Goal: Task Accomplishment & Management: Use online tool/utility

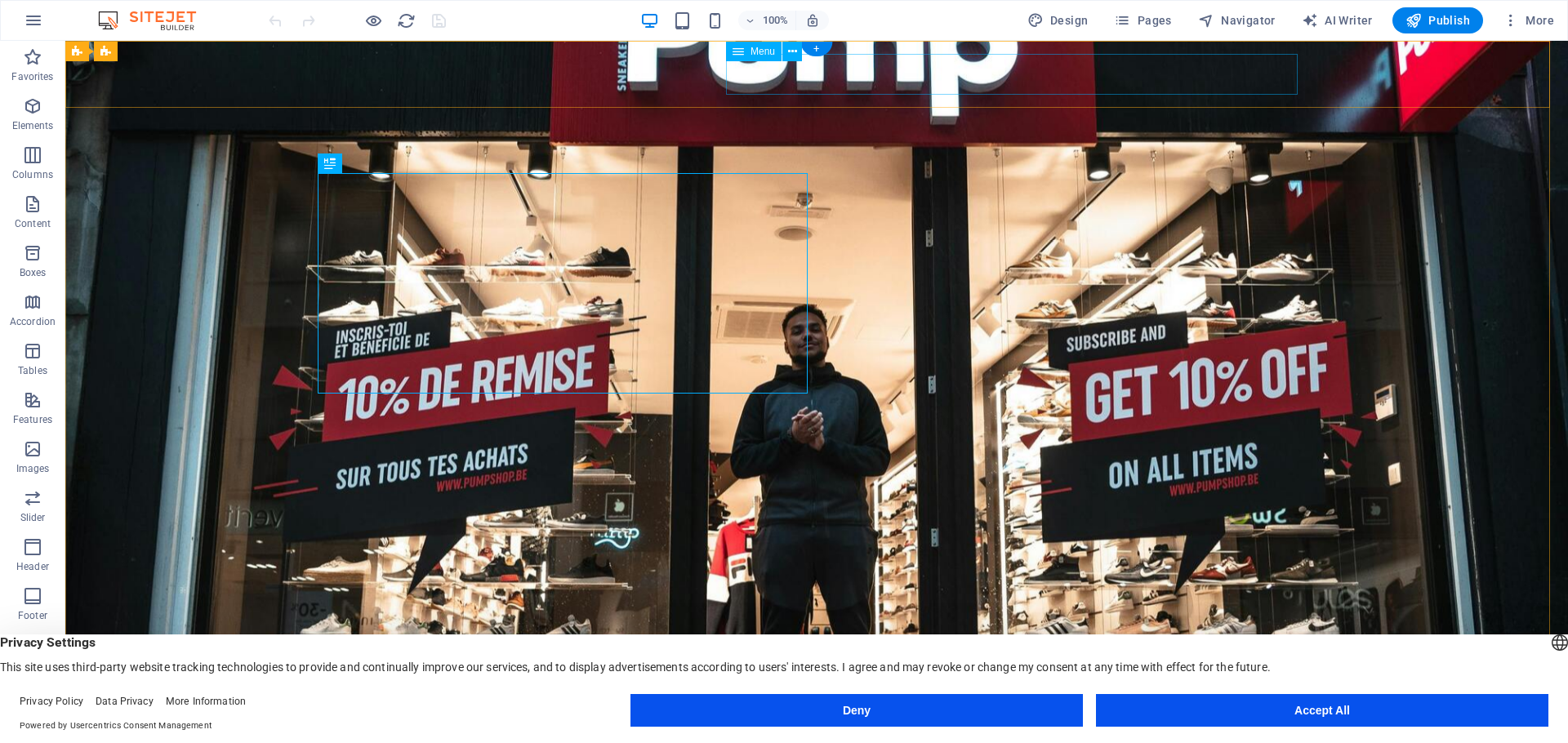
click at [977, 713] on nav "About Us Gallery Services Contact" at bounding box center [816, 733] width 980 height 41
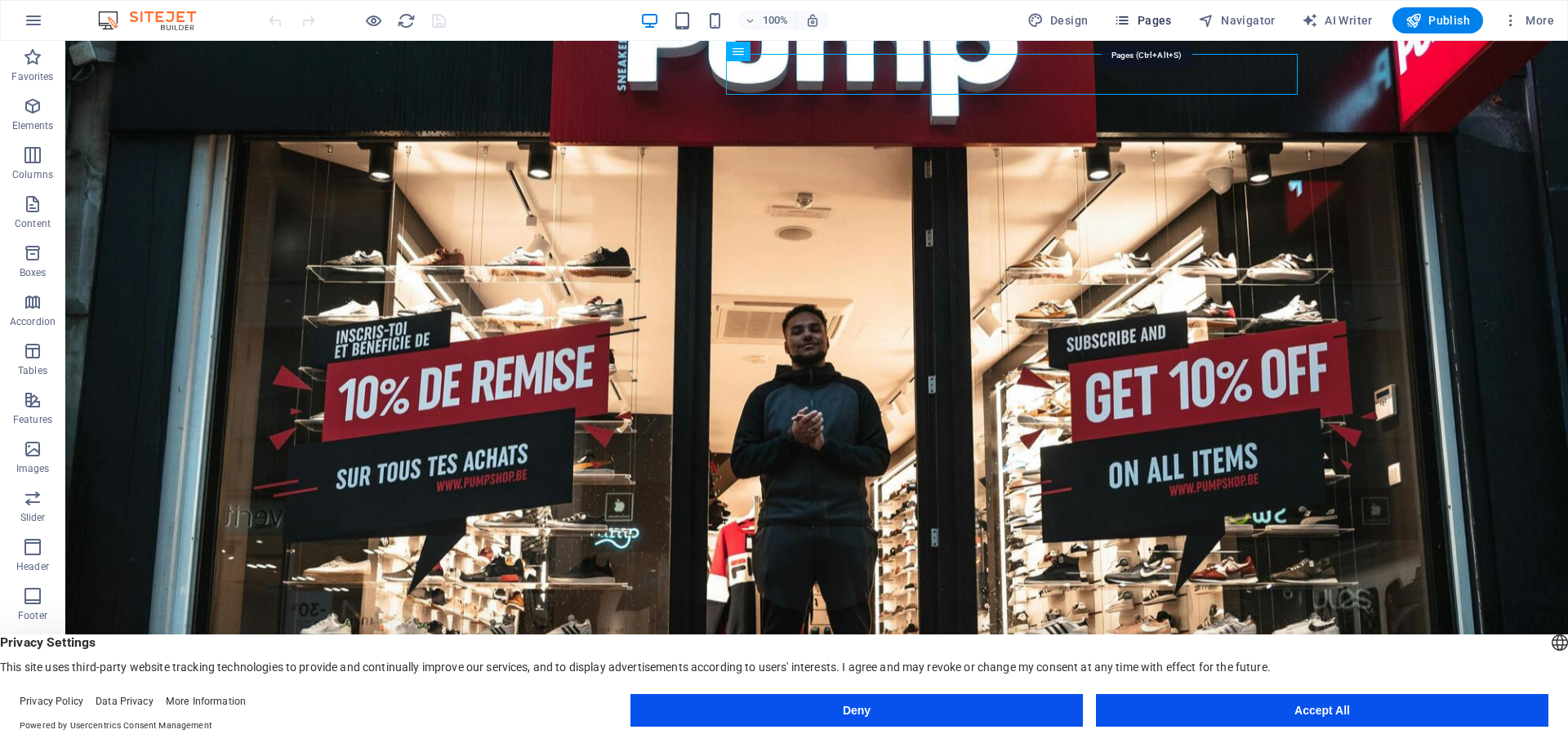
click at [1170, 10] on button "Pages" at bounding box center [1142, 20] width 70 height 26
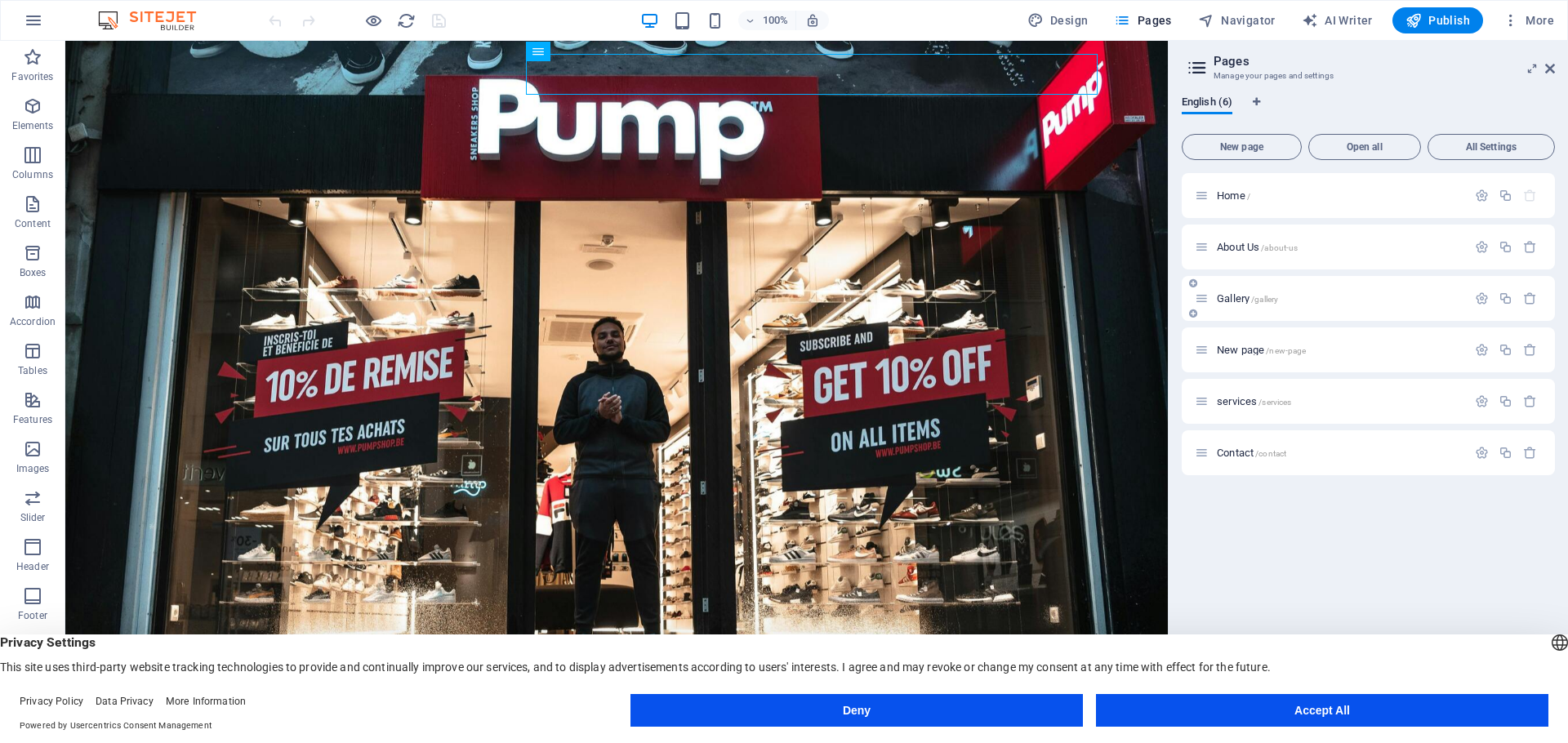
click at [1282, 305] on div "Gallery /gallery" at bounding box center [1330, 298] width 271 height 19
click at [1261, 300] on span "/gallery" at bounding box center [1264, 298] width 27 height 9
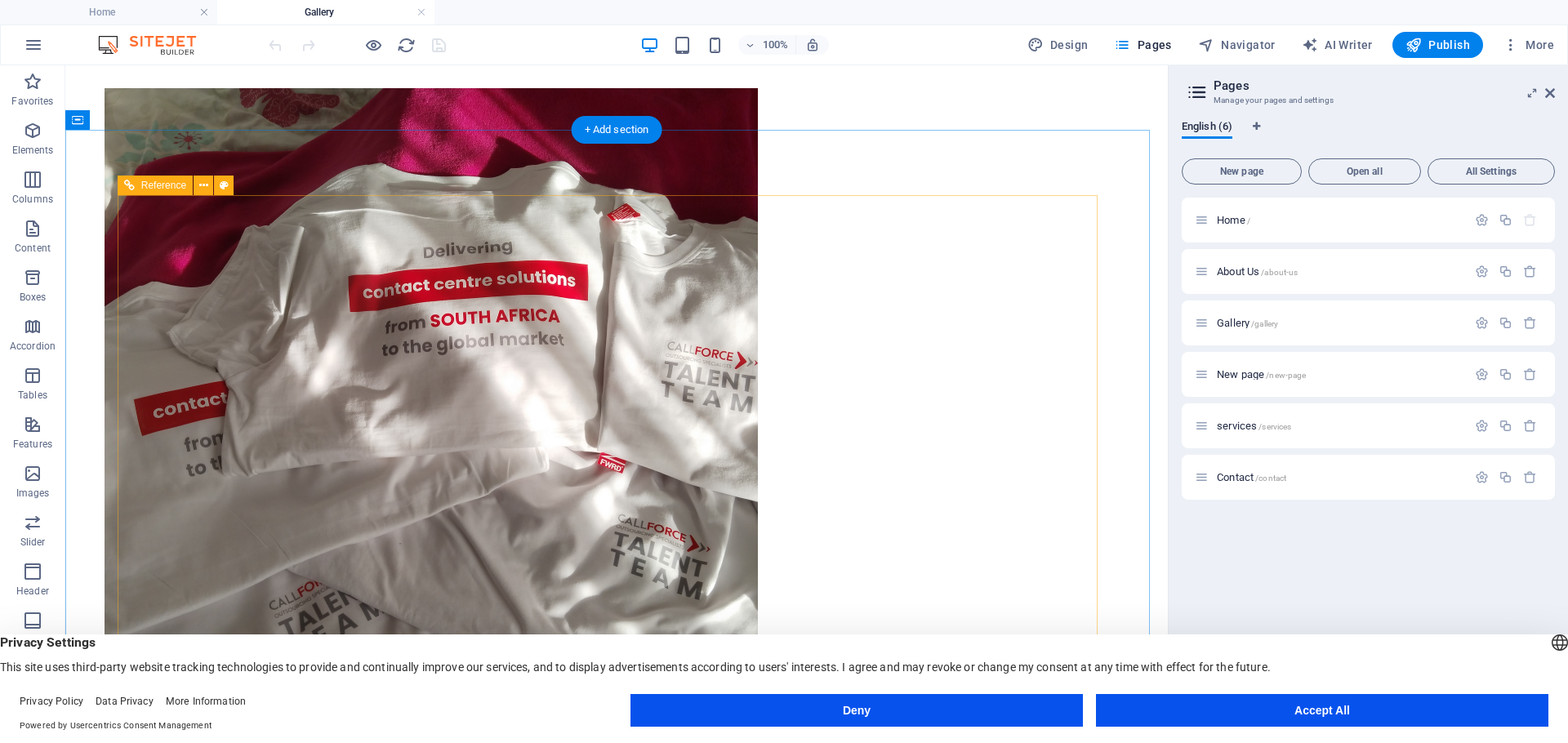
scroll to position [612, 0]
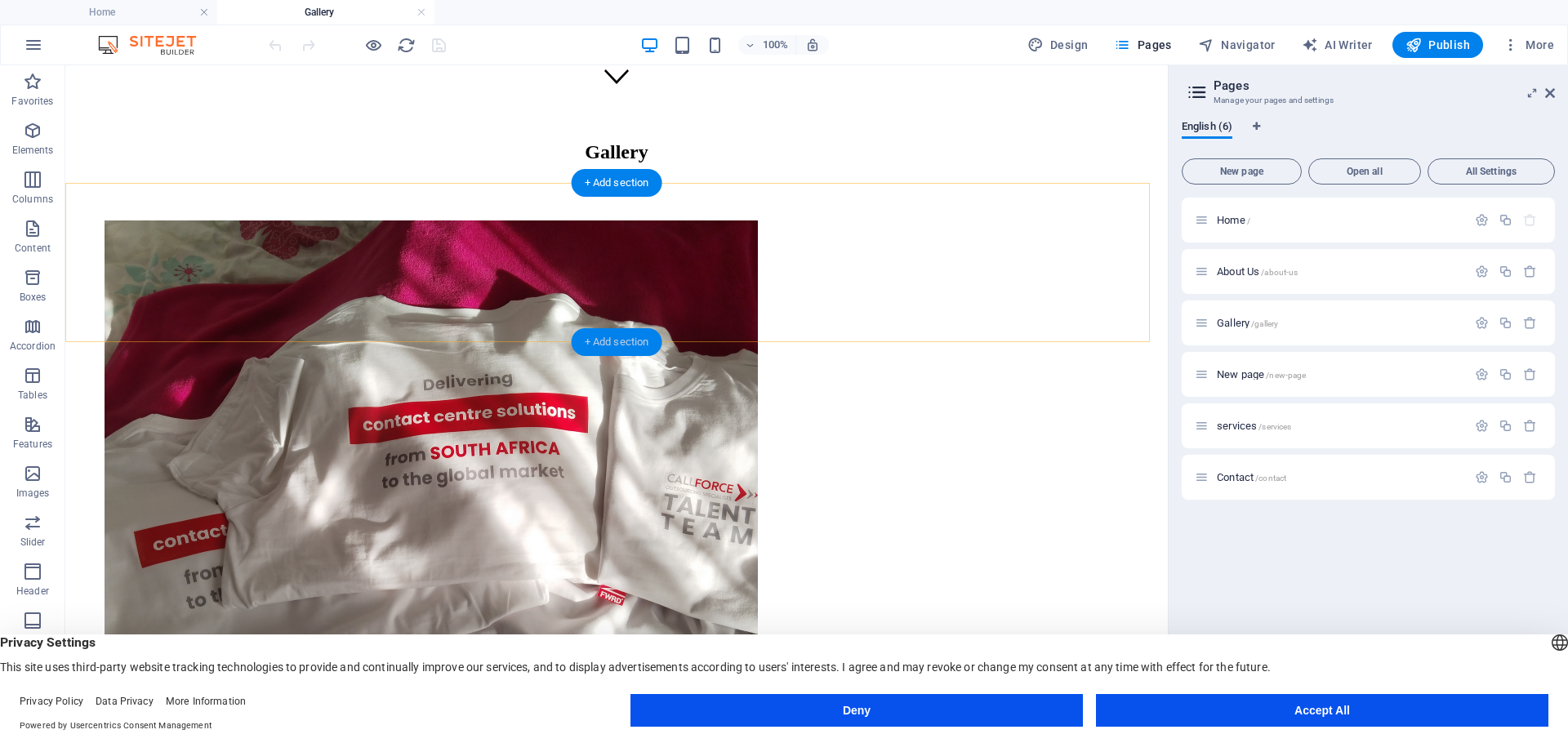
drag, startPoint x: 570, startPoint y: 260, endPoint x: 374, endPoint y: 324, distance: 206.2
click at [633, 329] on div "+ Add section" at bounding box center [616, 342] width 90 height 28
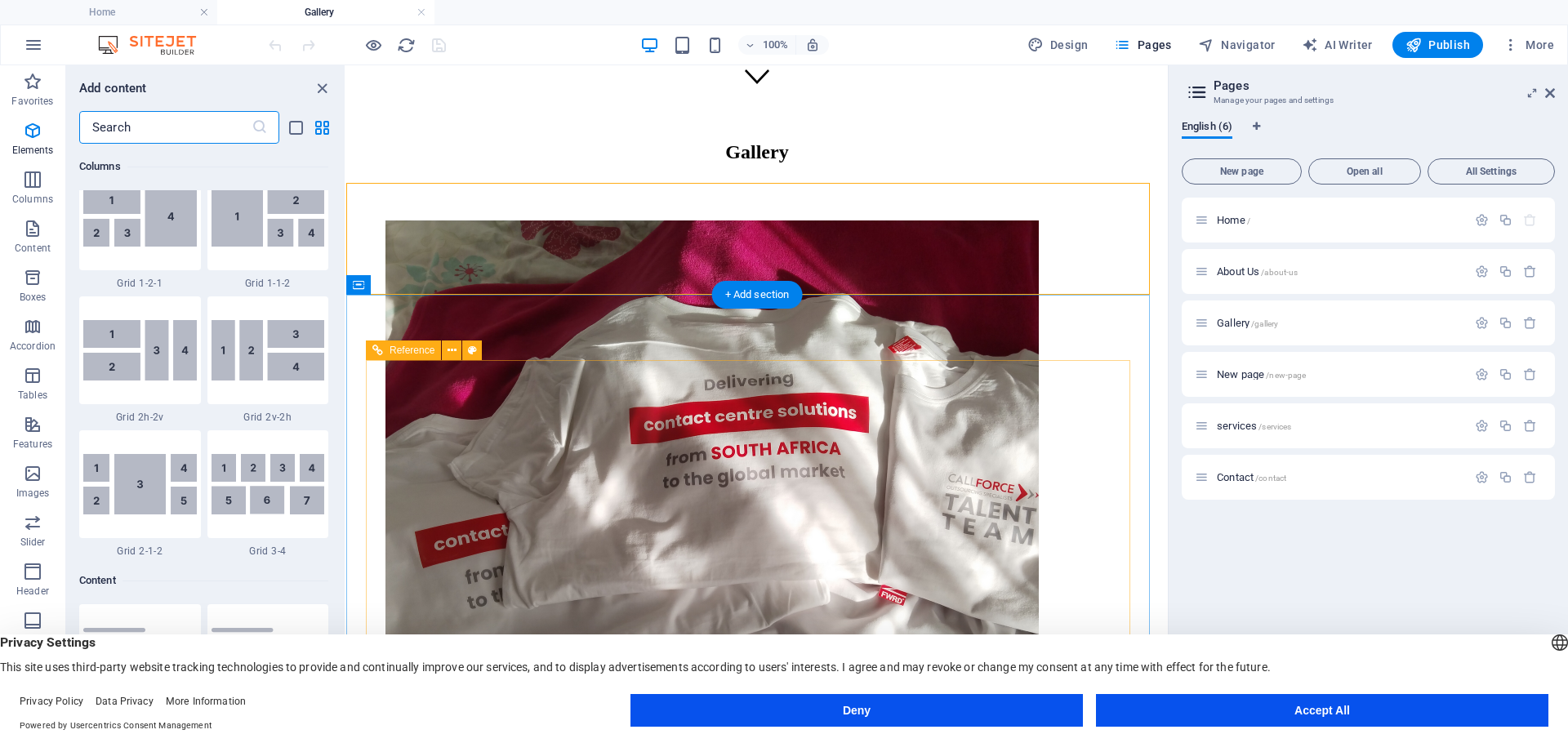
scroll to position [2858, 0]
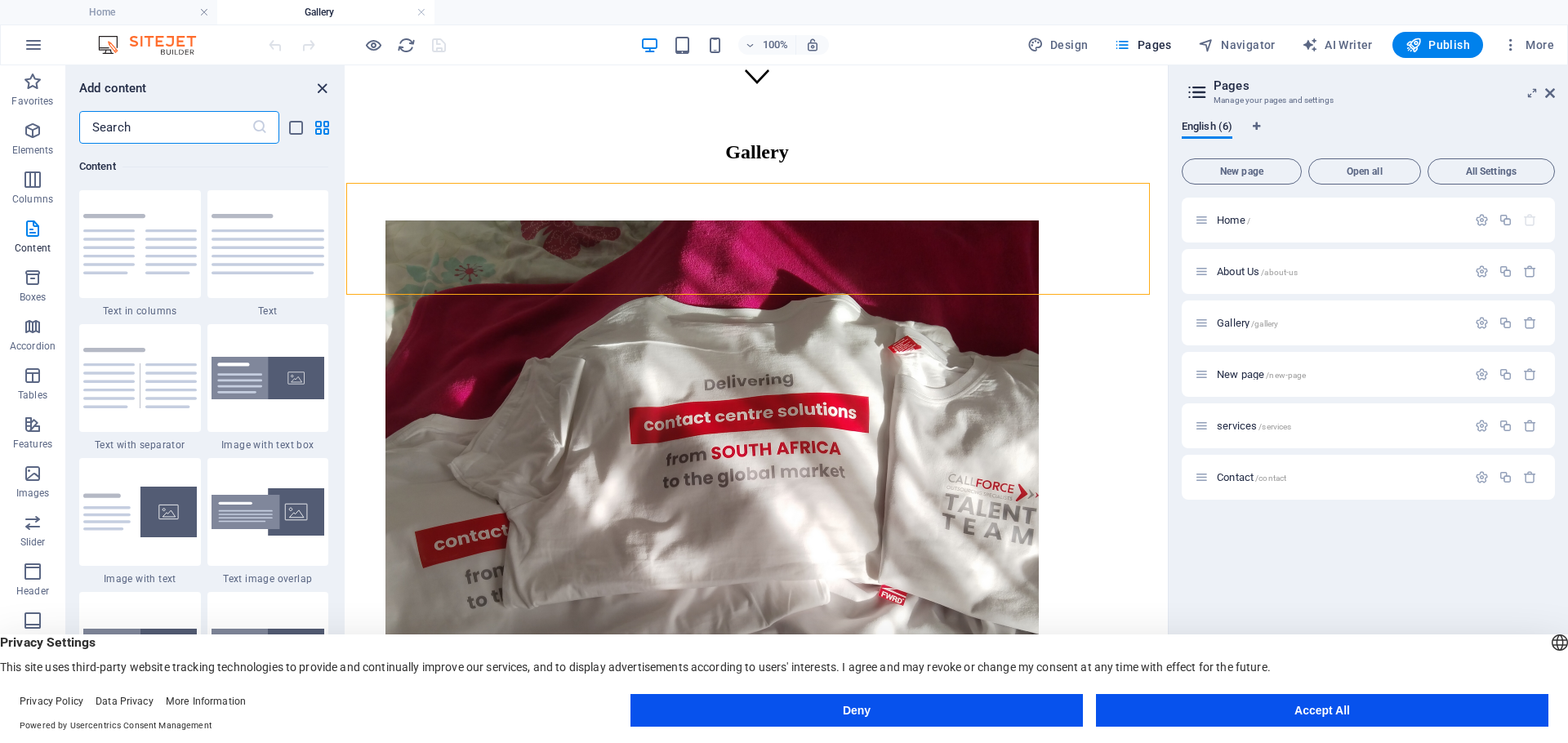
click at [322, 89] on icon "close panel" at bounding box center [322, 89] width 19 height 19
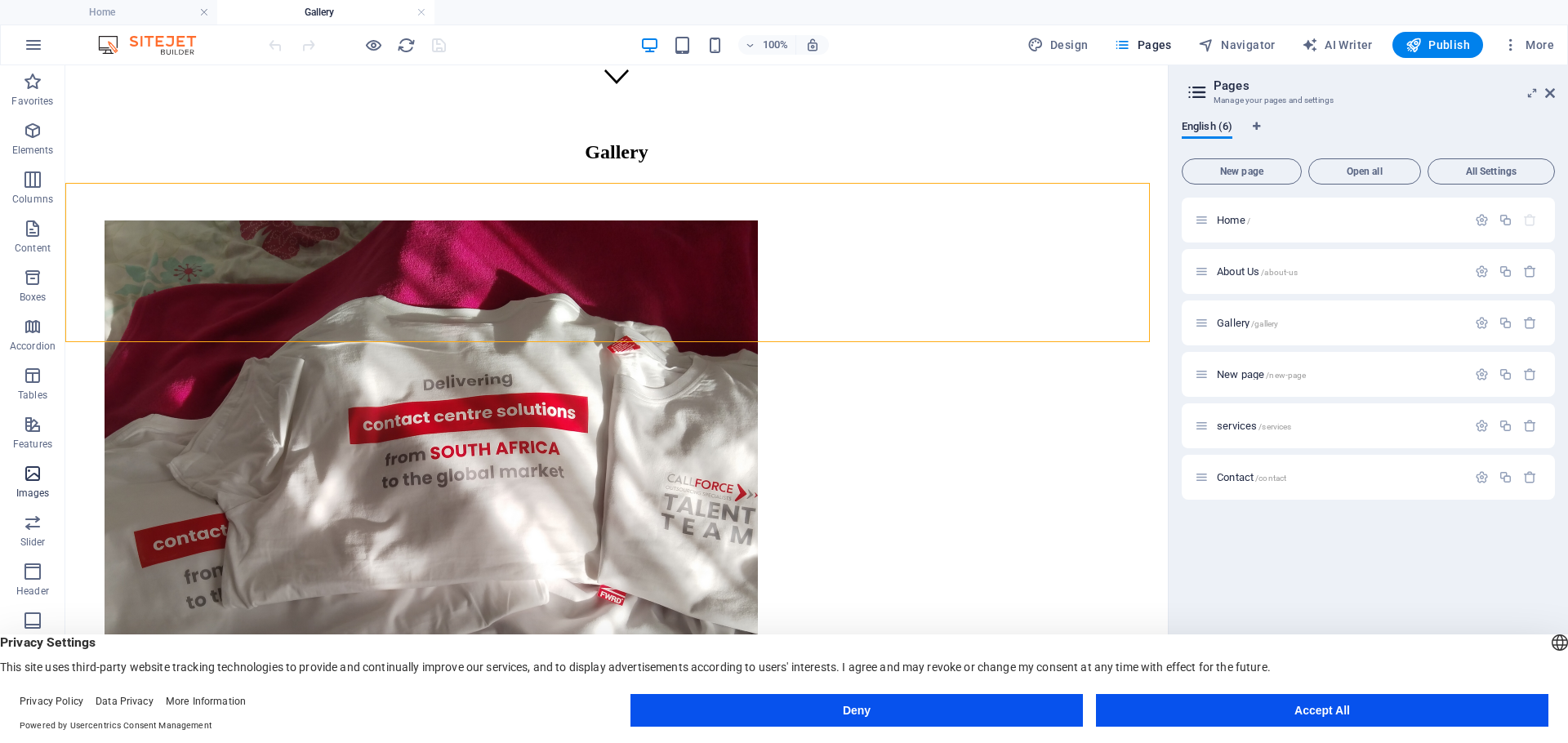
click at [43, 488] on p "Images" at bounding box center [32, 493] width 33 height 13
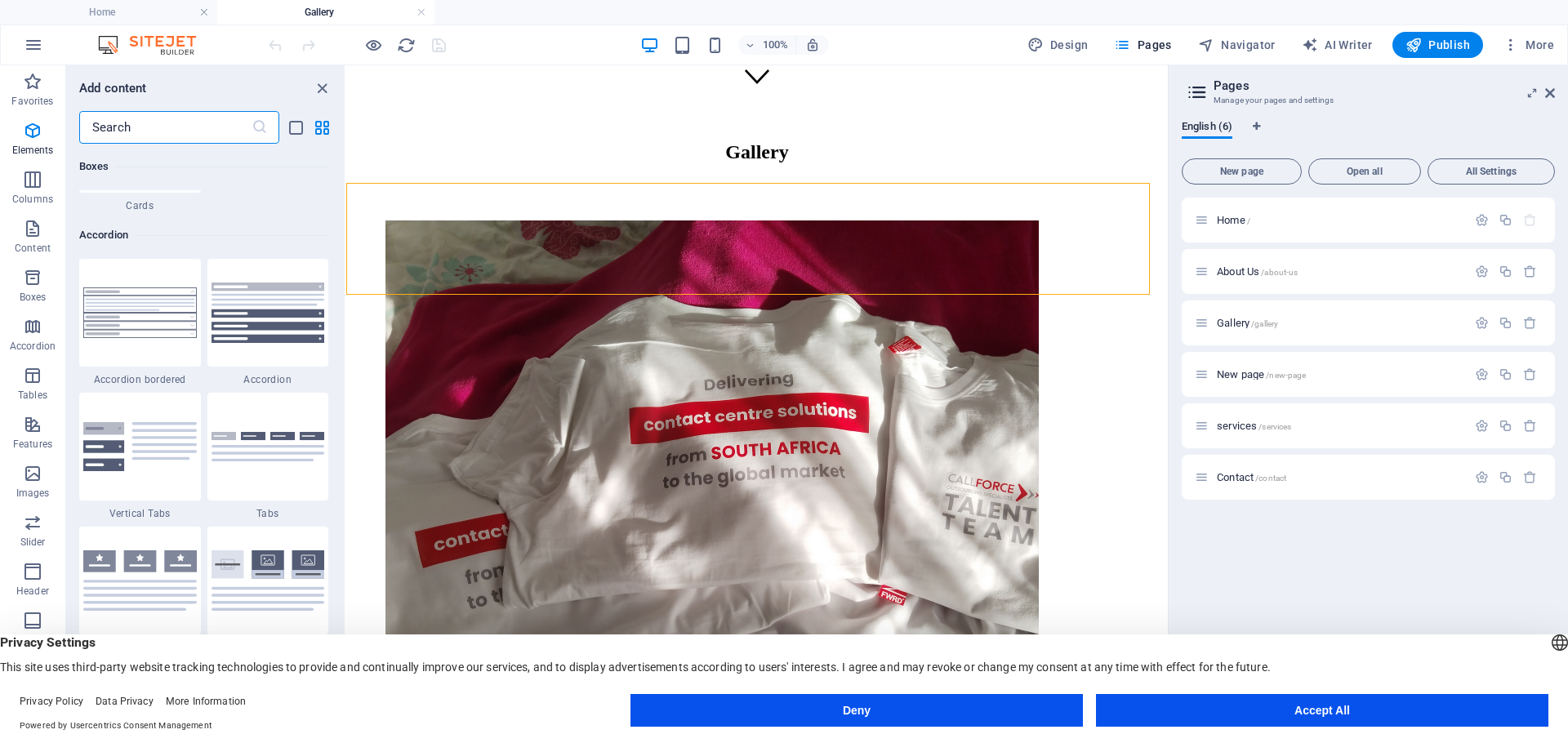
scroll to position [8279, 0]
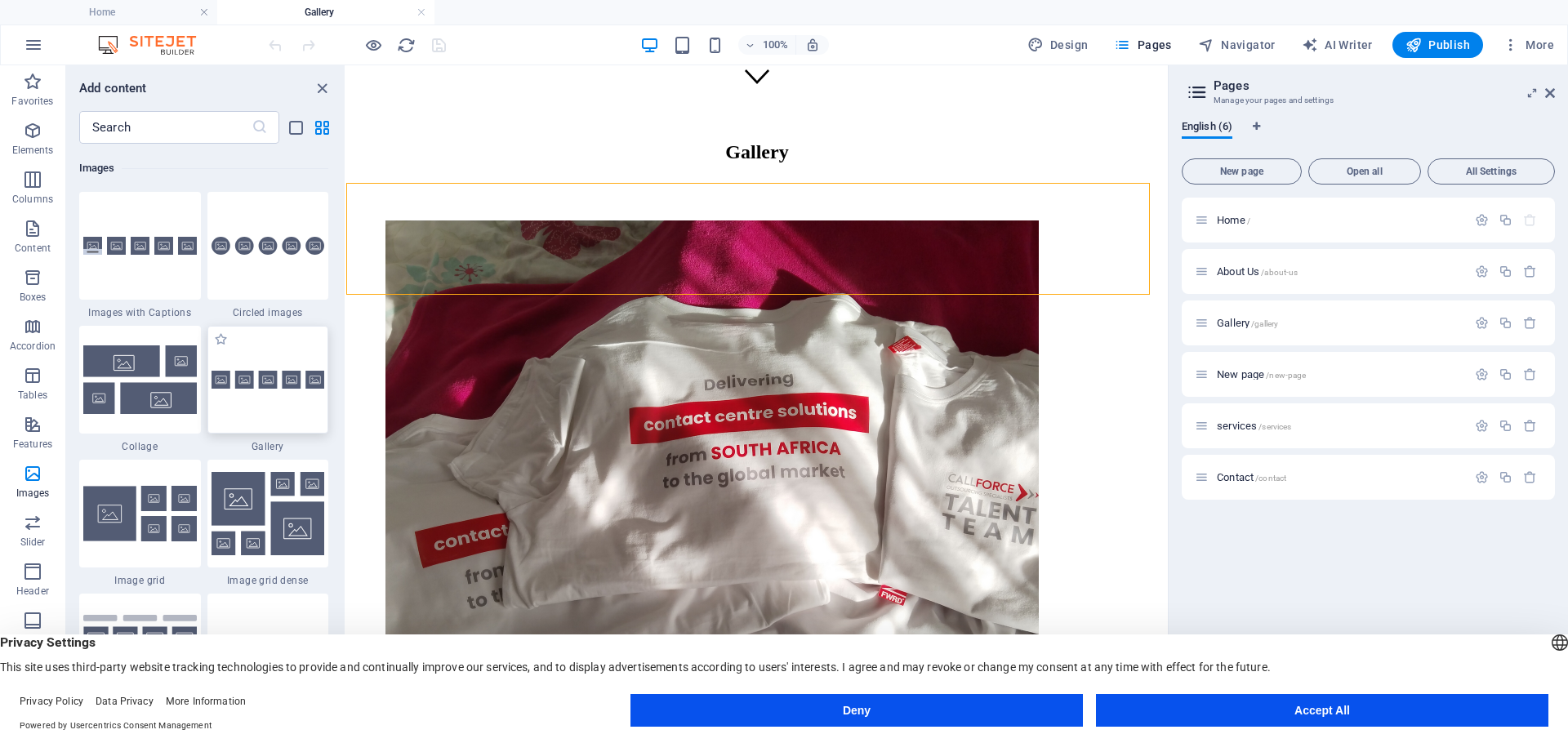
click at [280, 392] on div at bounding box center [269, 379] width 122 height 108
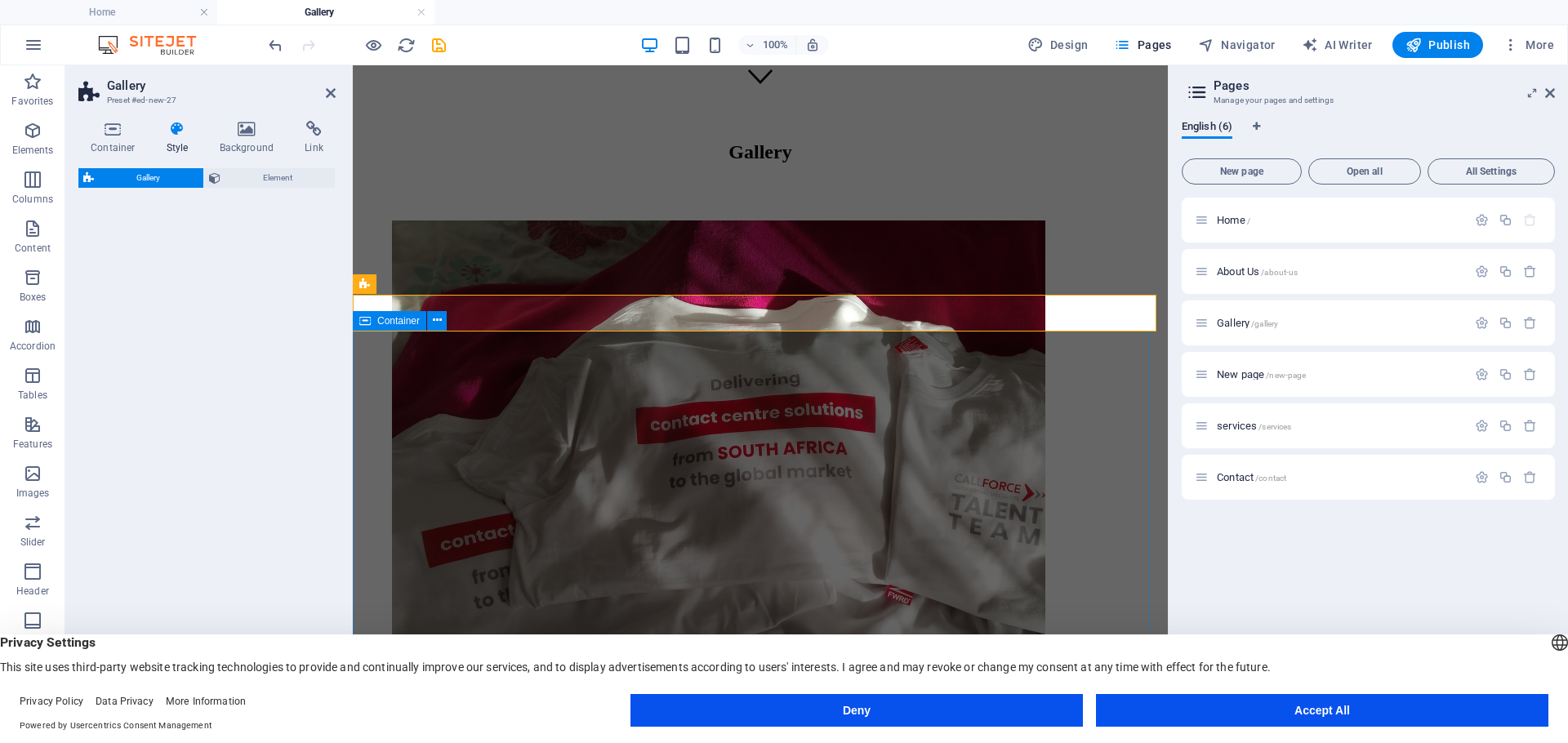
select select "rem"
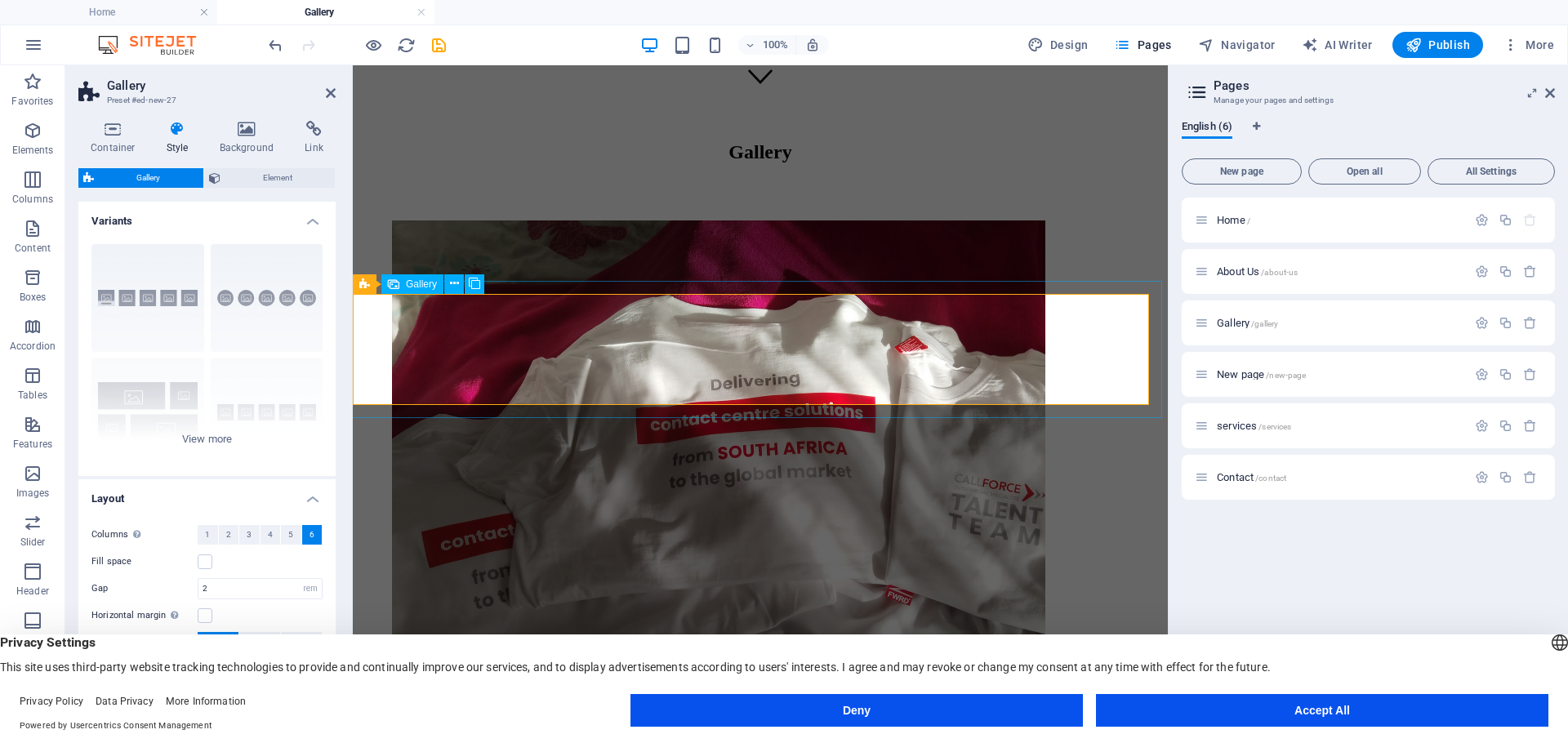
select select "4"
select select "px"
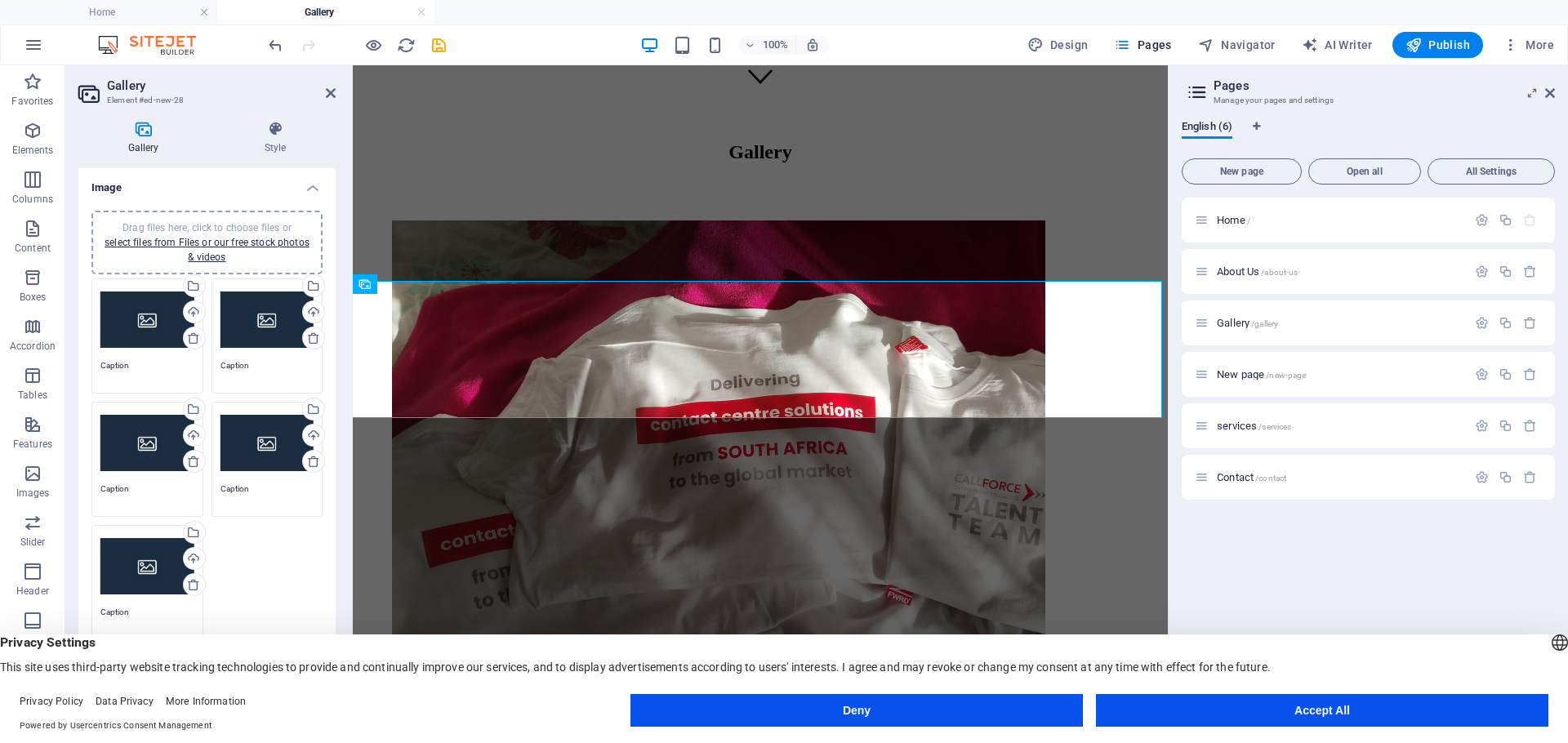
click at [151, 321] on div "Drag files here, click to choose files or select files from Files or our free s…" at bounding box center [147, 320] width 94 height 66
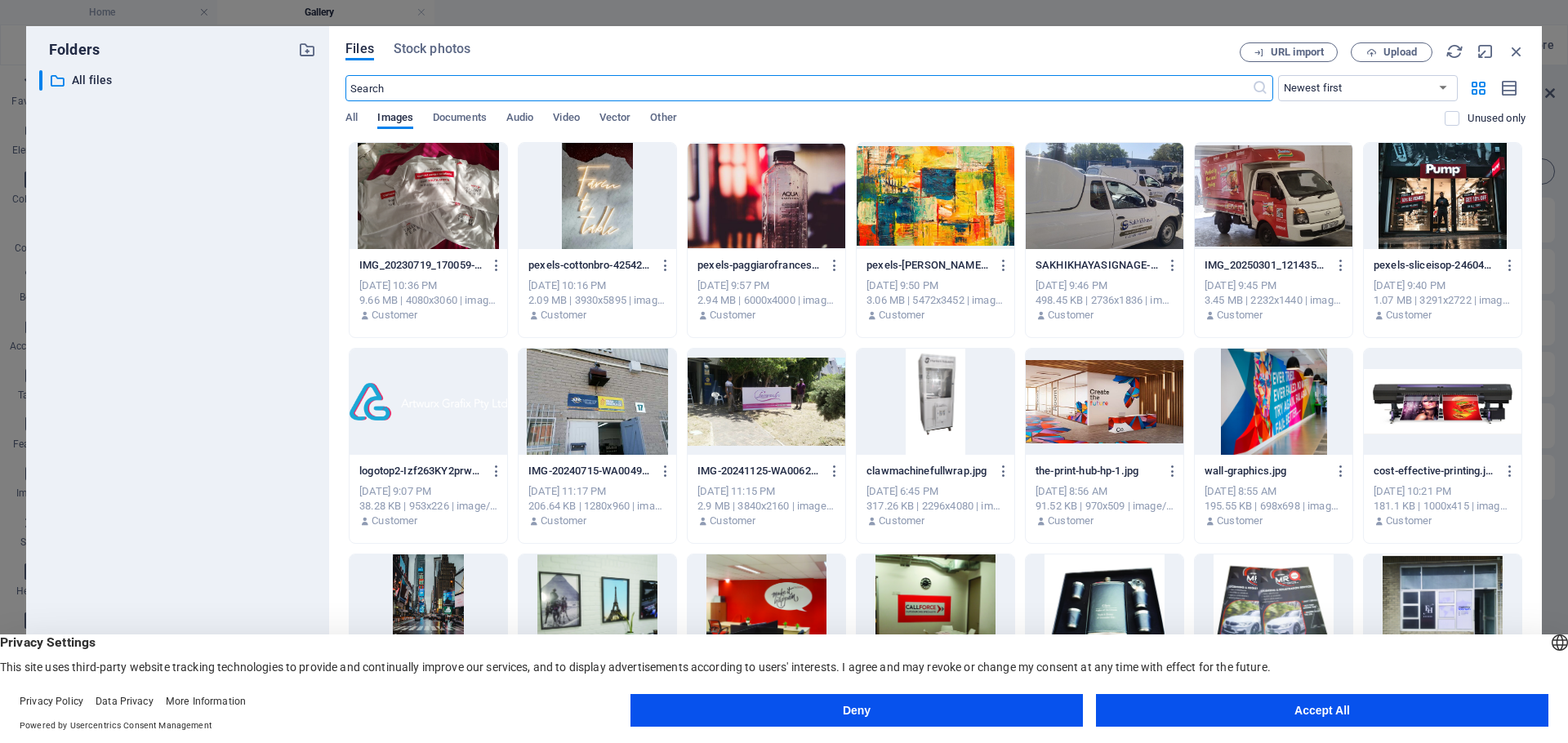
click at [443, 226] on div at bounding box center [428, 195] width 157 height 106
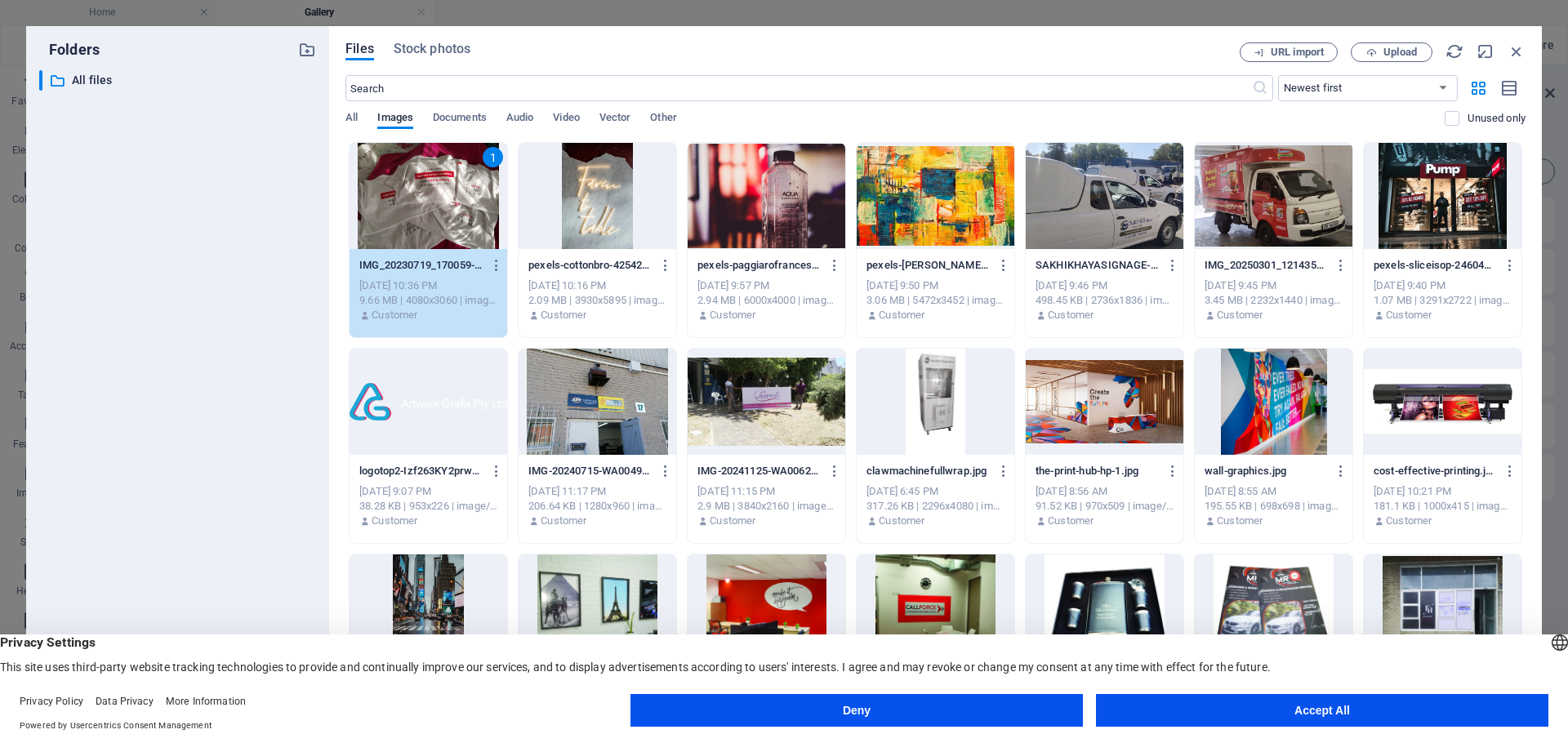
click at [443, 226] on div "1" at bounding box center [428, 195] width 157 height 106
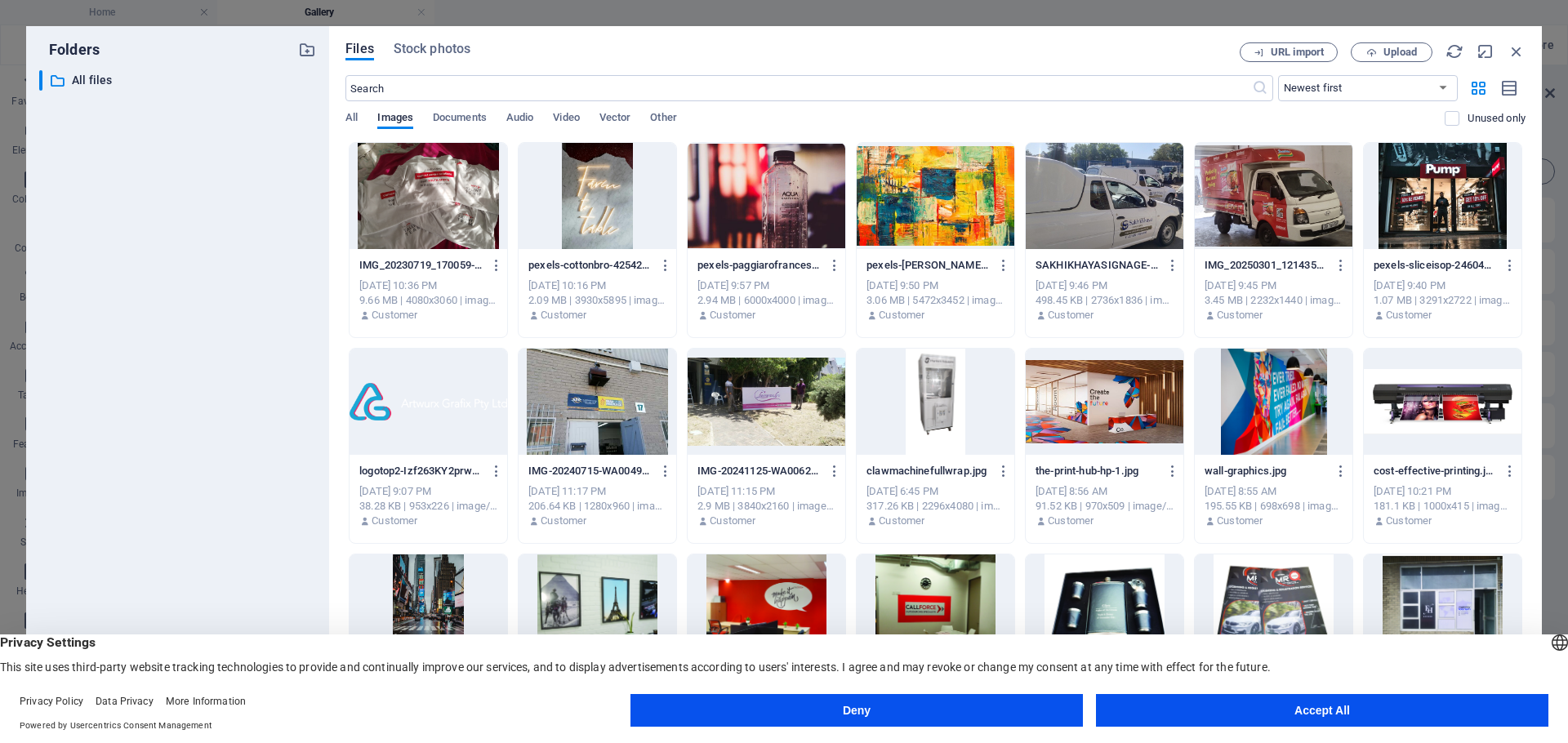
click at [1277, 211] on div at bounding box center [1273, 195] width 157 height 106
click at [1277, 211] on div "1" at bounding box center [1273, 195] width 157 height 106
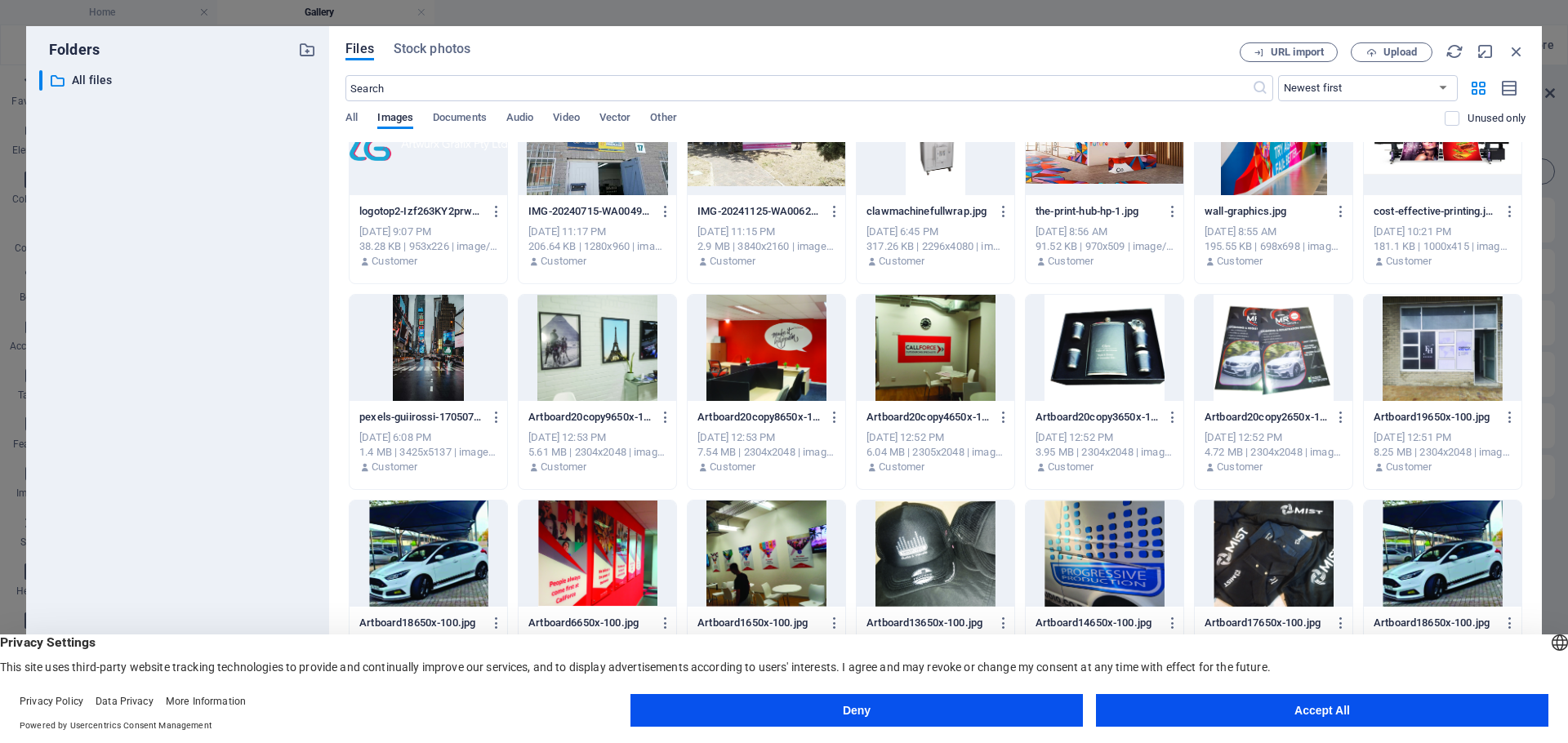
scroll to position [257, 0]
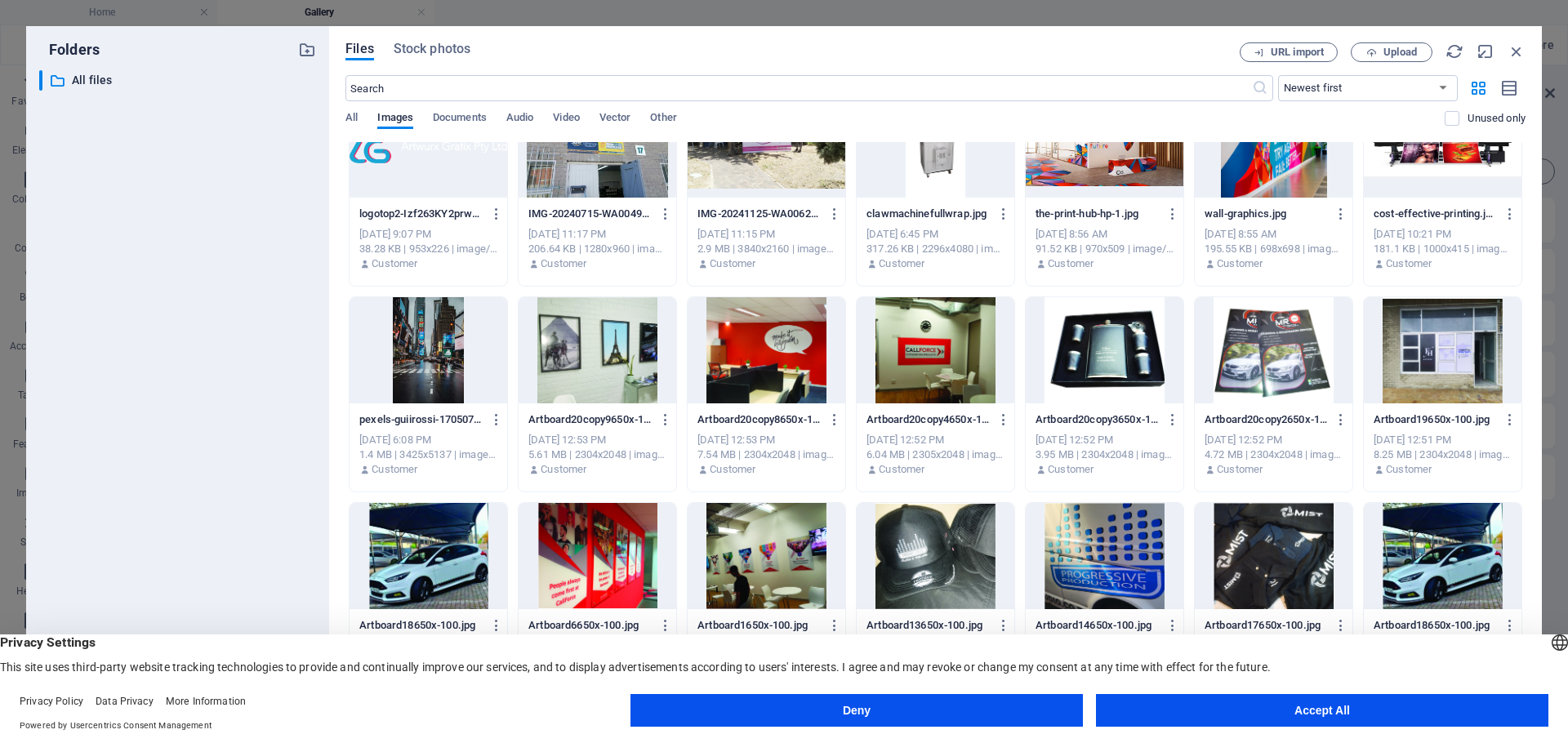
click at [1225, 525] on div at bounding box center [1273, 555] width 157 height 106
click at [1096, 341] on div at bounding box center [1104, 350] width 157 height 106
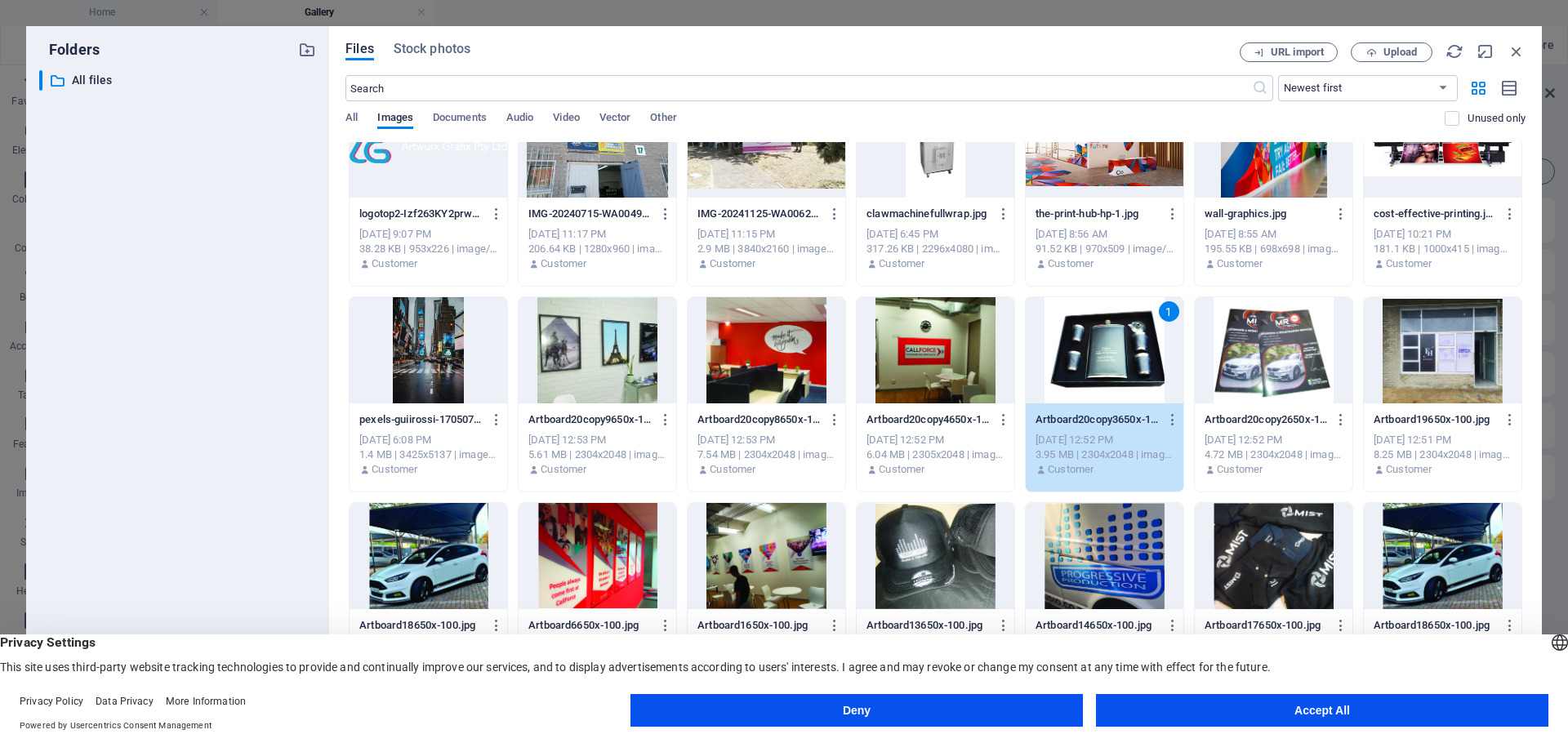
click at [895, 333] on div at bounding box center [935, 350] width 157 height 106
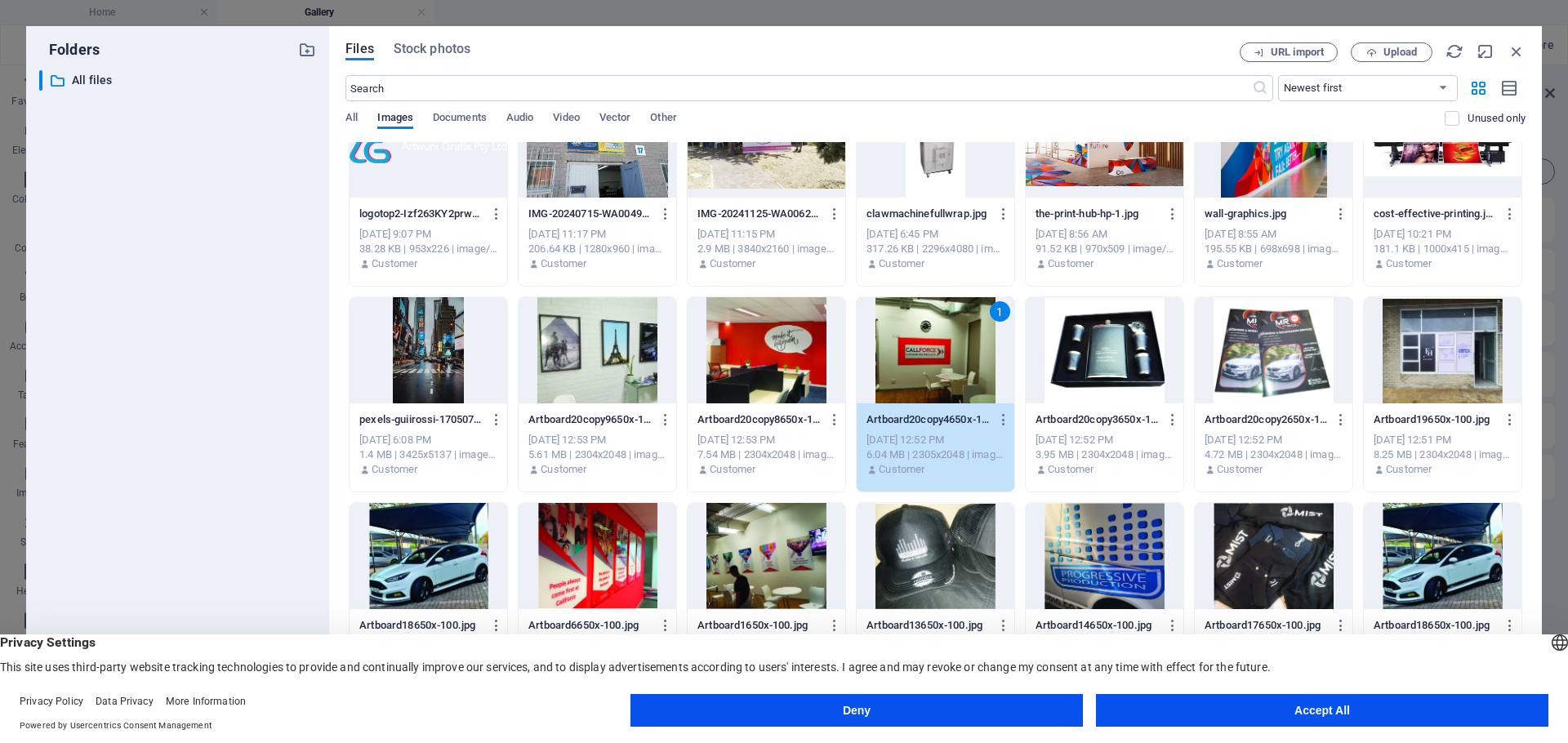
click at [593, 352] on div at bounding box center [596, 350] width 157 height 106
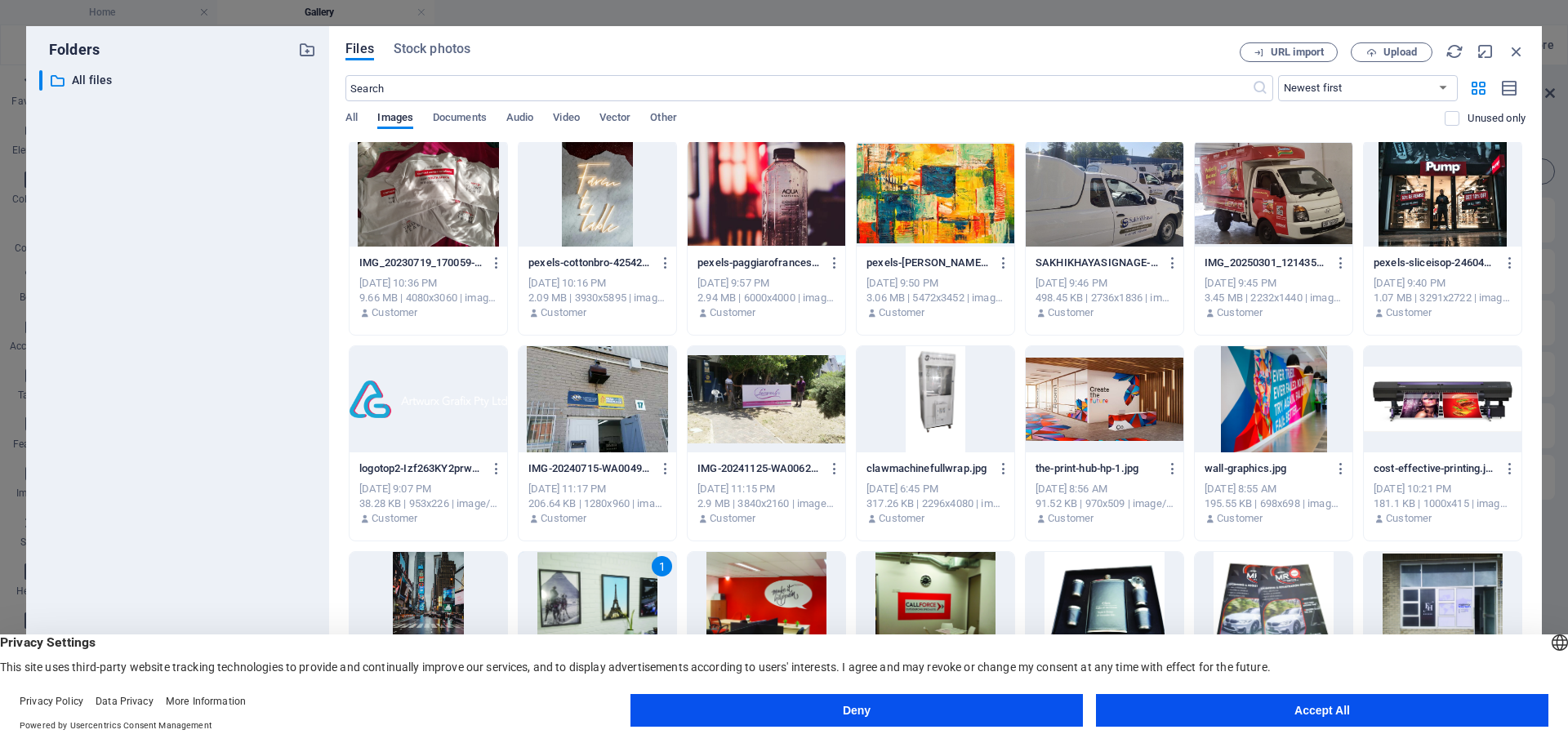
scroll to position [0, 0]
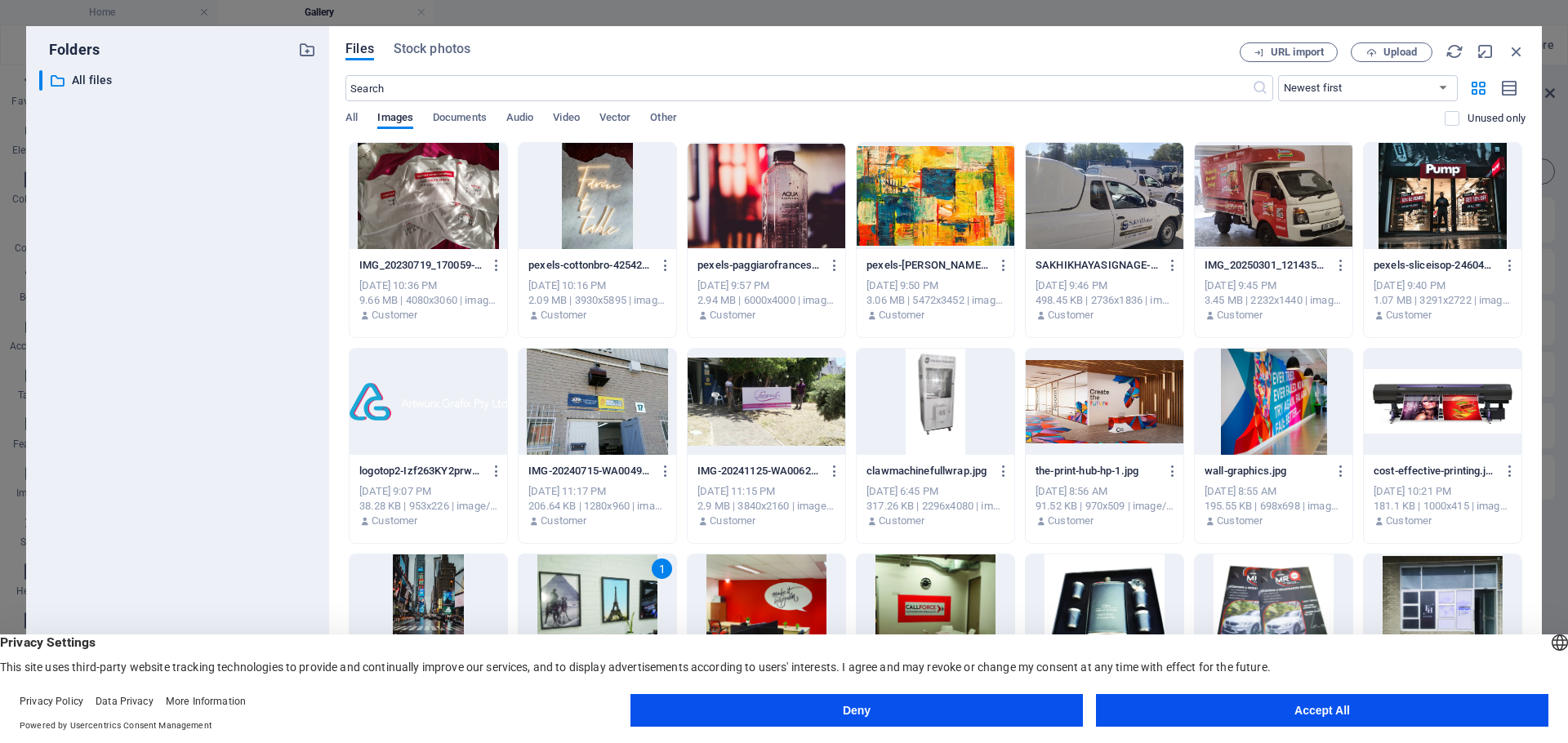
click at [1453, 206] on div at bounding box center [1442, 195] width 157 height 106
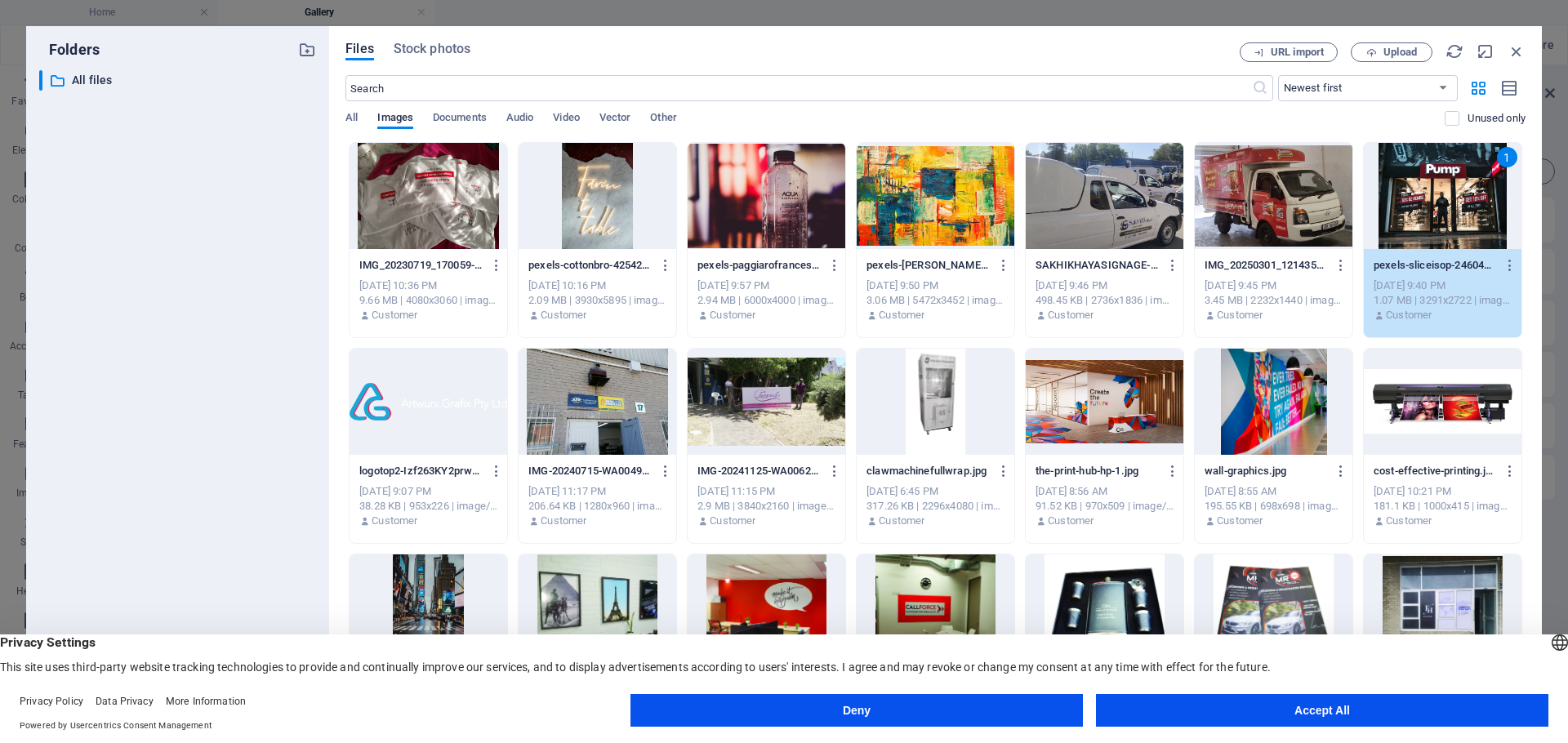
click at [1291, 191] on div at bounding box center [1273, 195] width 157 height 106
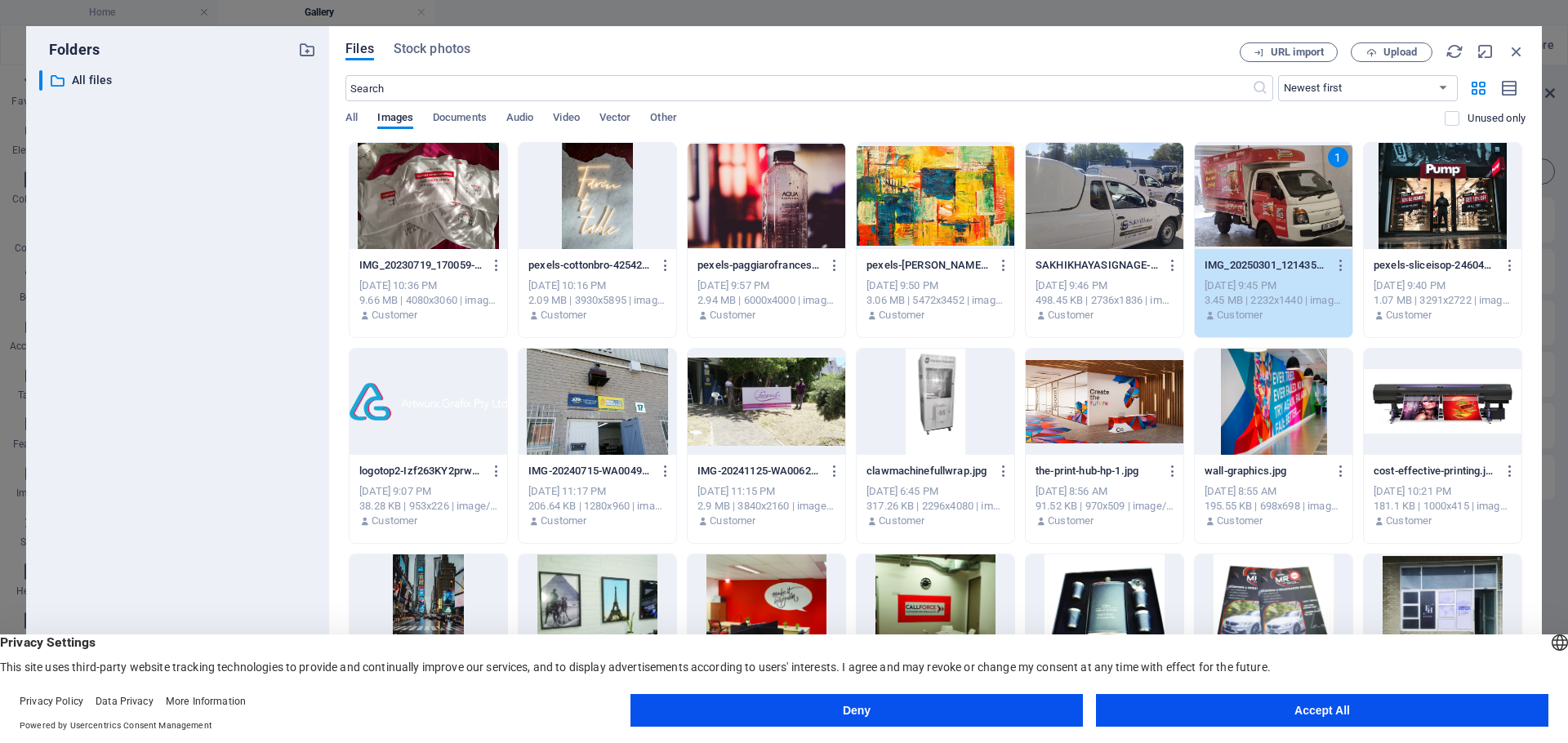
click at [1291, 191] on div "1" at bounding box center [1273, 195] width 157 height 106
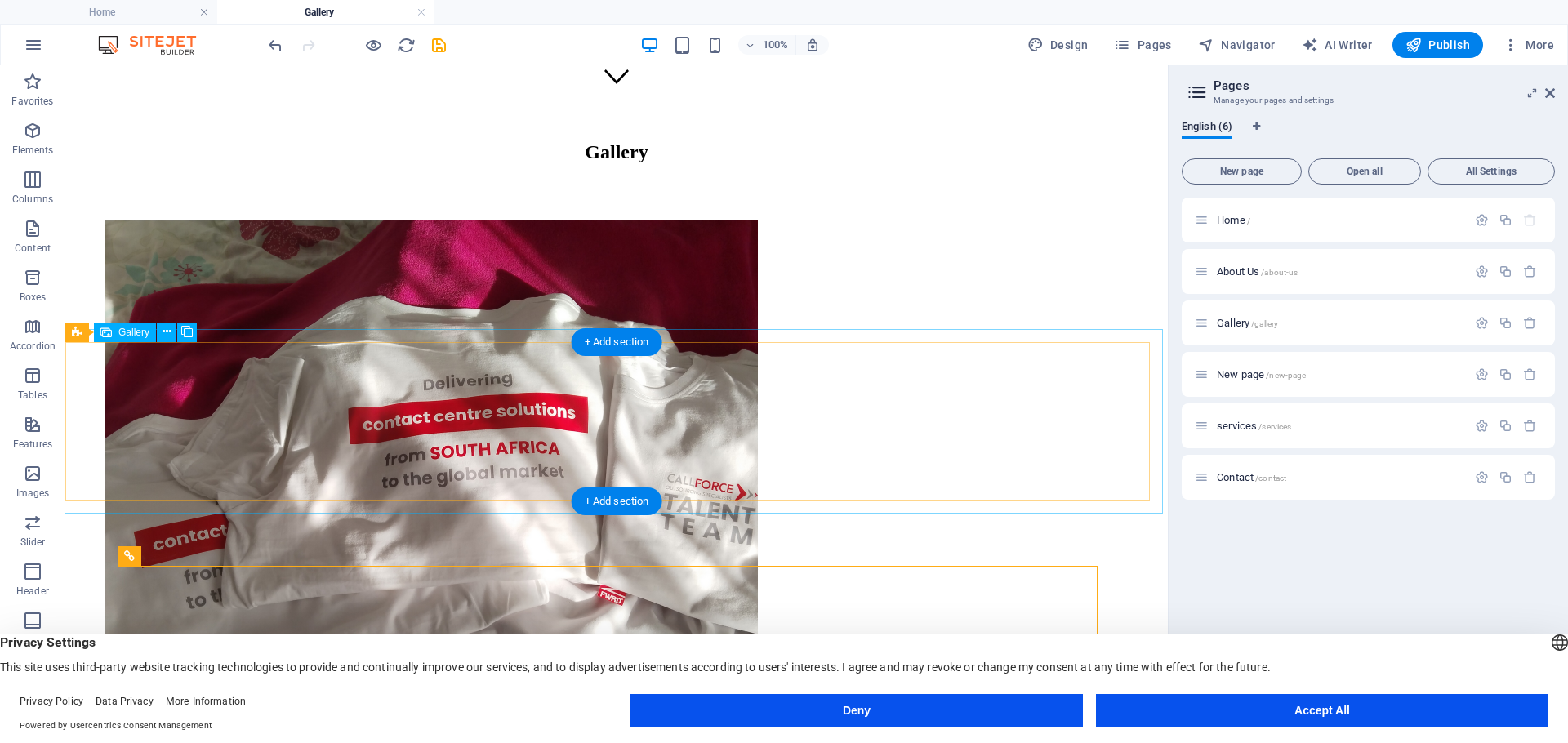
select select "4"
select select "px"
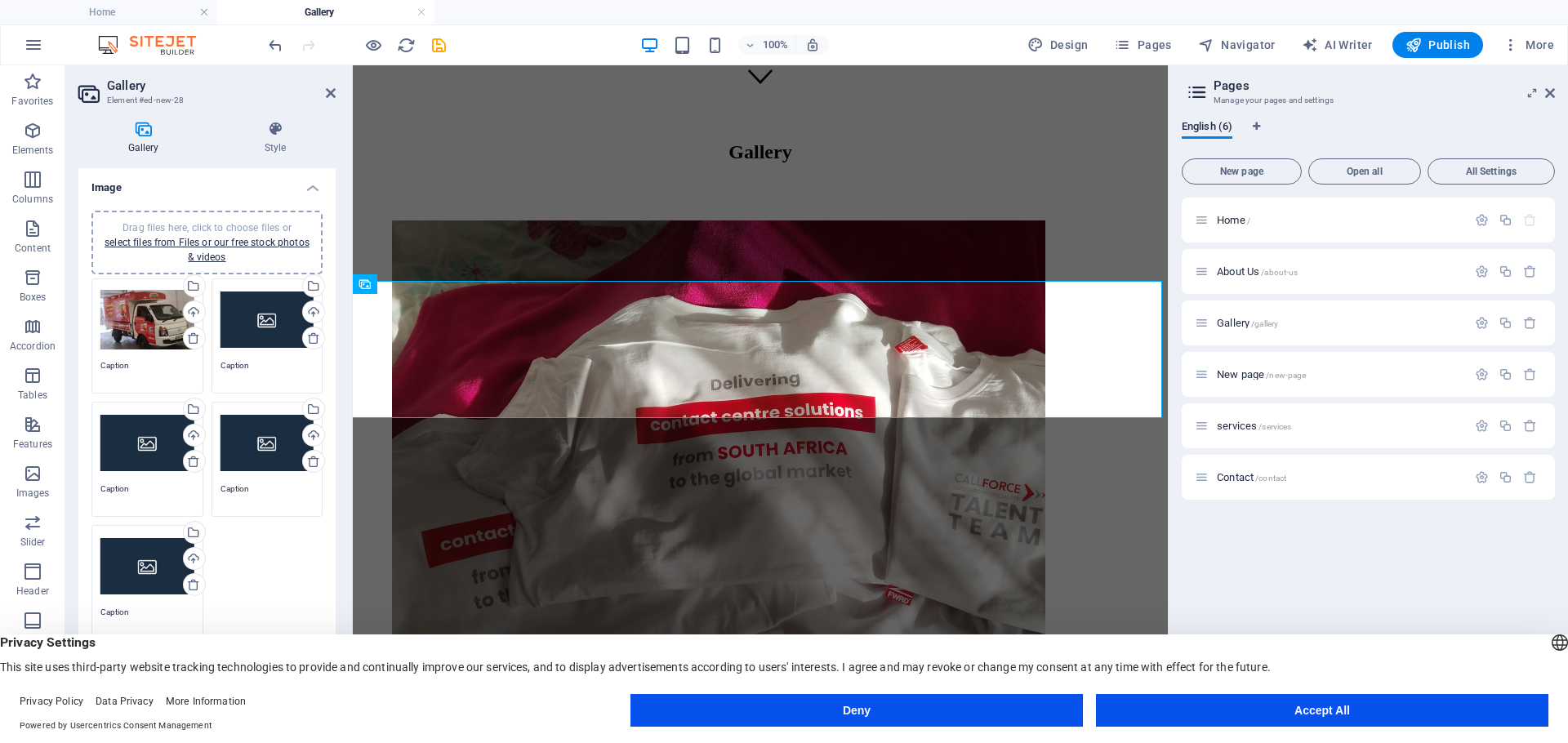
click at [220, 314] on div "Drag files here, click to choose files or select files from Files or our free s…" at bounding box center [267, 320] width 94 height 66
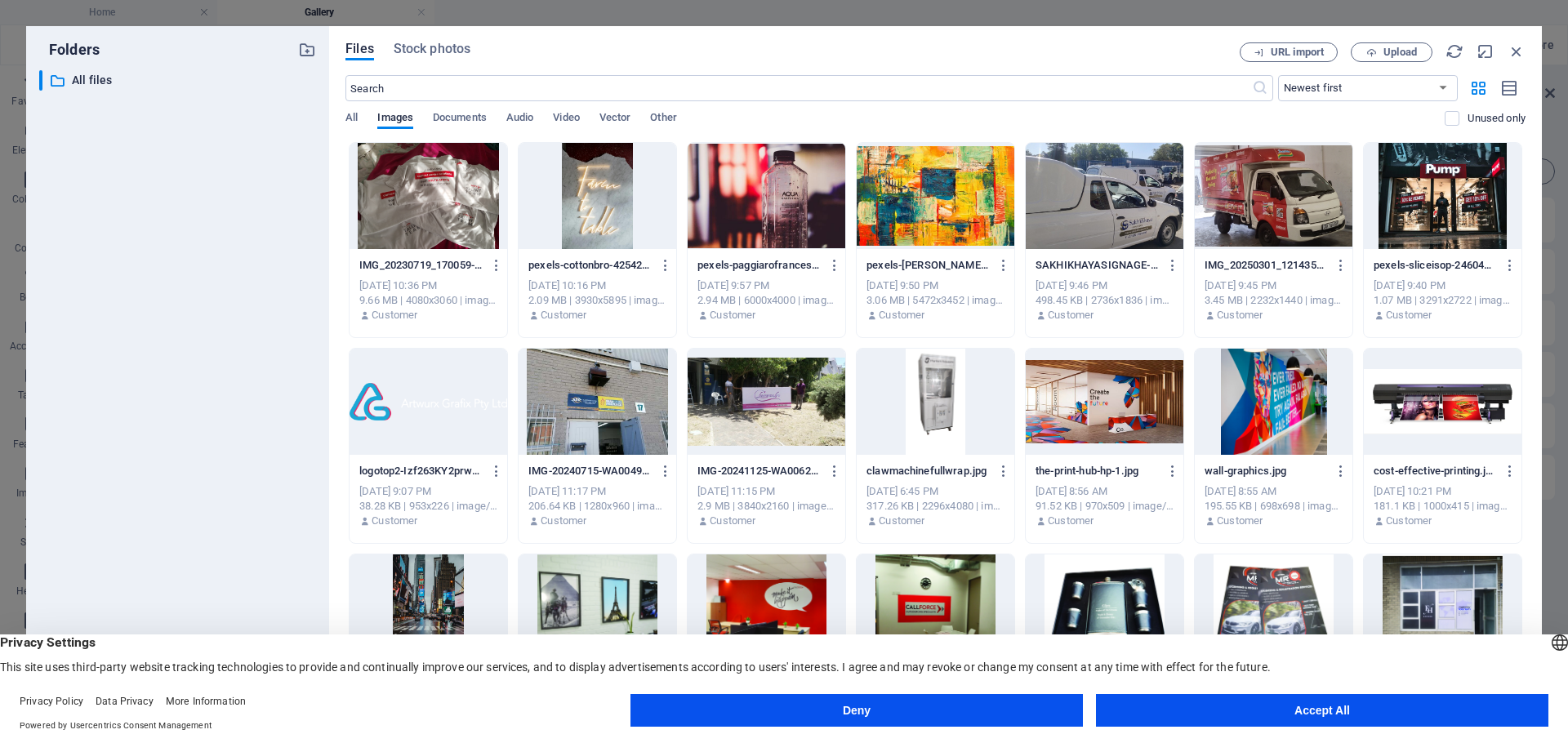
click at [938, 400] on div at bounding box center [935, 401] width 157 height 106
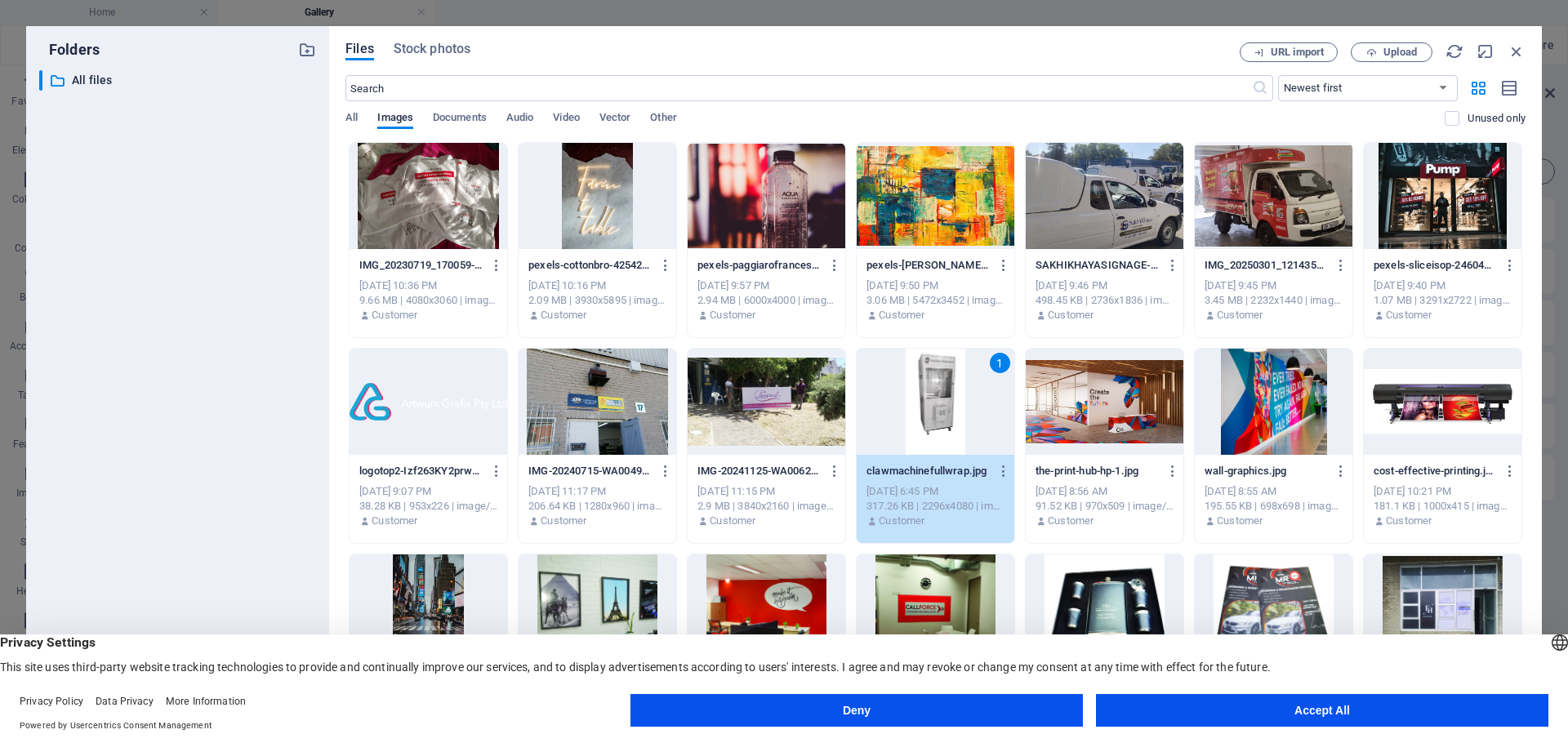
click at [938, 400] on div "1" at bounding box center [935, 401] width 157 height 106
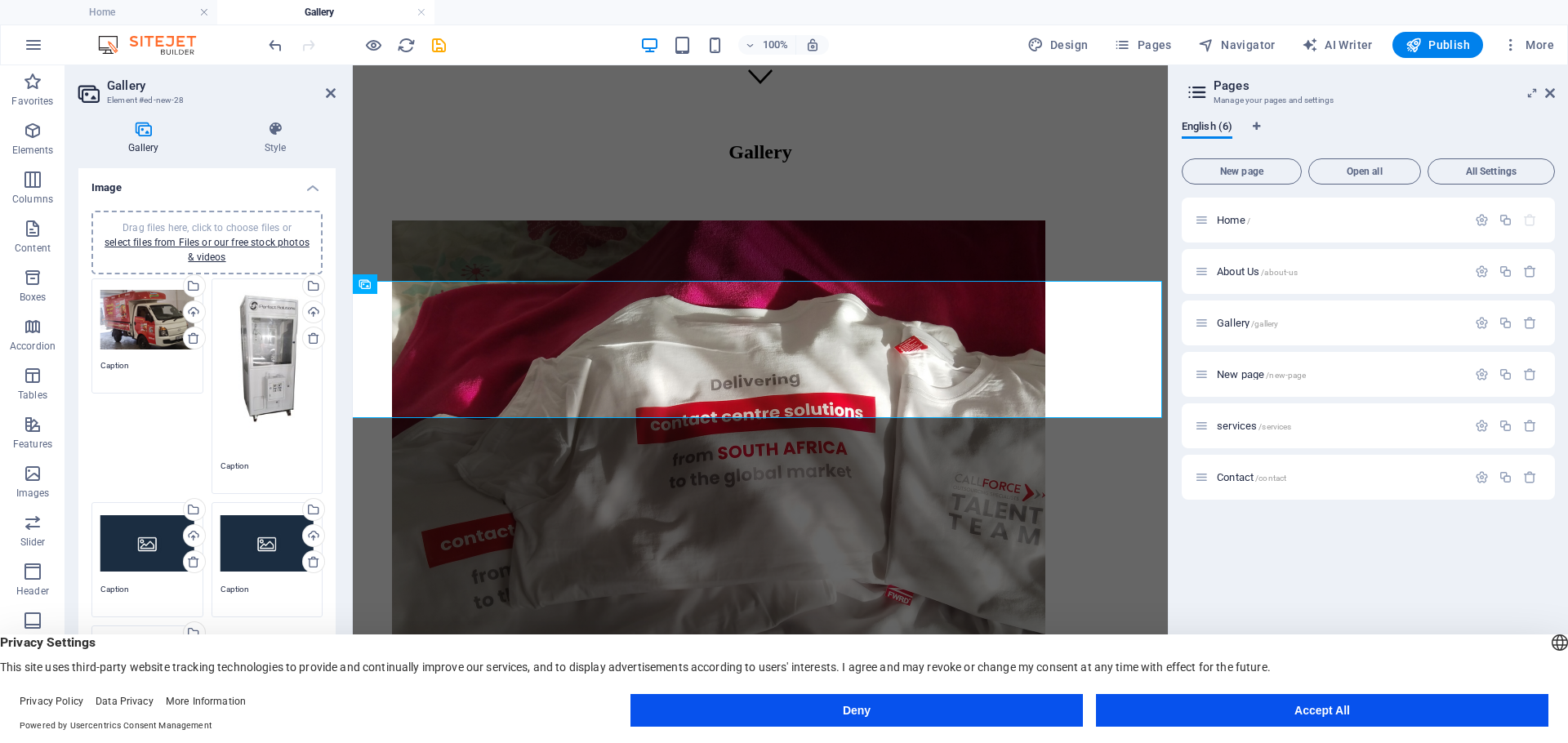
click at [130, 545] on div "Drag files here, click to choose files or select files from Files or our free s…" at bounding box center [147, 544] width 94 height 66
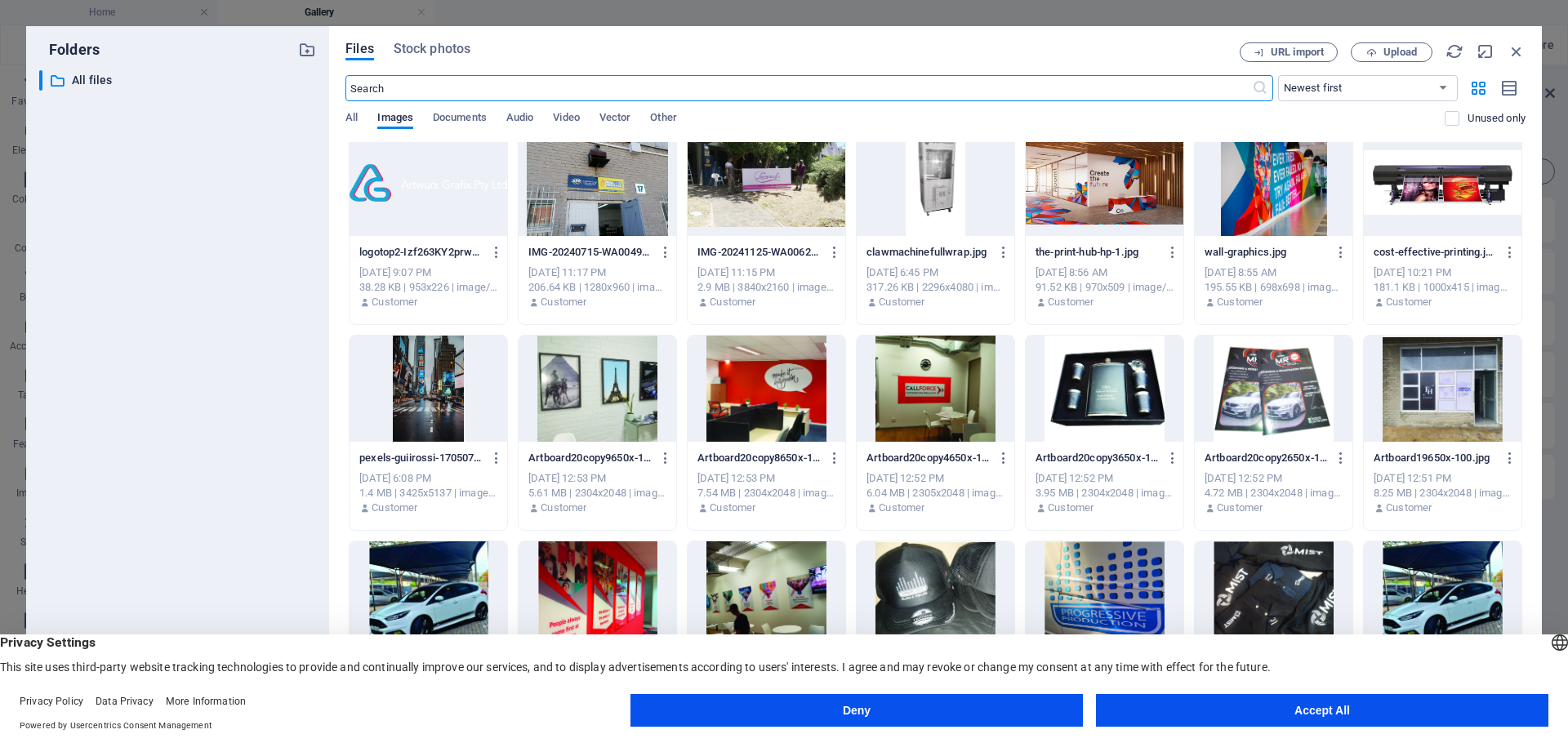
scroll to position [245, 0]
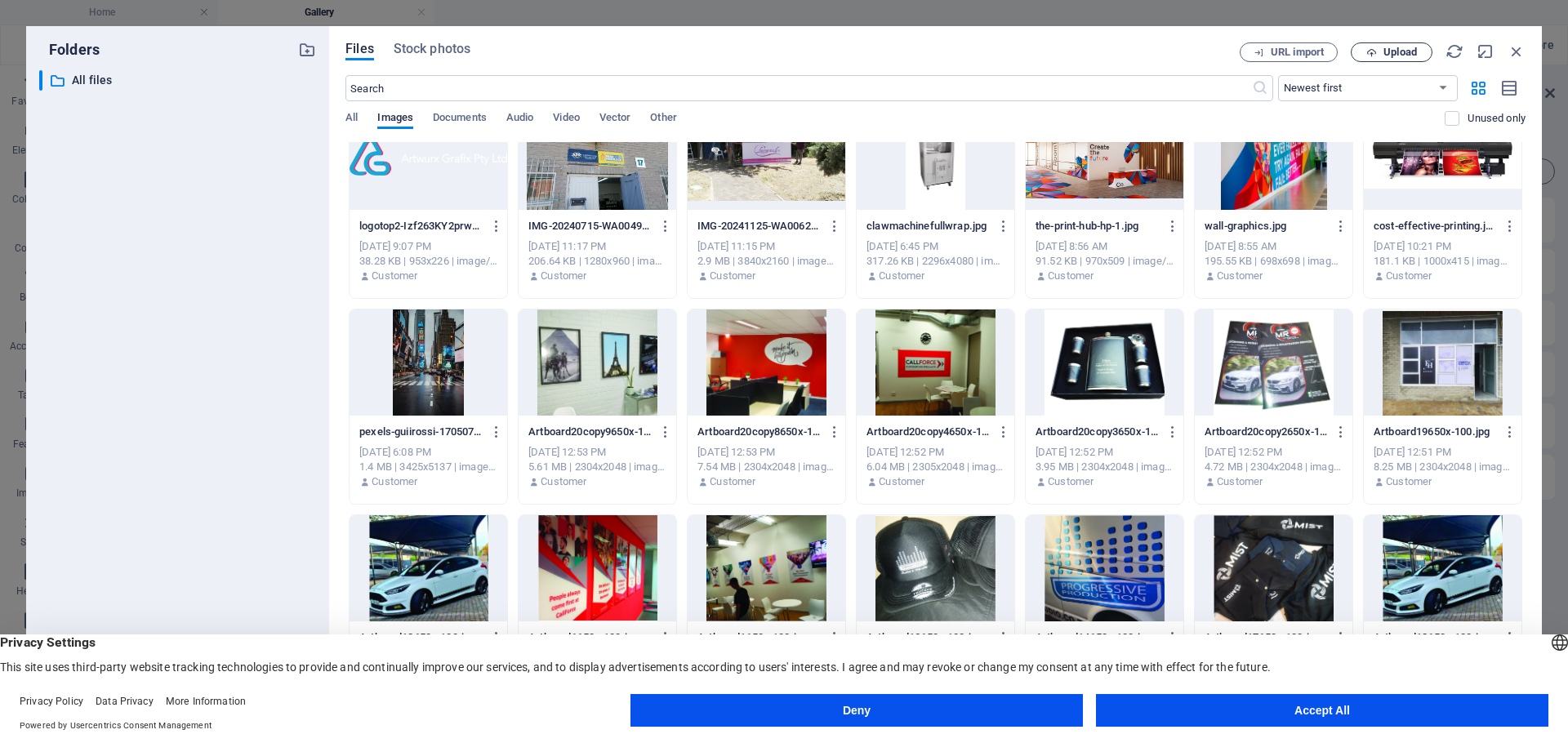
click at [1410, 45] on button "Upload" at bounding box center [1392, 52] width 82 height 20
click at [1233, 712] on button "Accept All" at bounding box center [1321, 711] width 452 height 32
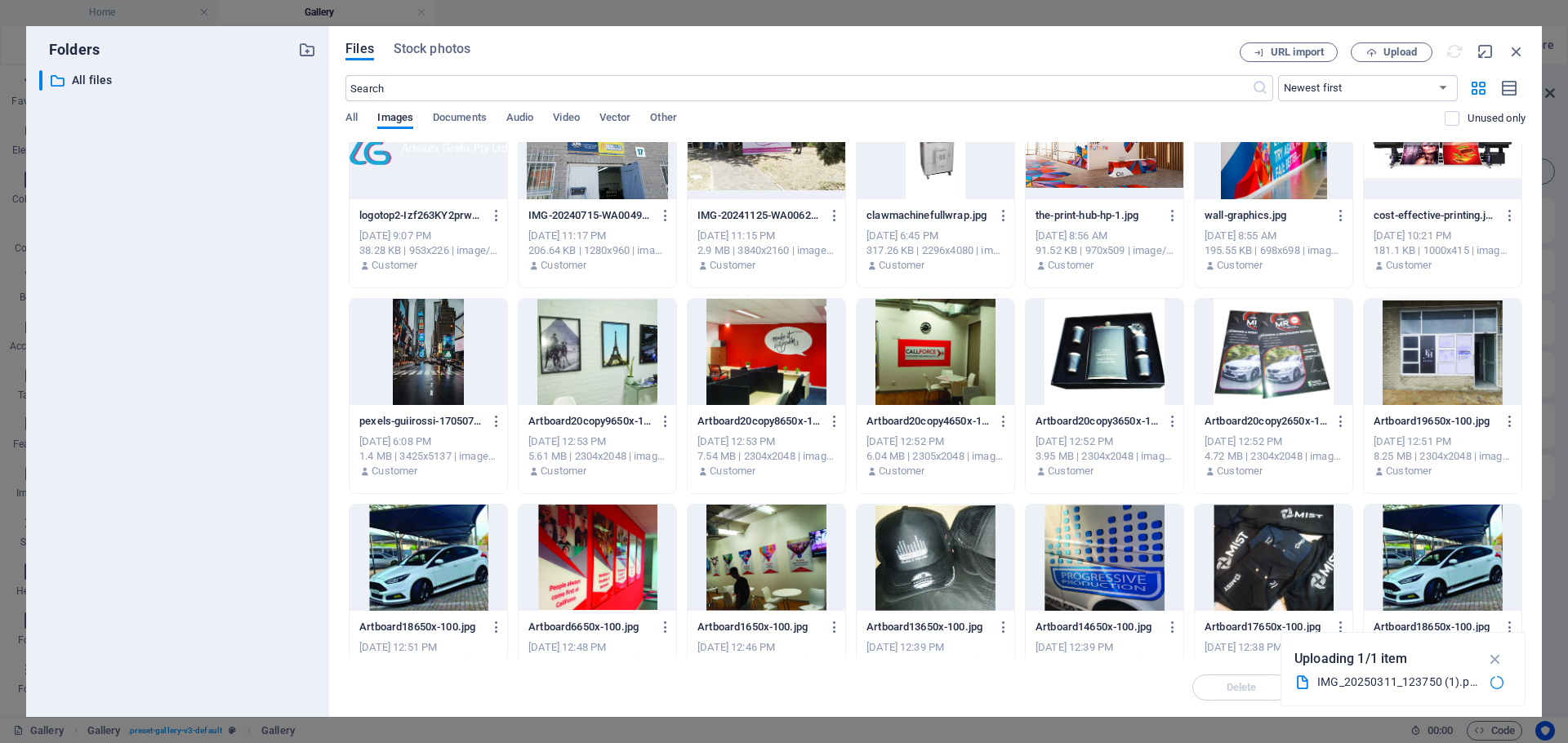
scroll to position [502, 0]
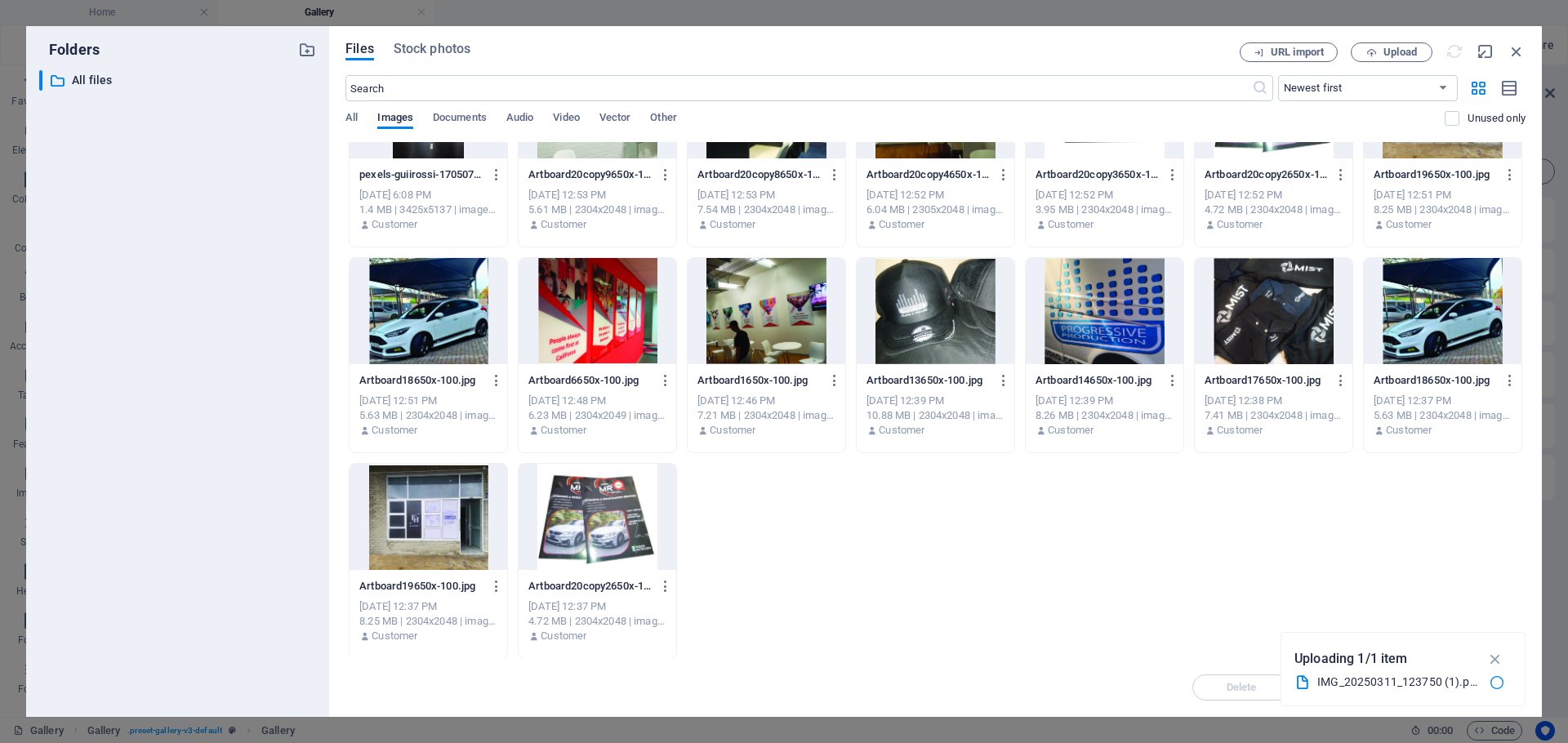
click at [1102, 319] on div at bounding box center [1104, 311] width 157 height 106
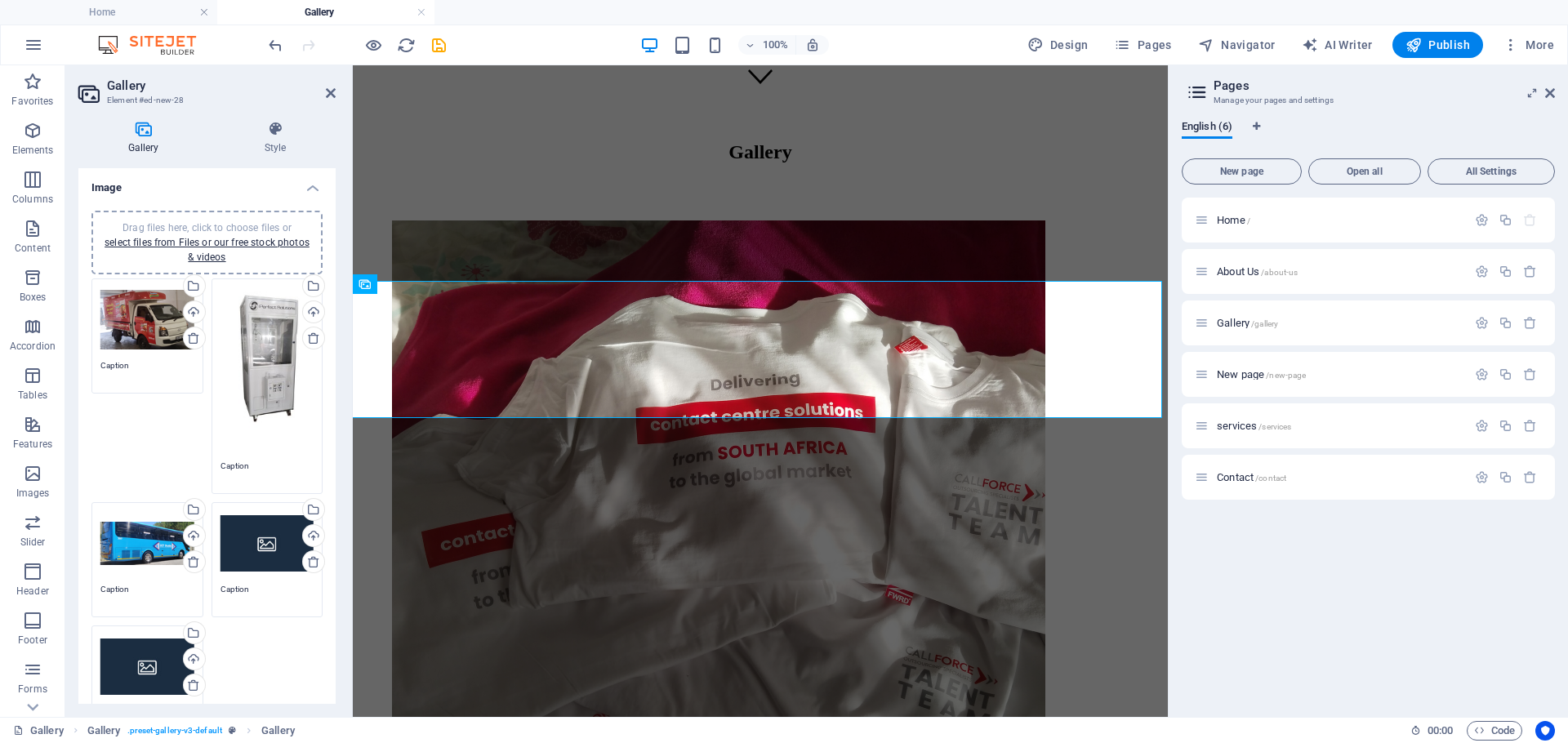
click at [271, 517] on div "Drag files here, click to choose files or select files from Files or our free s…" at bounding box center [267, 544] width 94 height 66
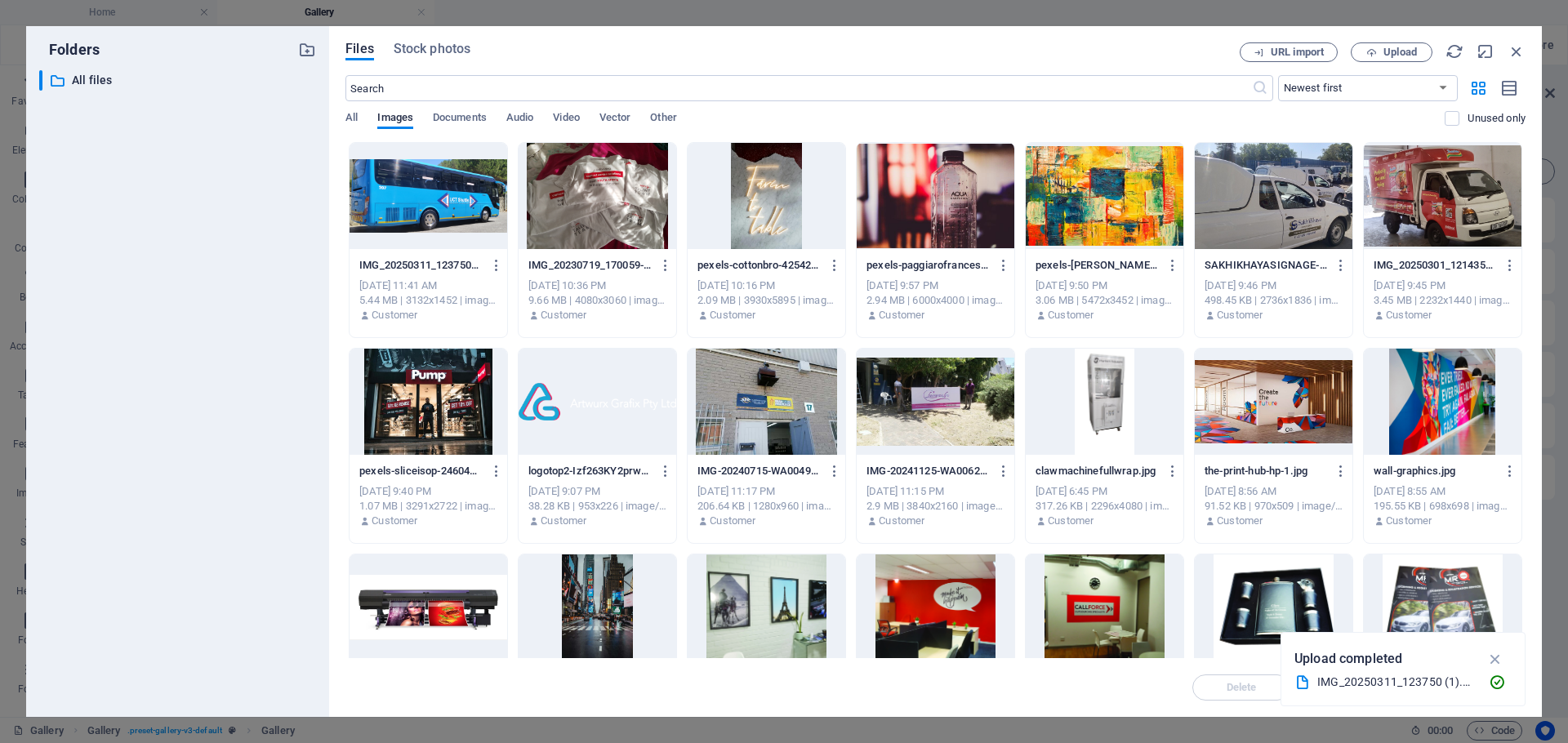
click at [801, 419] on div at bounding box center [766, 401] width 157 height 106
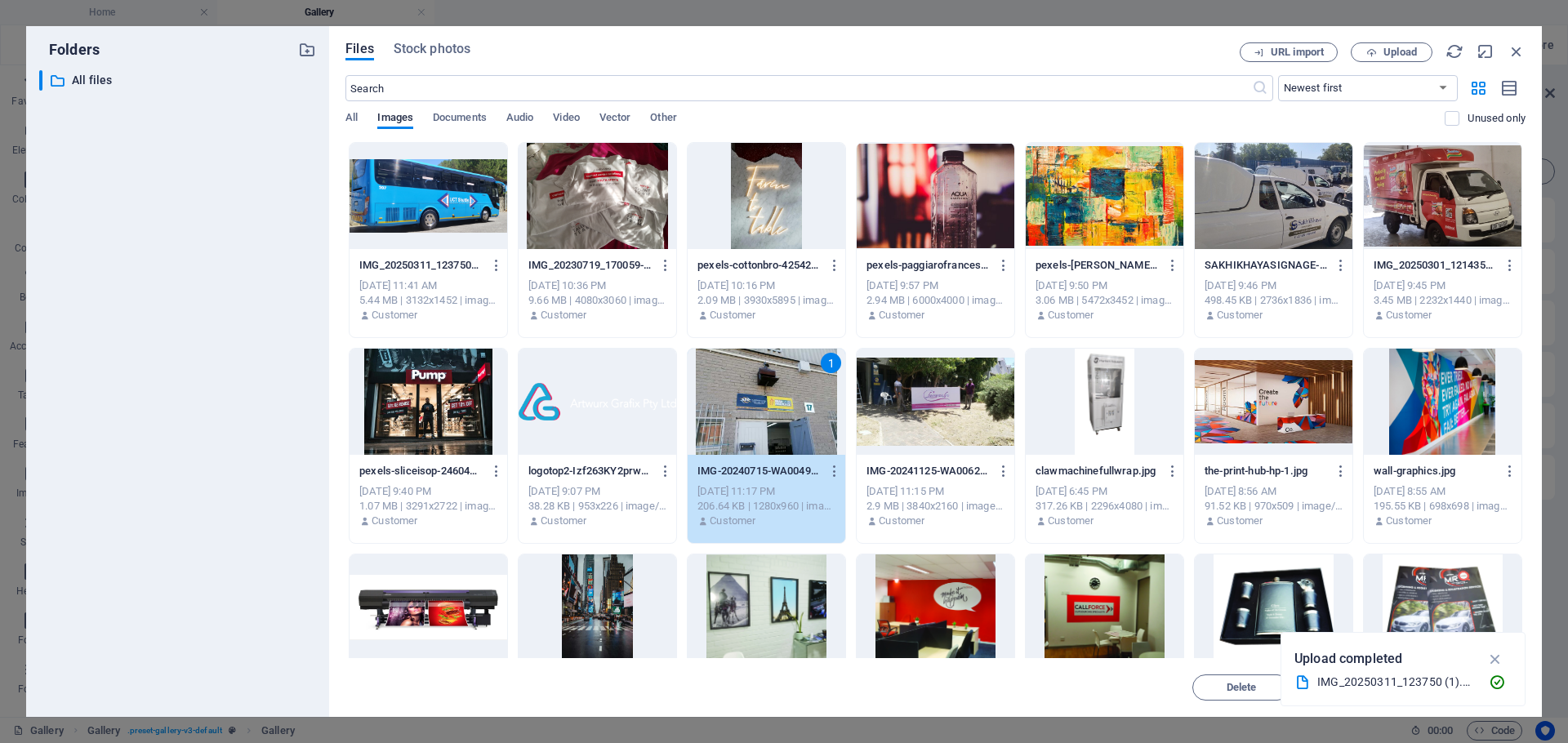
click at [765, 209] on div at bounding box center [766, 195] width 157 height 106
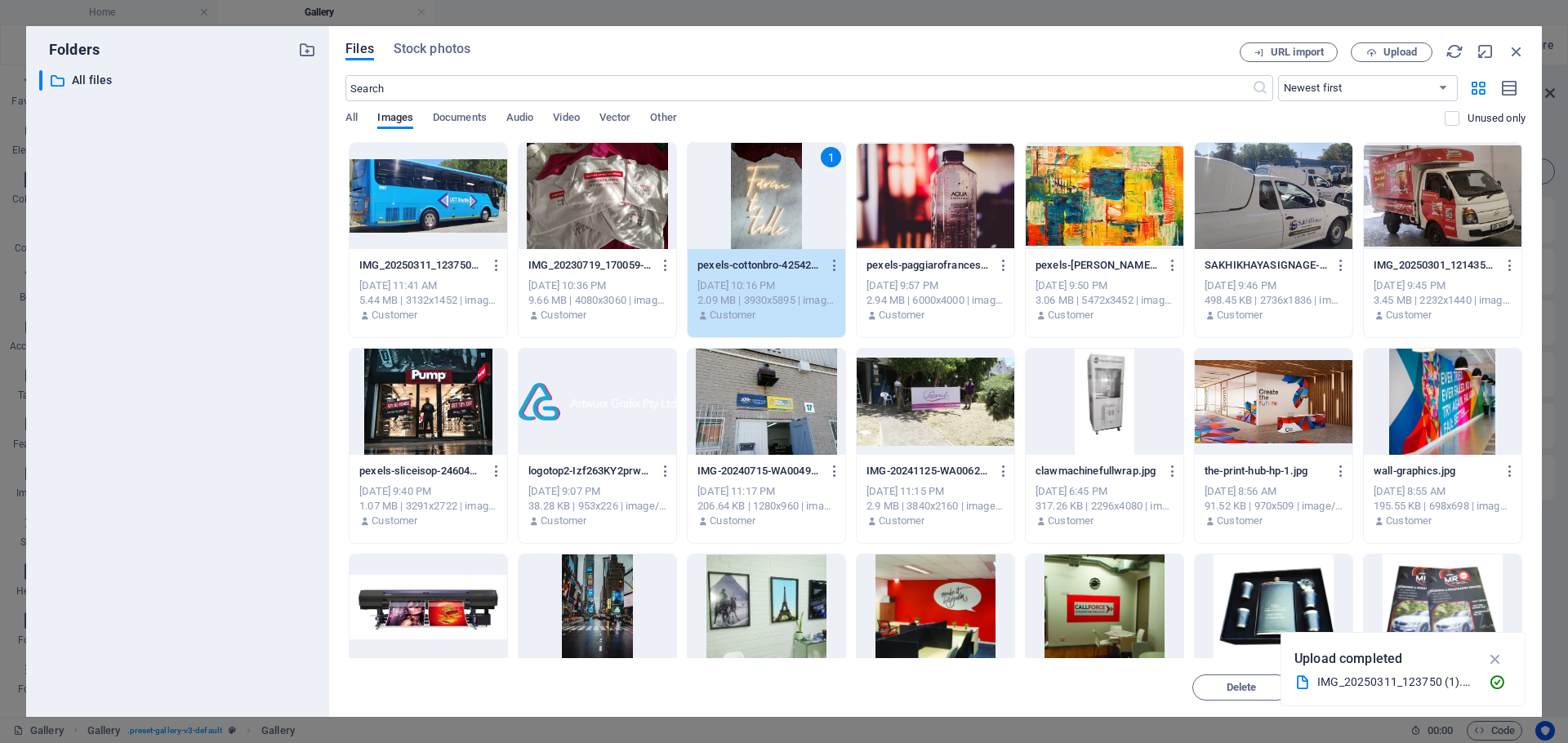
click at [910, 220] on div at bounding box center [935, 195] width 157 height 106
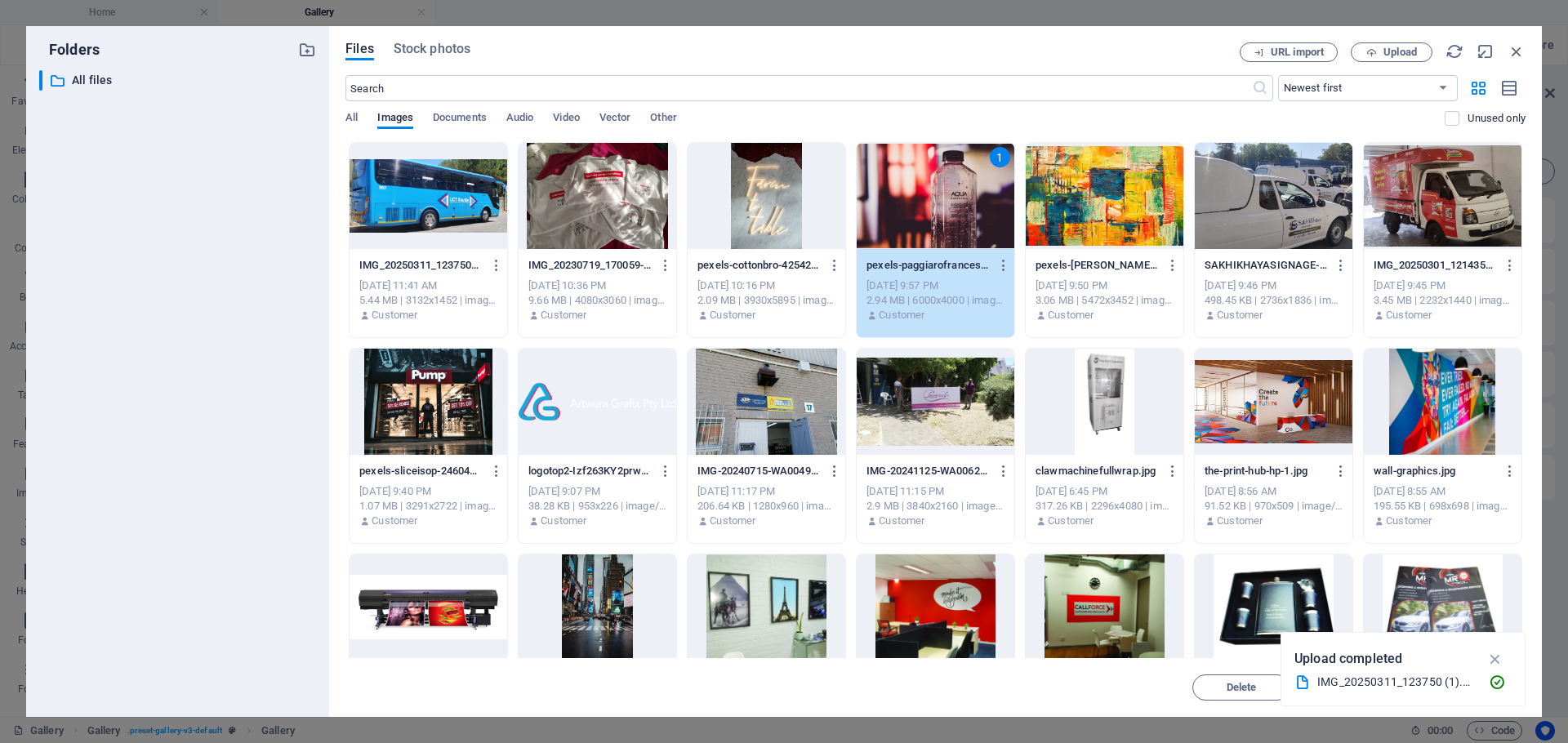
scroll to position [123, 0]
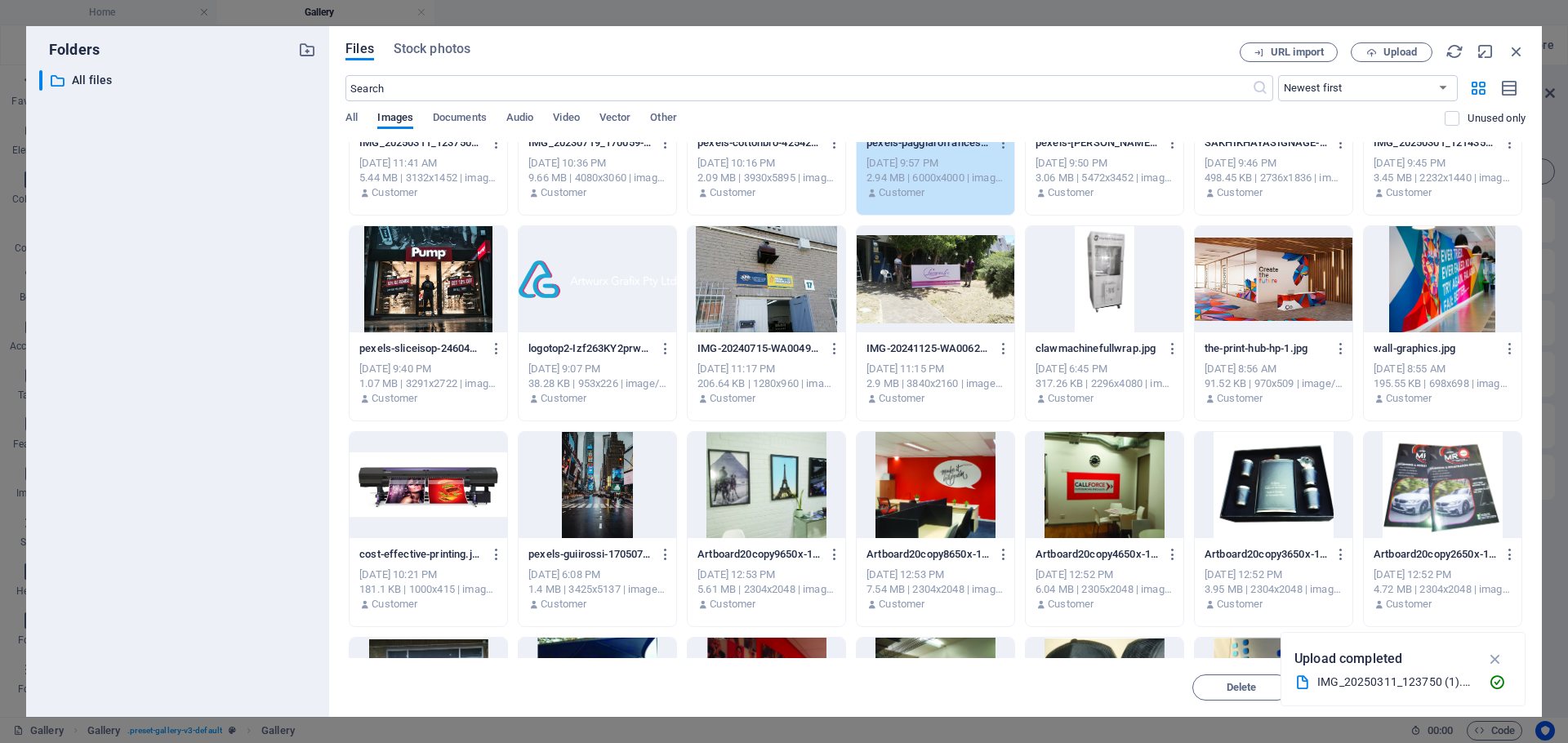
click at [1081, 505] on div at bounding box center [1104, 484] width 157 height 106
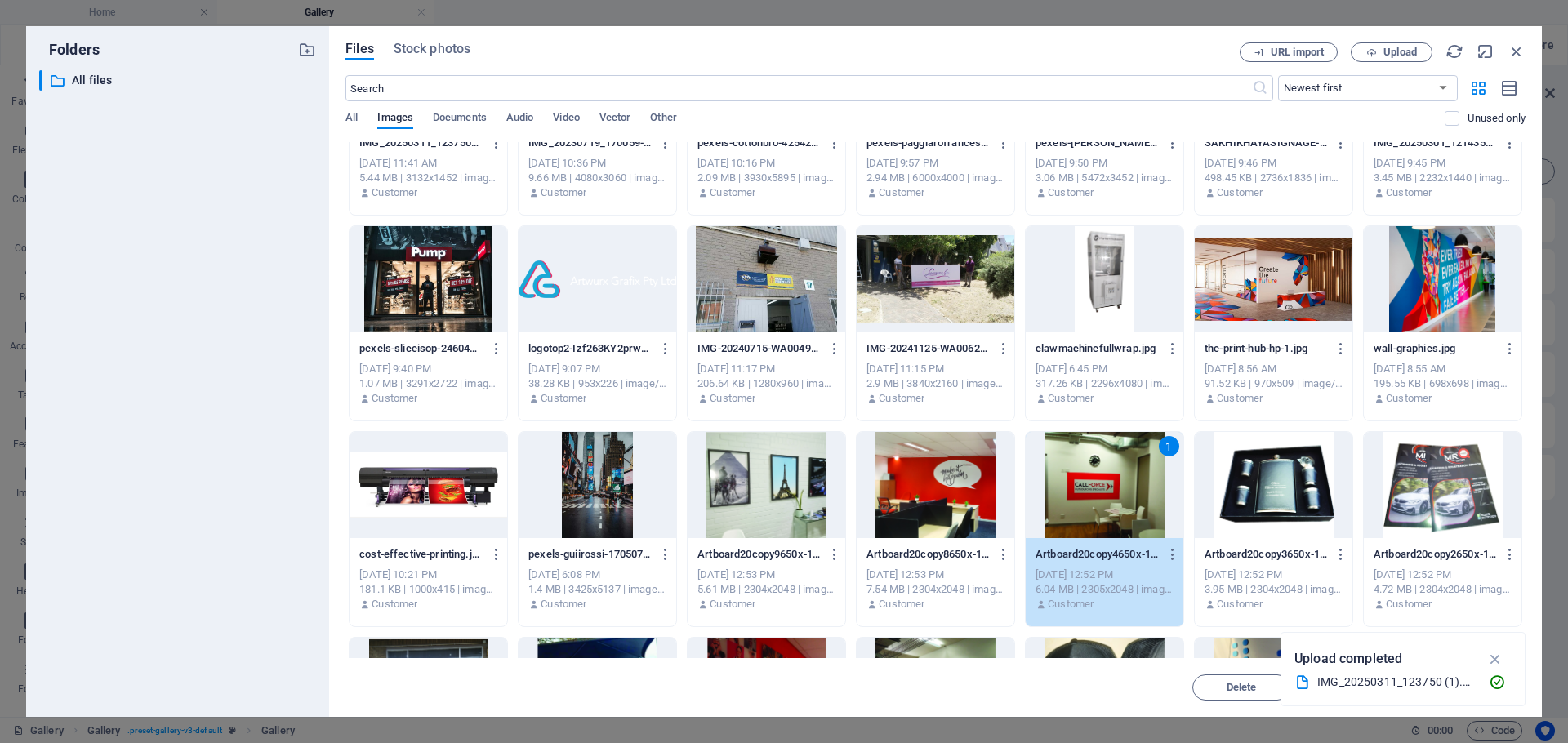
click at [1081, 505] on div "1" at bounding box center [1104, 484] width 157 height 106
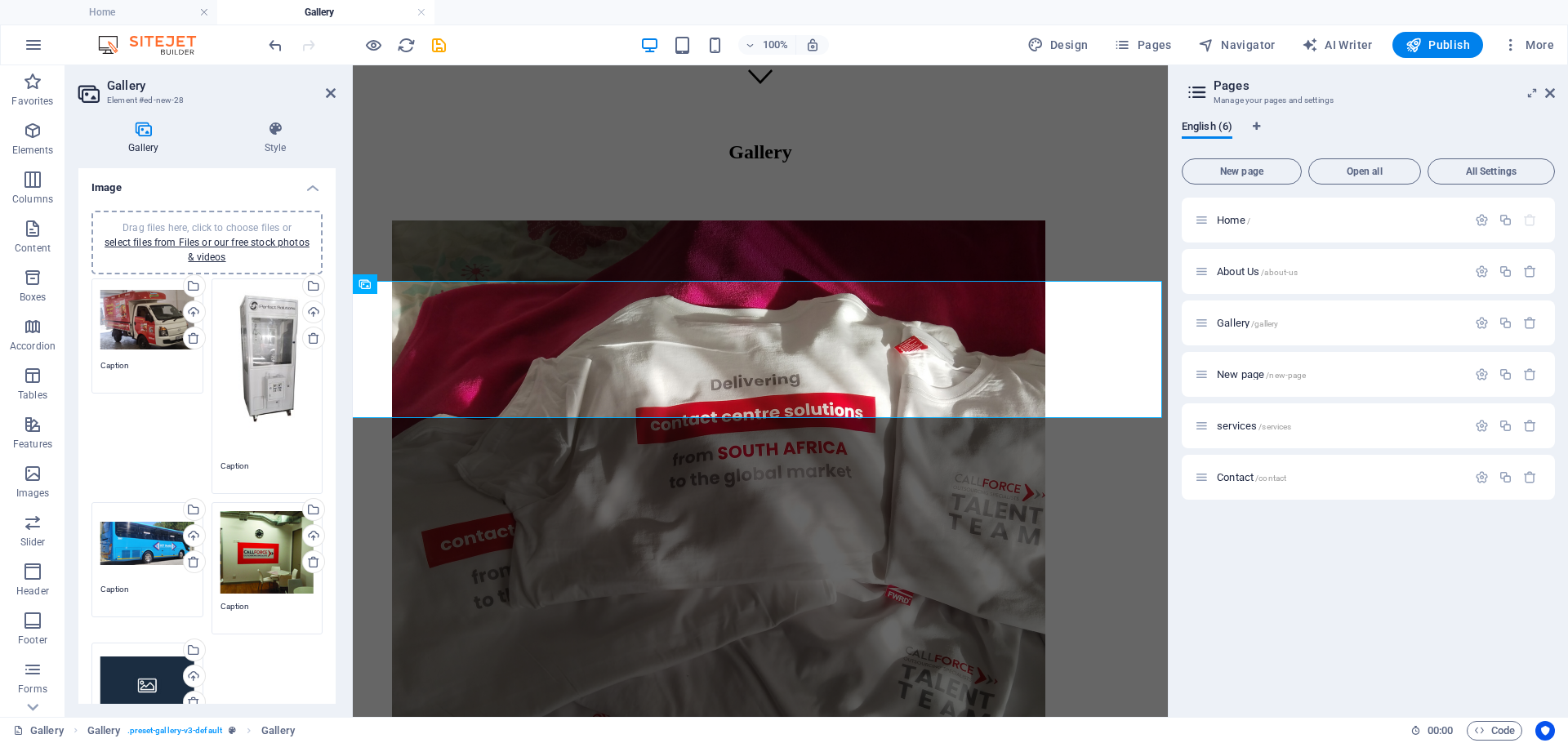
click at [140, 674] on div "Drag files here, click to choose files or select files from Files or our free s…" at bounding box center [147, 684] width 94 height 66
click at [140, 674] on body "[STREET_ADDRESS][PERSON_NAME] Home Gallery Favorites Elements Columns Content B…" at bounding box center [784, 372] width 1568 height 743
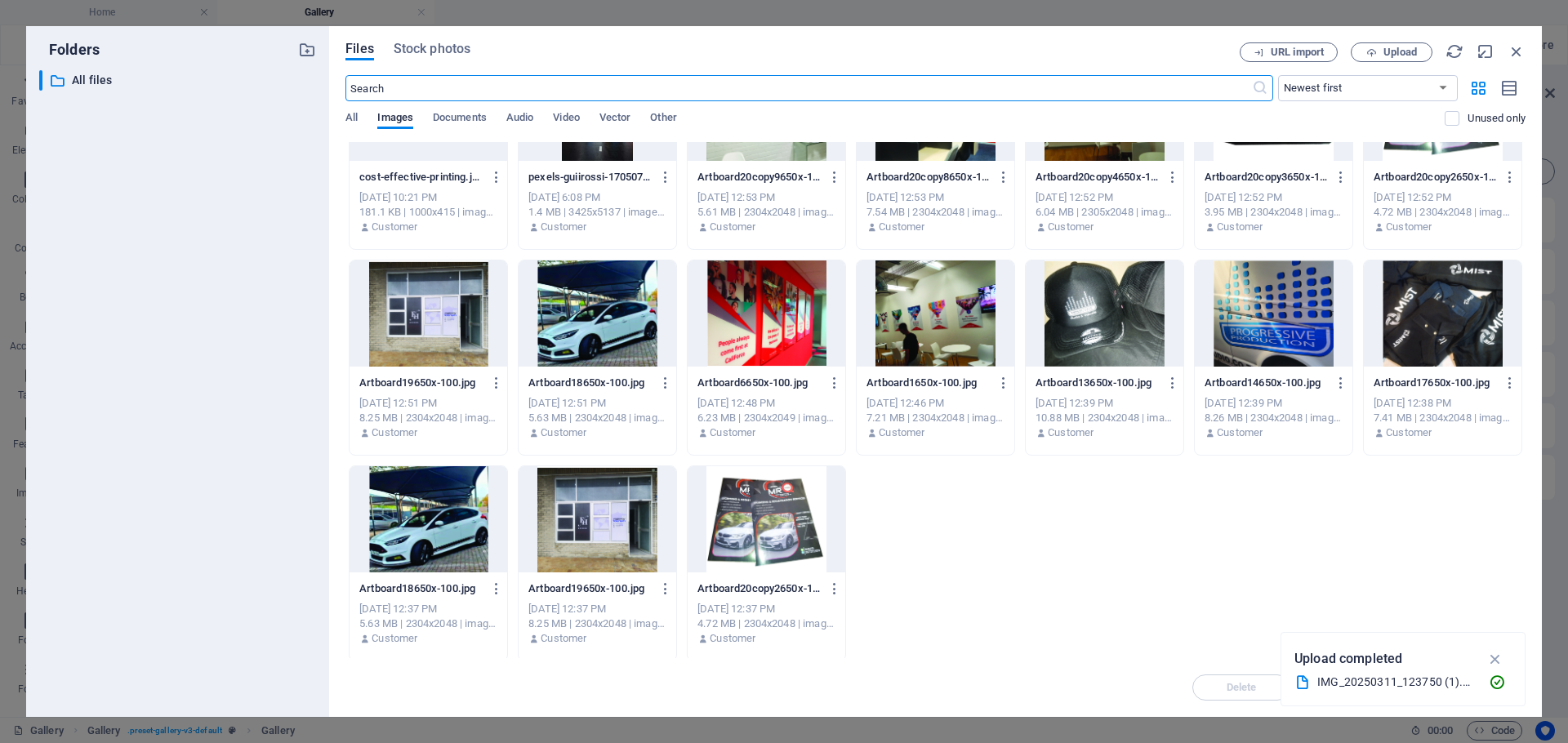
scroll to position [502, 0]
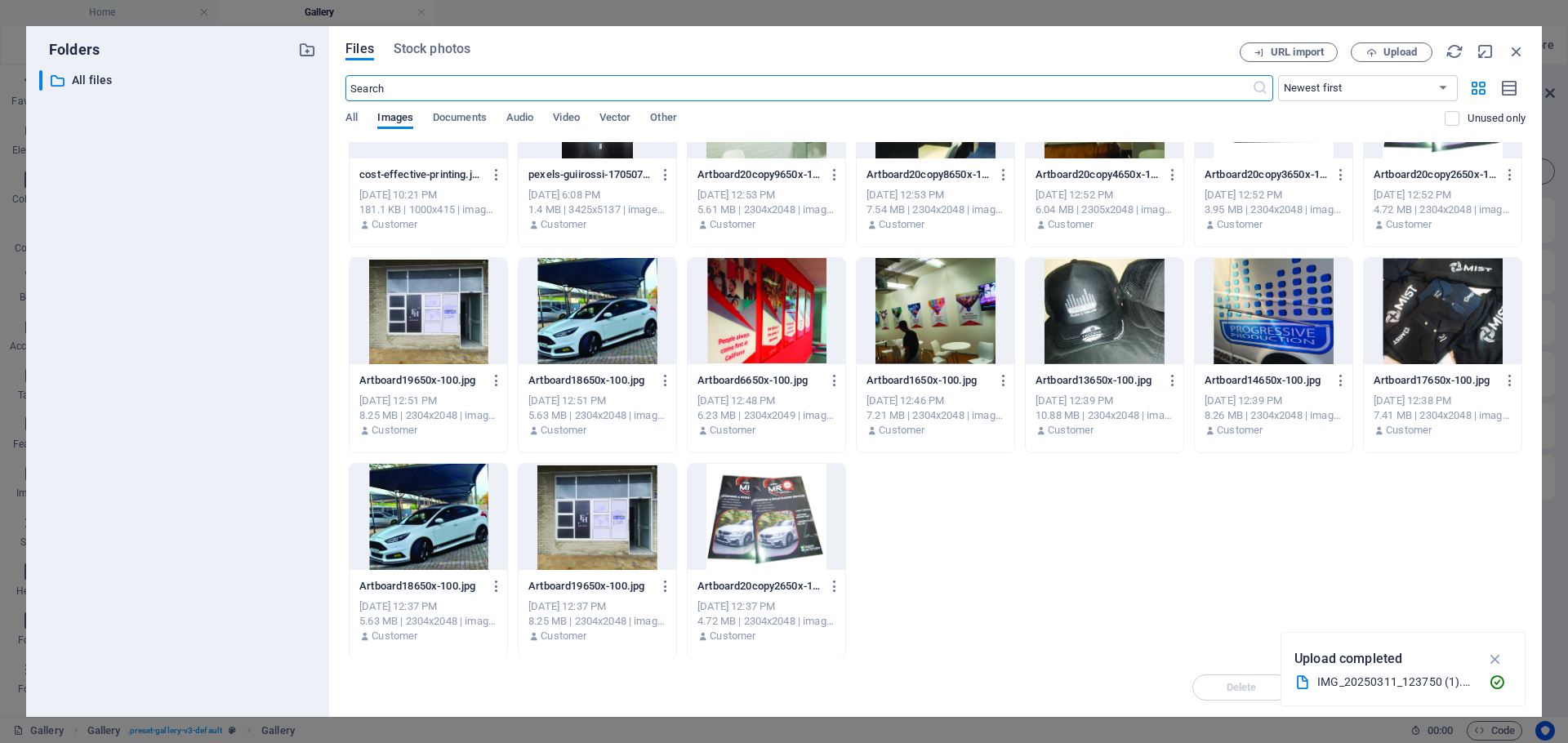
click at [742, 497] on div at bounding box center [766, 516] width 157 height 106
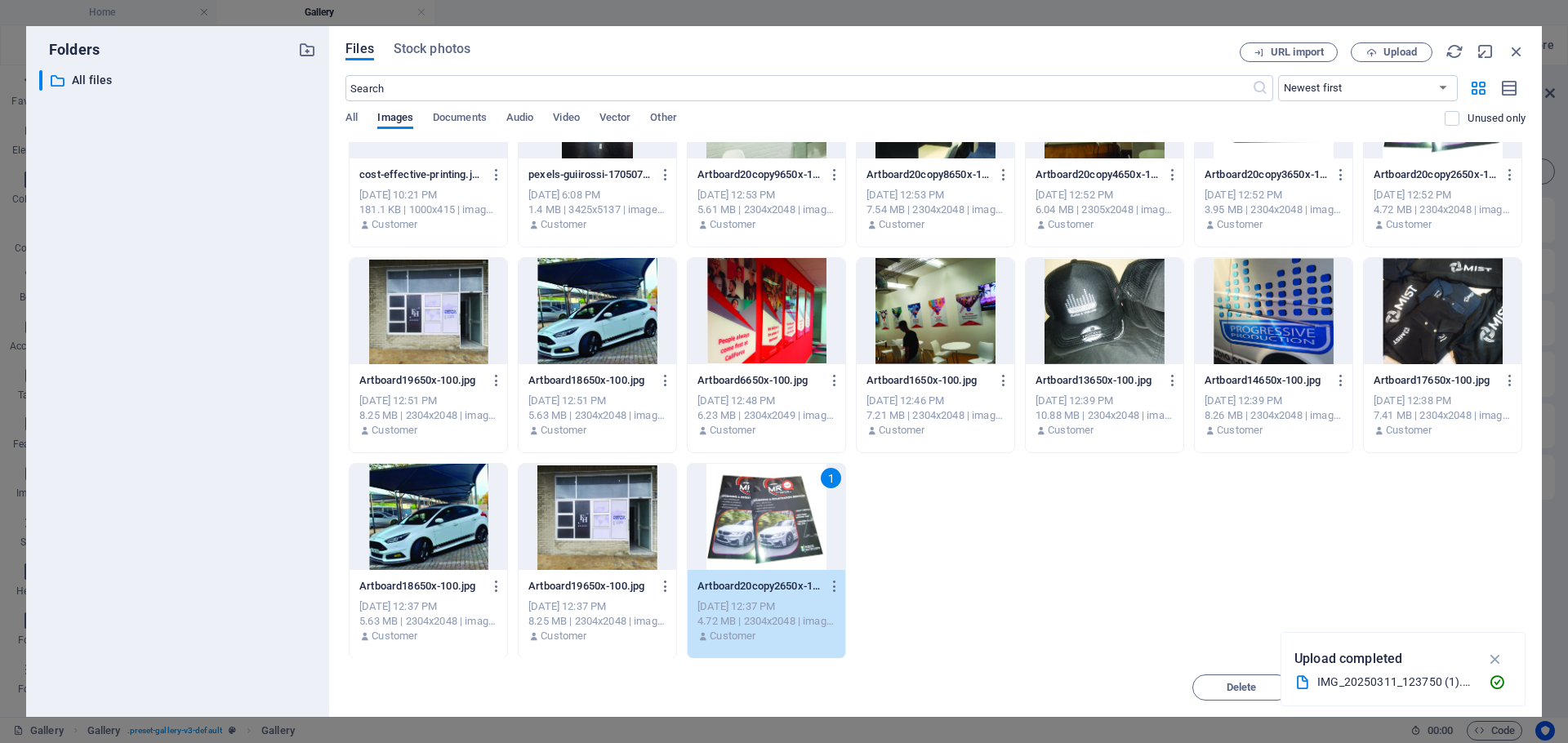
click at [402, 520] on div at bounding box center [428, 516] width 157 height 106
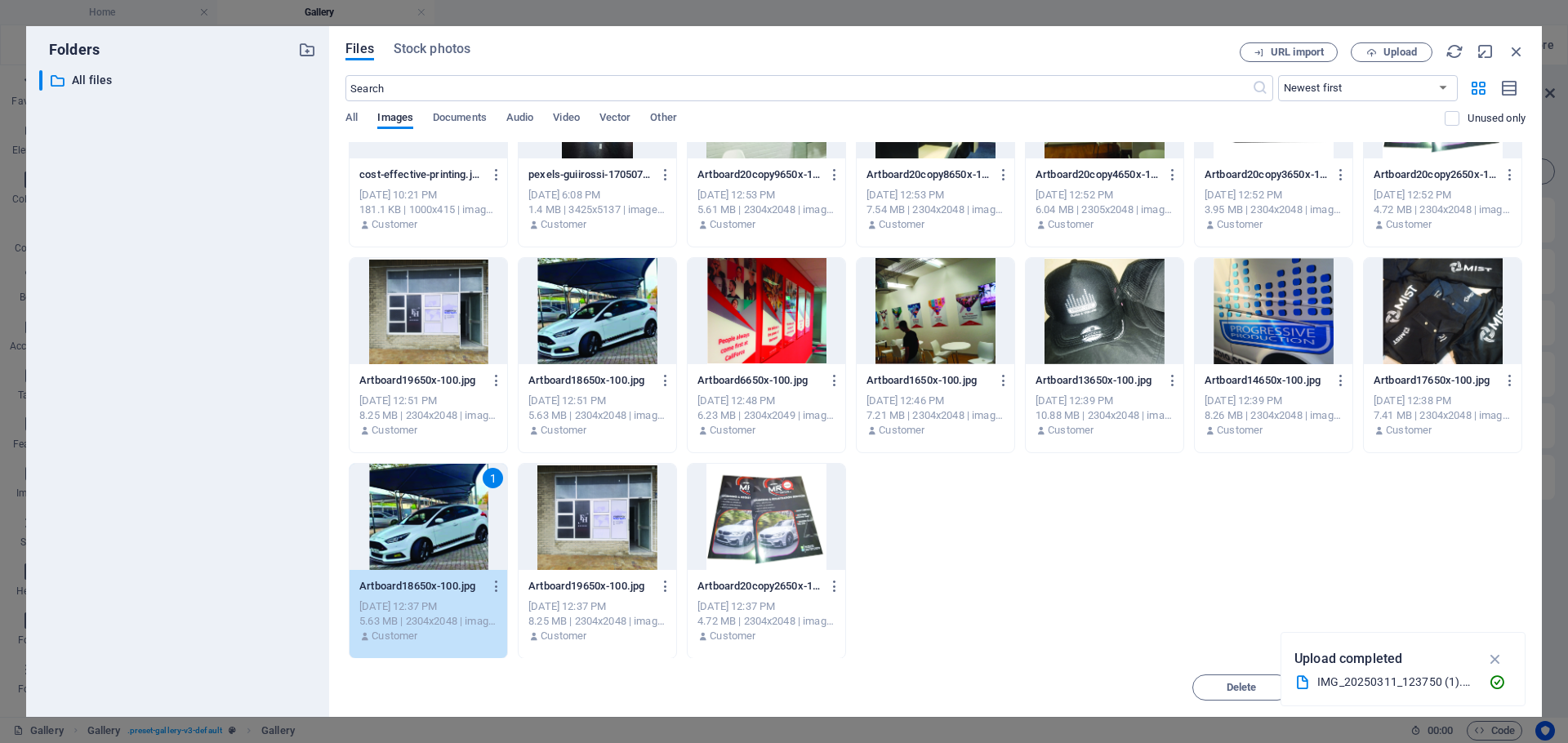
click at [402, 520] on div "1" at bounding box center [428, 516] width 157 height 106
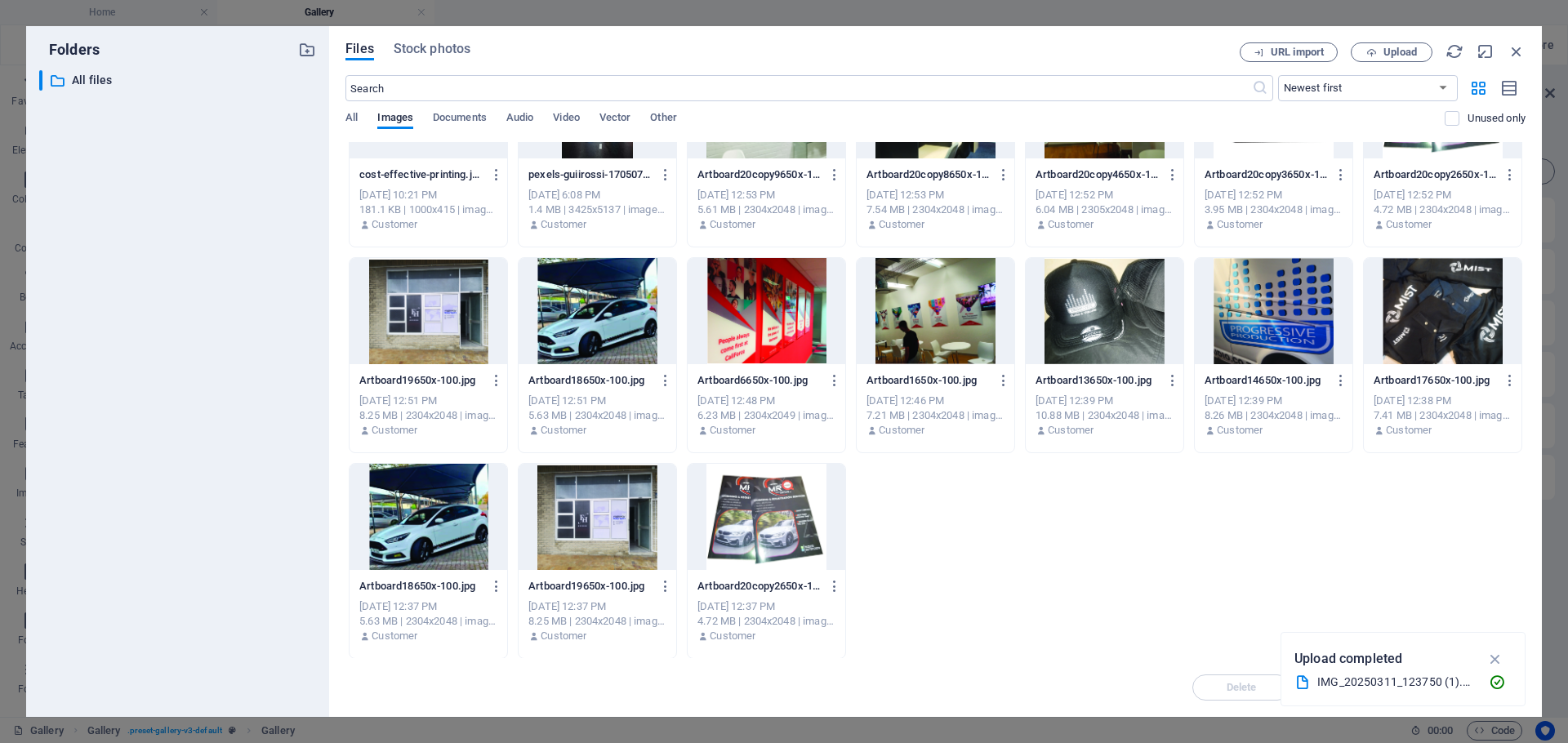
click at [402, 520] on div at bounding box center [428, 516] width 157 height 106
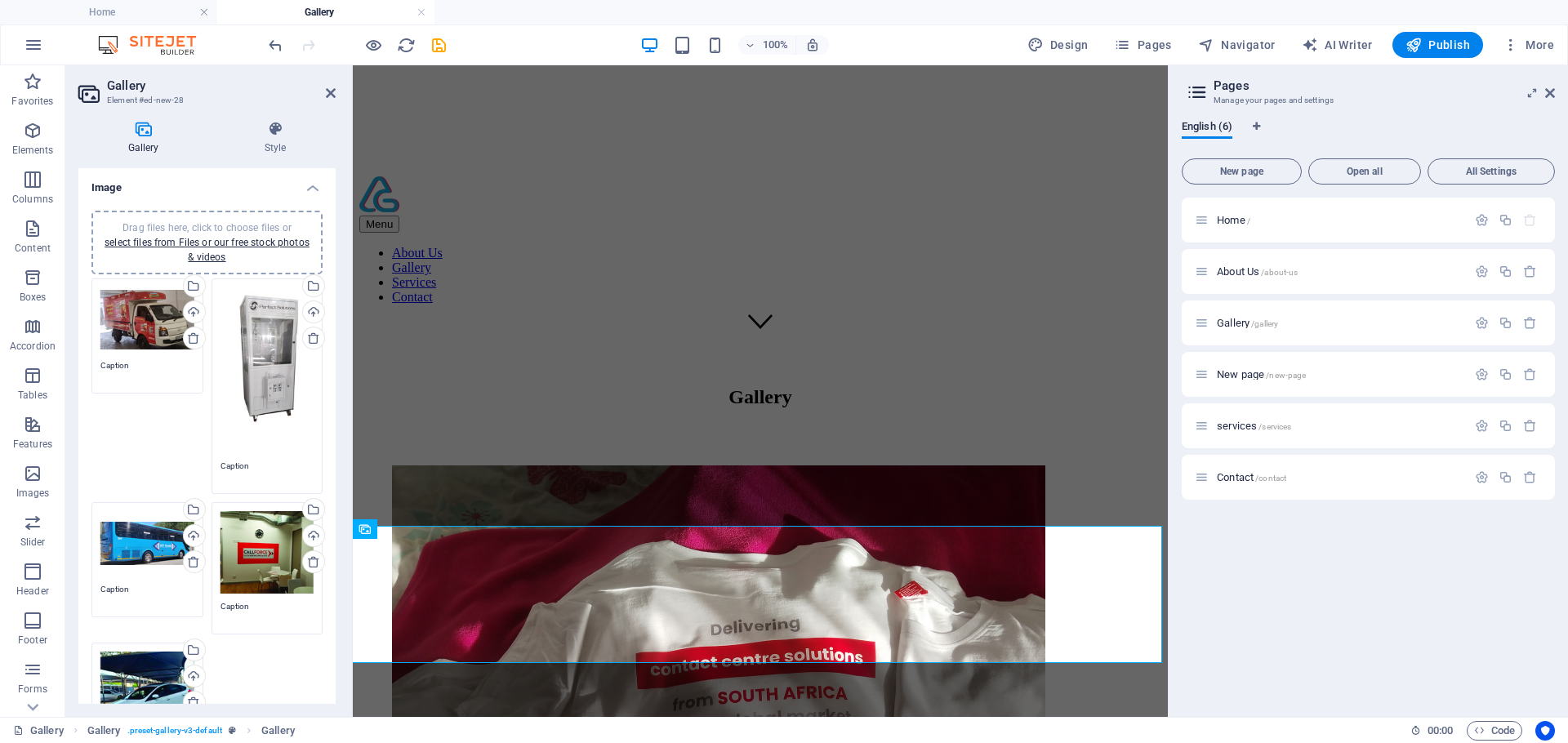
scroll to position [351, 0]
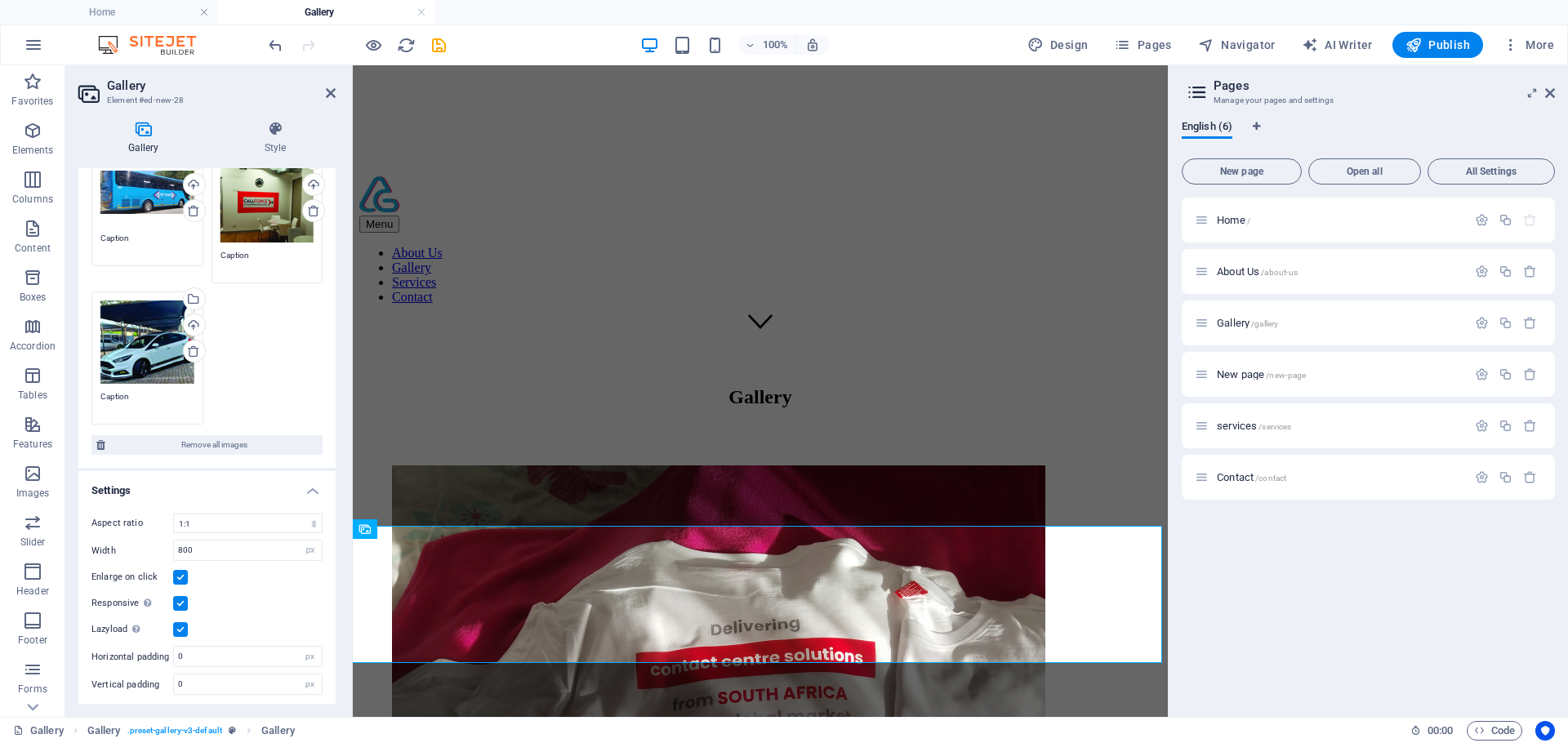
click at [265, 358] on div "Drag files here, click to choose files or select files from Files or our free s…" at bounding box center [207, 175] width 239 height 506
click at [148, 128] on icon at bounding box center [143, 129] width 130 height 16
click at [331, 89] on icon at bounding box center [331, 93] width 10 height 13
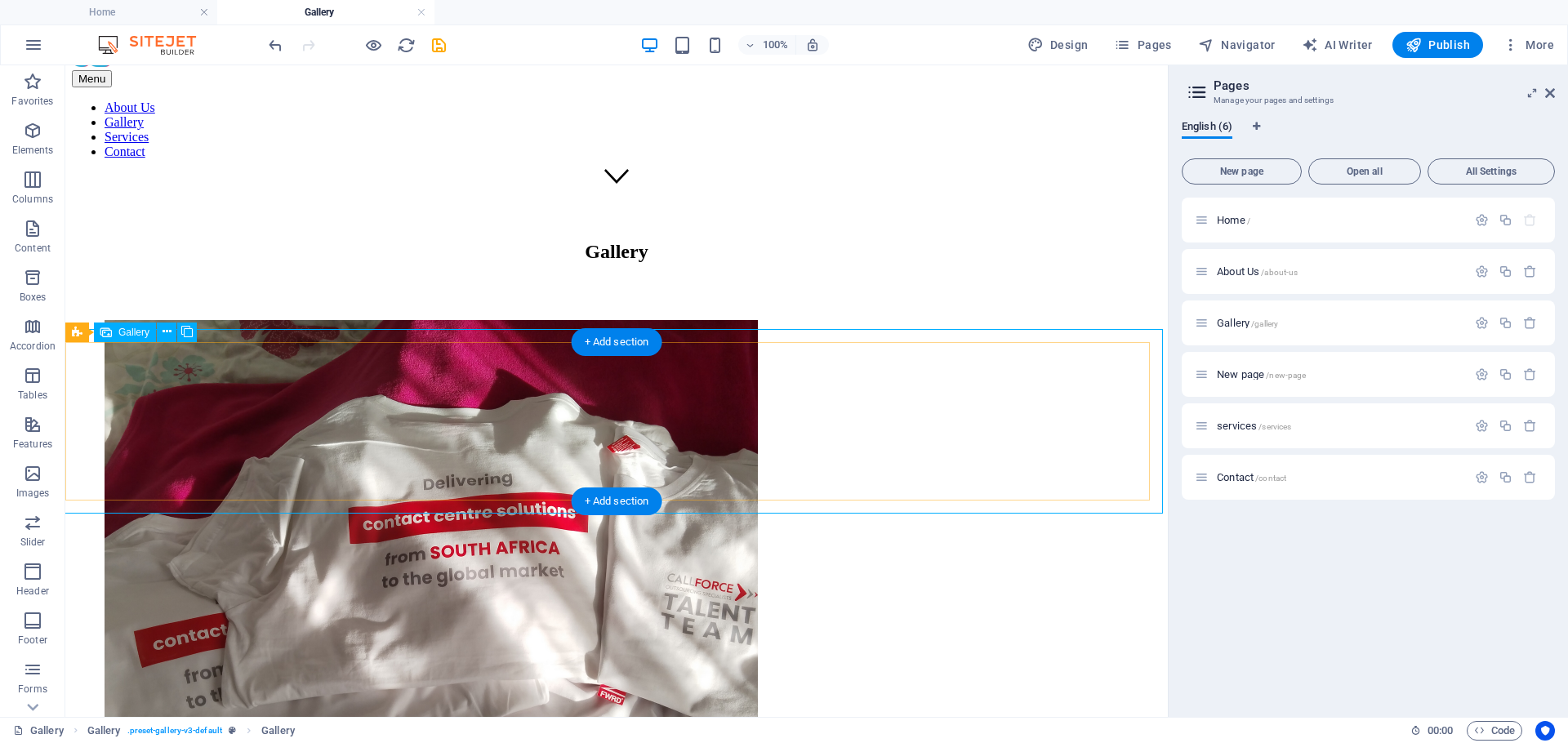
scroll to position [490, 0]
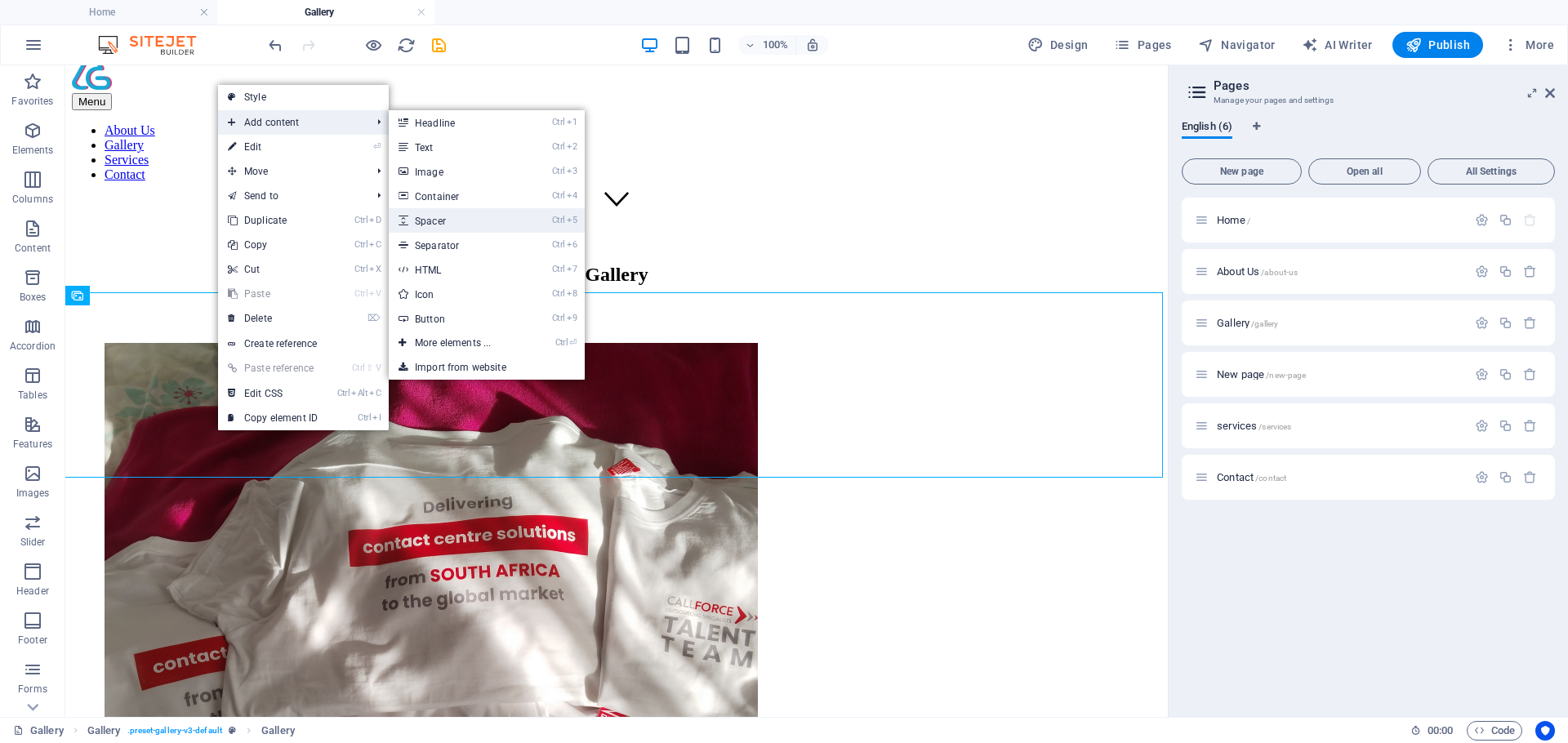
click at [456, 218] on link "Ctrl 5 Spacer" at bounding box center [455, 221] width 134 height 25
select select "px"
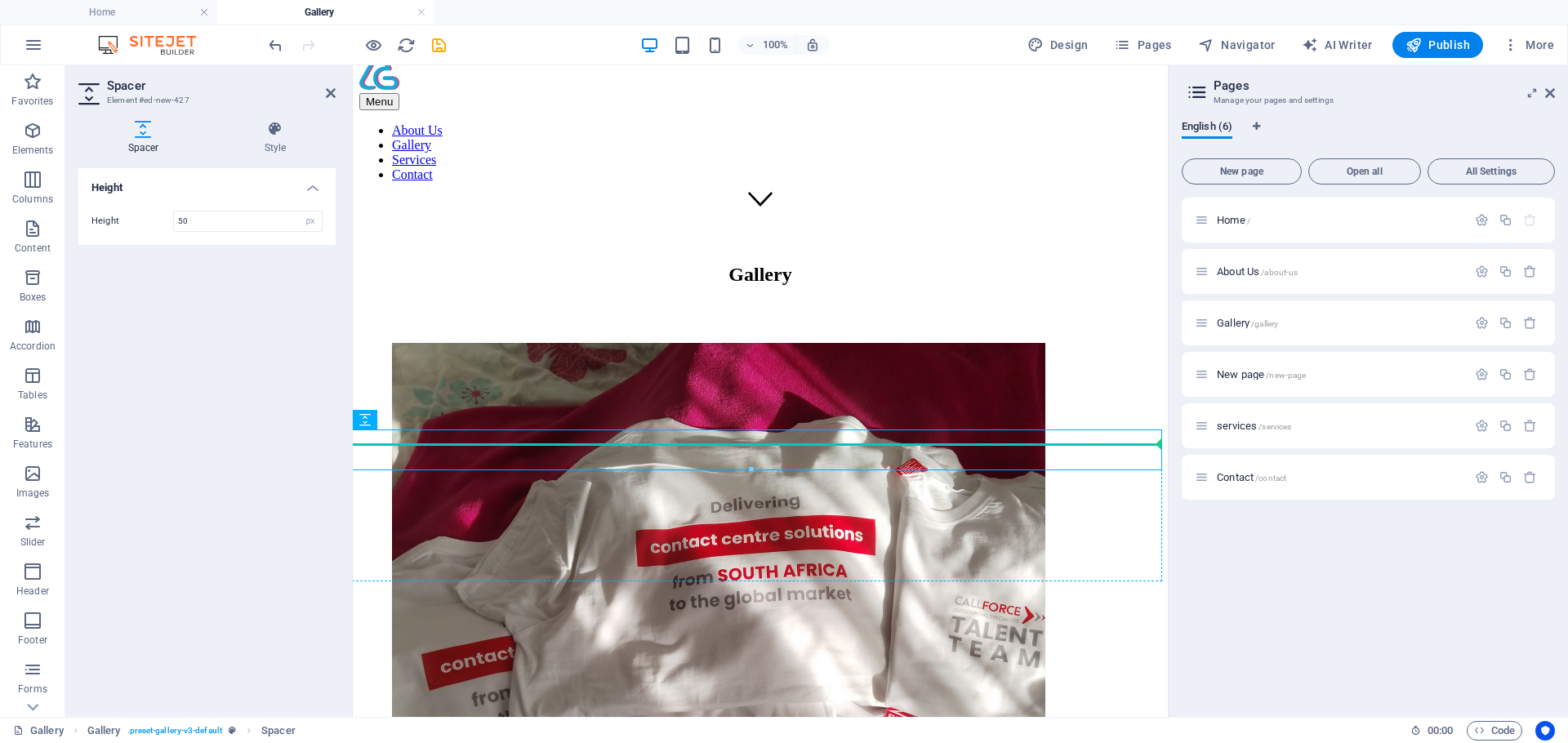
drag, startPoint x: 477, startPoint y: 442, endPoint x: 486, endPoint y: 461, distance: 21.0
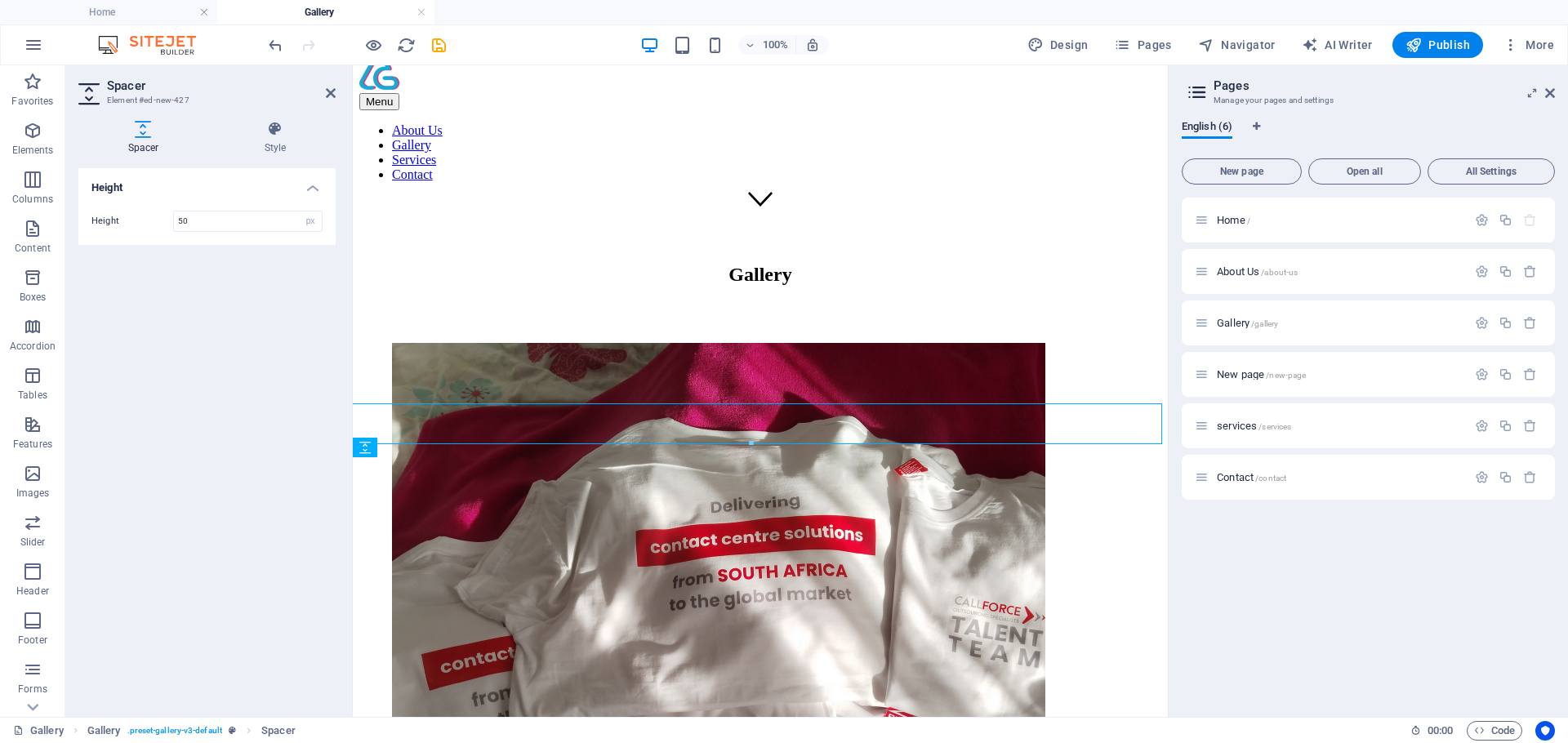
click at [316, 483] on div "Height Height 50 px rem vh vw" at bounding box center [207, 436] width 257 height 535
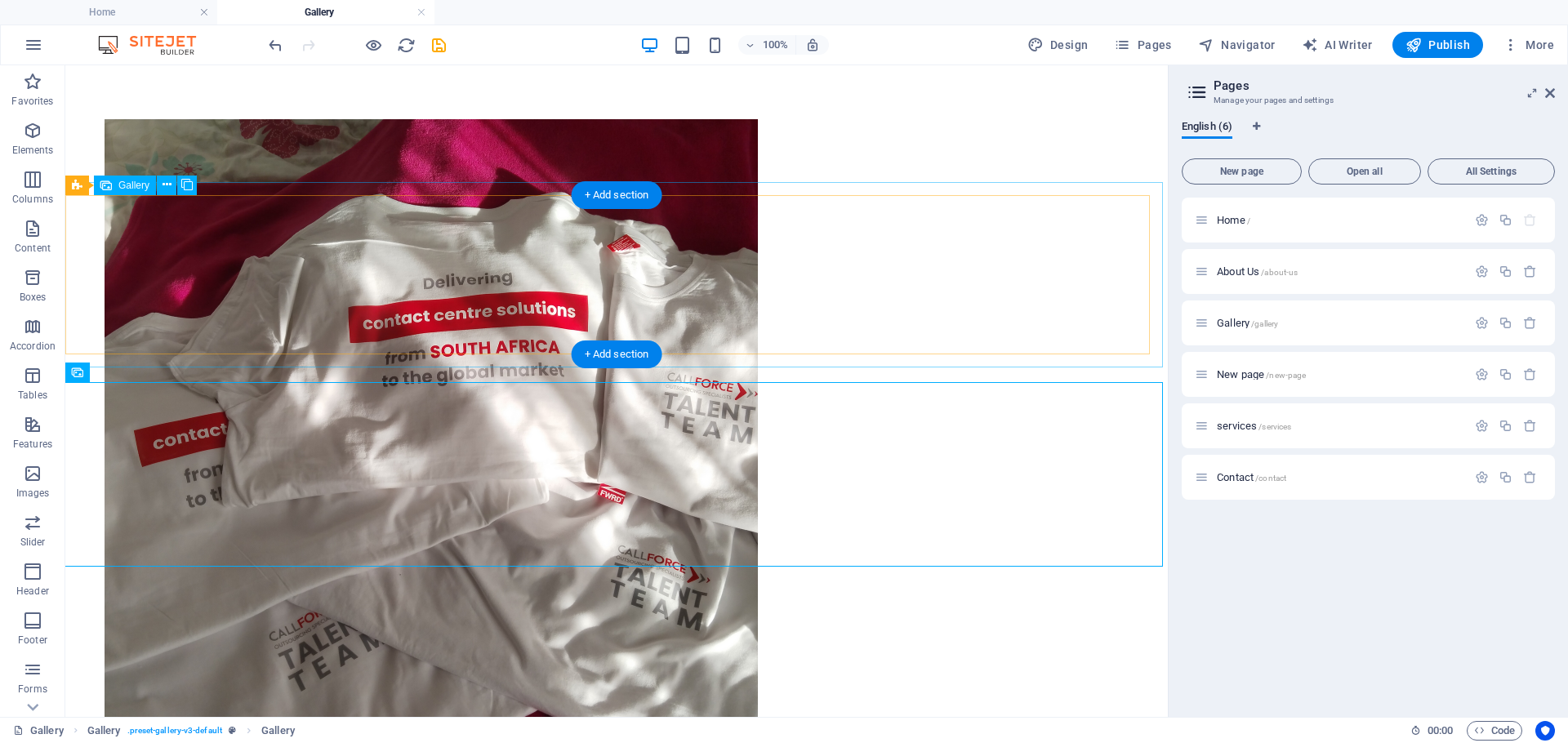
scroll to position [735, 0]
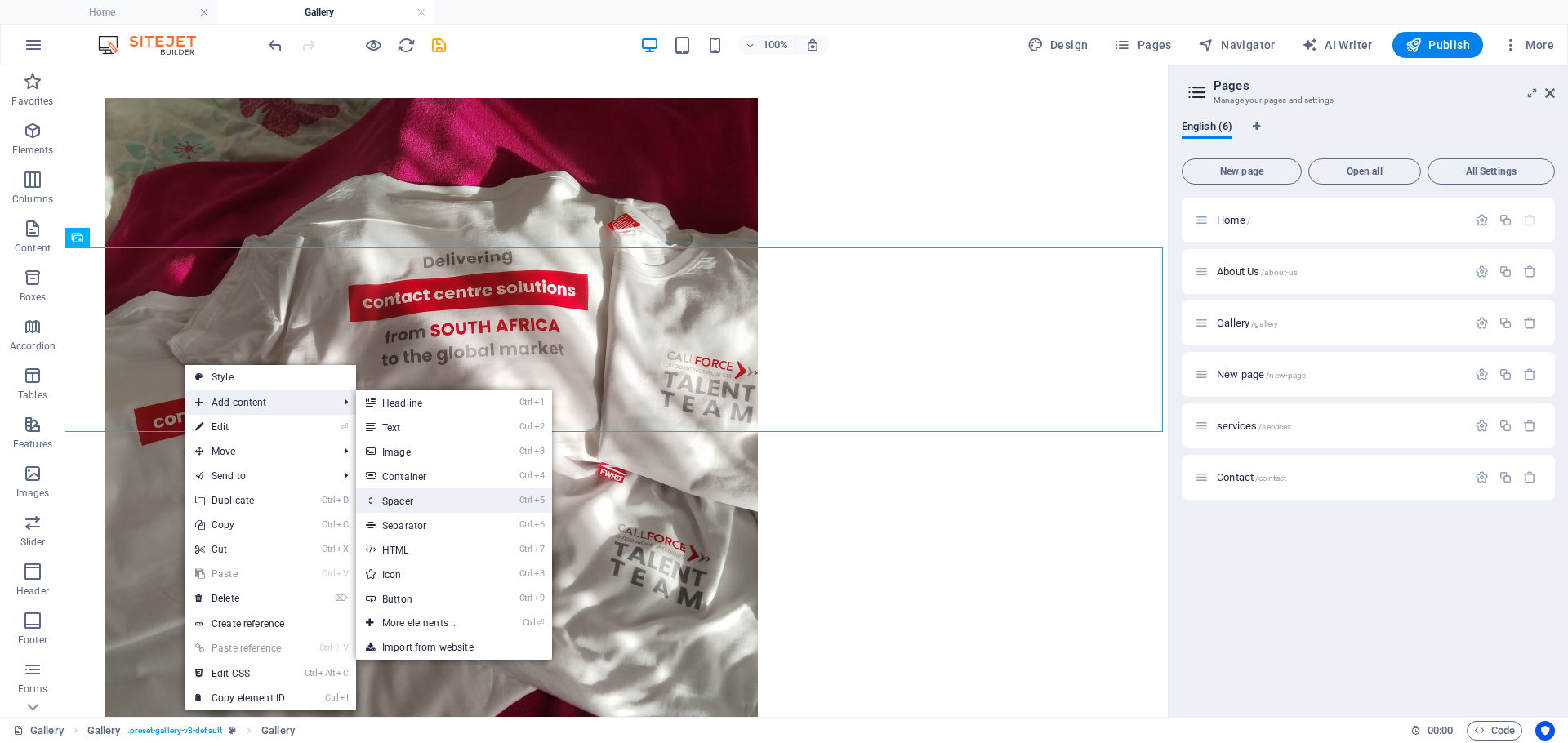
click at [451, 506] on link "Ctrl 5 Spacer" at bounding box center [423, 501] width 134 height 25
select select "px"
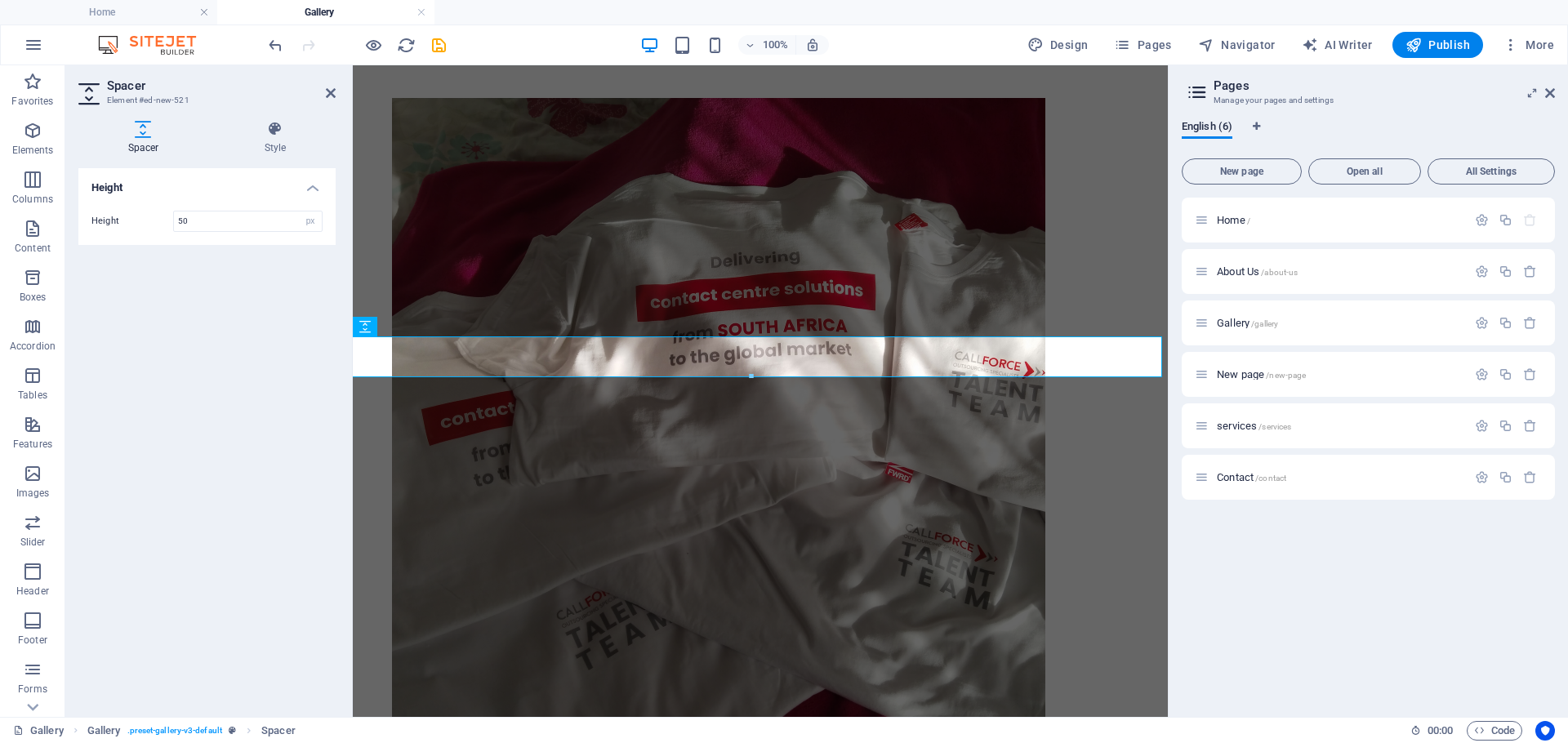
click at [288, 277] on div "Height Height 50 px rem vh vw" at bounding box center [207, 436] width 257 height 535
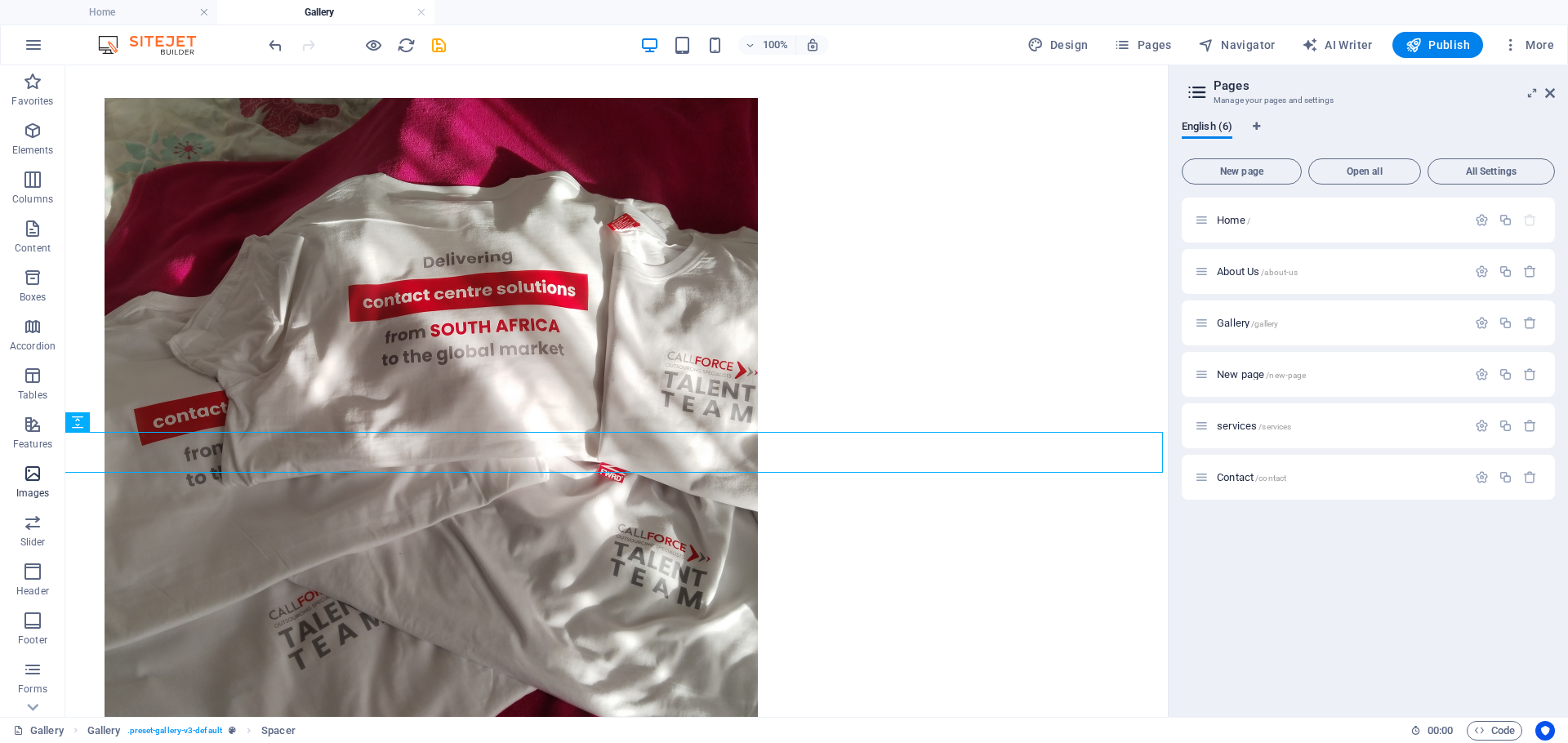
click at [30, 480] on icon "button" at bounding box center [32, 473] width 20 height 20
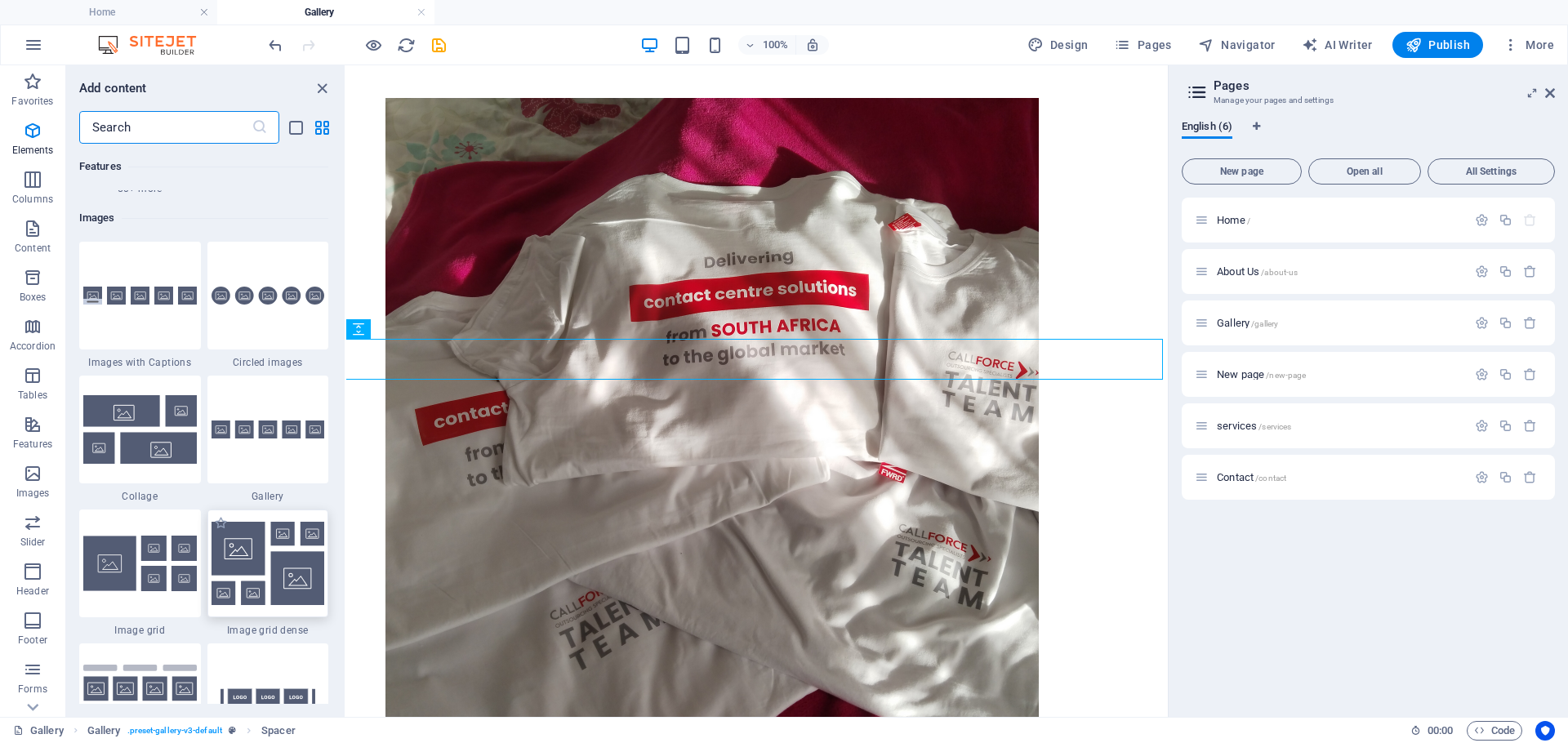
scroll to position [8279, 0]
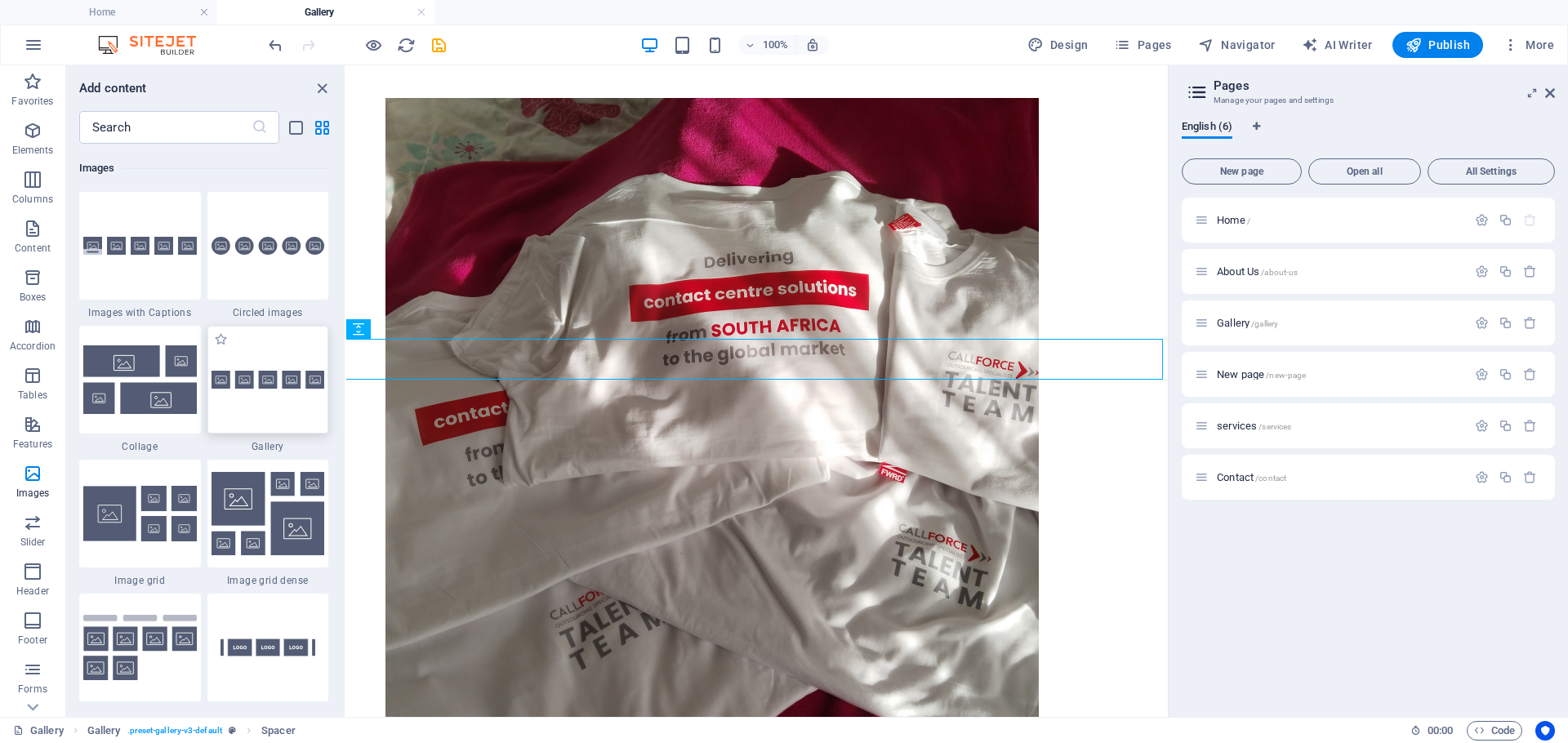
click at [271, 388] on div at bounding box center [269, 379] width 122 height 108
click at [346, 388] on div "H2 Container Spacer Spacer Gallery Gallery Gallery Container Reference Referenc…" at bounding box center [756, 392] width 821 height 652
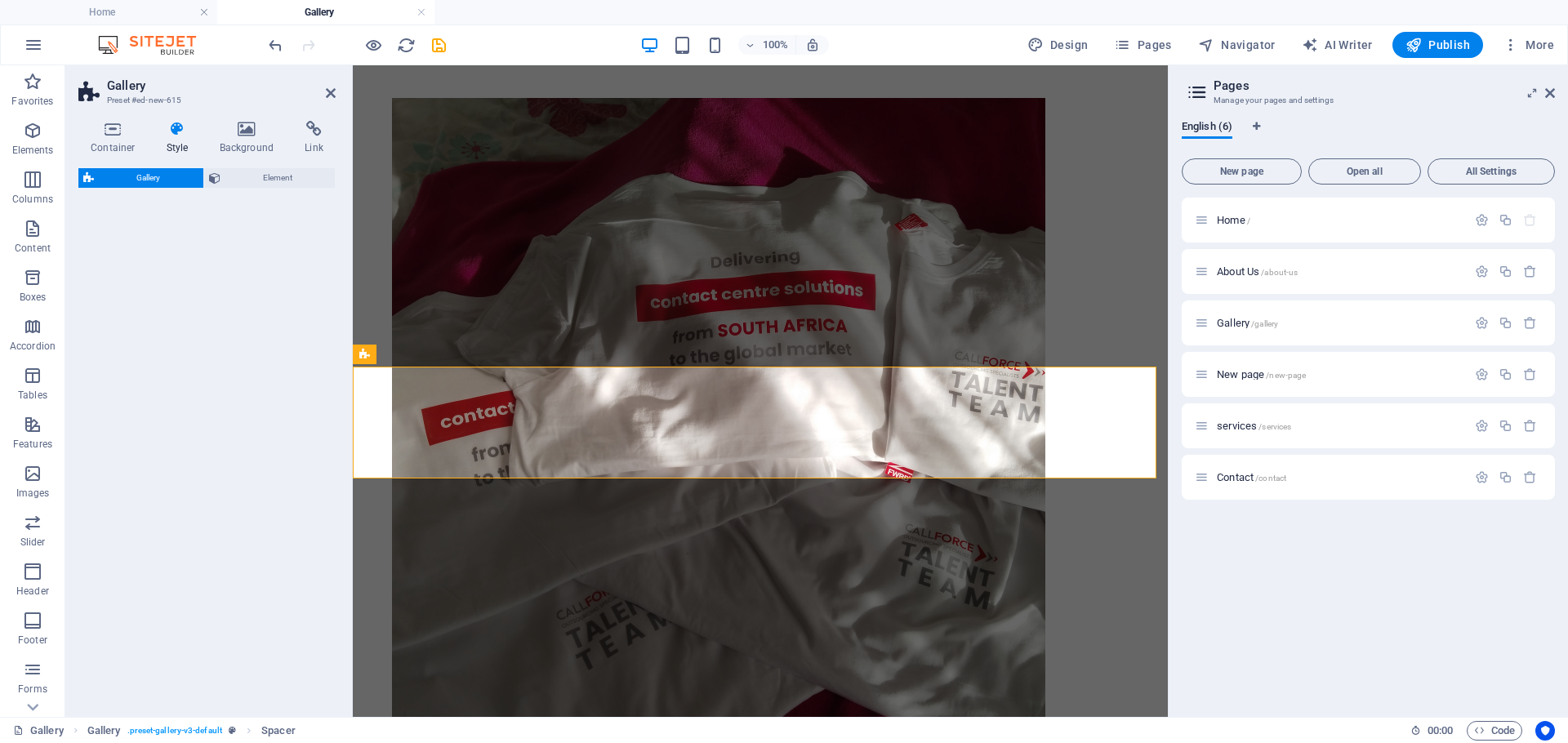
select select "rem"
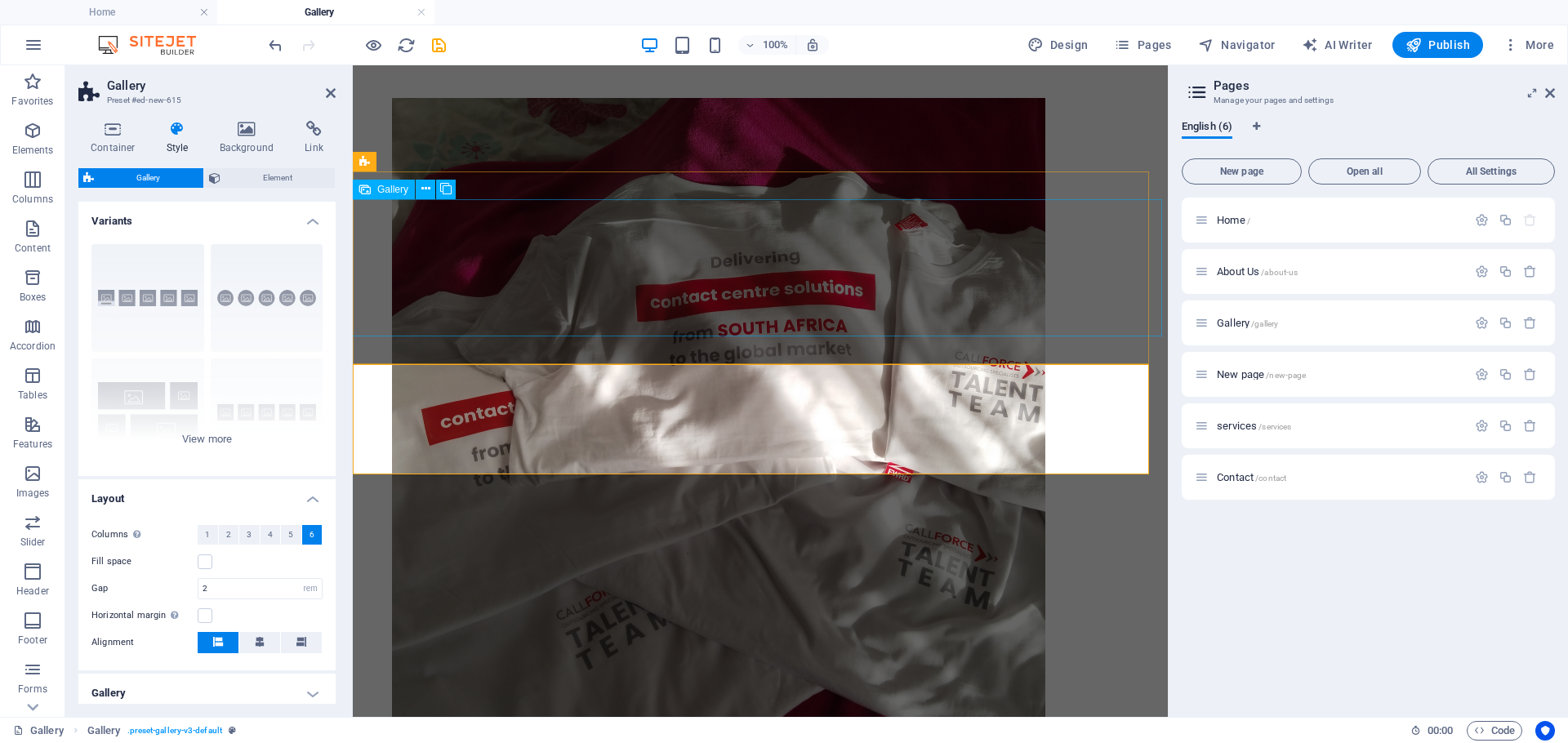
drag, startPoint x: 806, startPoint y: 290, endPoint x: 1092, endPoint y: 290, distance: 286.0
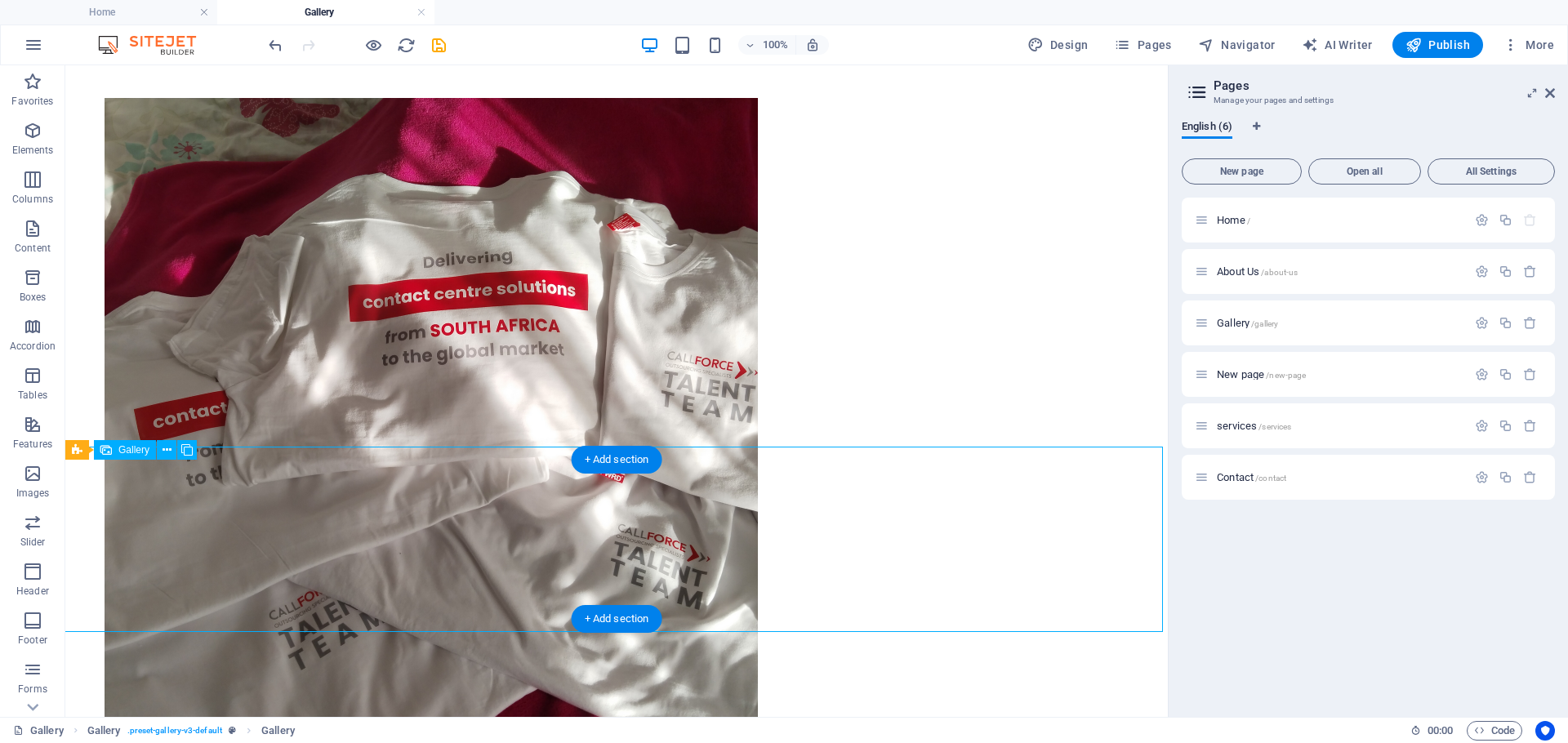
select select "4"
select select "px"
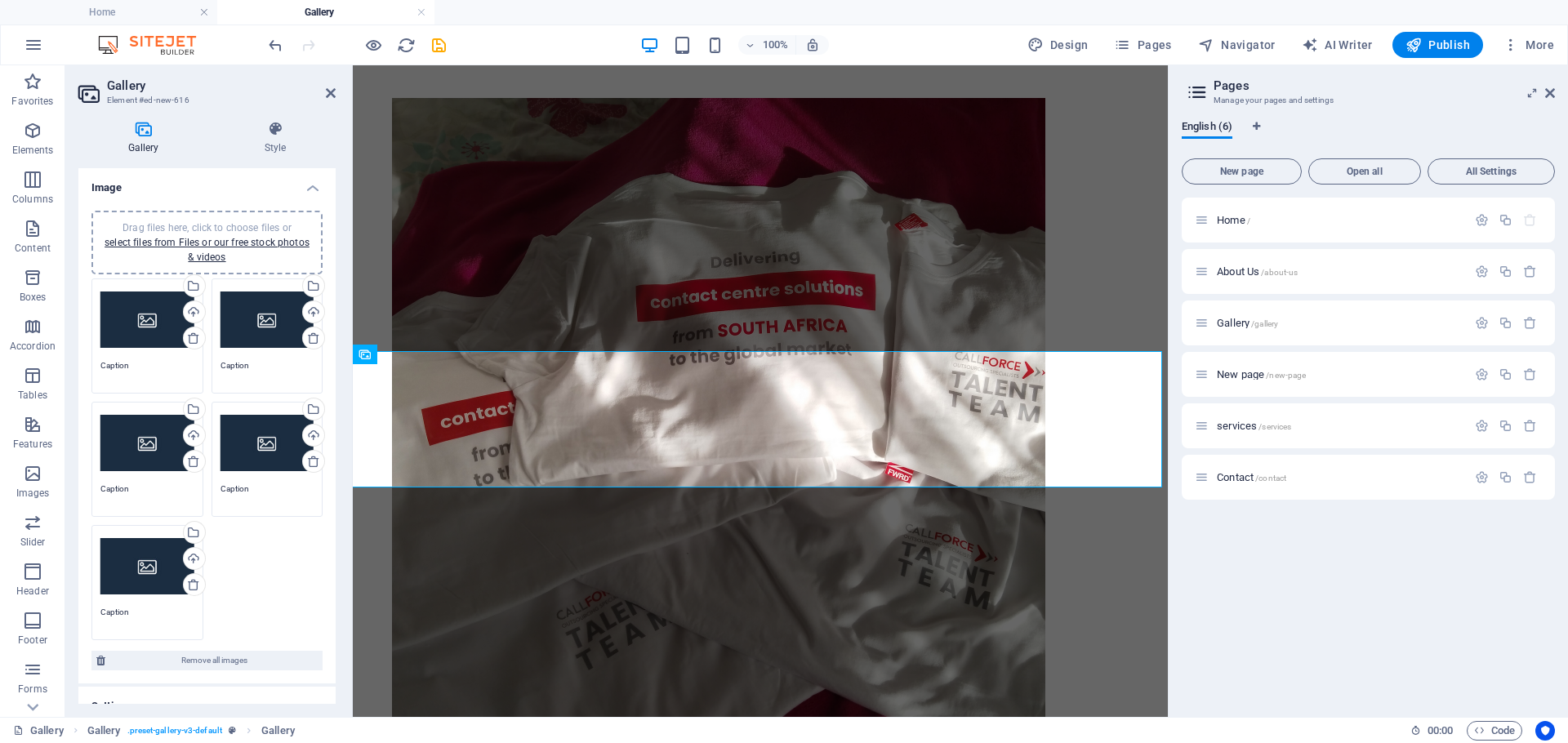
click at [129, 307] on div "Drag files here, click to choose files or select files from Files or our free s…" at bounding box center [147, 320] width 94 height 66
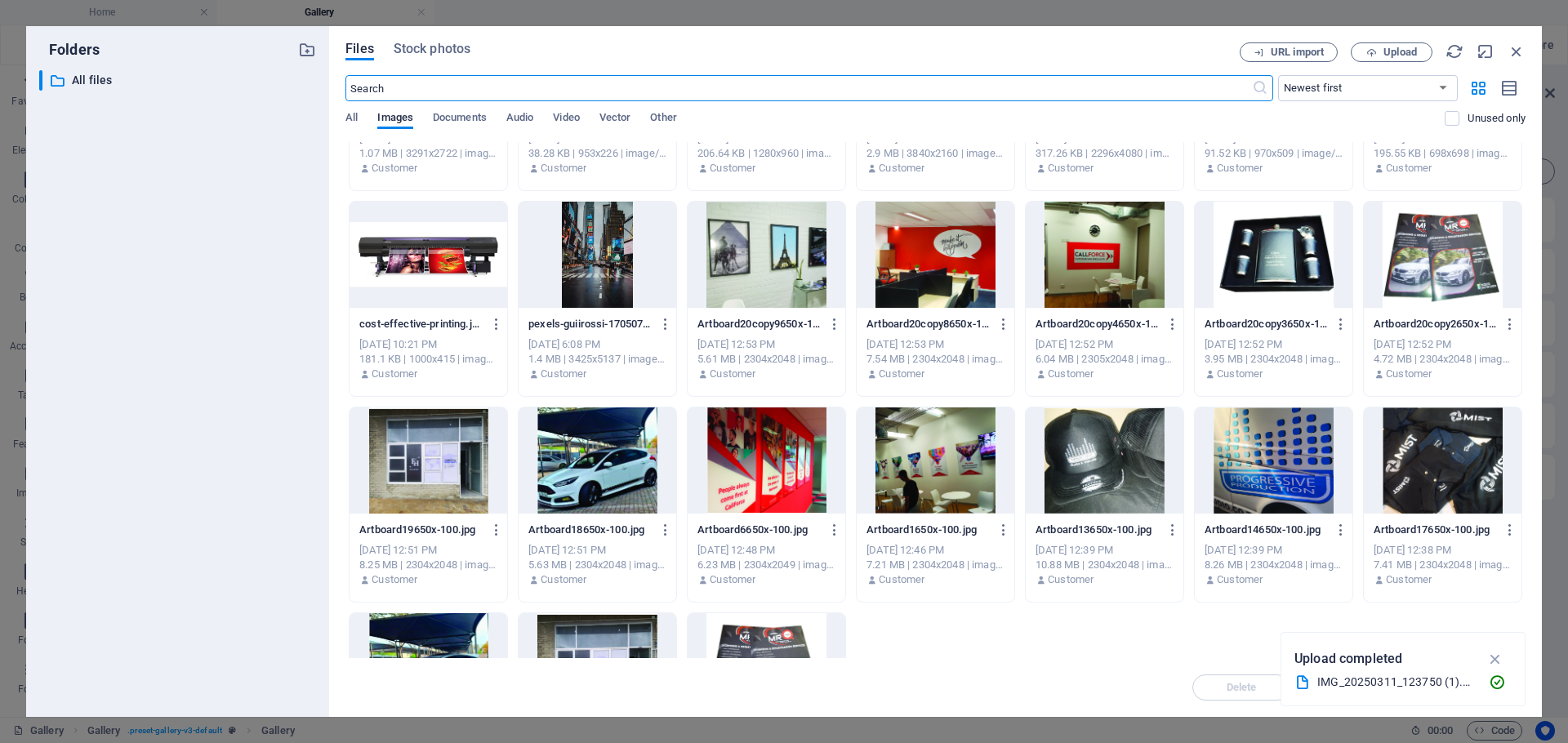
scroll to position [368, 0]
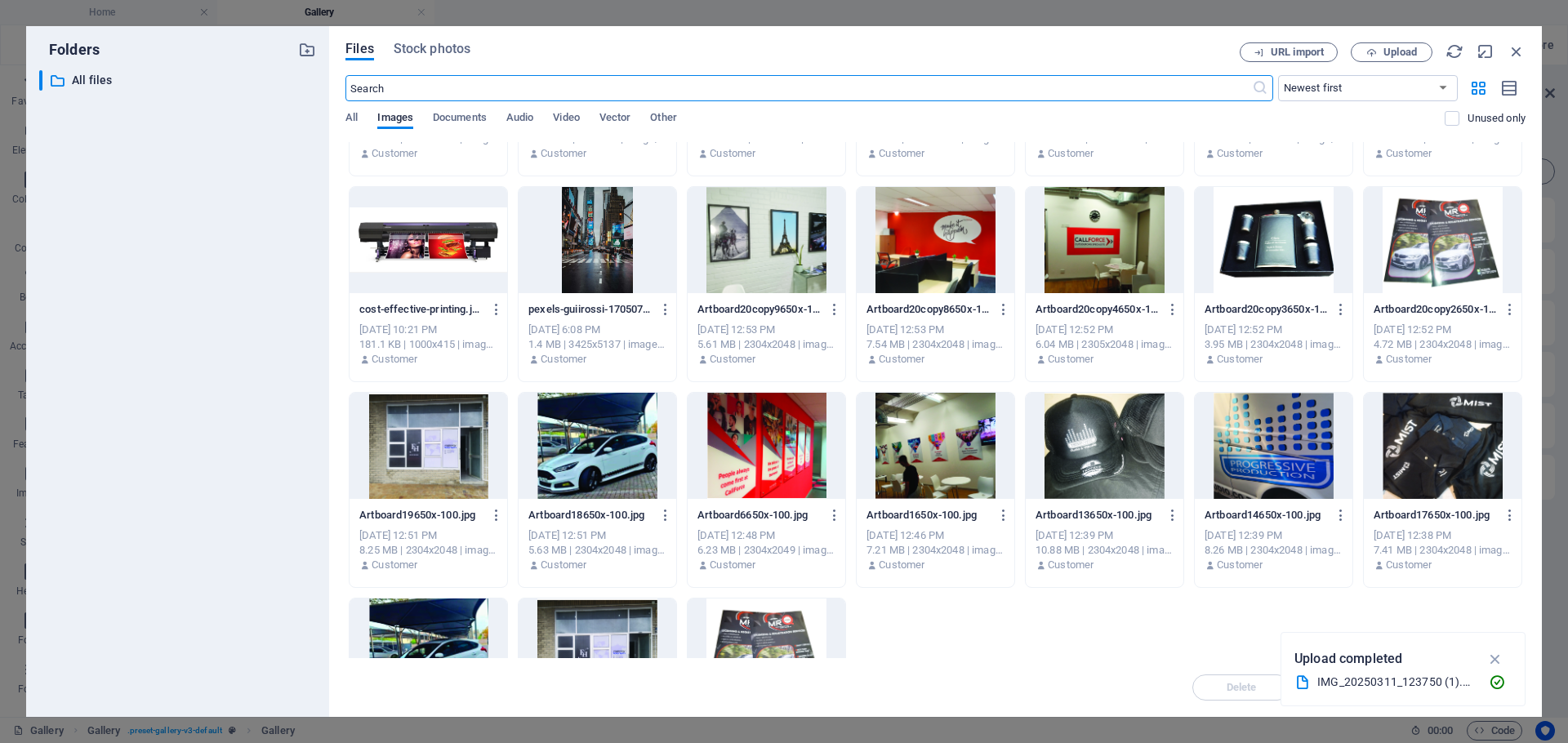
click at [896, 449] on div at bounding box center [935, 445] width 157 height 106
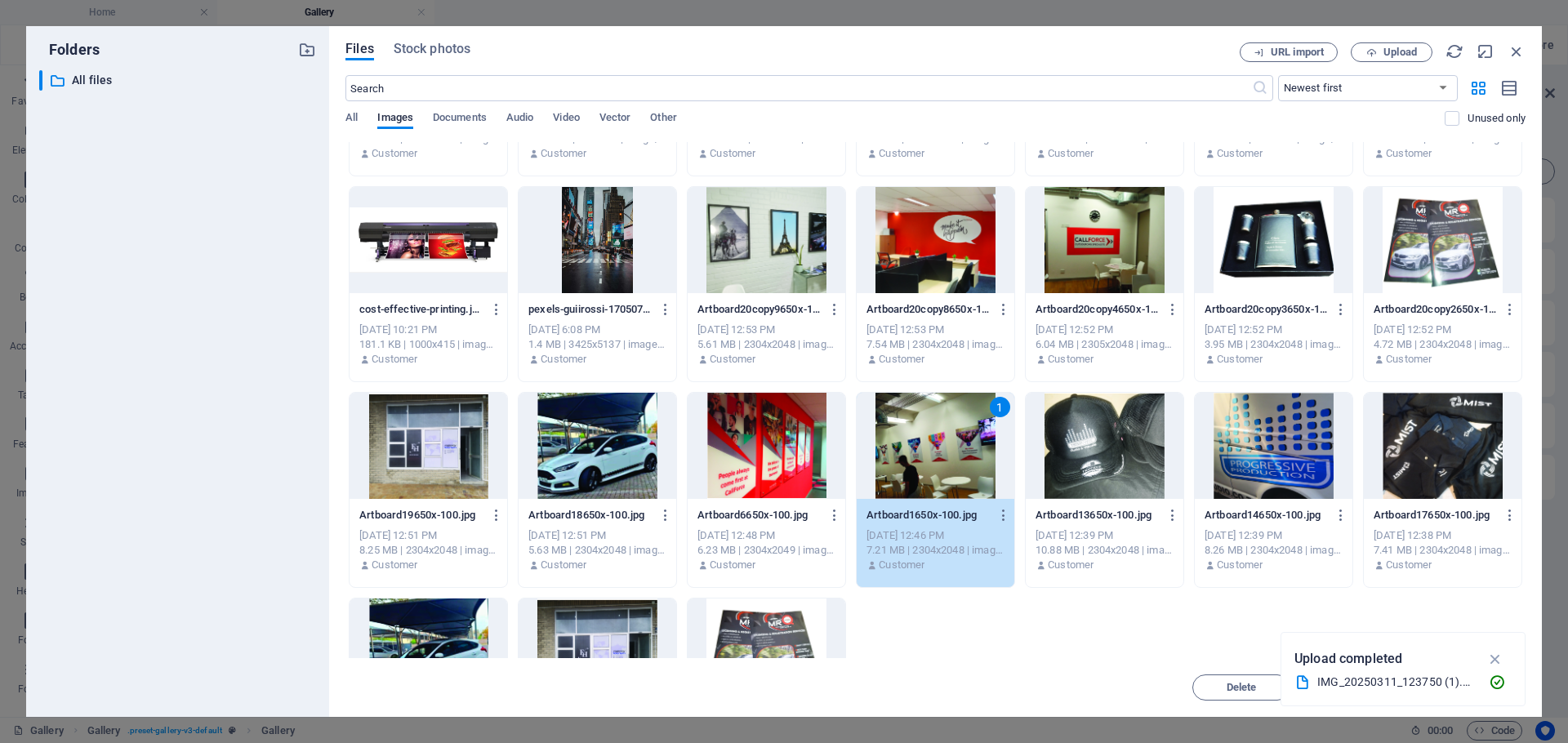
click at [896, 449] on div "1" at bounding box center [935, 445] width 157 height 106
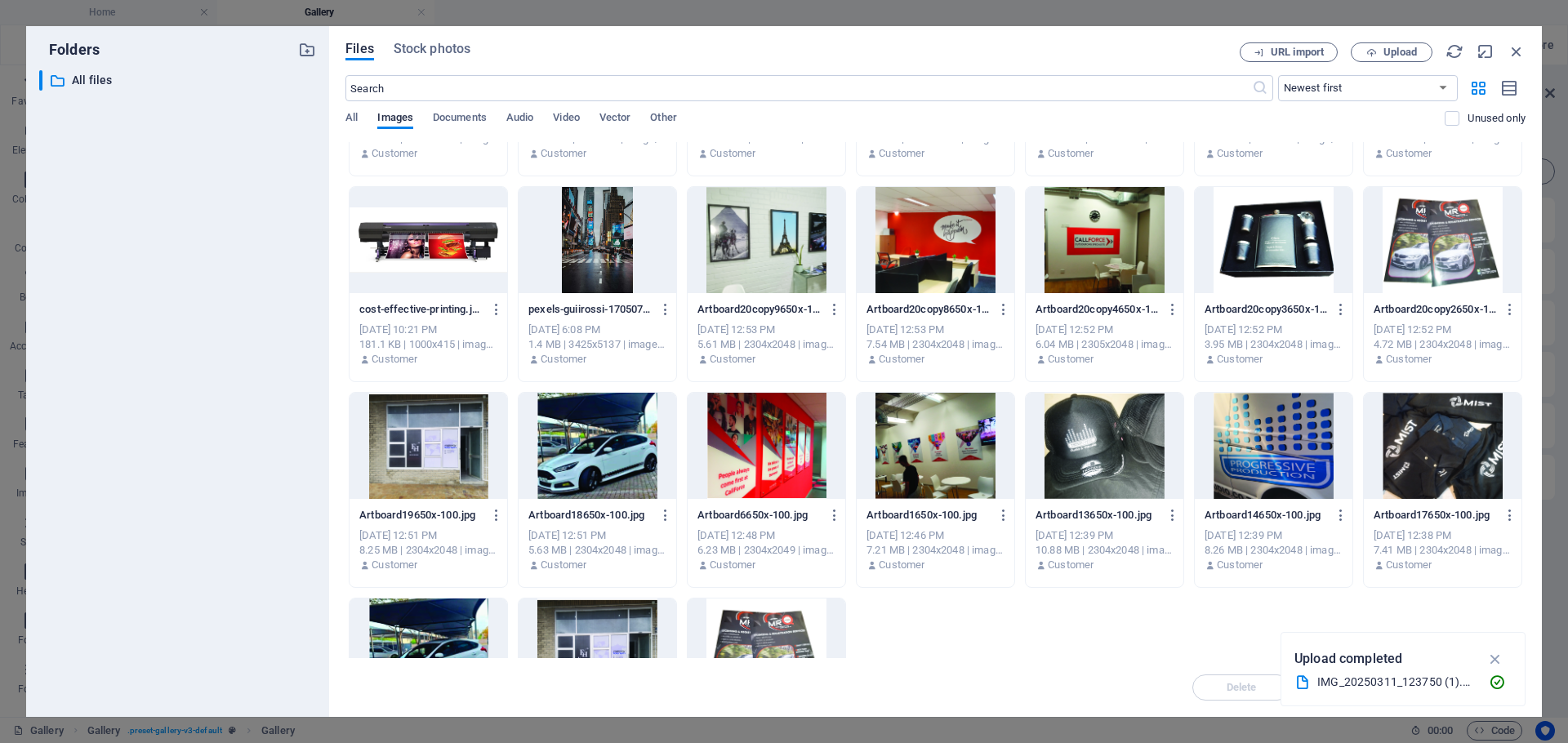
click at [896, 449] on div at bounding box center [935, 445] width 157 height 106
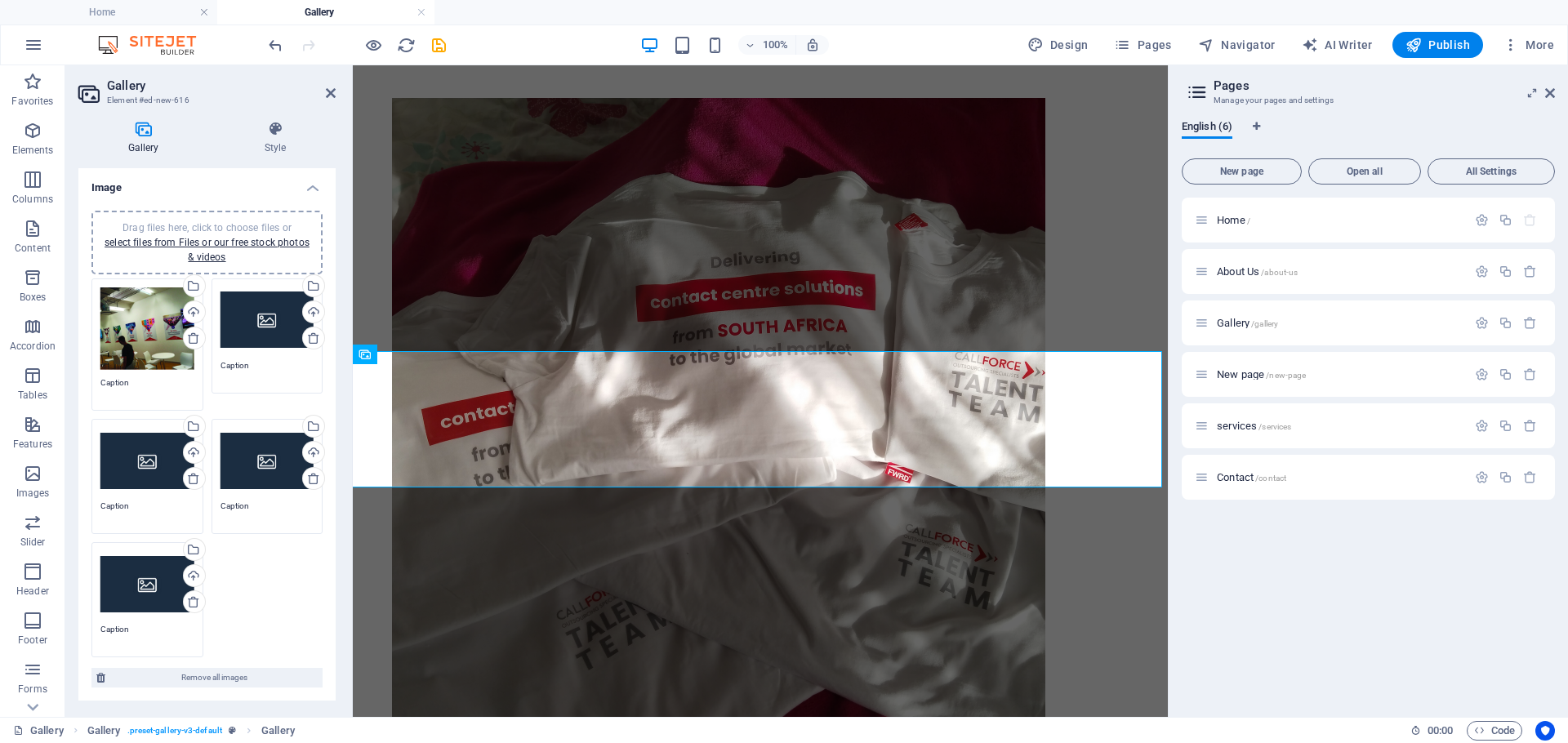
click at [235, 329] on div "Drag files here, click to choose files or select files from Files or our free s…" at bounding box center [267, 320] width 94 height 66
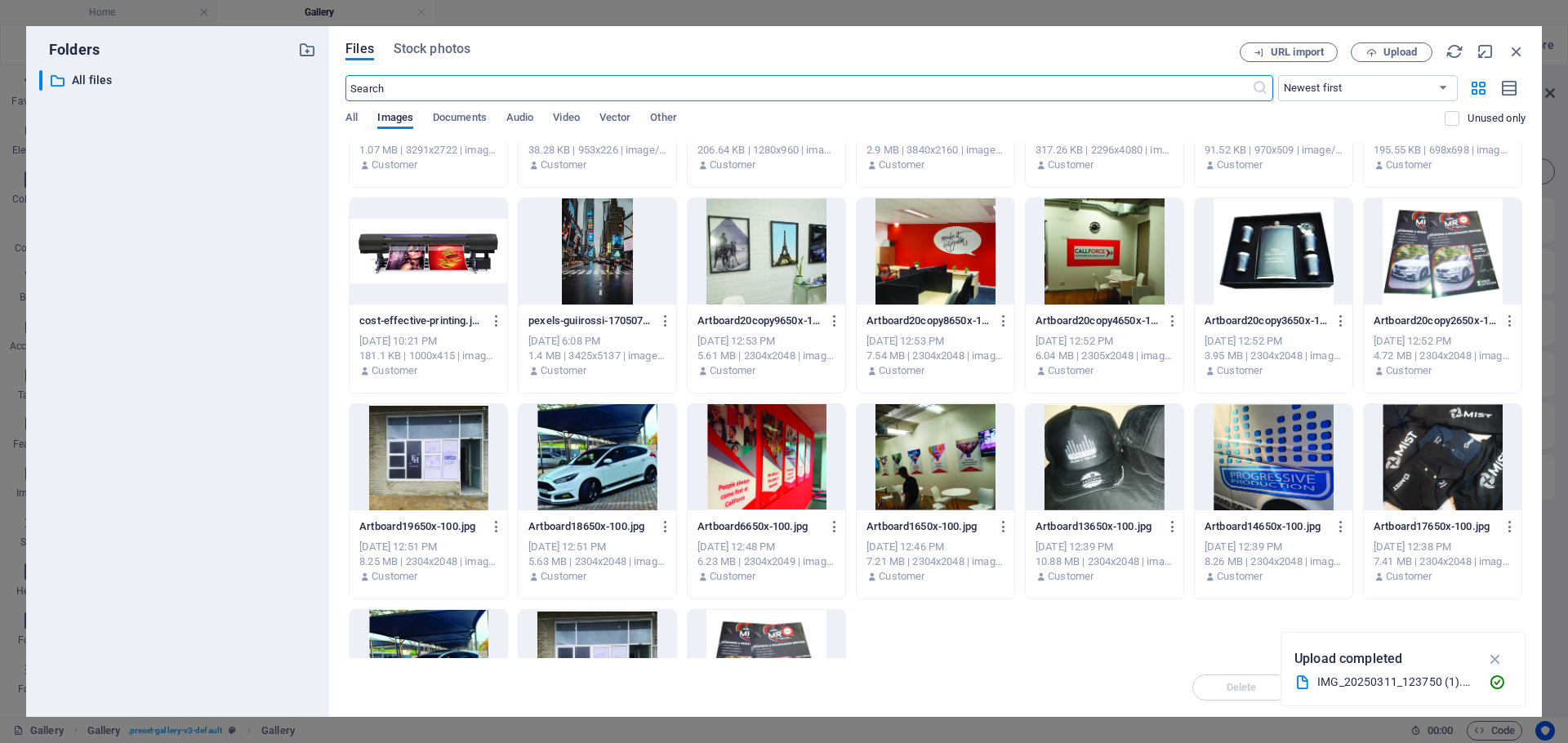
scroll to position [490, 0]
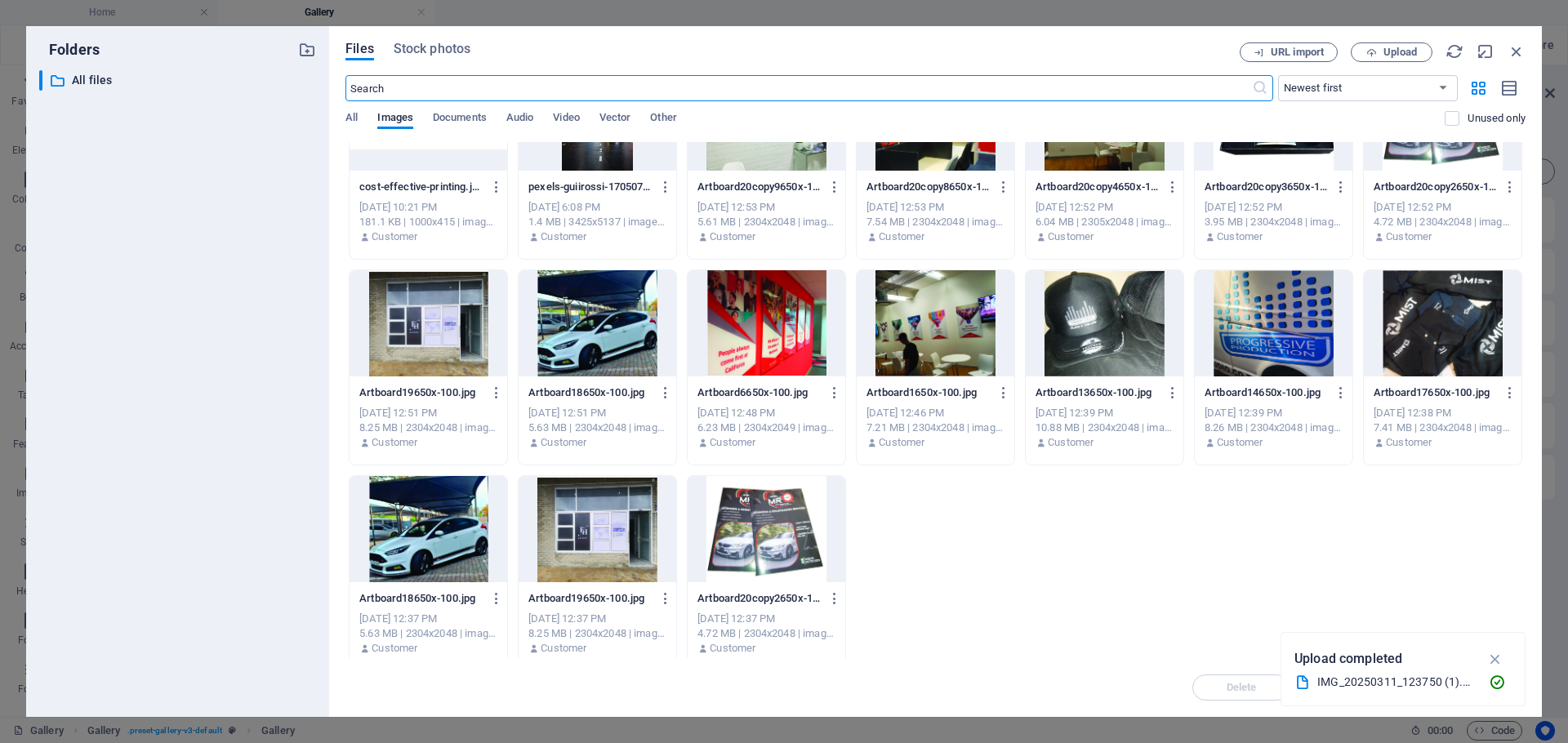
click at [442, 549] on div at bounding box center [428, 529] width 157 height 106
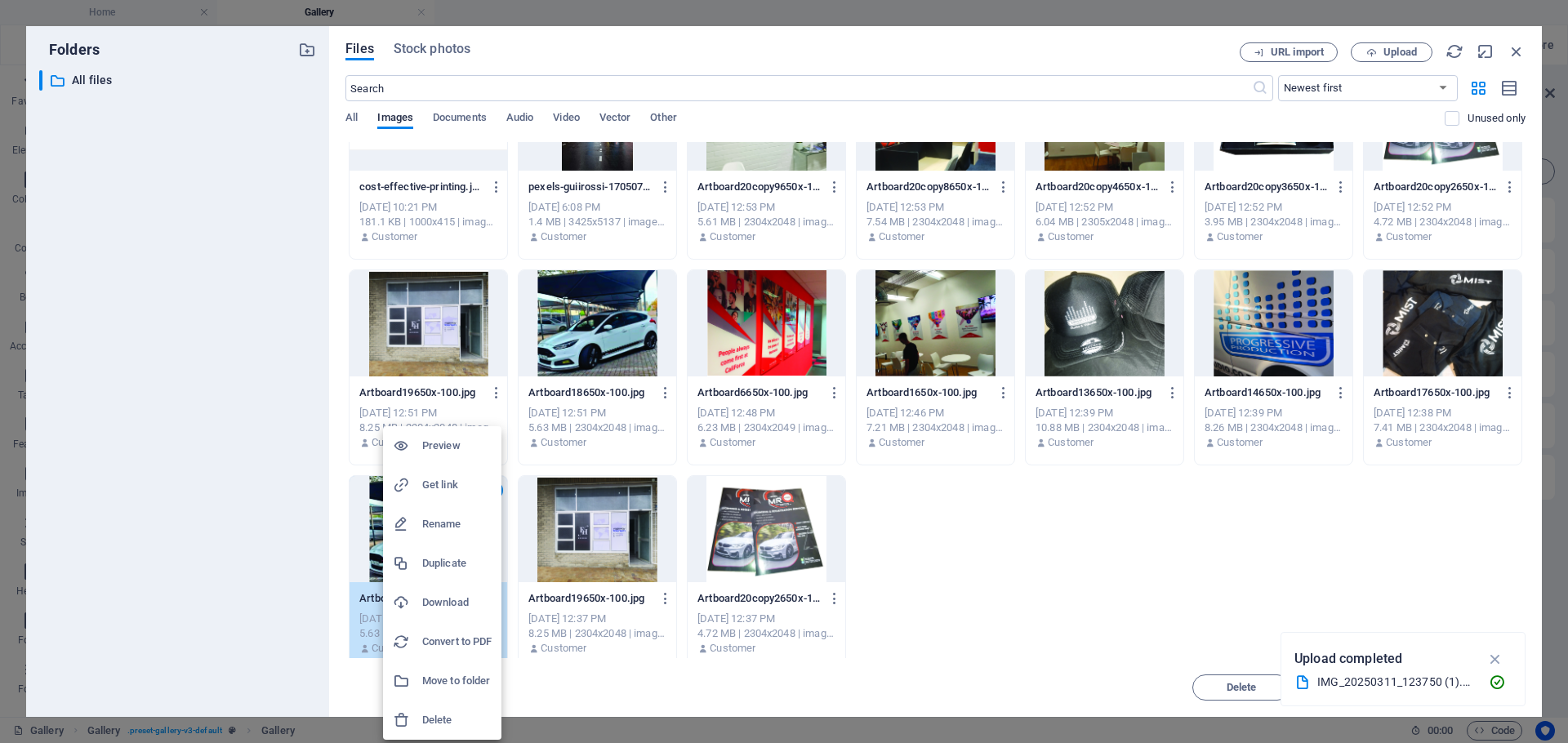
click at [1243, 689] on div at bounding box center [784, 372] width 1568 height 743
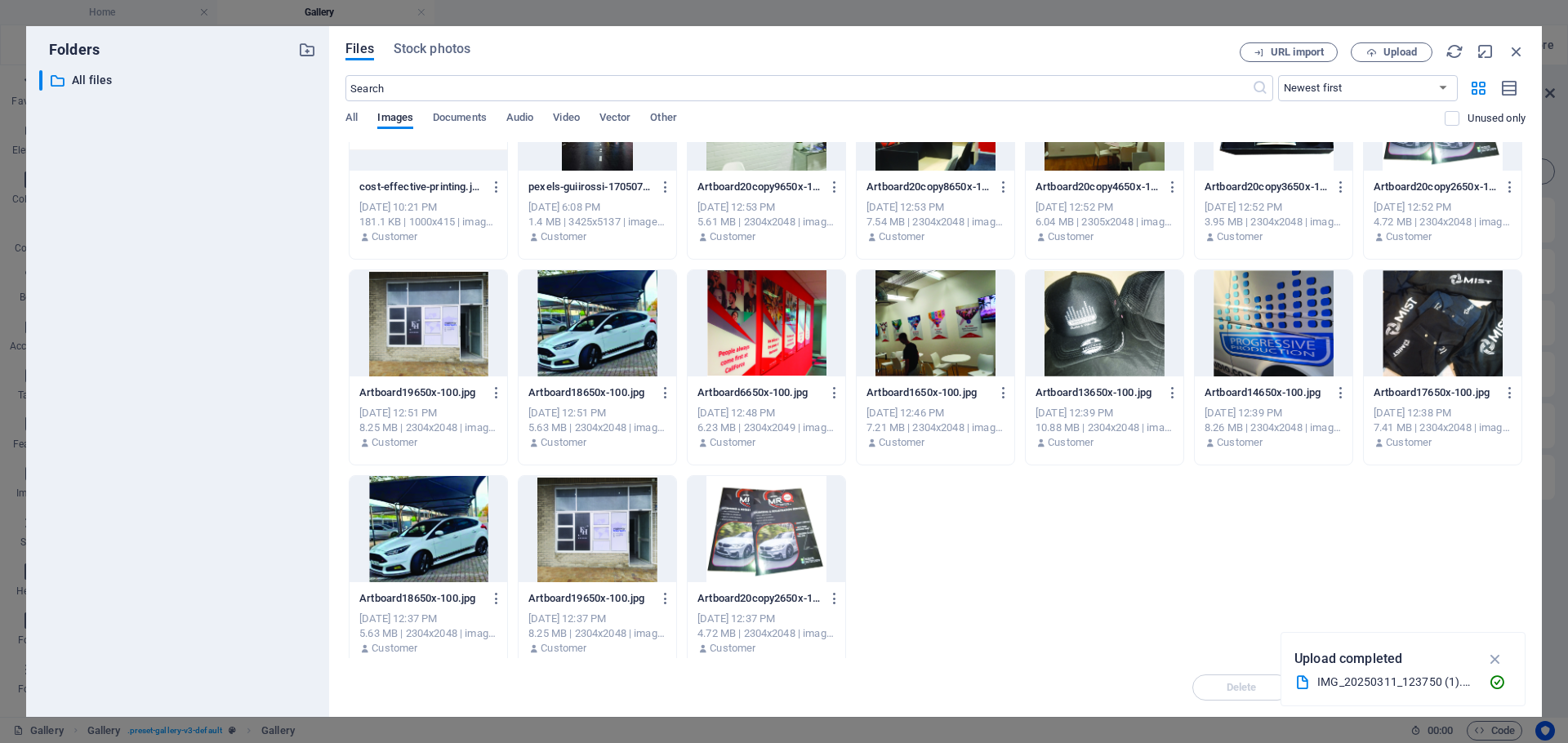
click at [1225, 691] on div "Delete Move Insert" at bounding box center [935, 679] width 1180 height 43
click at [417, 550] on div at bounding box center [428, 529] width 157 height 106
click at [1238, 684] on span "Delete" at bounding box center [1242, 688] width 30 height 10
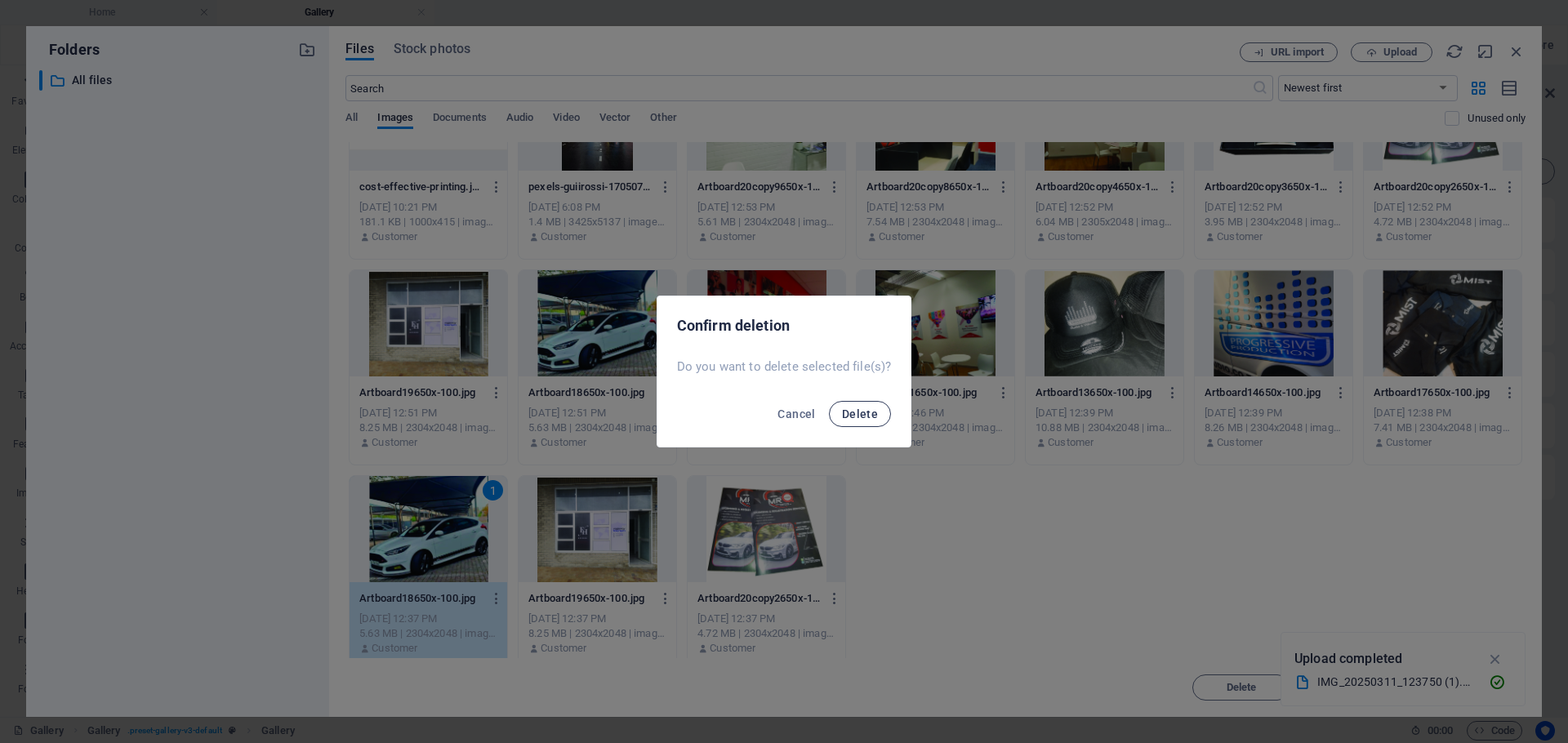
click at [848, 414] on span "Delete" at bounding box center [860, 414] width 36 height 13
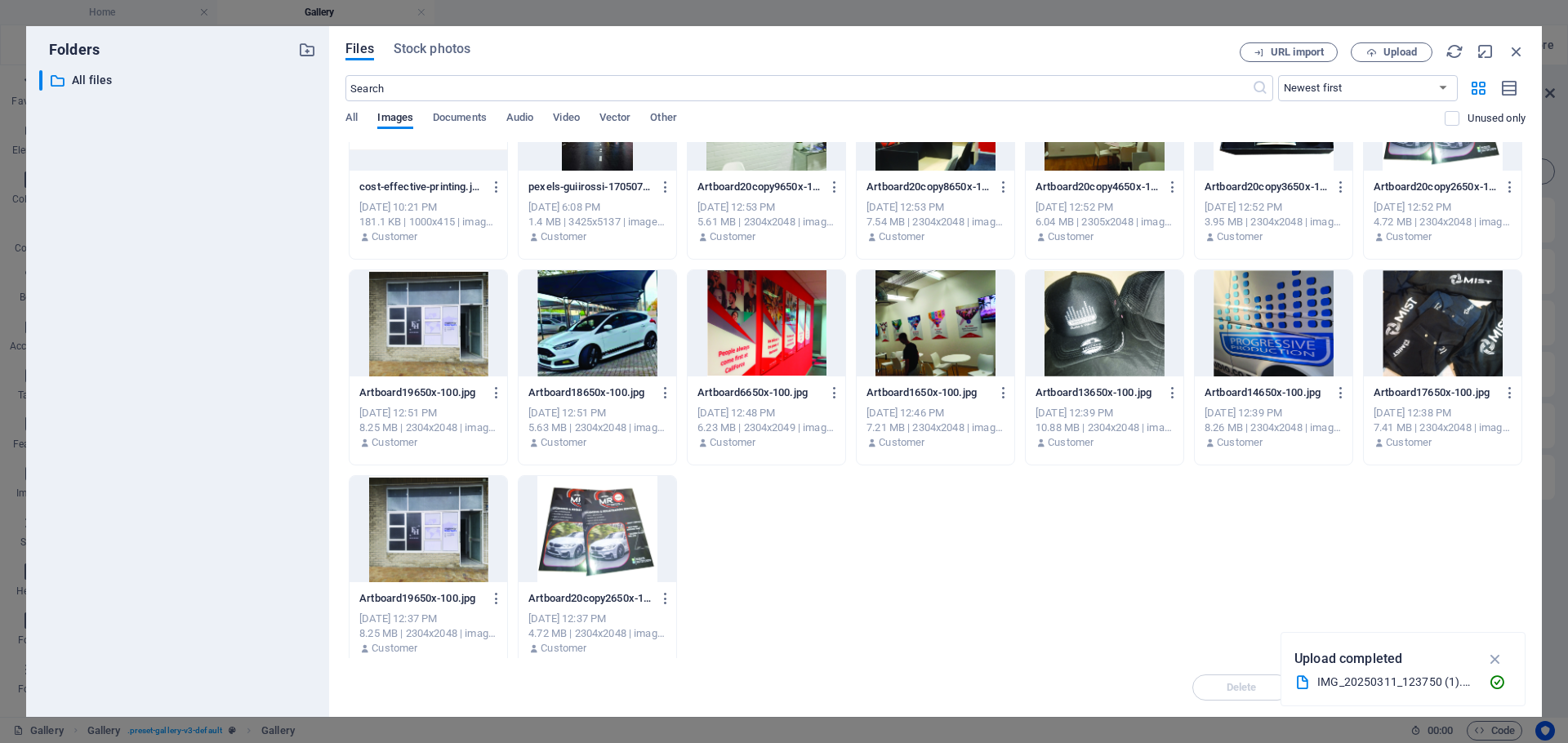
click at [589, 541] on div at bounding box center [596, 529] width 157 height 106
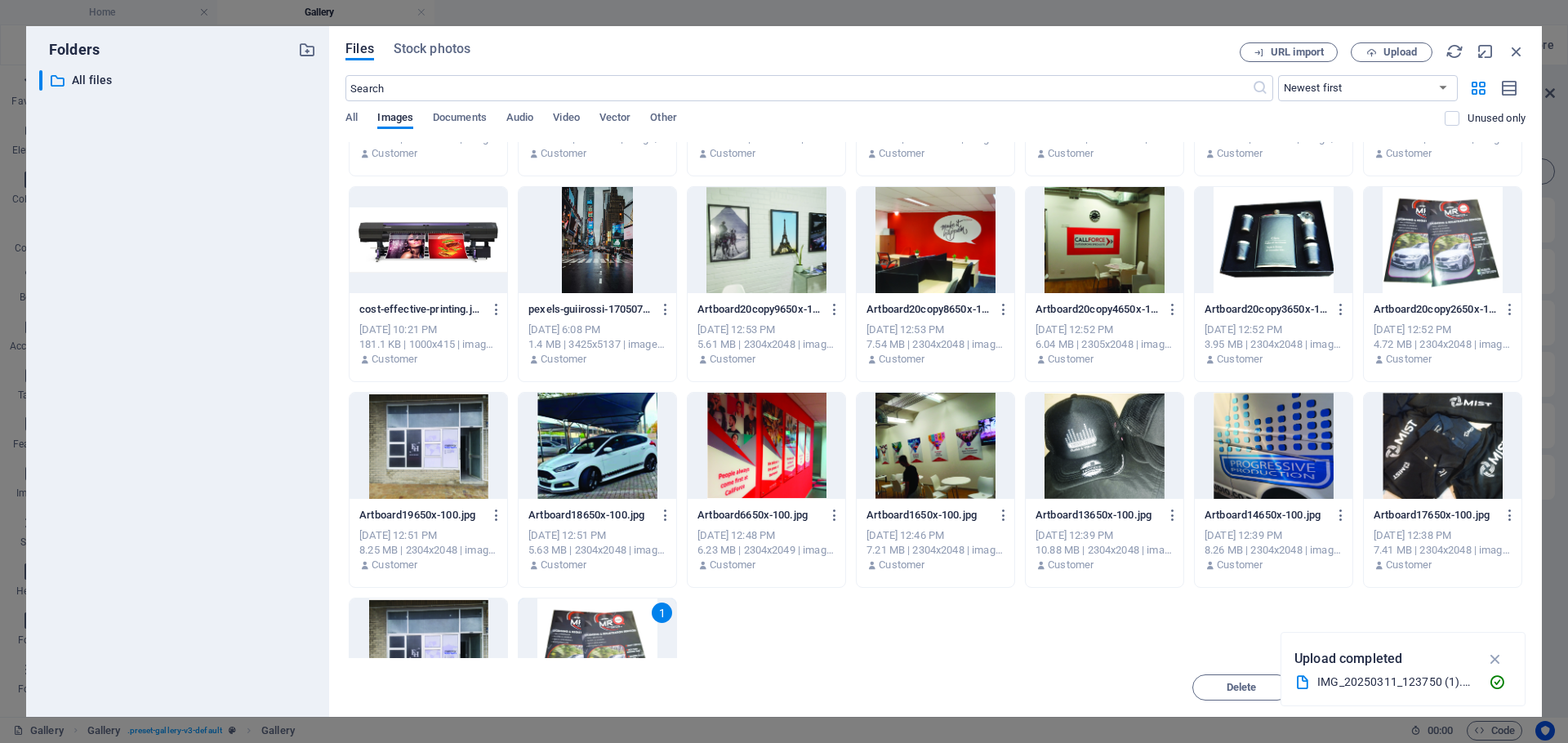
scroll to position [245, 0]
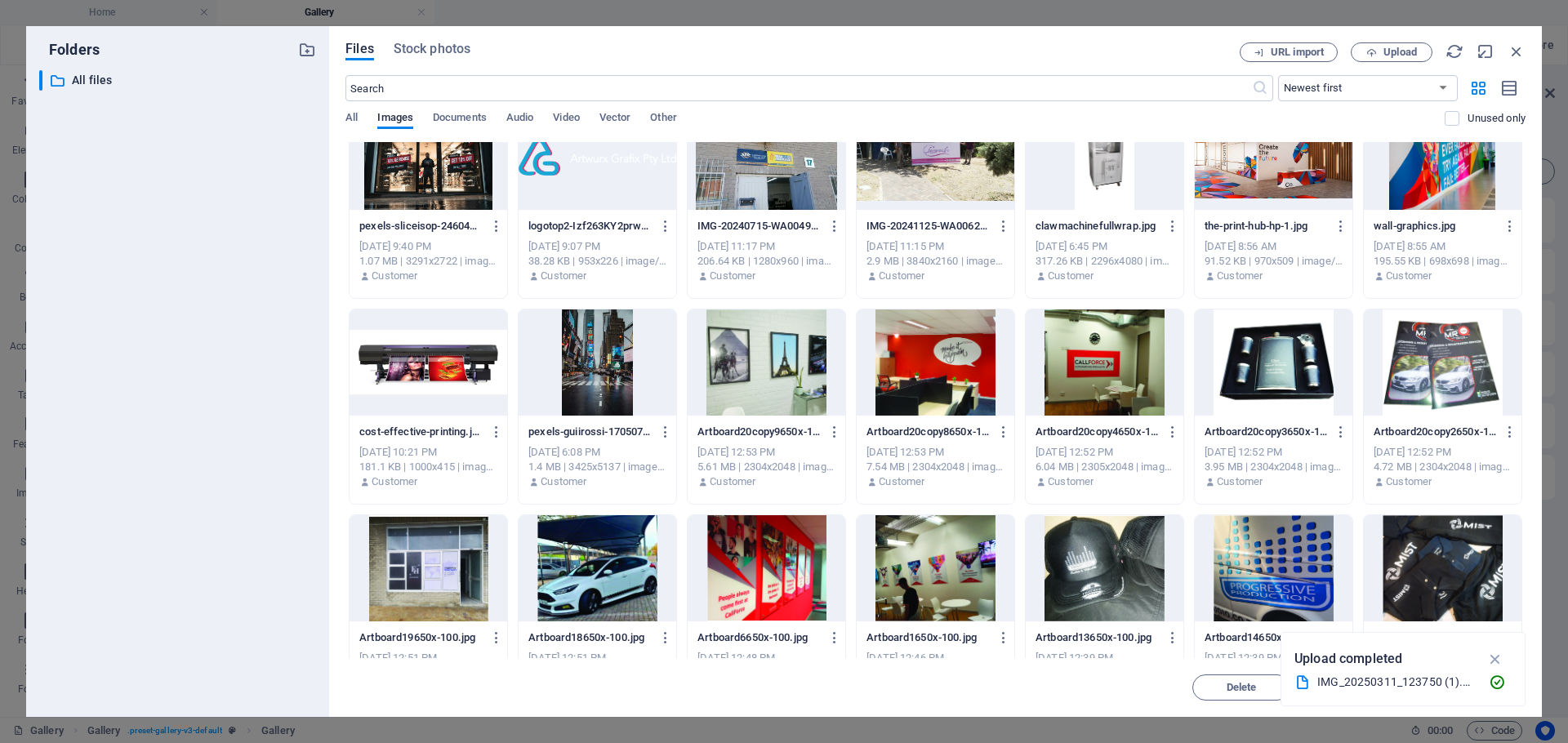
click at [1453, 385] on div at bounding box center [1442, 362] width 157 height 106
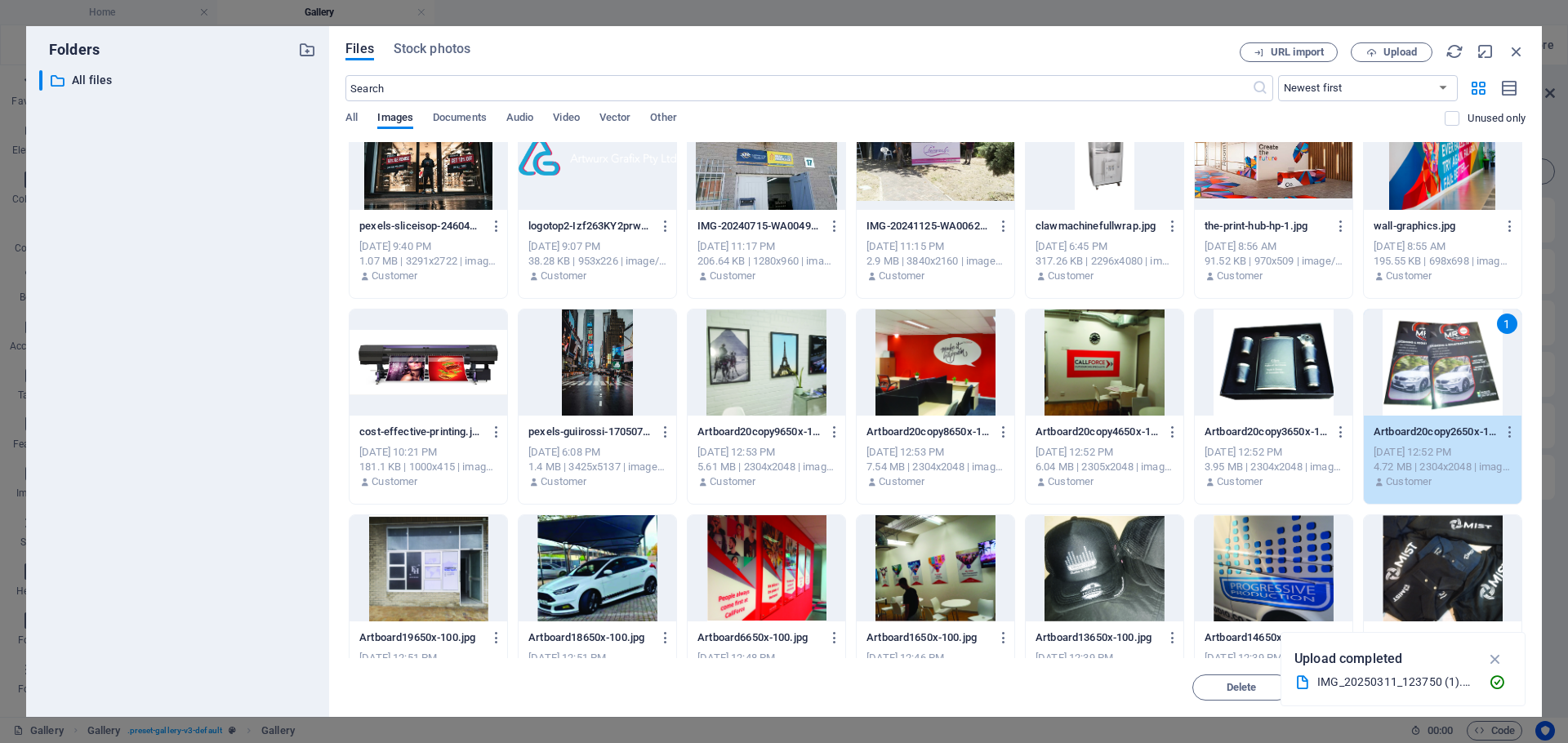
click at [1453, 385] on div "1" at bounding box center [1442, 362] width 157 height 106
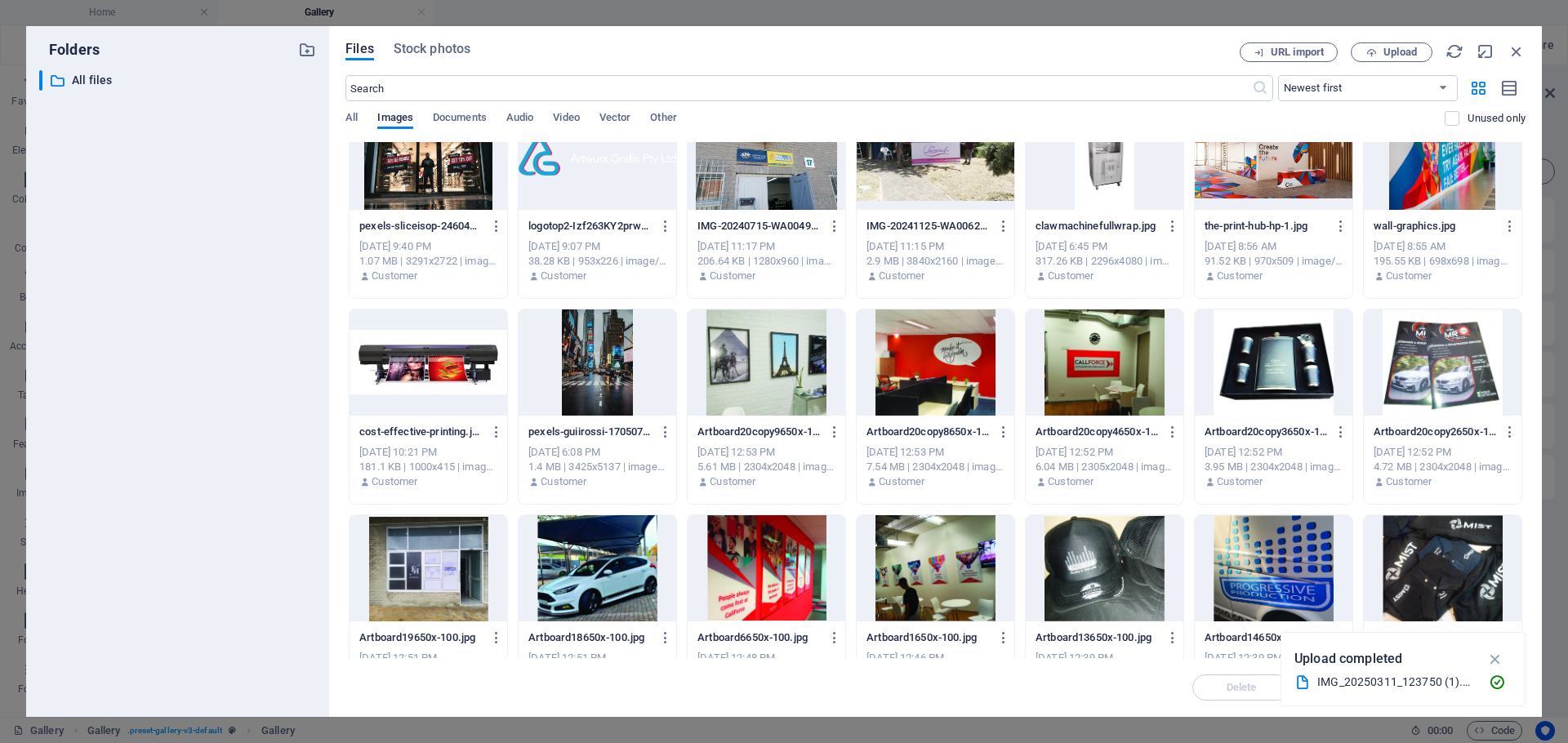
click at [1453, 385] on div at bounding box center [1442, 362] width 157 height 106
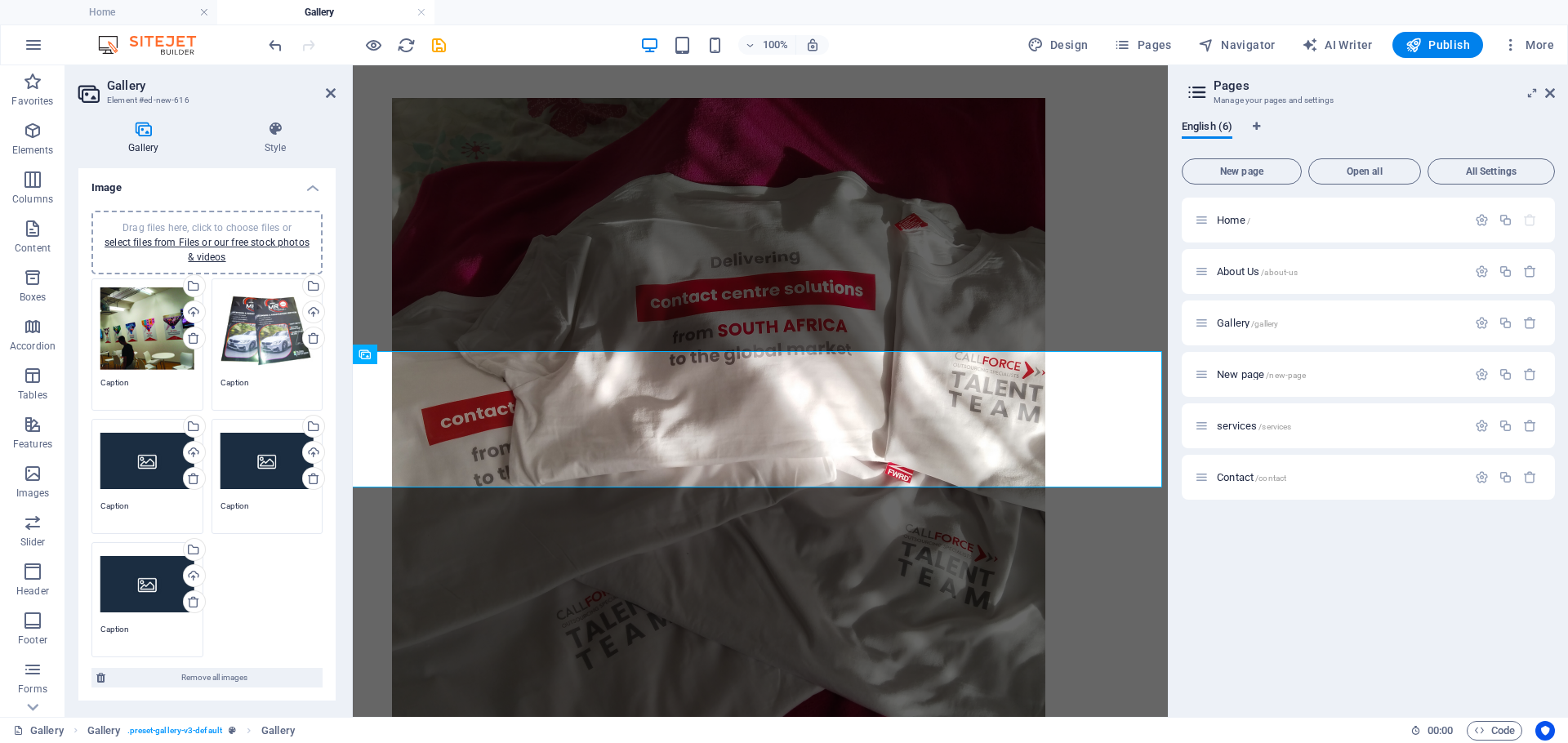
click at [109, 446] on div "Drag files here, click to choose files or select files from Files or our free s…" at bounding box center [147, 460] width 94 height 66
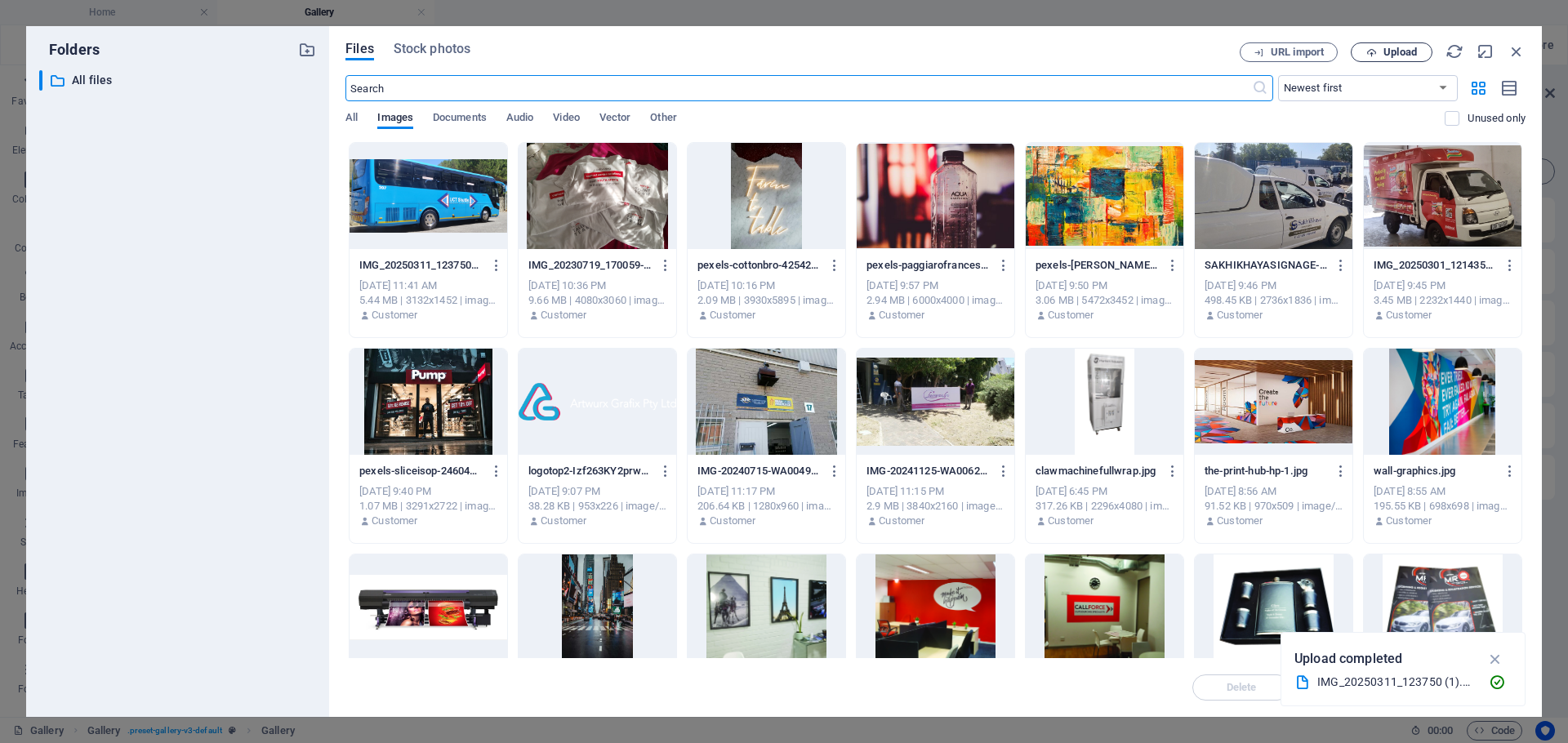
click at [1395, 49] on span "Upload" at bounding box center [1399, 52] width 33 height 10
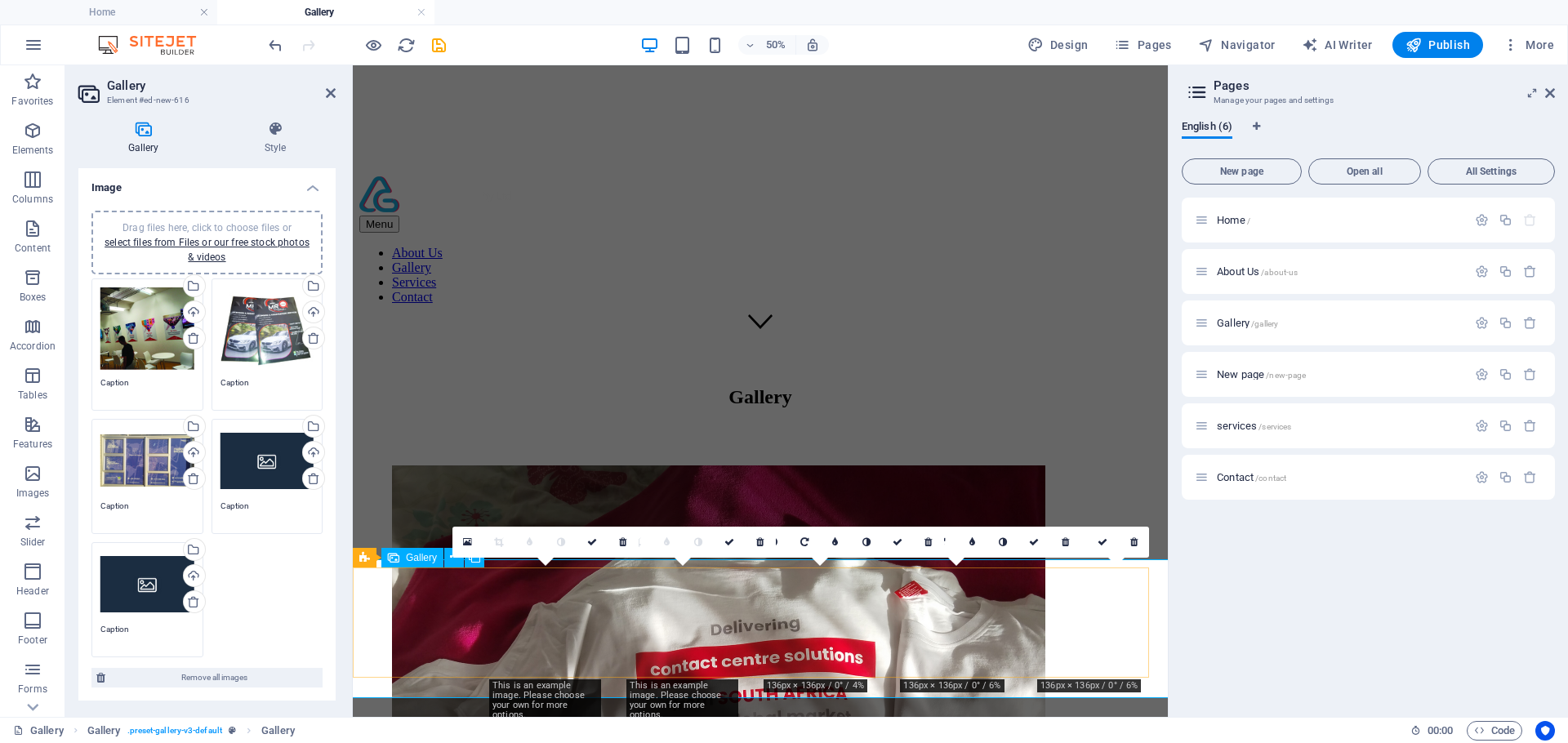
scroll to position [763, 0]
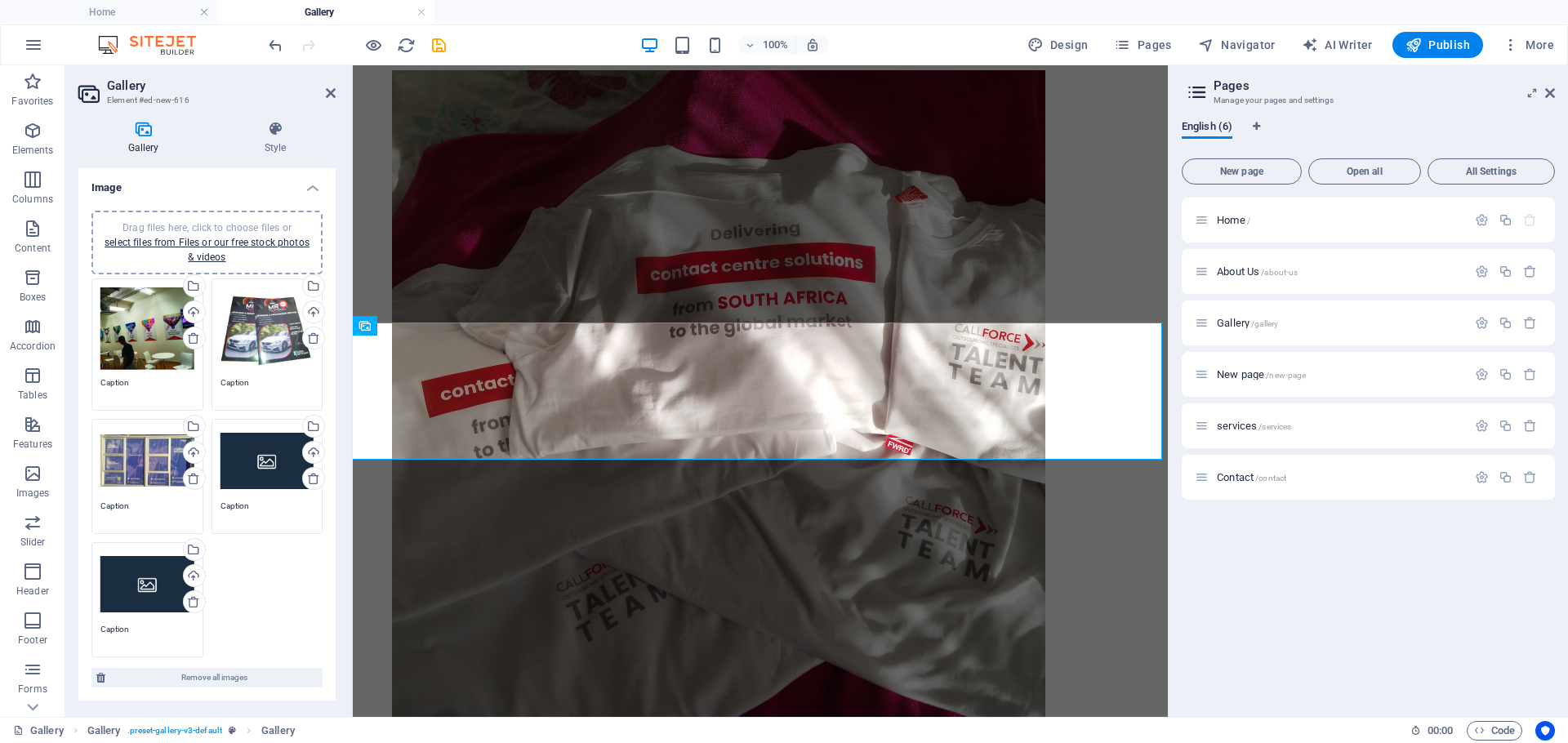
click at [266, 473] on div "Drag files here, click to choose files or select files from Files or our free s…" at bounding box center [267, 460] width 94 height 66
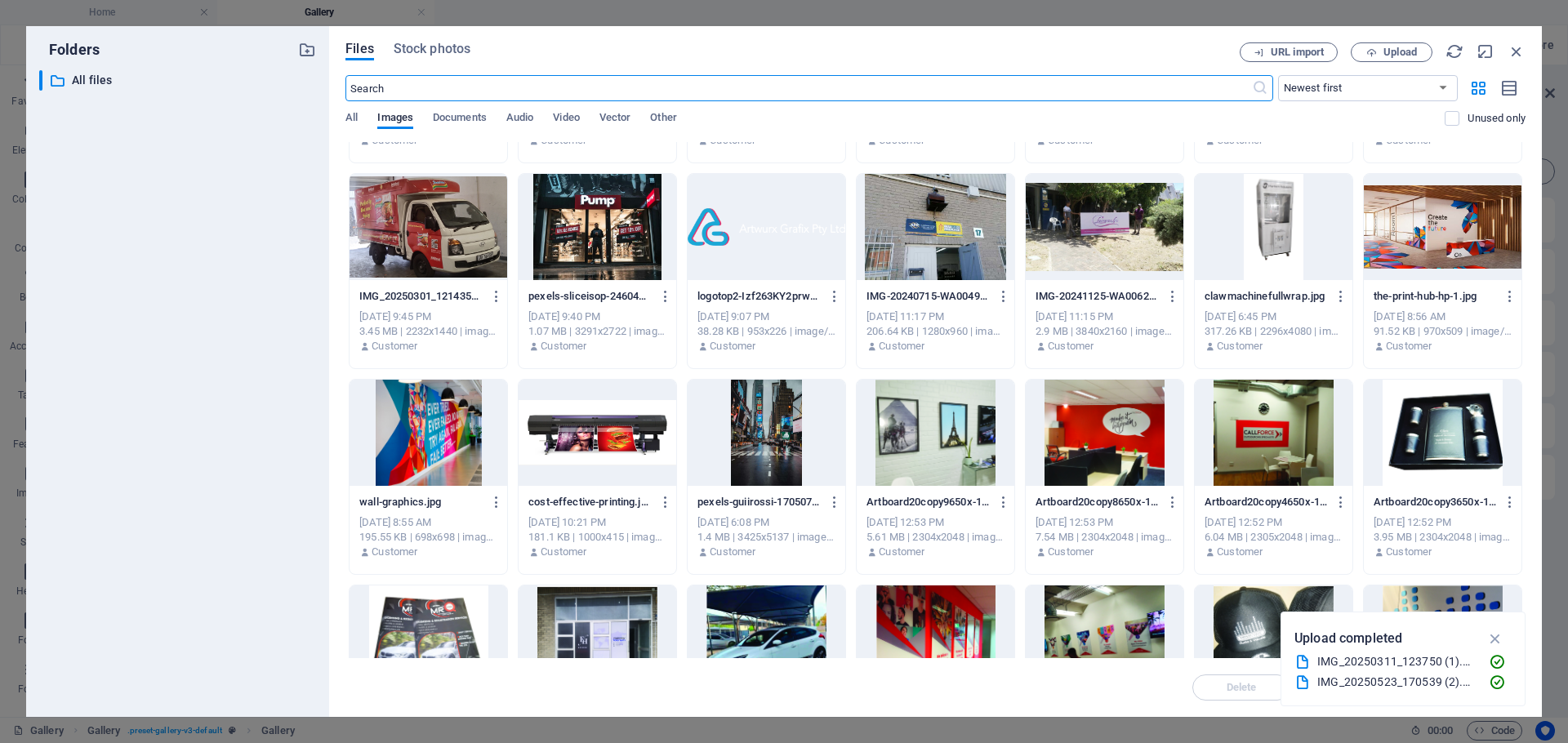
scroll to position [134, 0]
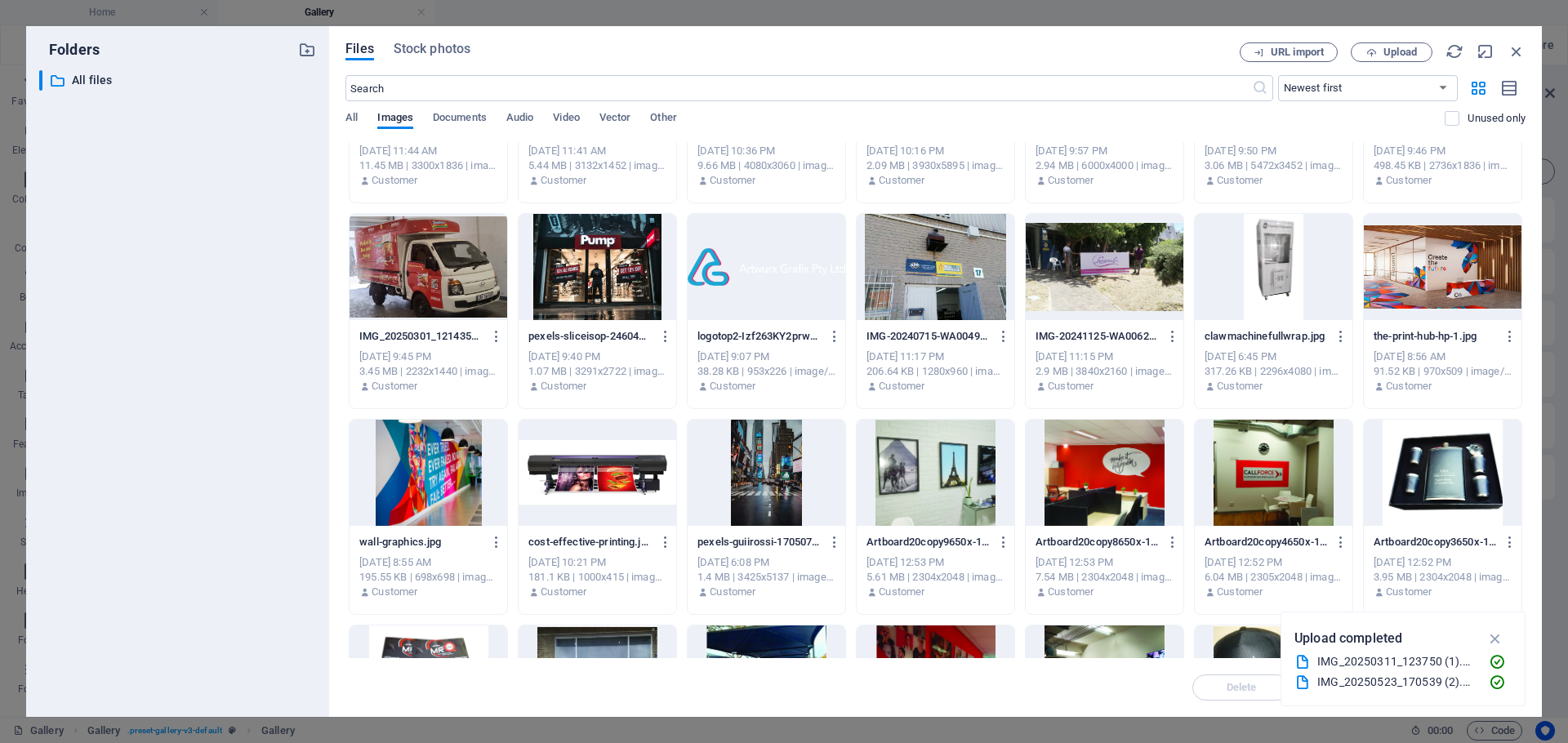
click at [929, 432] on div at bounding box center [935, 472] width 157 height 106
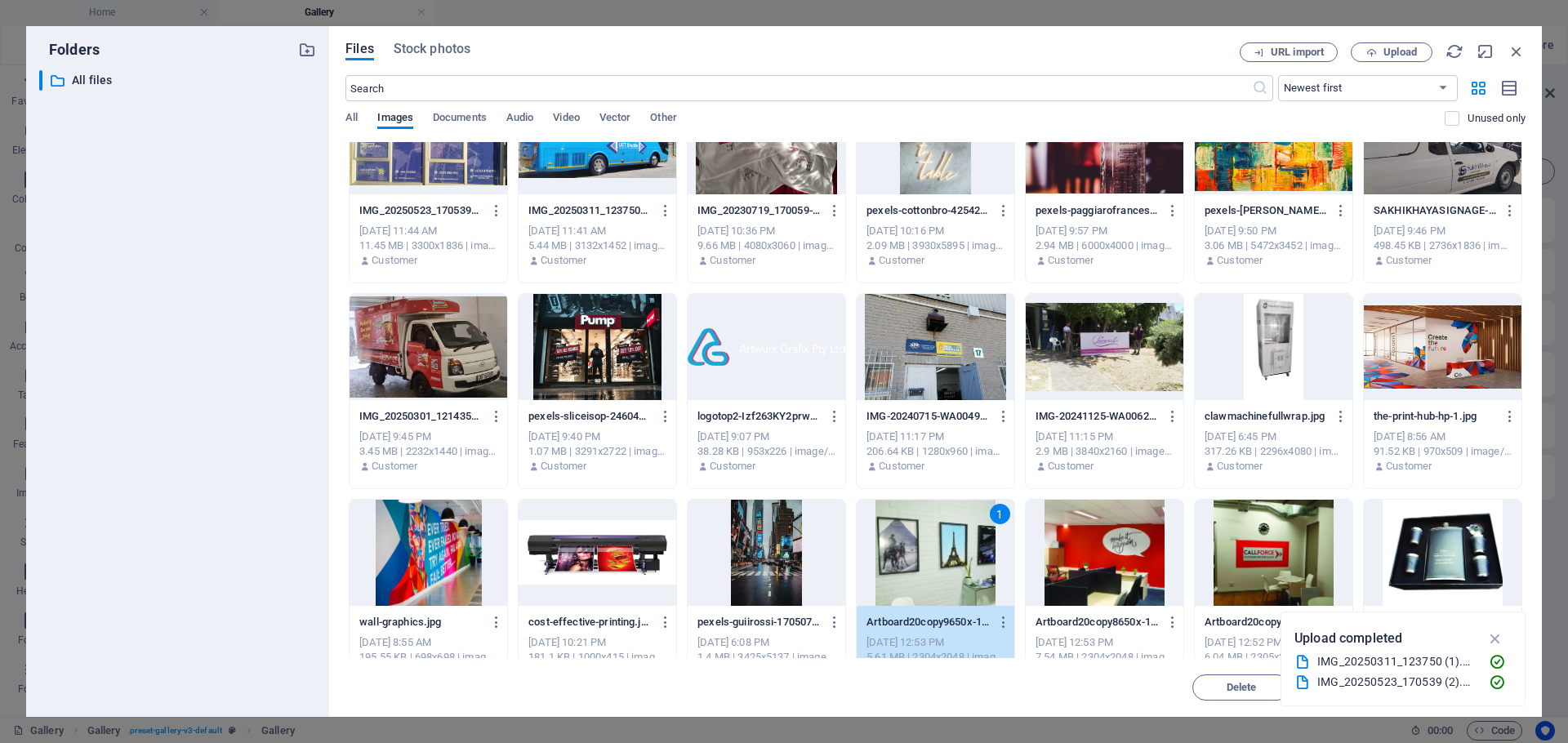
scroll to position [0, 0]
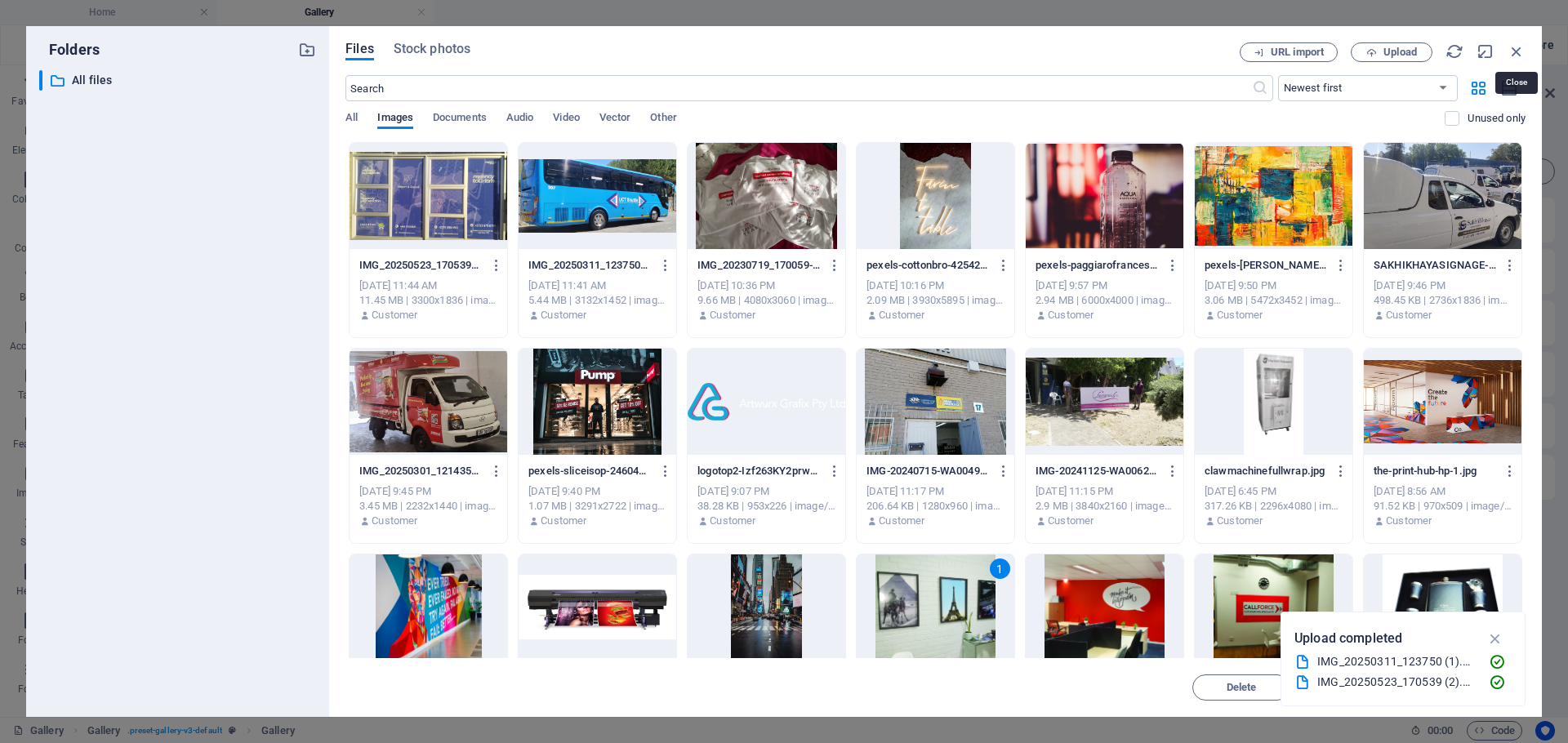
click at [1518, 47] on icon "button" at bounding box center [1516, 51] width 18 height 18
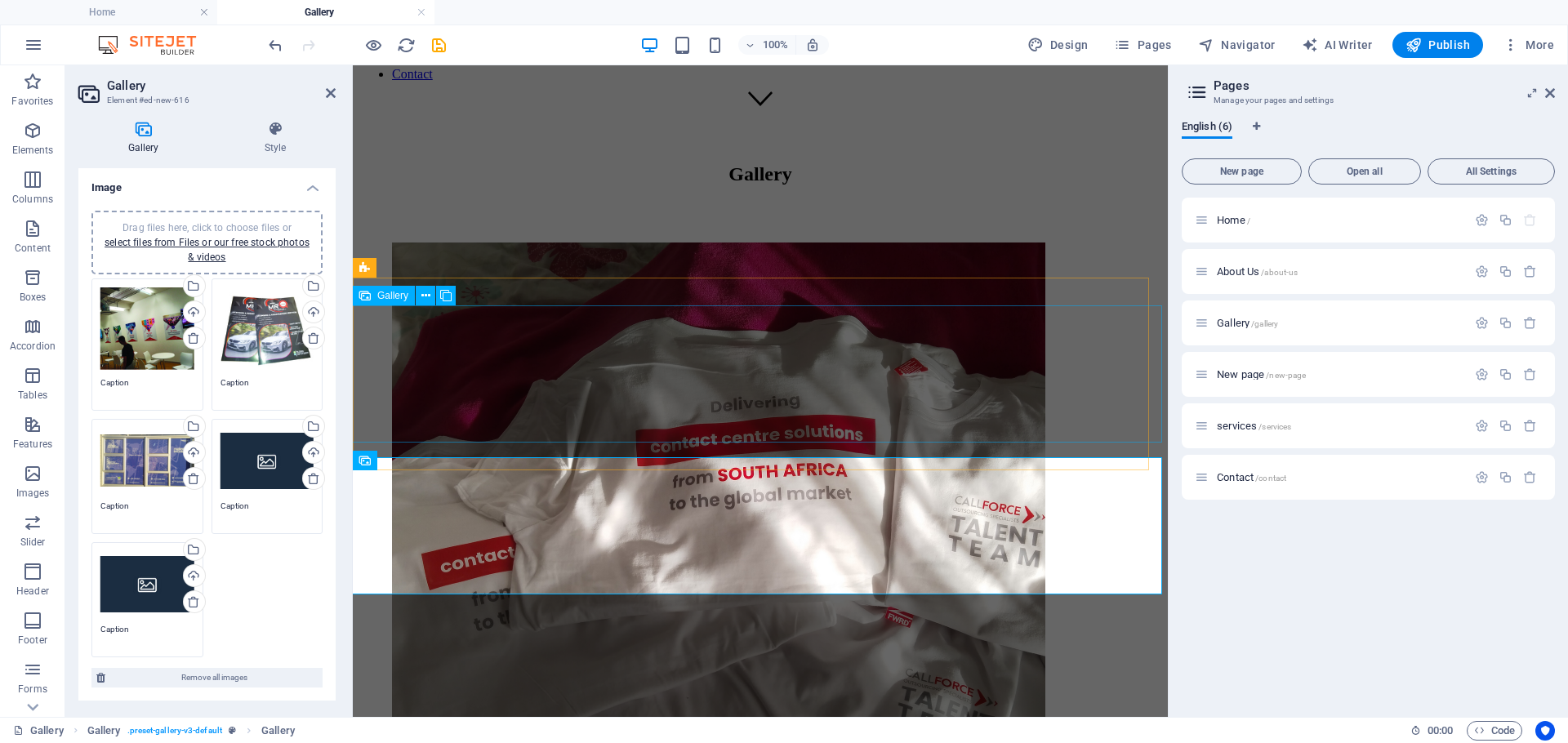
scroll to position [640, 0]
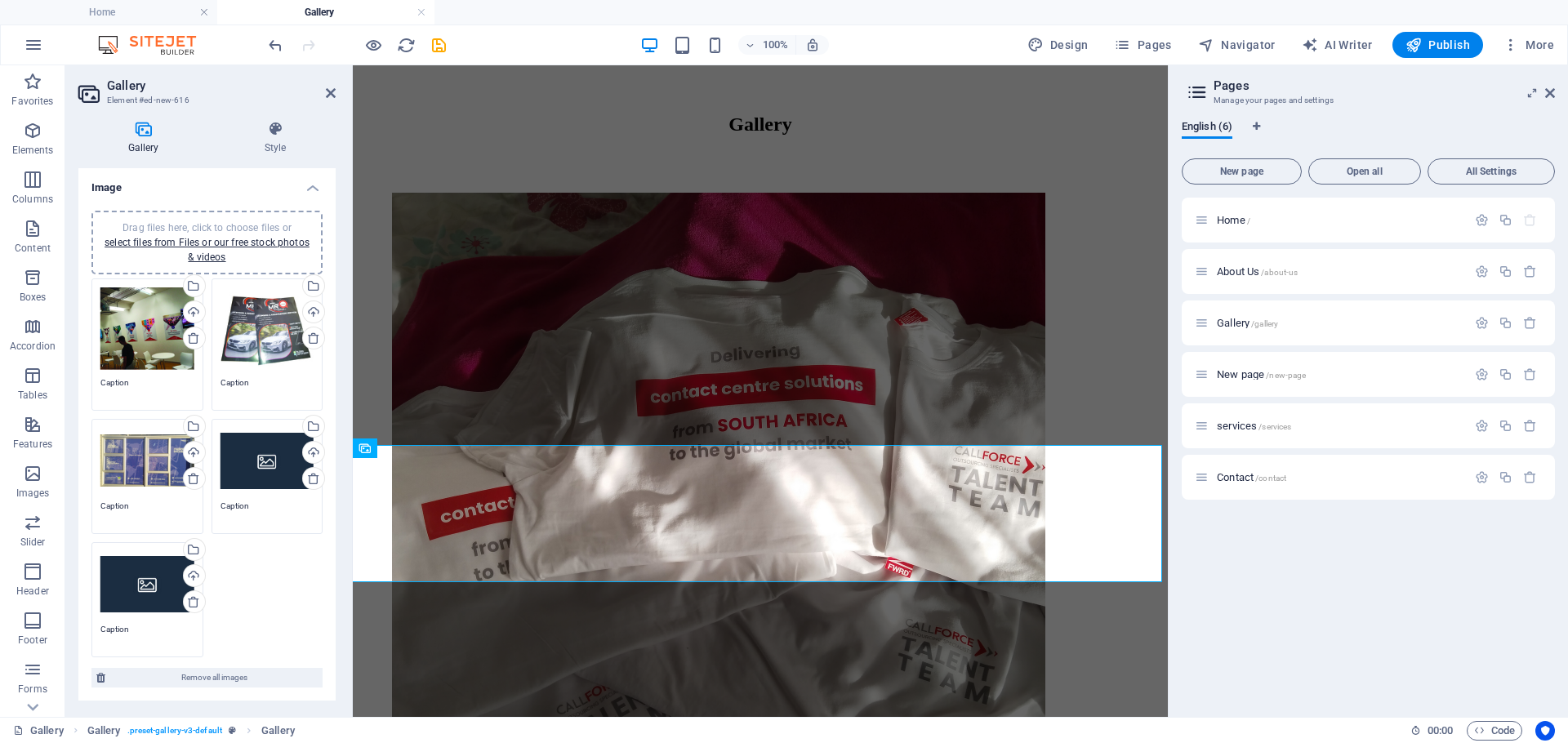
click at [270, 460] on div "Drag files here, click to choose files or select files from Files or our free s…" at bounding box center [267, 460] width 94 height 66
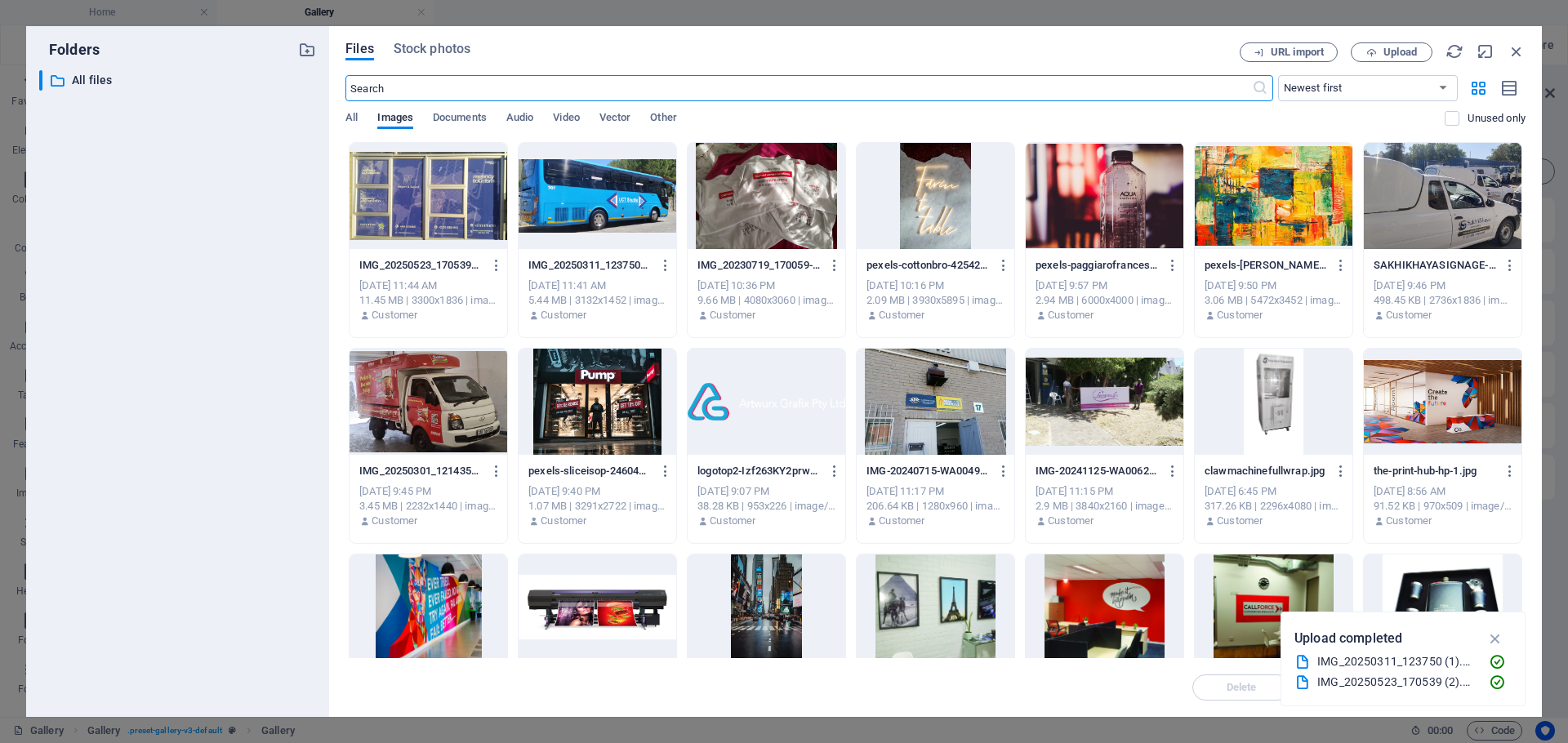
click at [588, 399] on div at bounding box center [596, 401] width 157 height 106
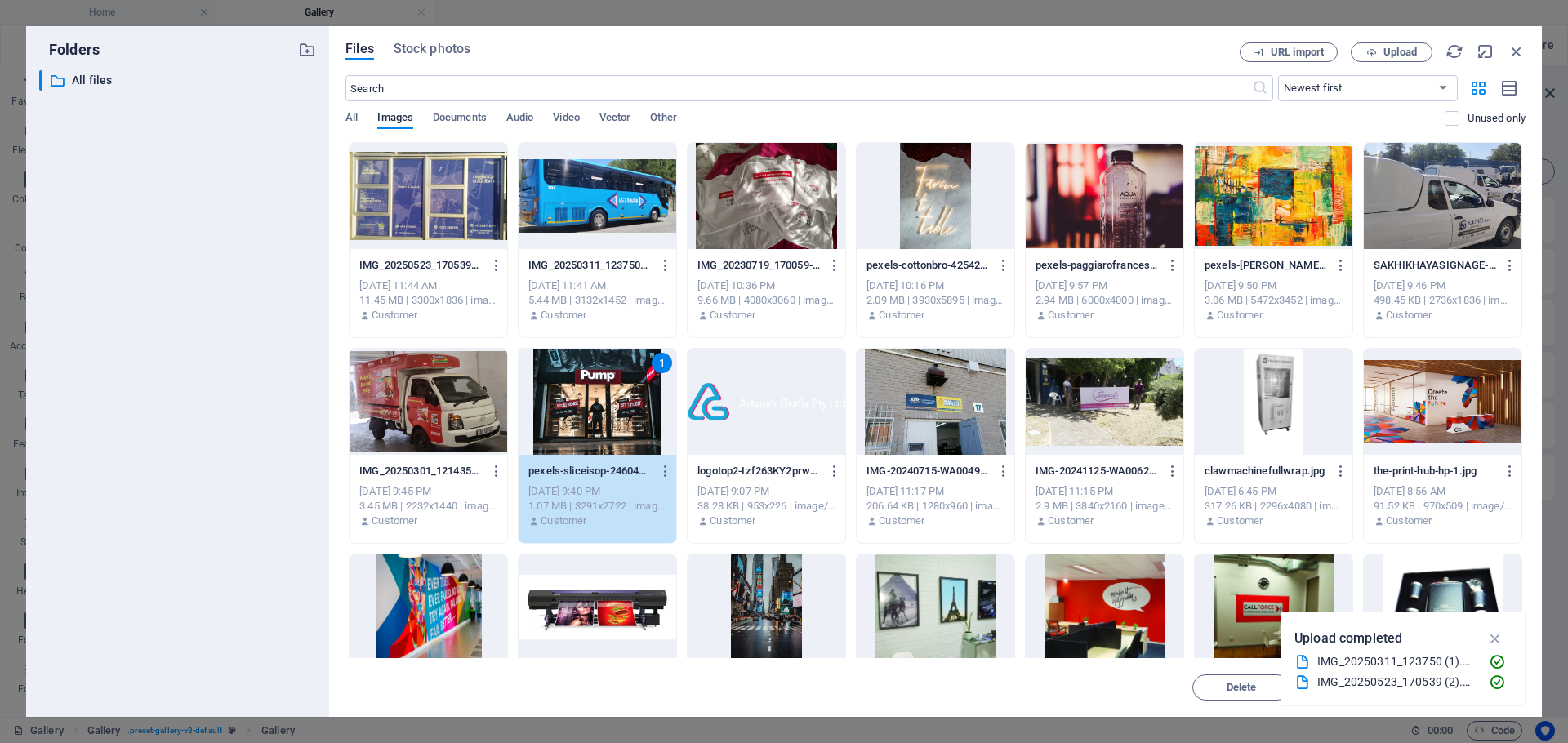
click at [1120, 407] on div at bounding box center [1104, 401] width 157 height 106
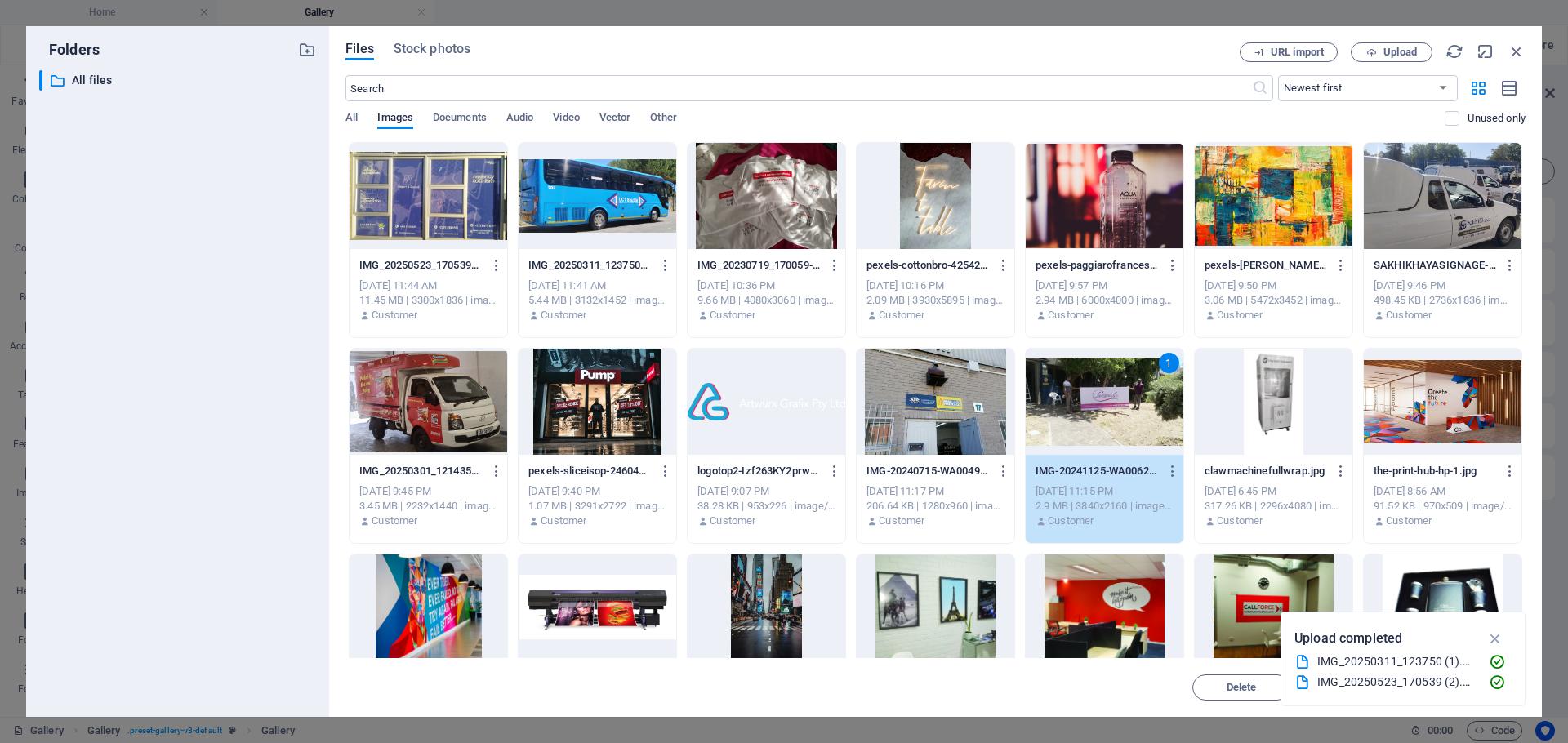
click at [1270, 429] on div at bounding box center [1273, 401] width 157 height 106
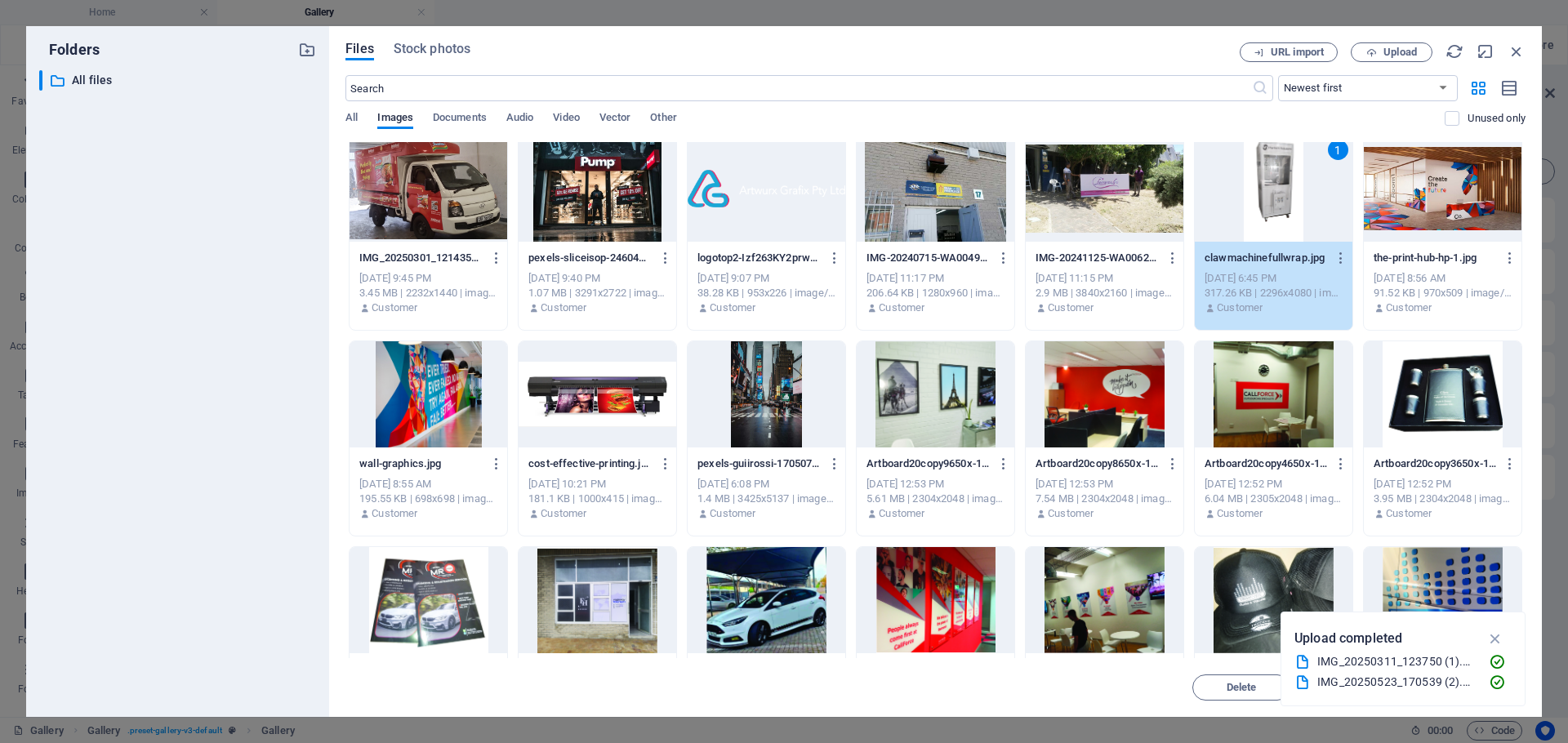
scroll to position [245, 0]
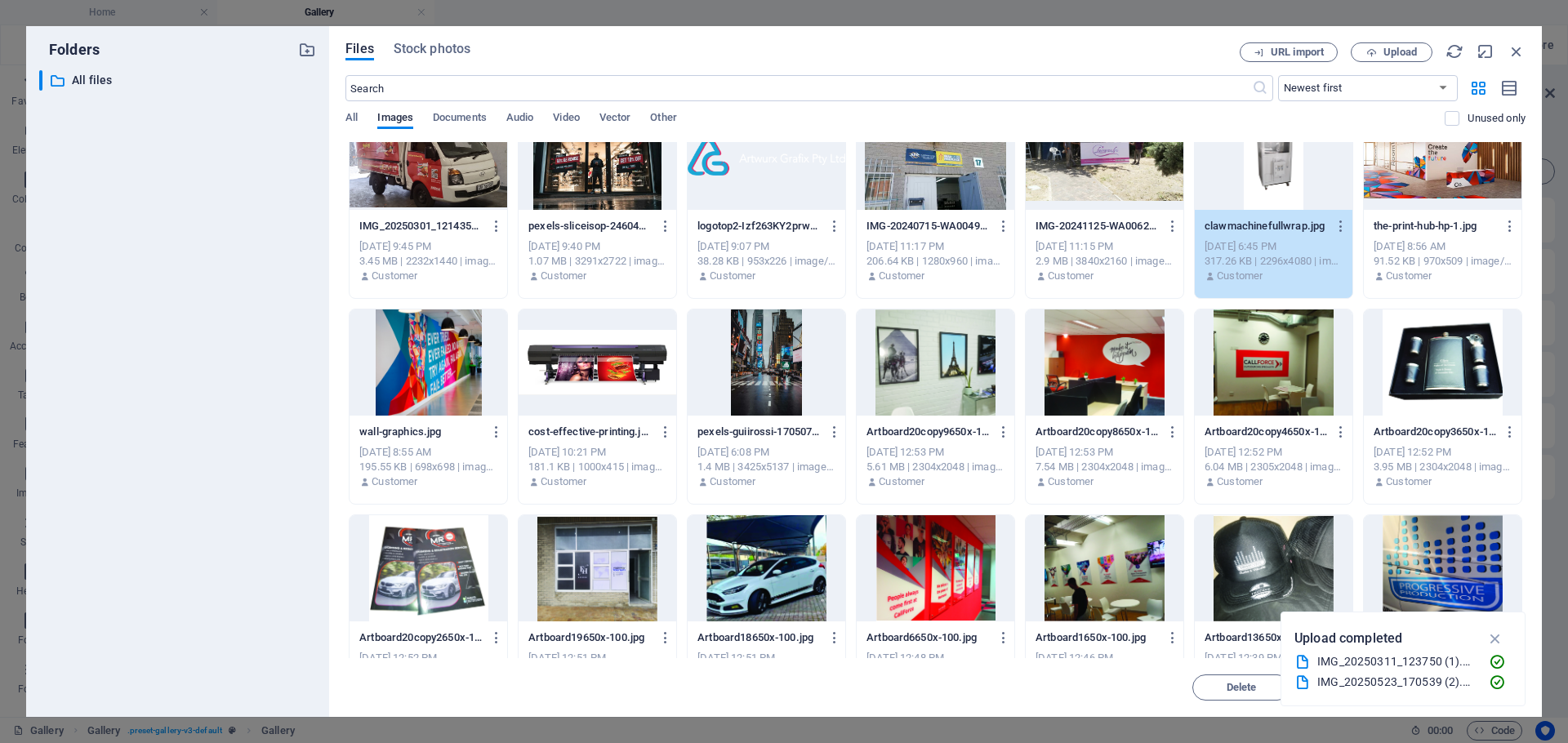
click at [917, 380] on div at bounding box center [935, 362] width 157 height 106
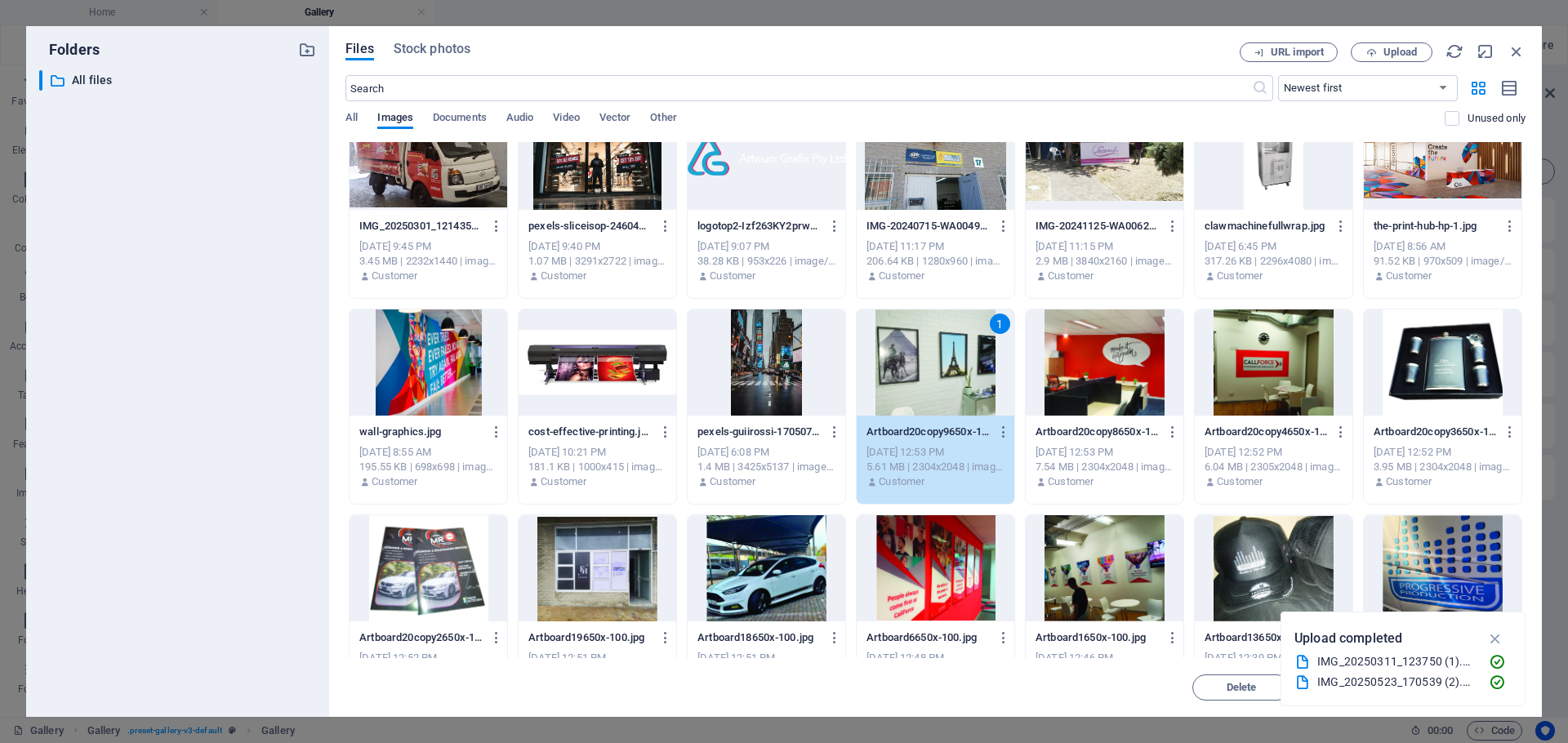
click at [917, 380] on div "1" at bounding box center [935, 362] width 157 height 106
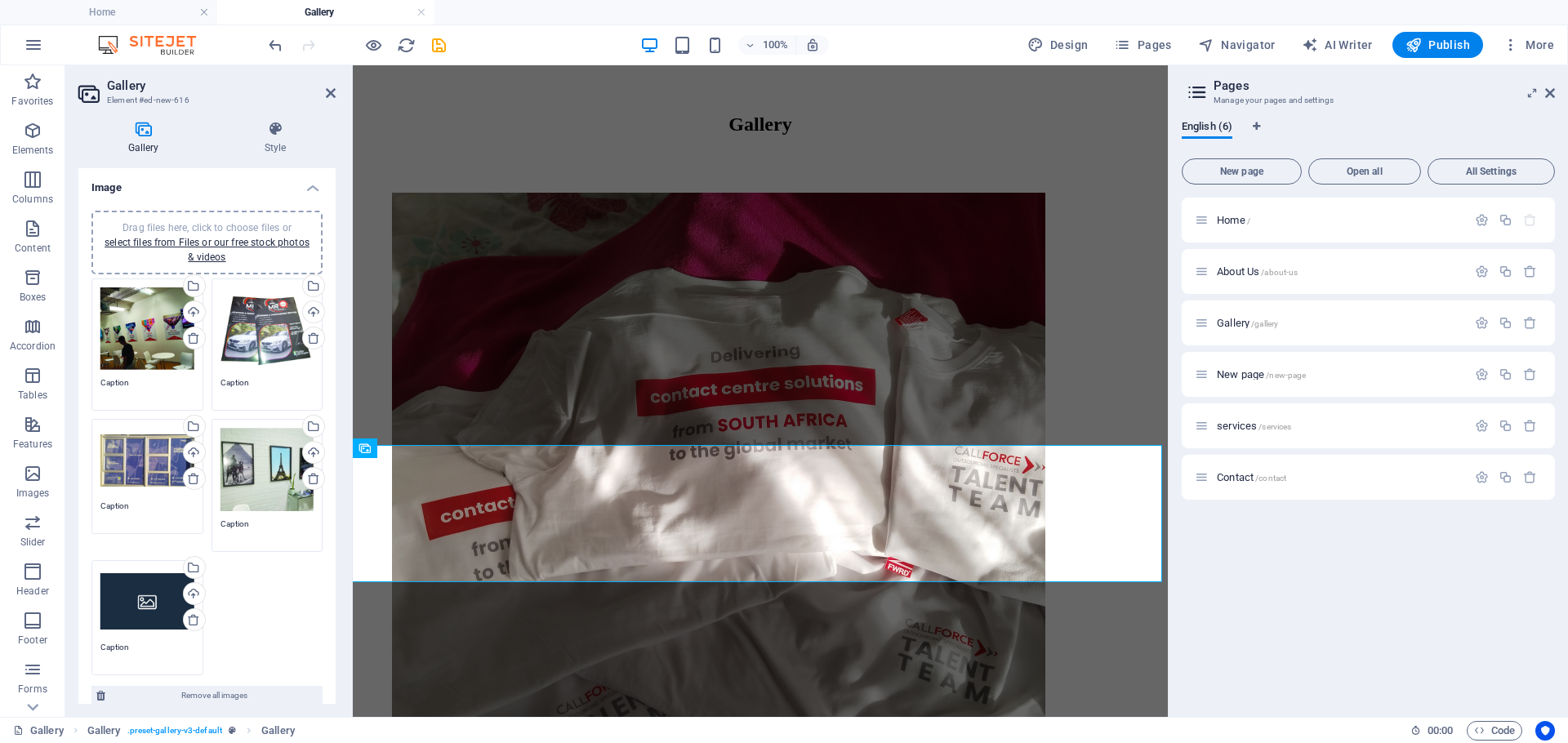
click at [116, 581] on div "Drag files here, click to choose files or select files from Files or our free s…" at bounding box center [147, 602] width 94 height 66
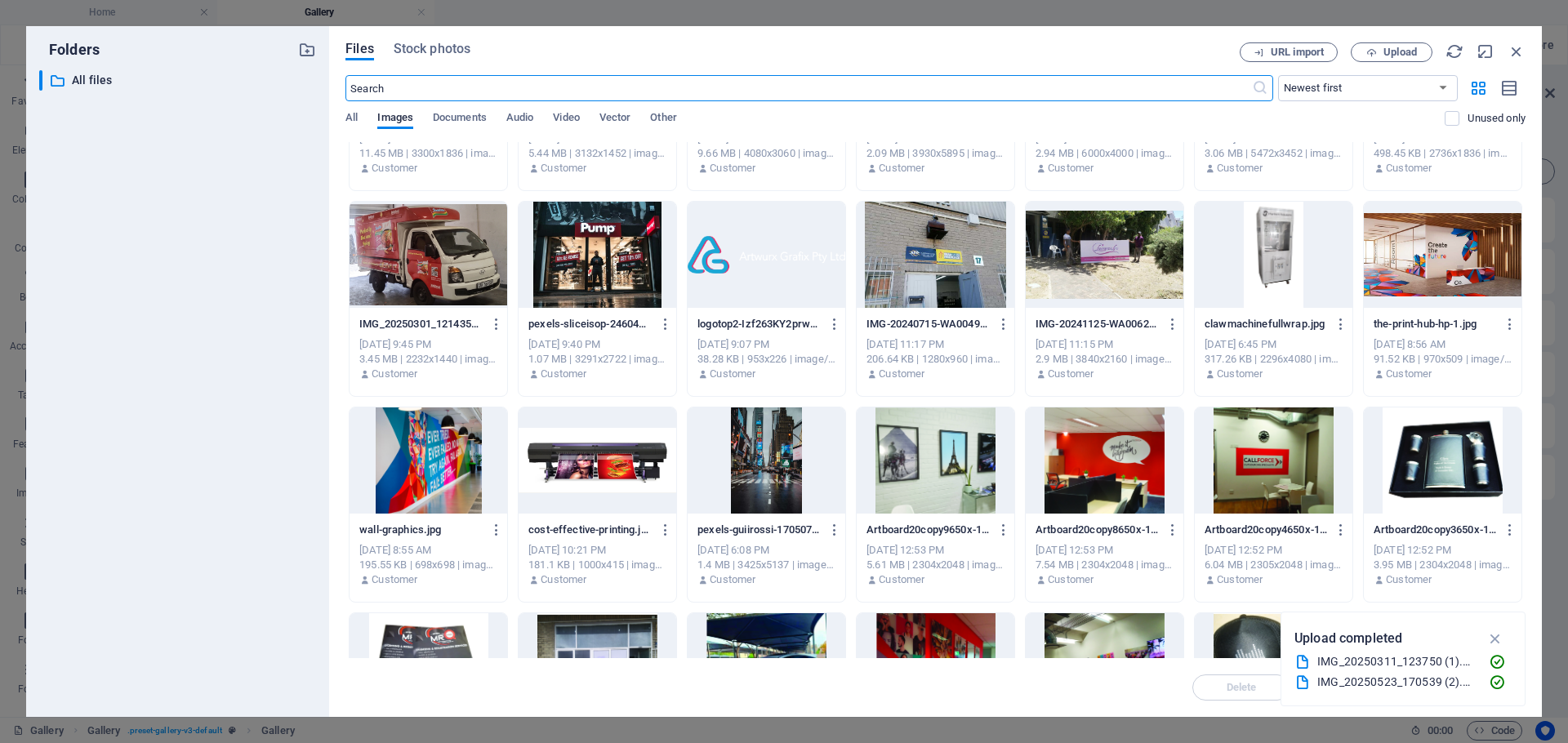
scroll to position [134, 0]
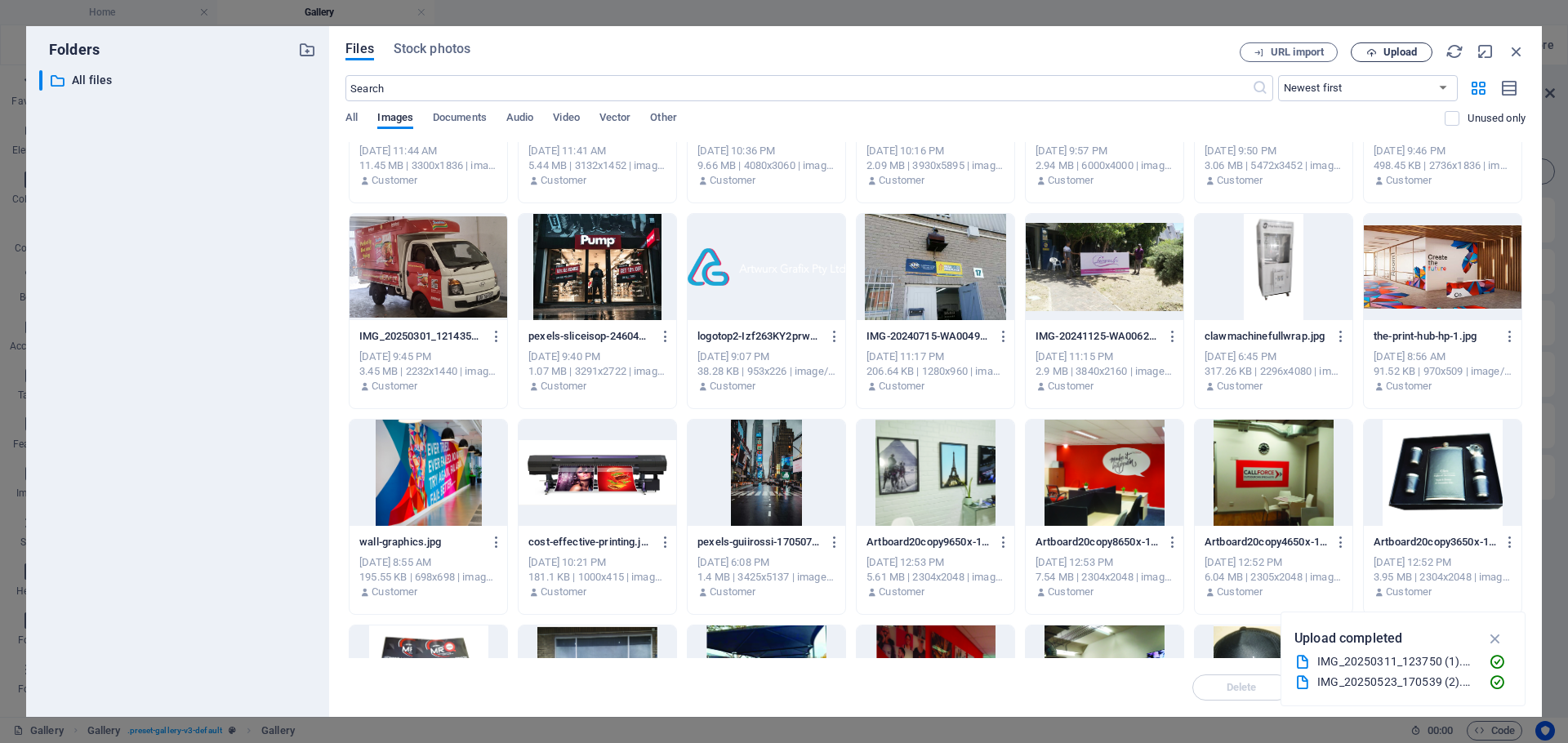
click at [1401, 60] on button "Upload" at bounding box center [1392, 52] width 82 height 20
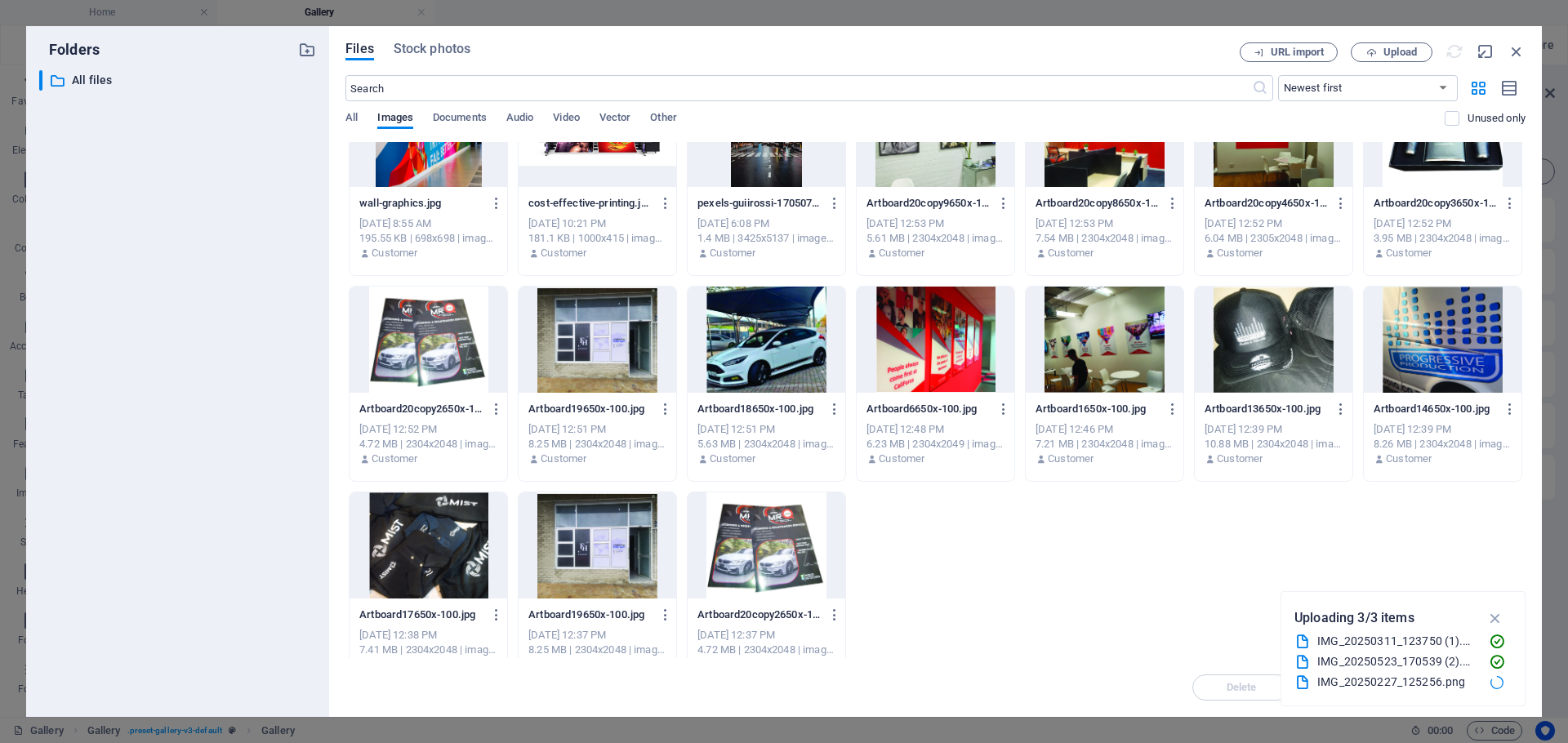
scroll to position [502, 0]
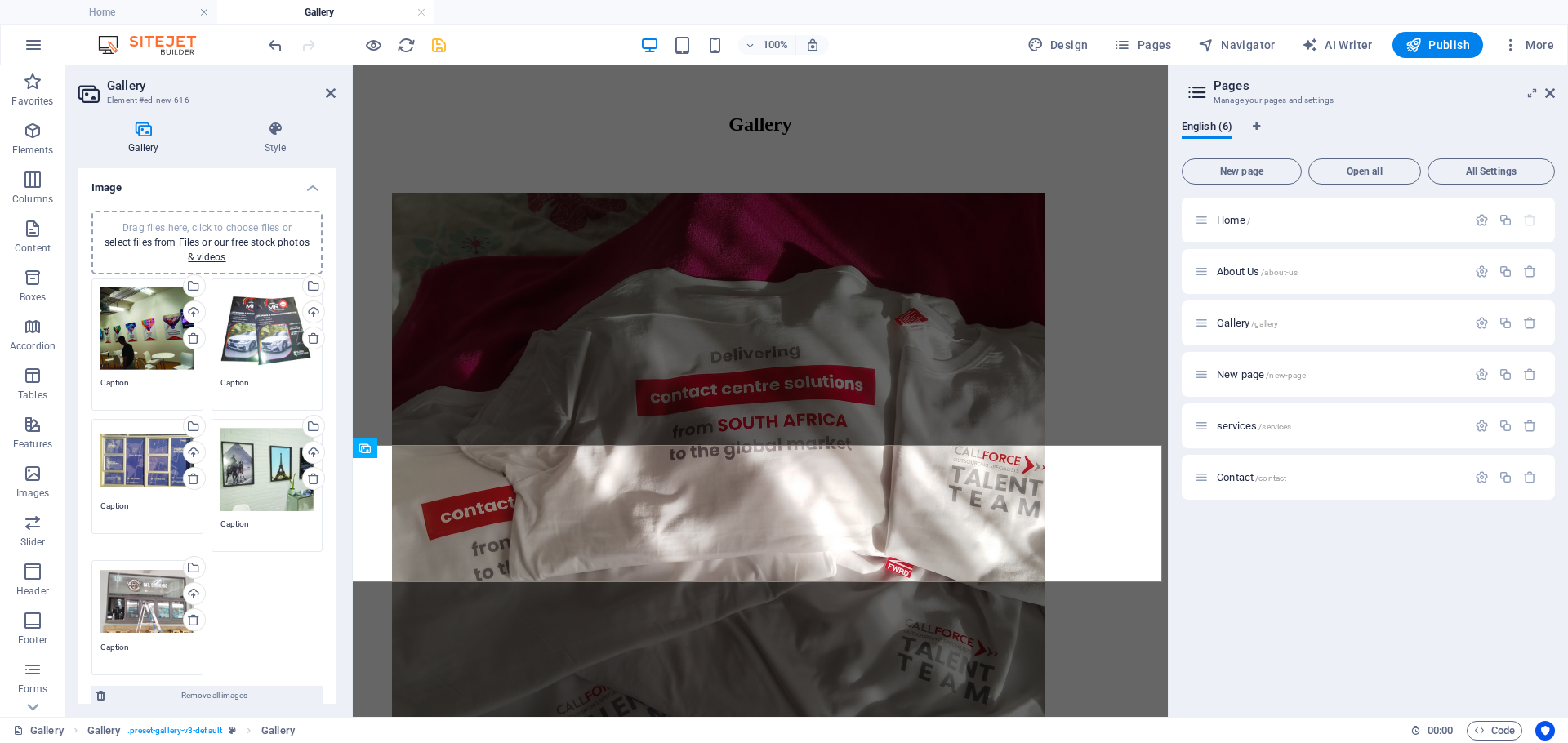
click at [437, 42] on icon "save" at bounding box center [439, 46] width 19 height 19
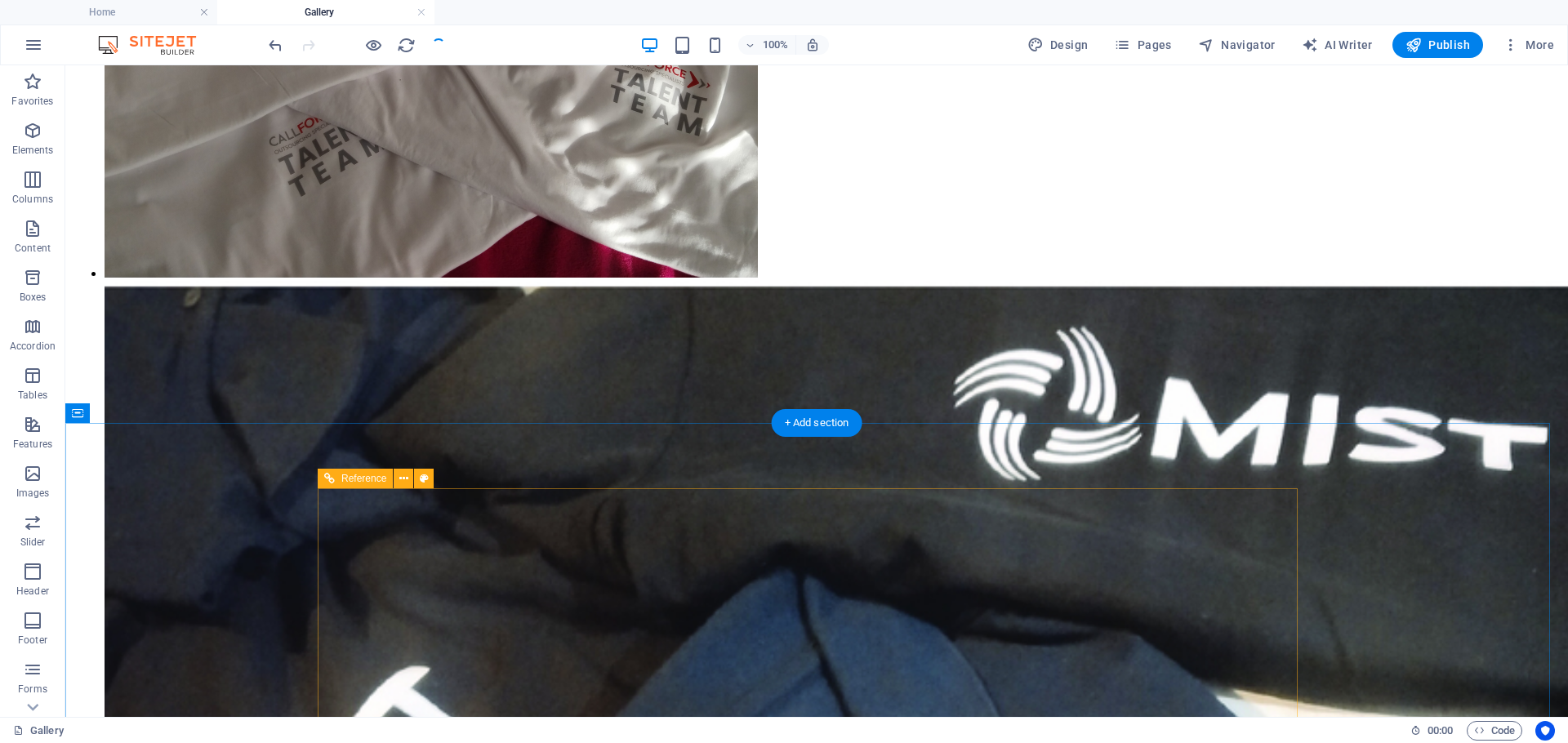
scroll to position [1253, 0]
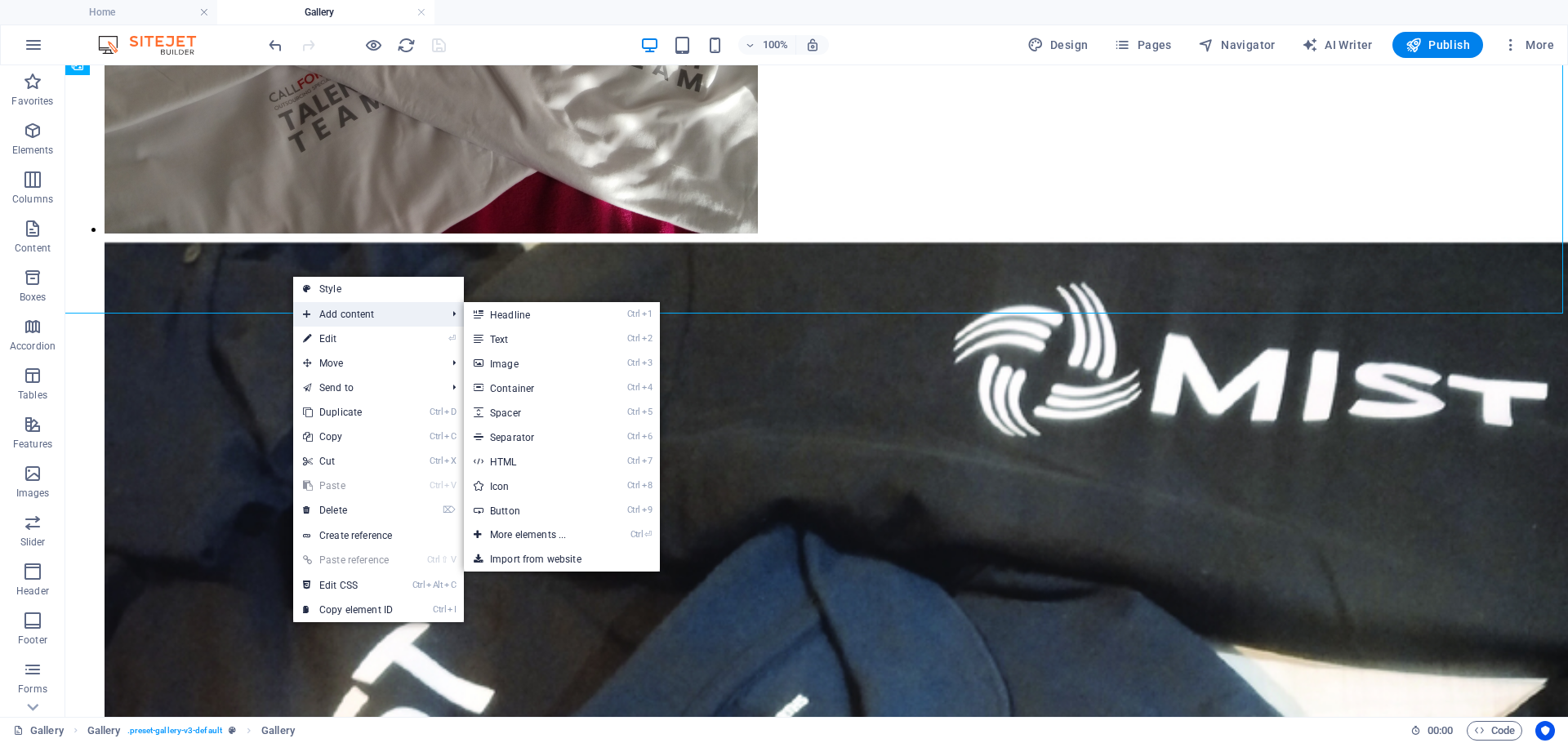
click at [397, 314] on span "Add content" at bounding box center [366, 314] width 146 height 25
click at [547, 417] on link "Ctrl 5 Spacer" at bounding box center [531, 412] width 134 height 25
select select "px"
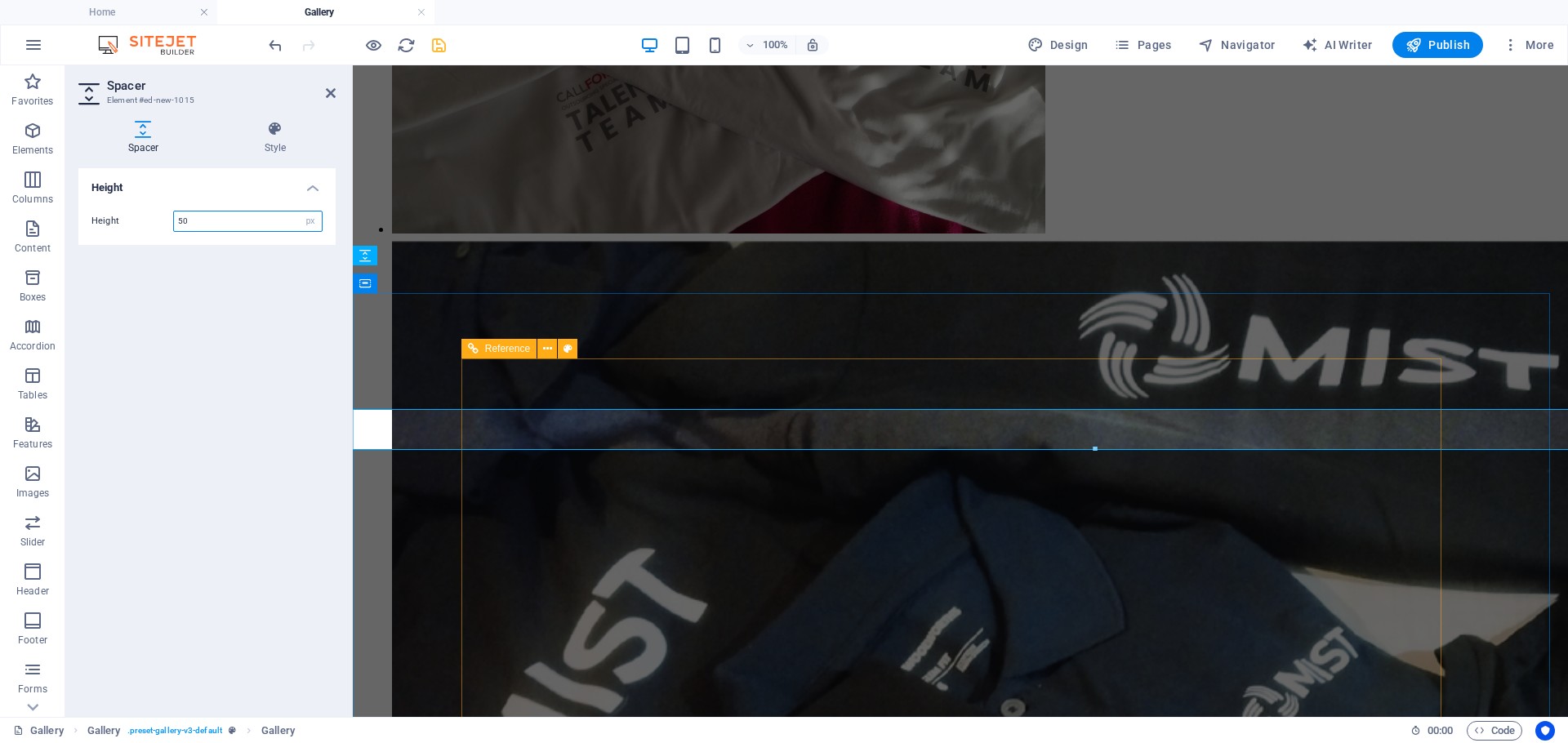
scroll to position [1157, 0]
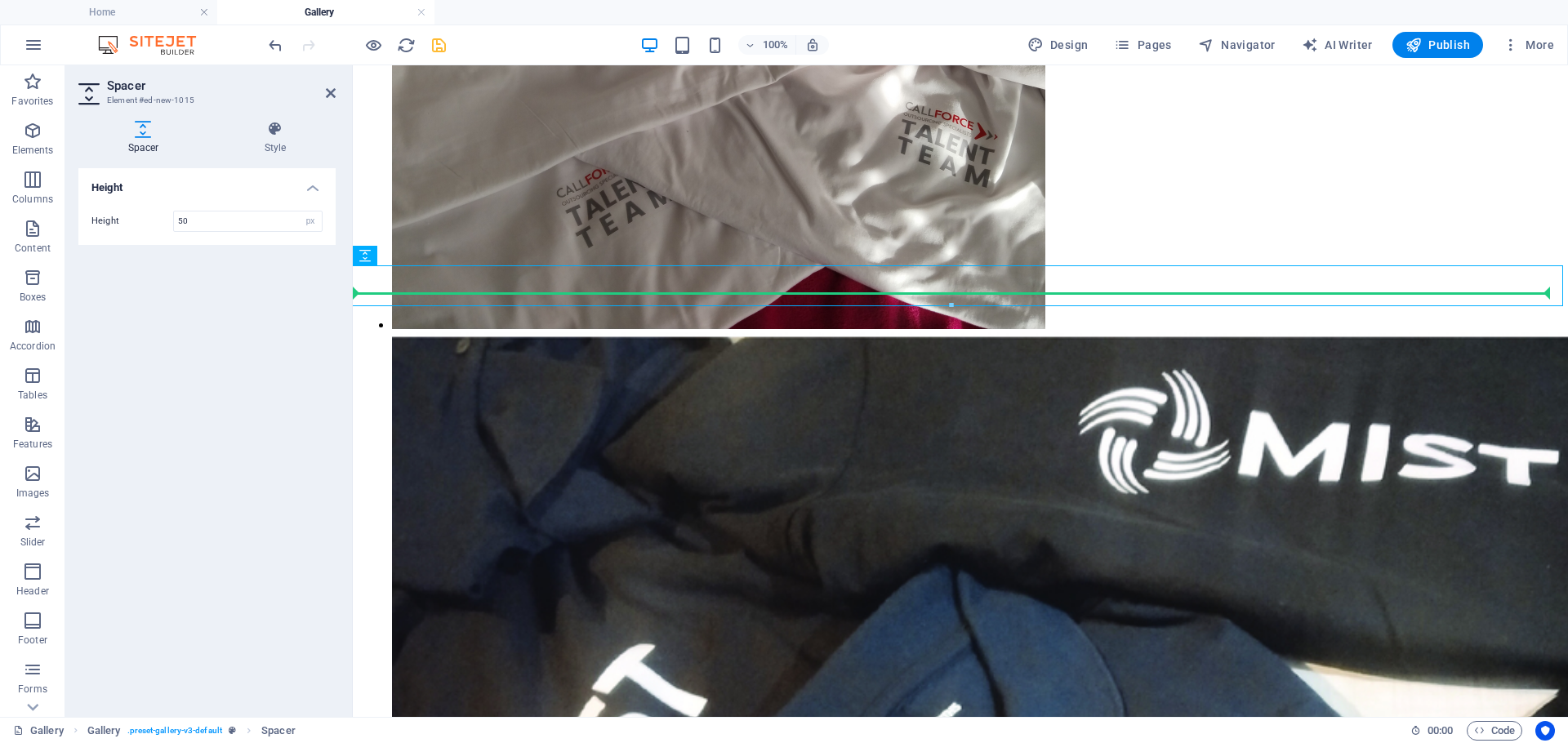
drag, startPoint x: 537, startPoint y: 284, endPoint x: 539, endPoint y: 327, distance: 43.0
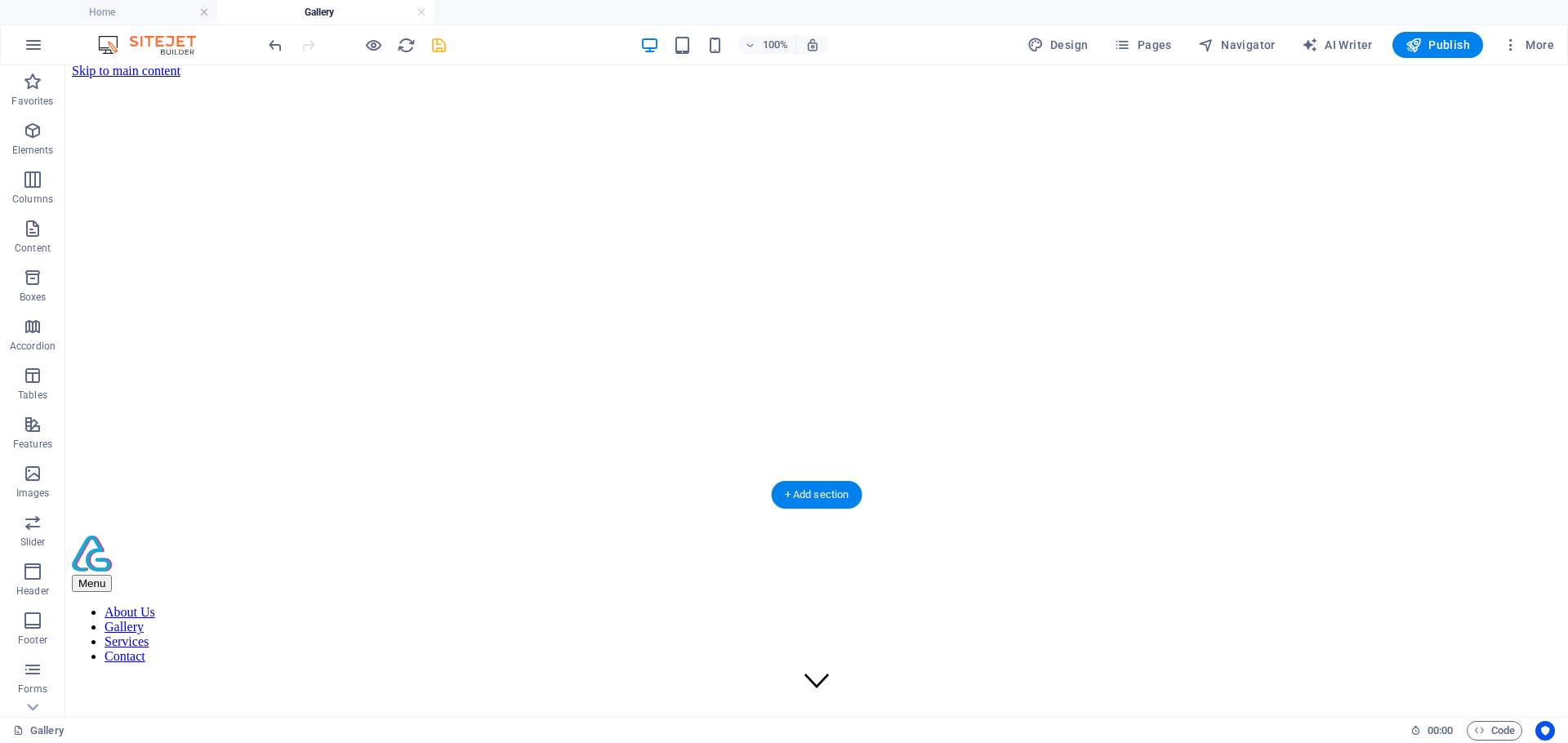
scroll to position [0, 0]
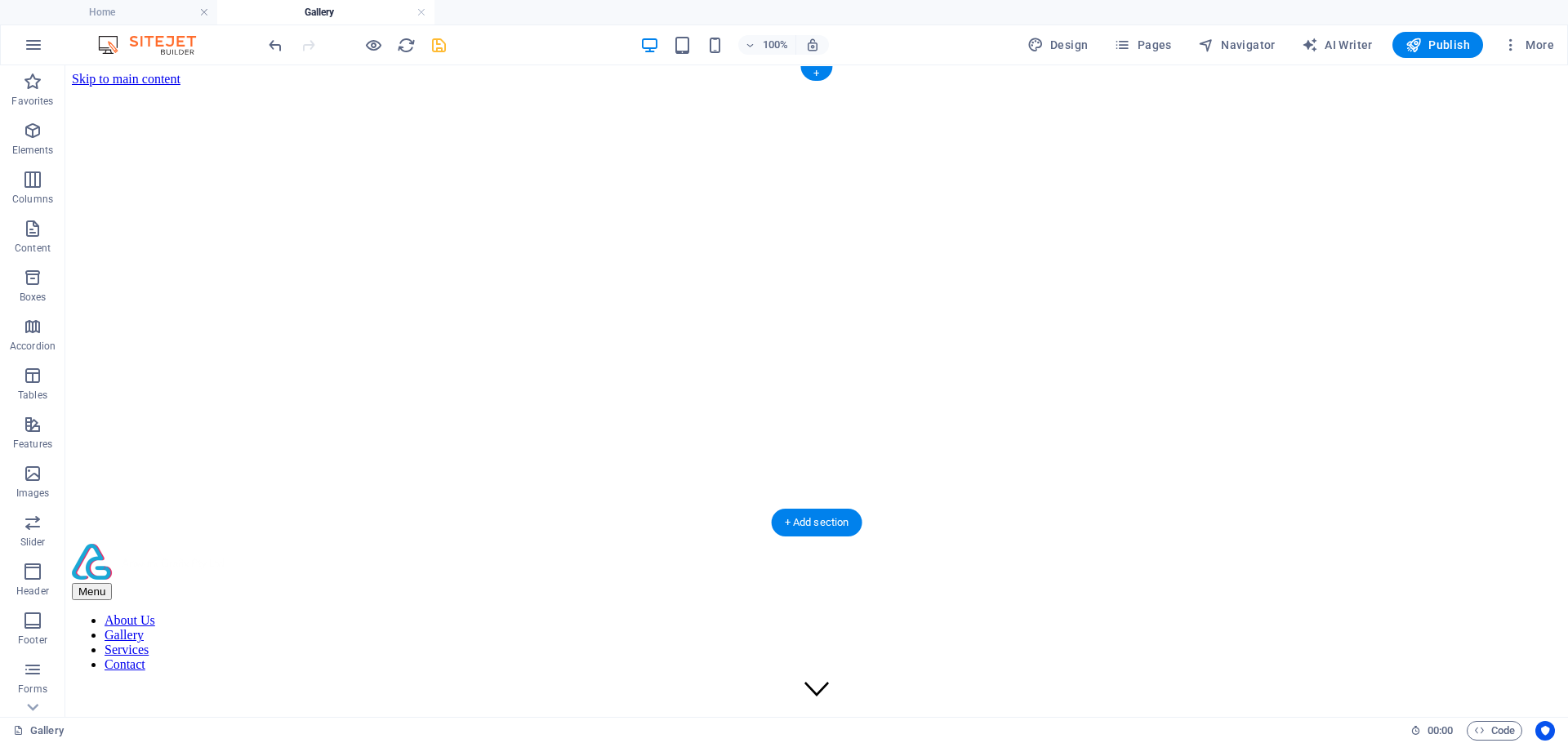
click at [745, 87] on figure at bounding box center [816, 87] width 1490 height 0
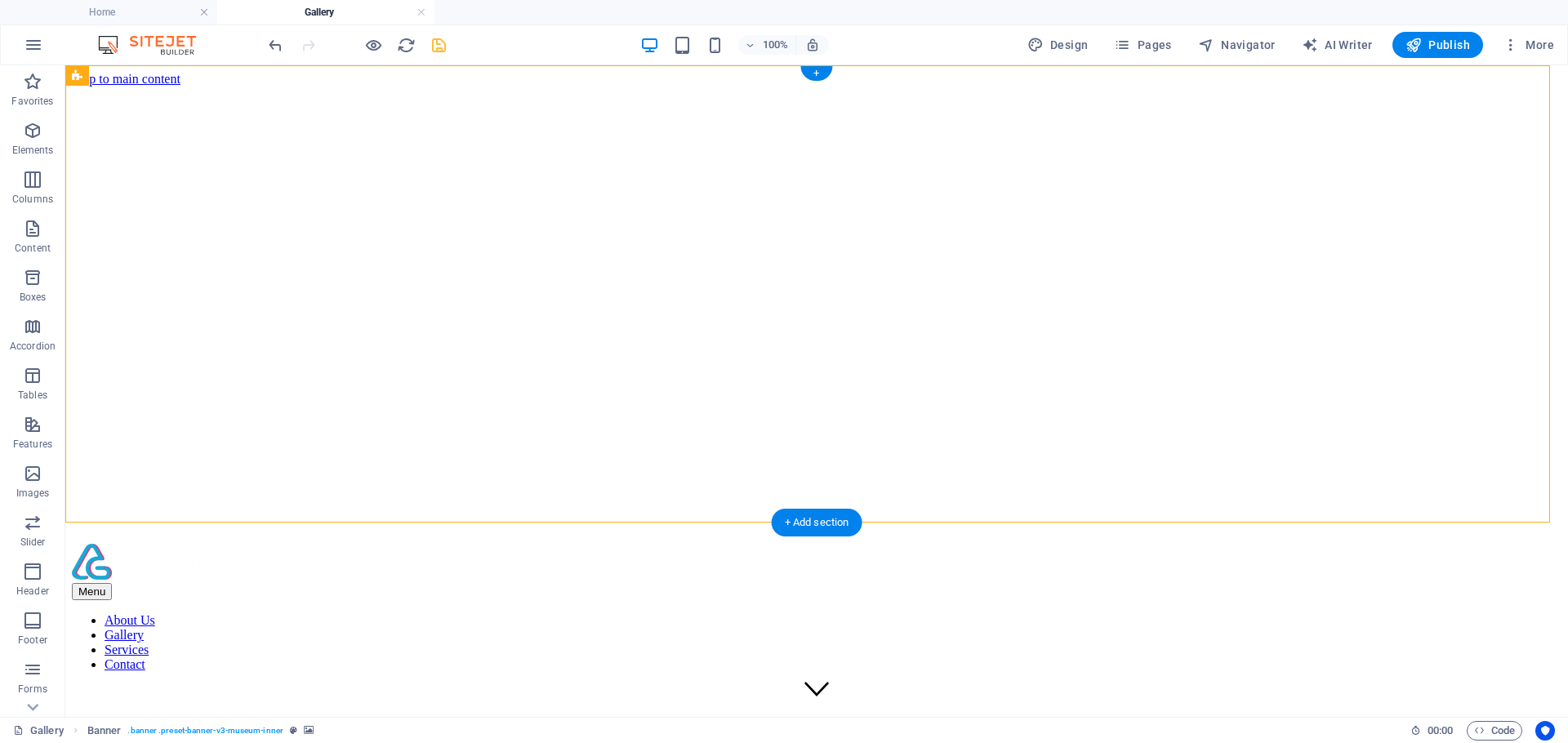
click at [745, 87] on figure at bounding box center [816, 87] width 1490 height 0
select select "px"
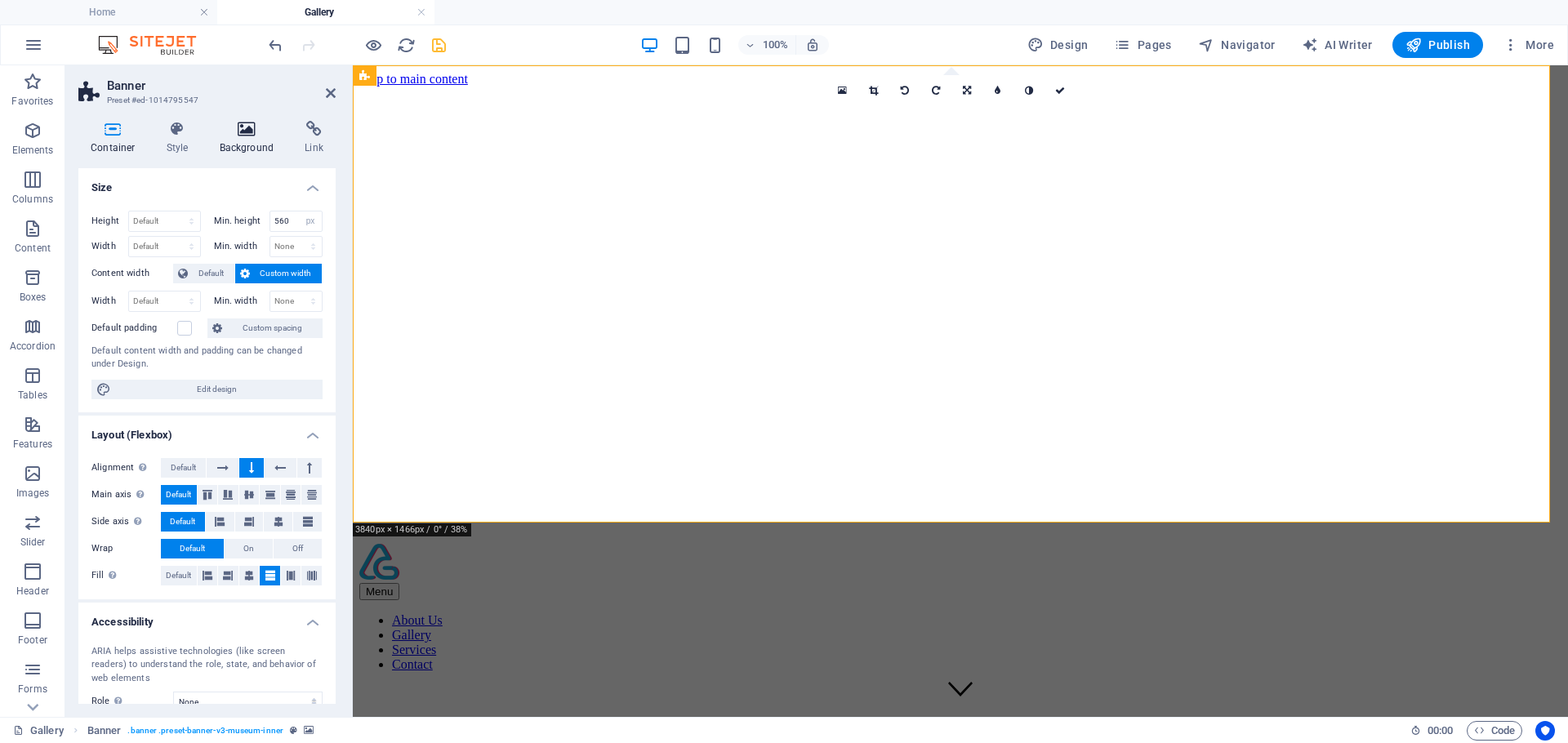
click at [233, 123] on icon at bounding box center [247, 129] width 79 height 16
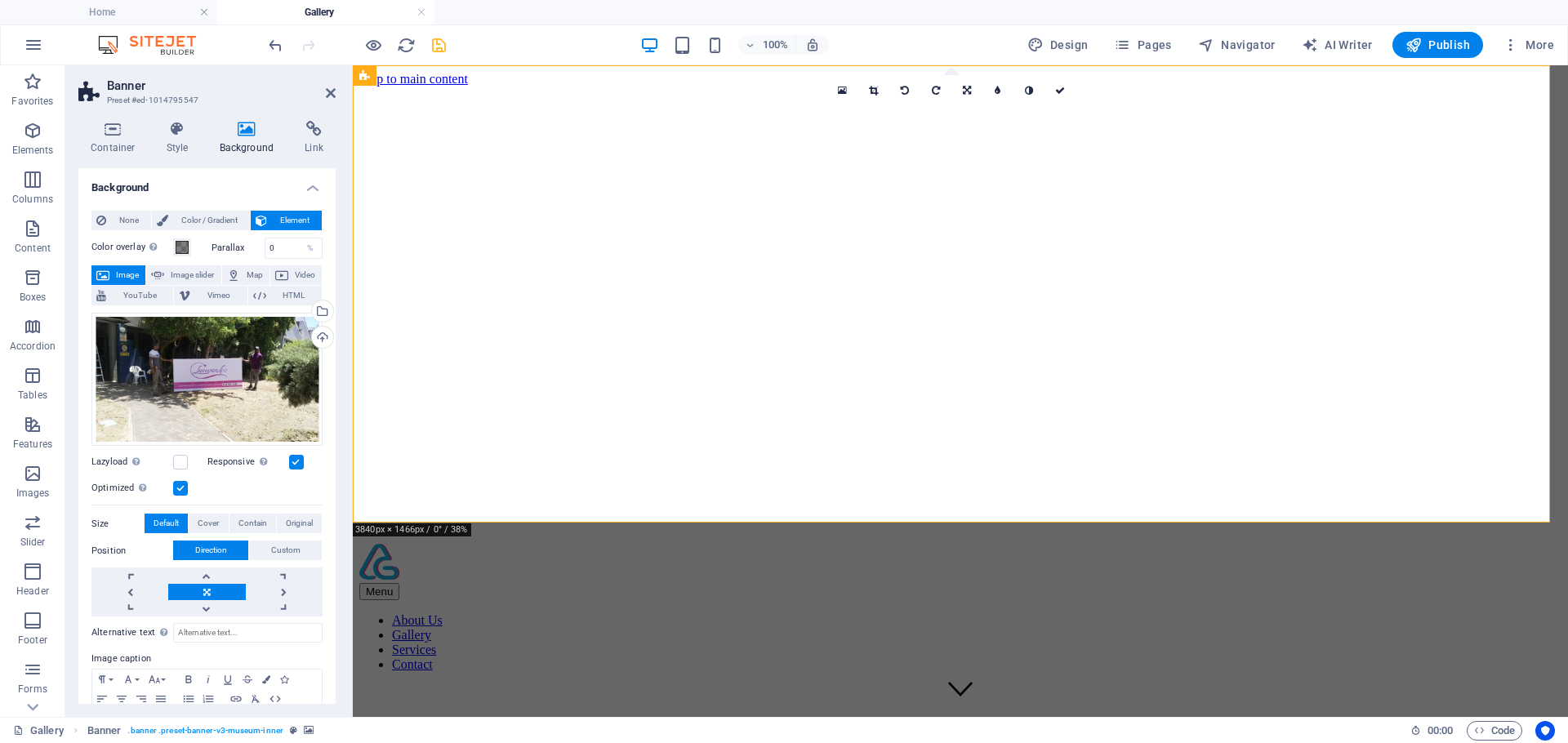
click at [129, 271] on span "Image" at bounding box center [127, 275] width 26 height 20
click at [171, 375] on div "Drag files here, click to choose files or select files from Files or our free s…" at bounding box center [207, 379] width 231 height 134
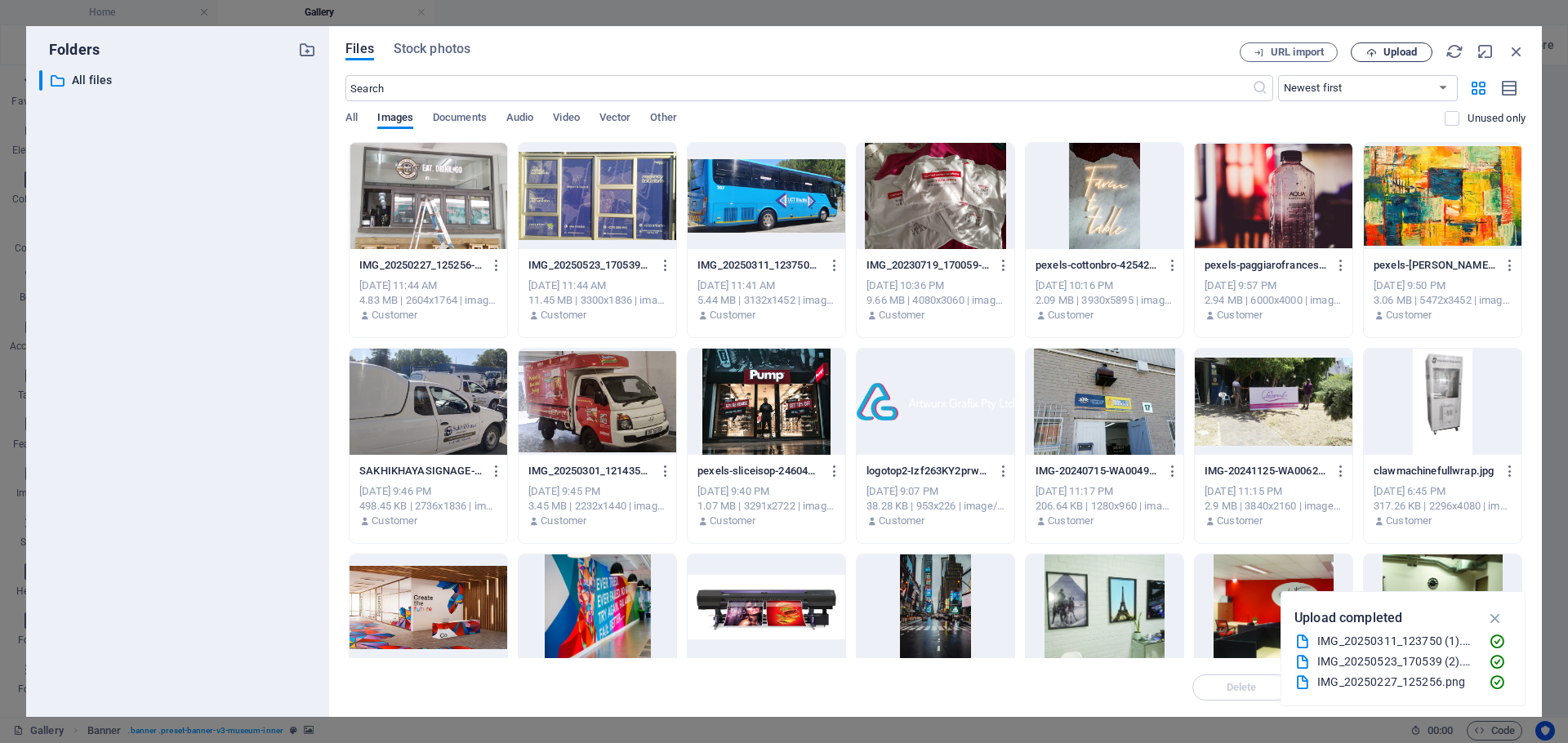
click at [1383, 49] on span "Upload" at bounding box center [1399, 52] width 33 height 10
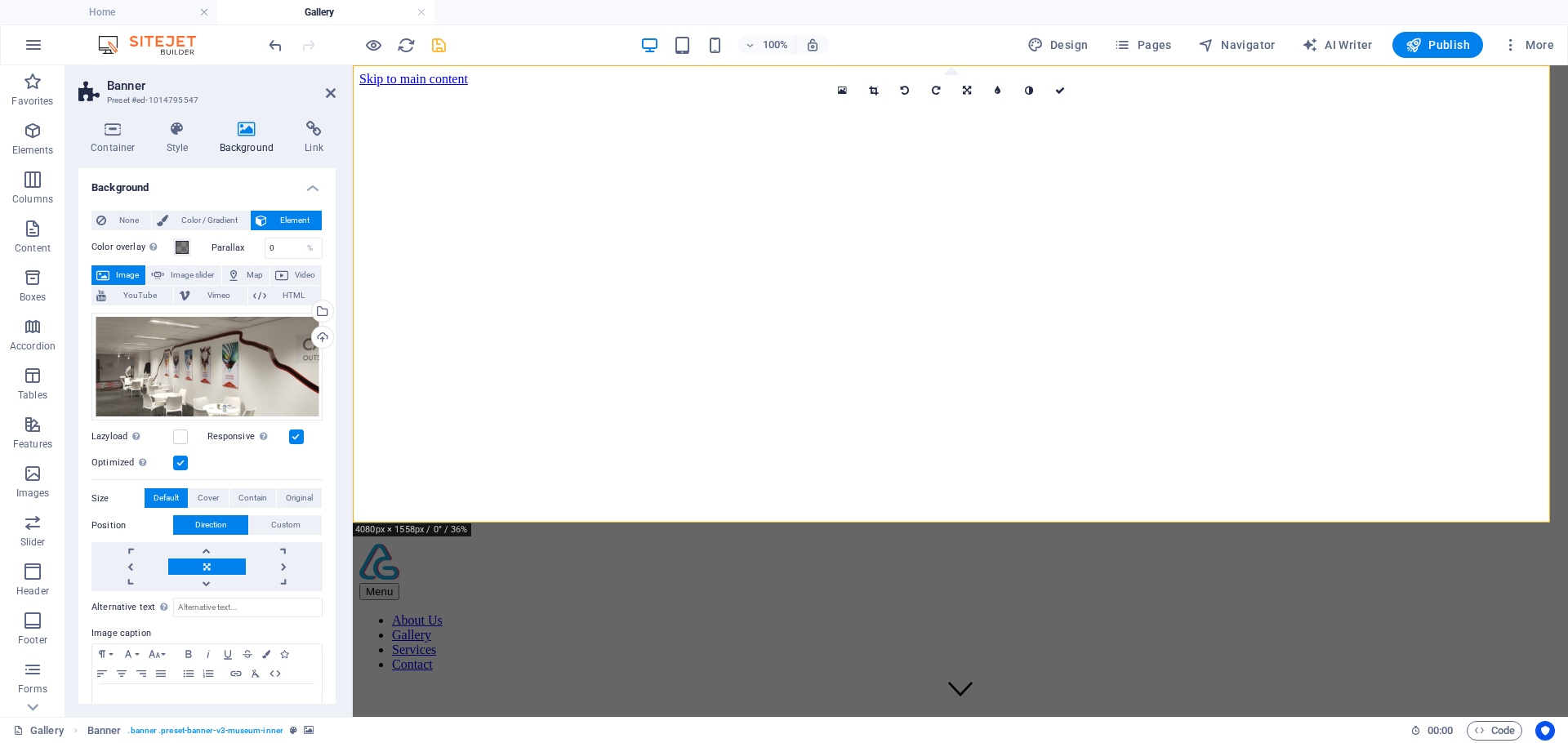
click at [860, 87] on figure at bounding box center [960, 87] width 1202 height 0
click at [993, 87] on figure at bounding box center [960, 87] width 1202 height 0
click at [1044, 87] on figure at bounding box center [960, 87] width 1202 height 0
click at [493, 544] on div at bounding box center [960, 563] width 1202 height 39
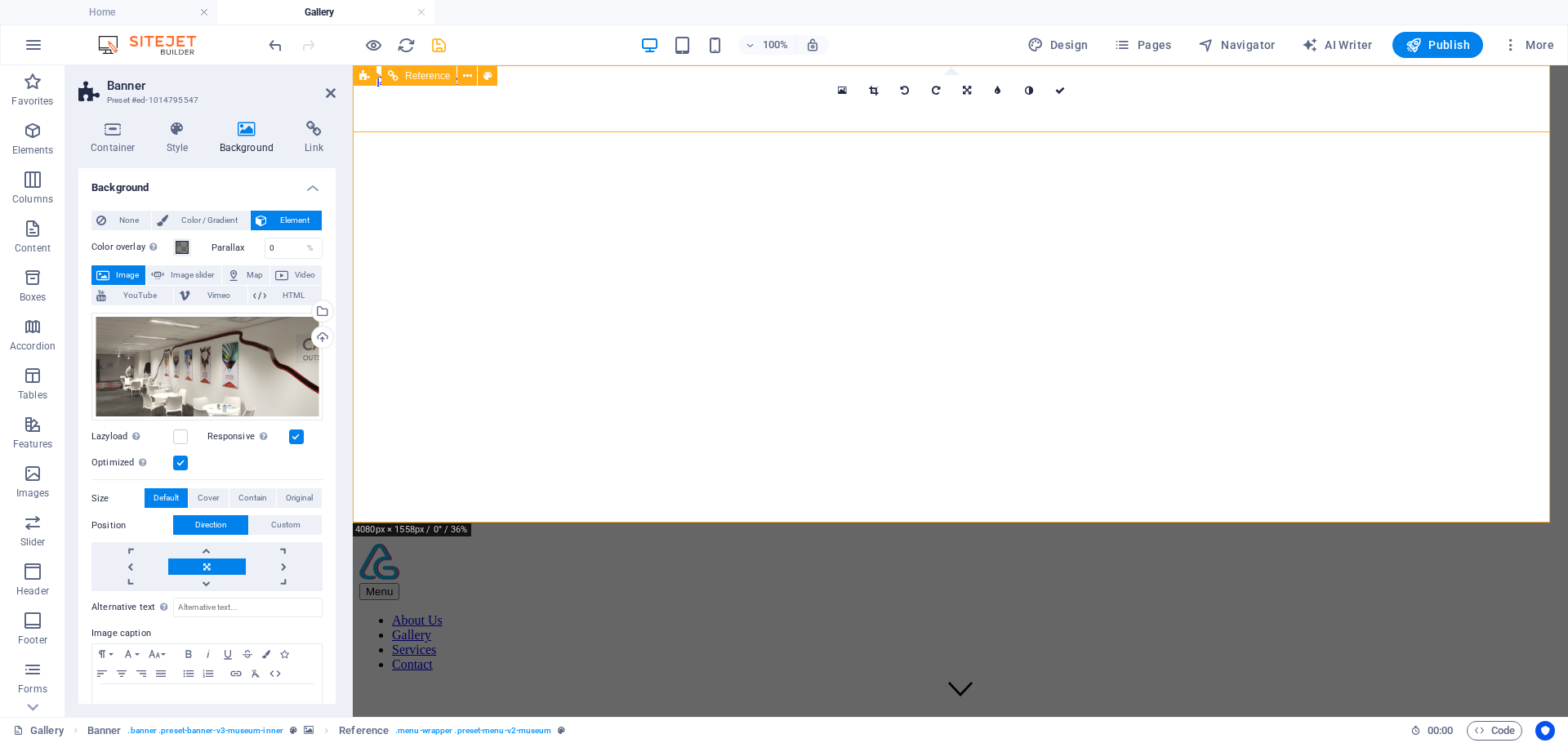
click at [493, 544] on div at bounding box center [960, 563] width 1202 height 39
select select "rem"
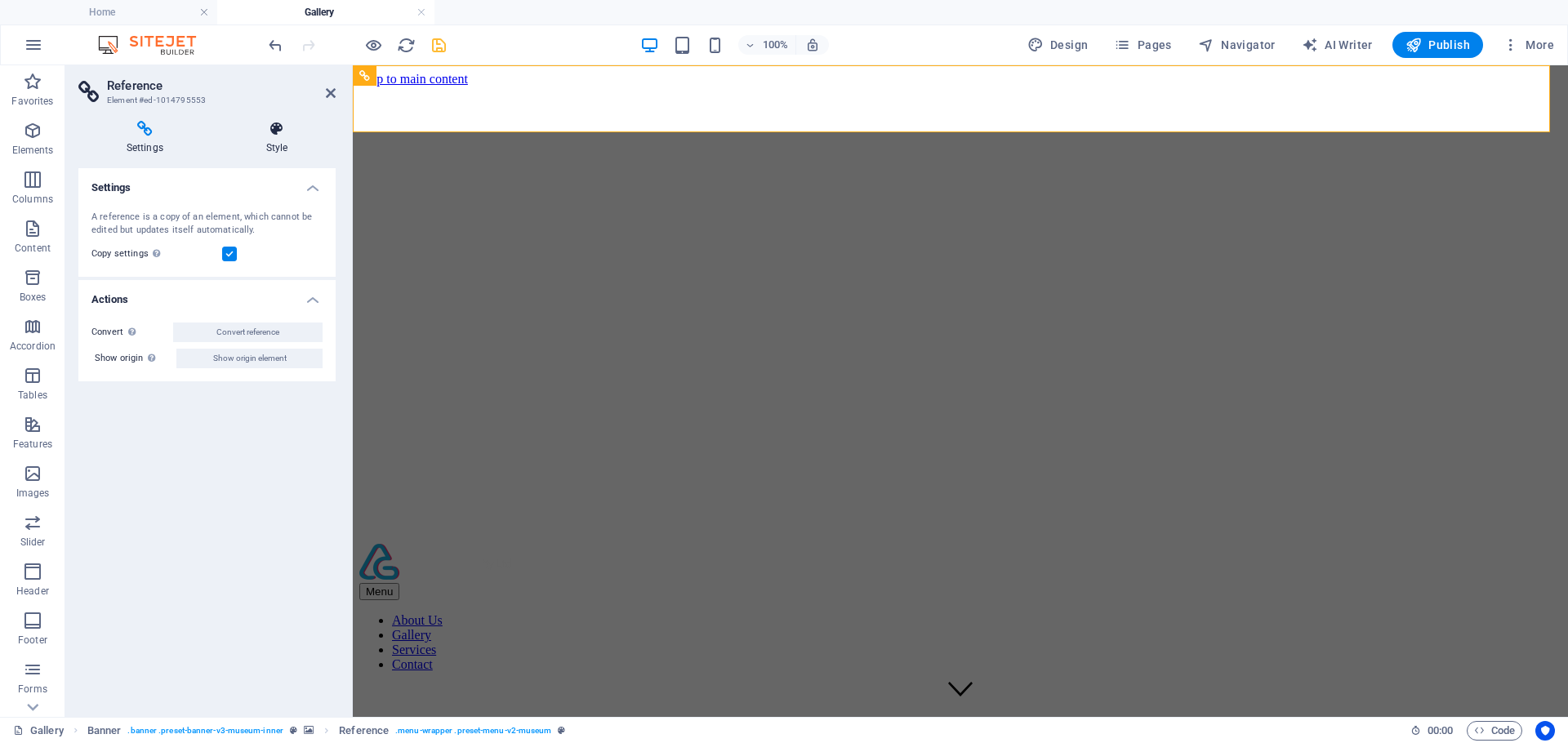
click at [282, 125] on icon at bounding box center [276, 129] width 117 height 16
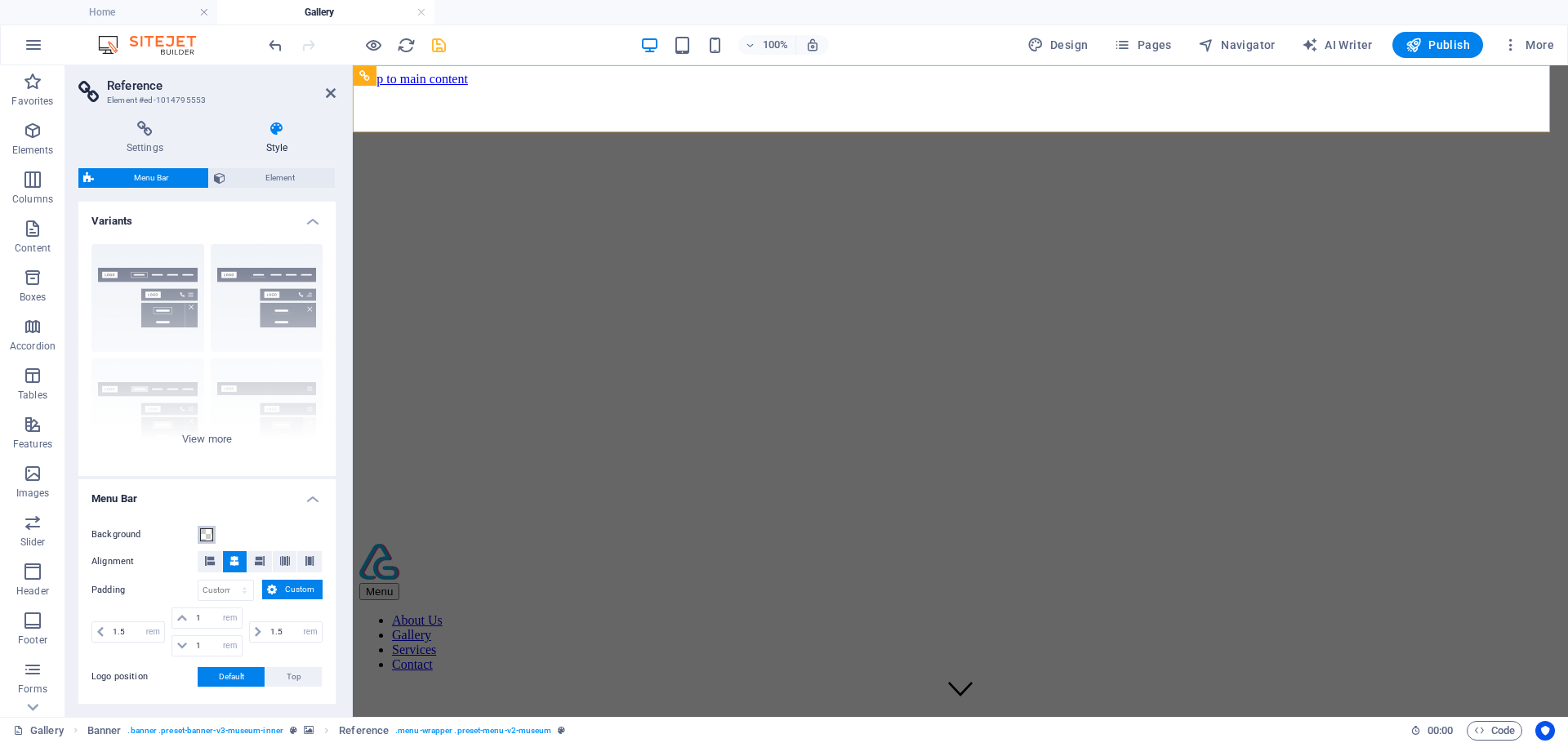
click at [207, 535] on span at bounding box center [207, 535] width 13 height 13
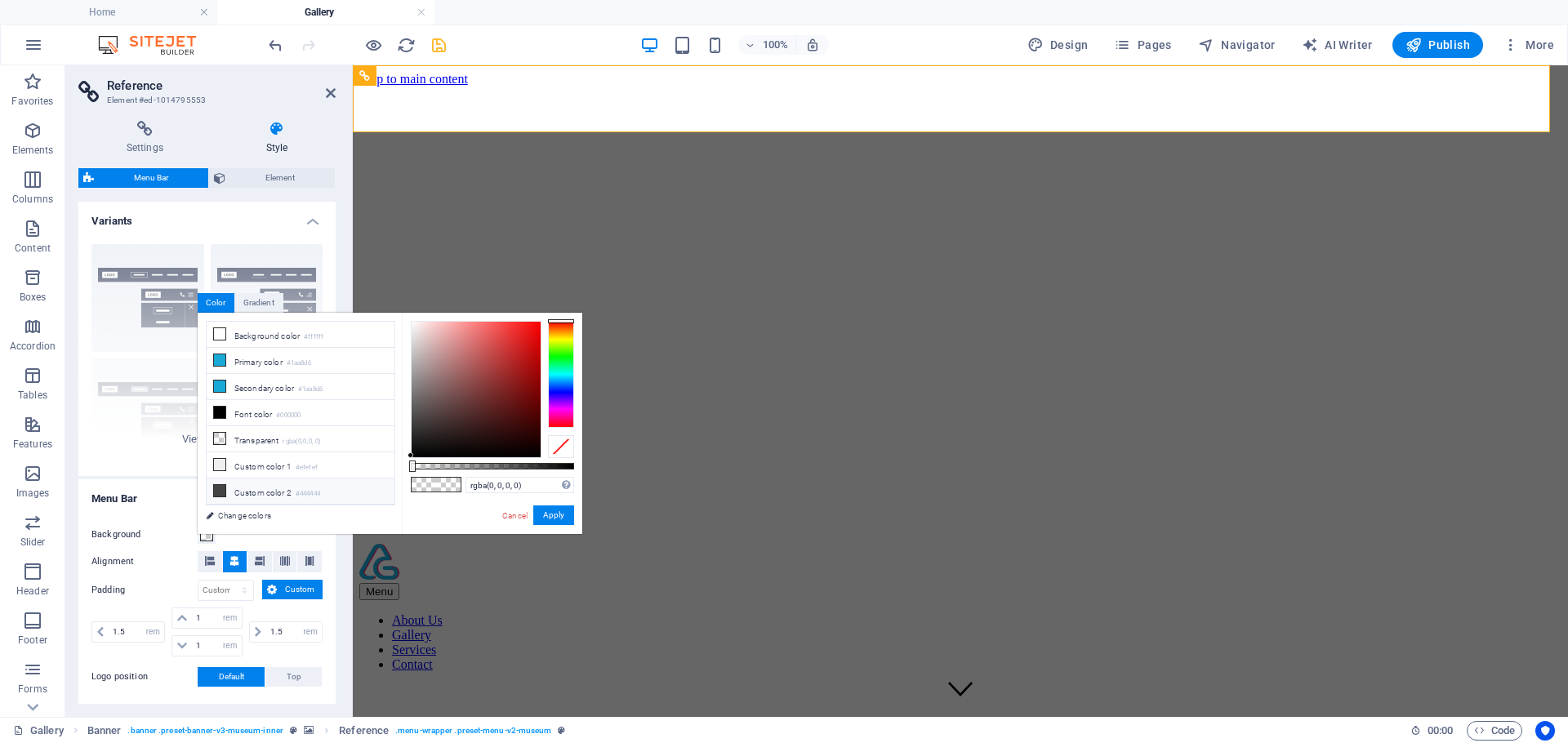
click at [216, 495] on icon at bounding box center [220, 491] width 11 height 11
type input "#444444"
drag, startPoint x: 559, startPoint y: 512, endPoint x: 211, endPoint y: 447, distance: 354.0
click at [559, 512] on button "Apply" at bounding box center [553, 515] width 41 height 20
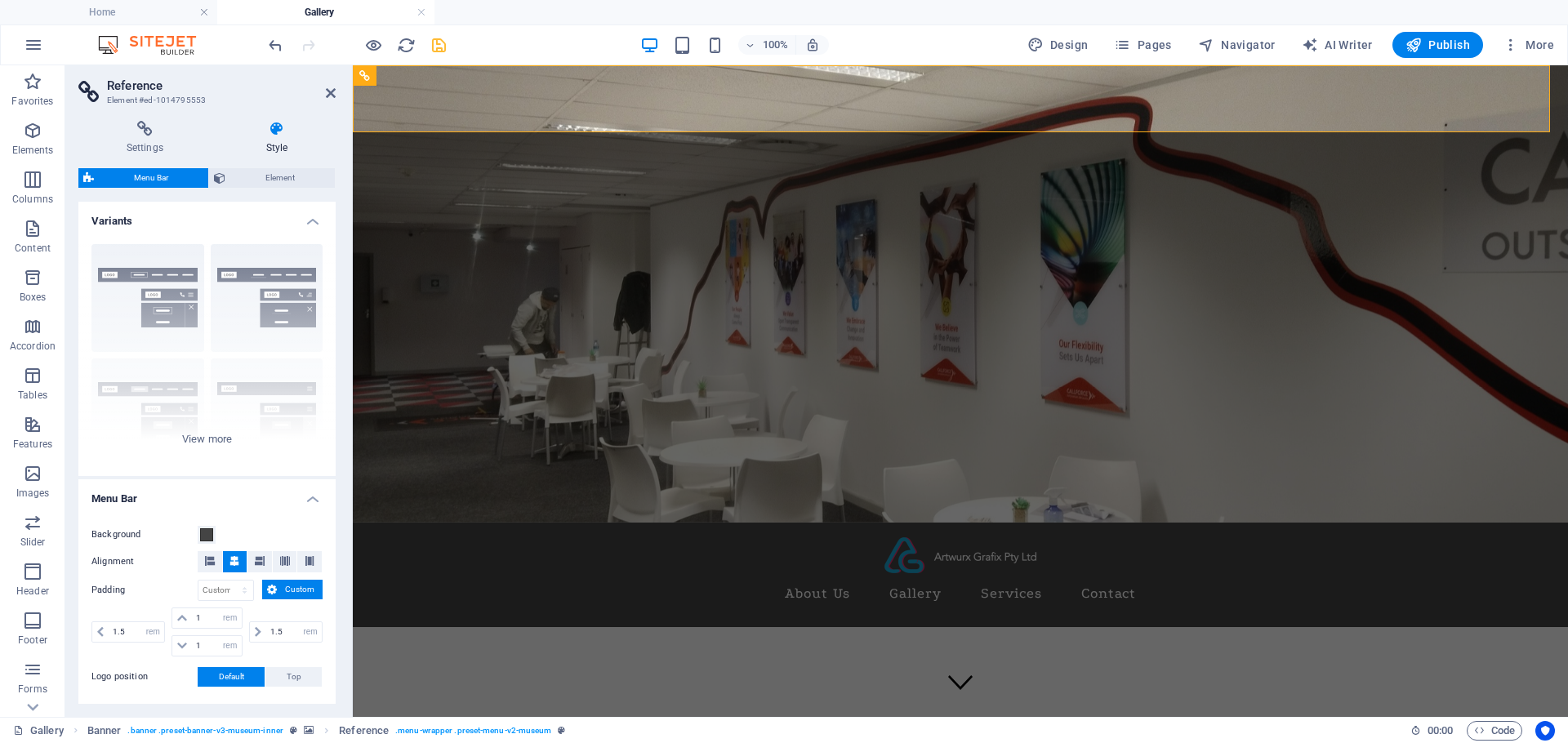
click at [485, 391] on figure at bounding box center [960, 294] width 1216 height 457
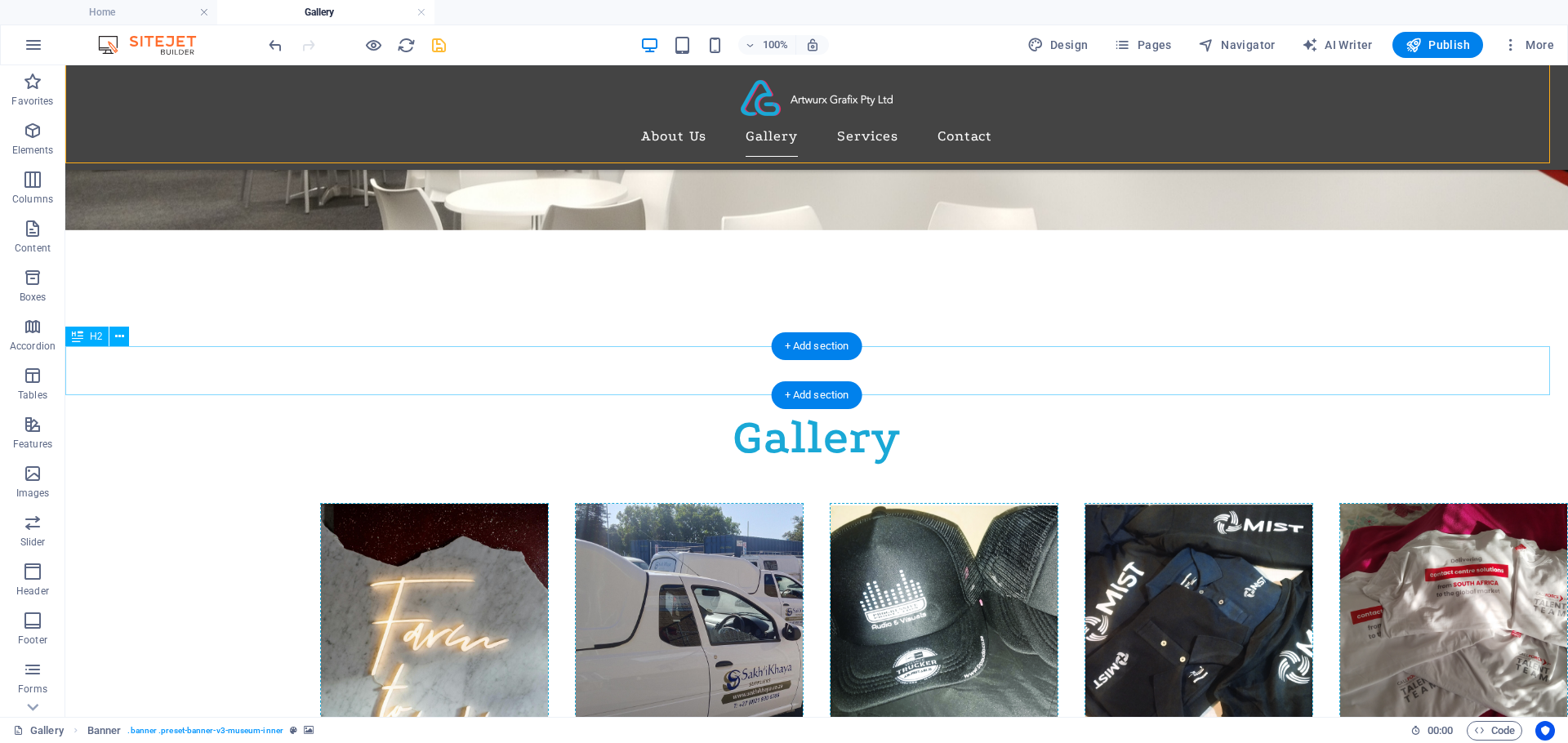
scroll to position [368, 0]
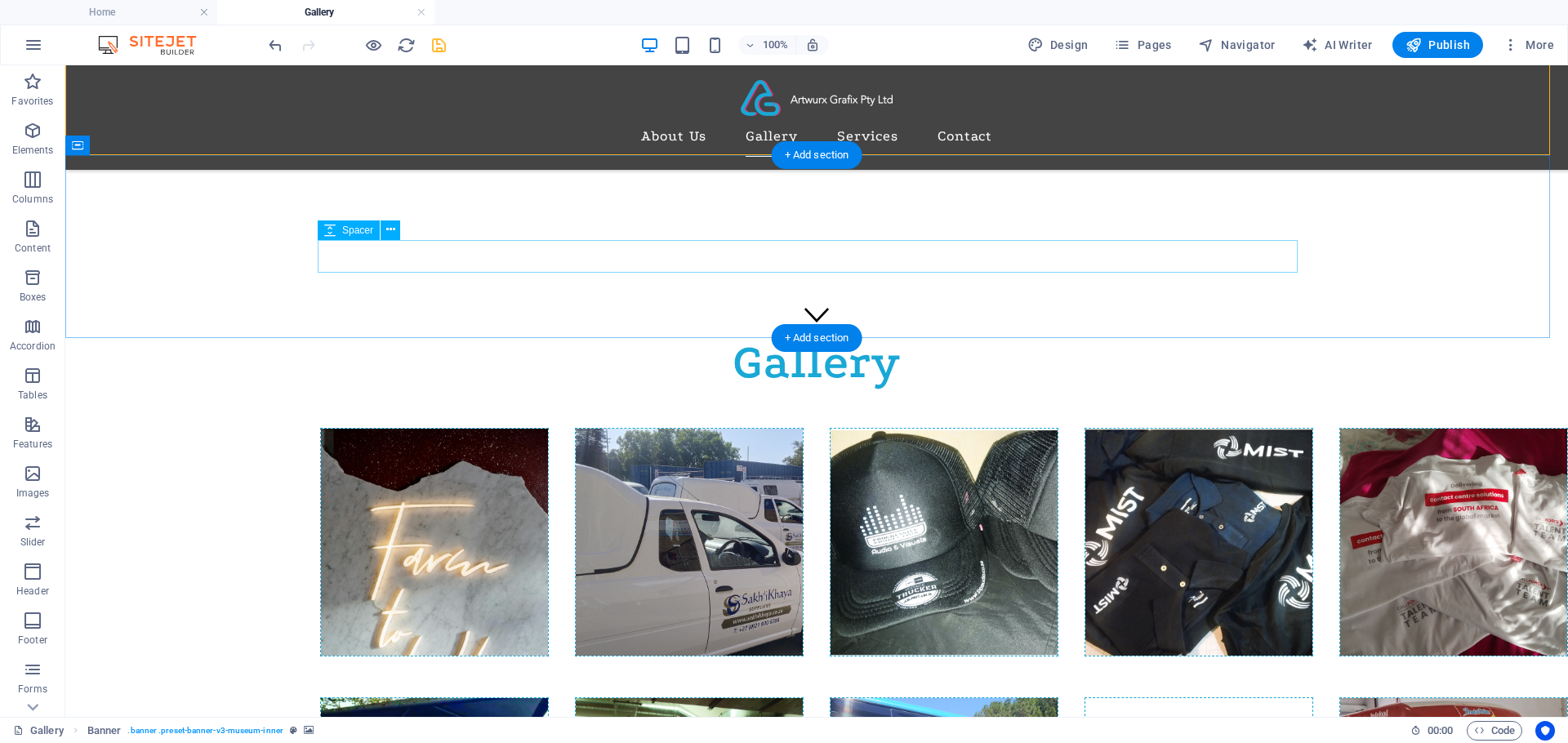
click at [523, 262] on div at bounding box center [816, 256] width 980 height 32
click at [399, 263] on div at bounding box center [816, 256] width 980 height 32
click at [349, 265] on div at bounding box center [816, 256] width 980 height 32
select select "px"
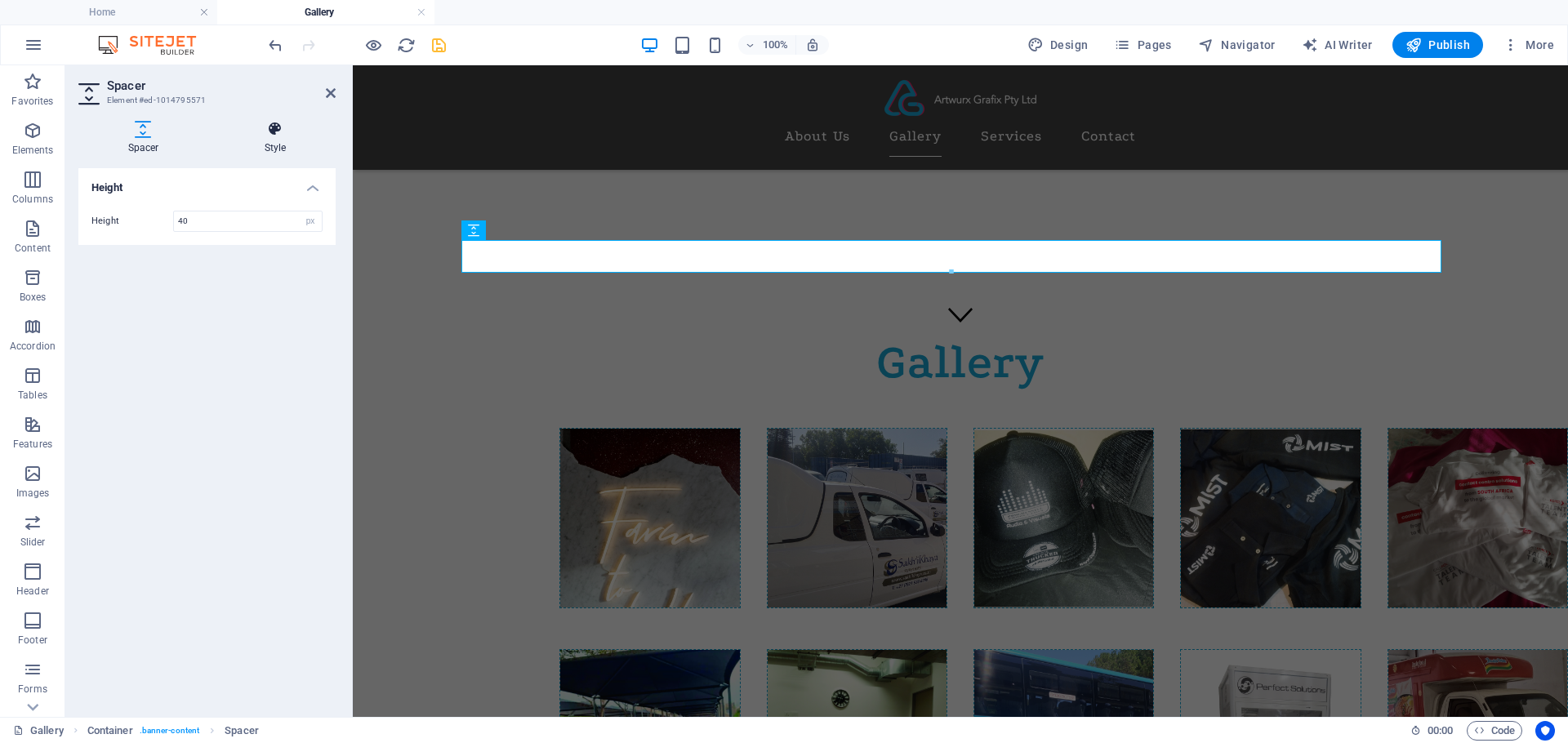
click at [266, 131] on icon at bounding box center [274, 129] width 121 height 16
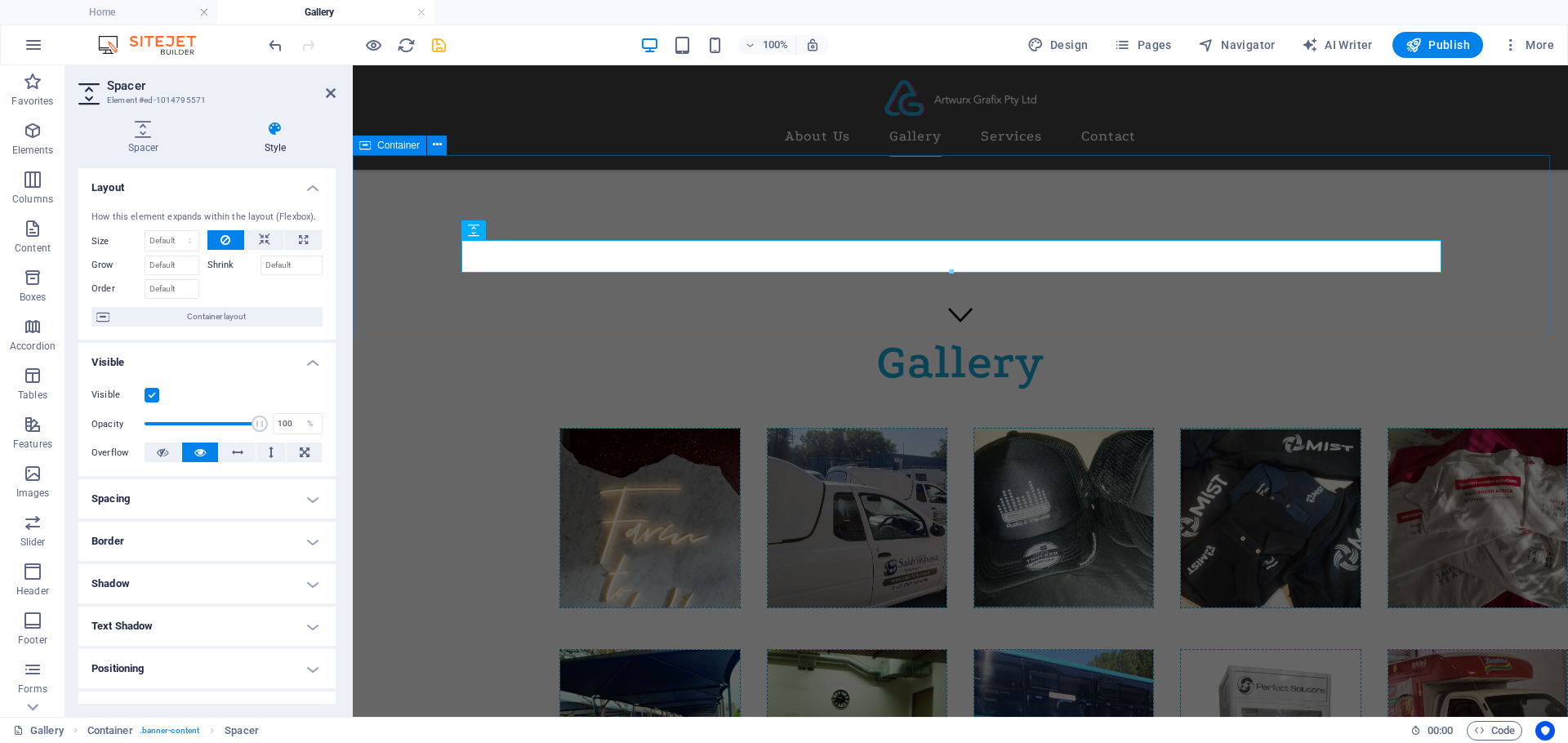
click at [735, 201] on div at bounding box center [960, 247] width 1216 height 183
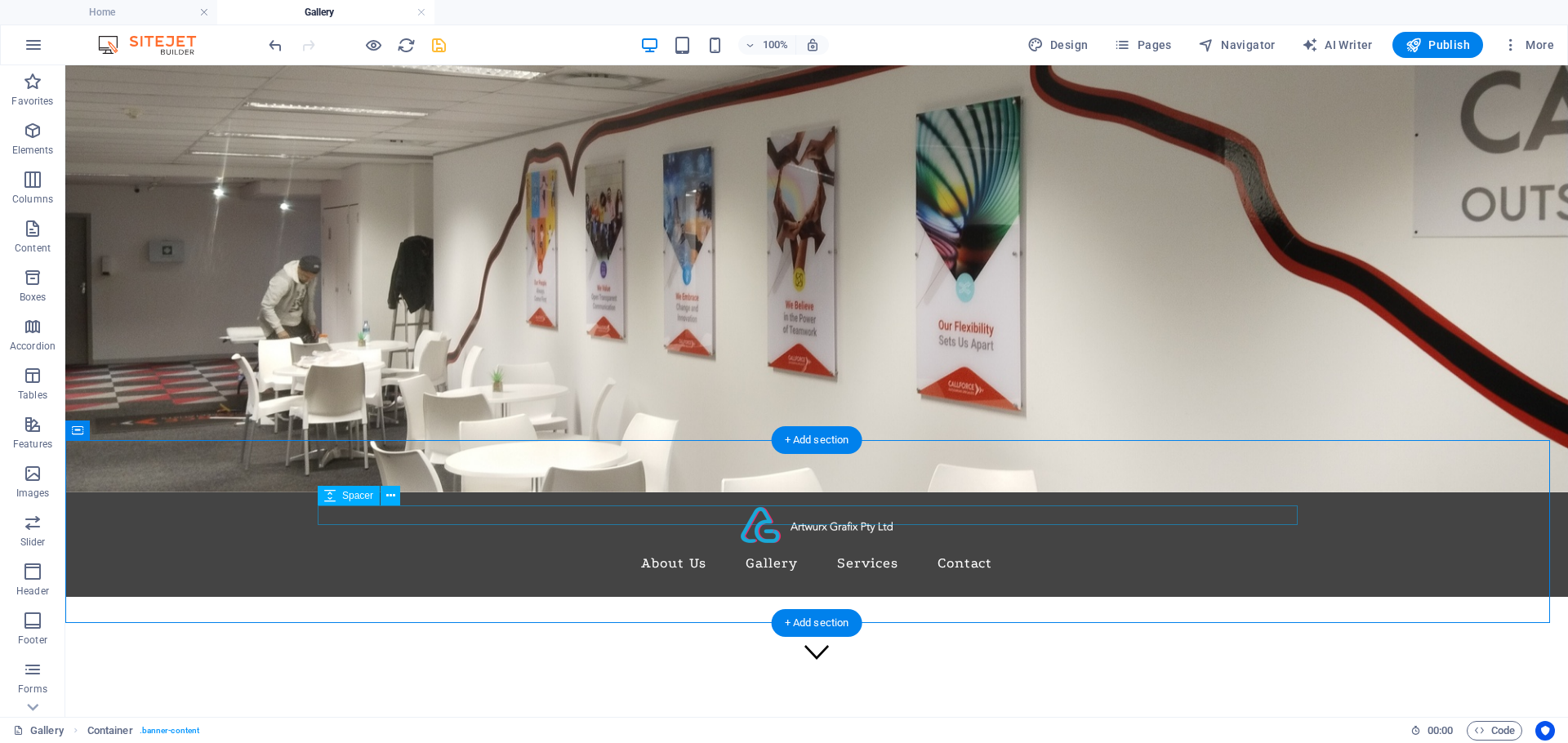
scroll to position [123, 0]
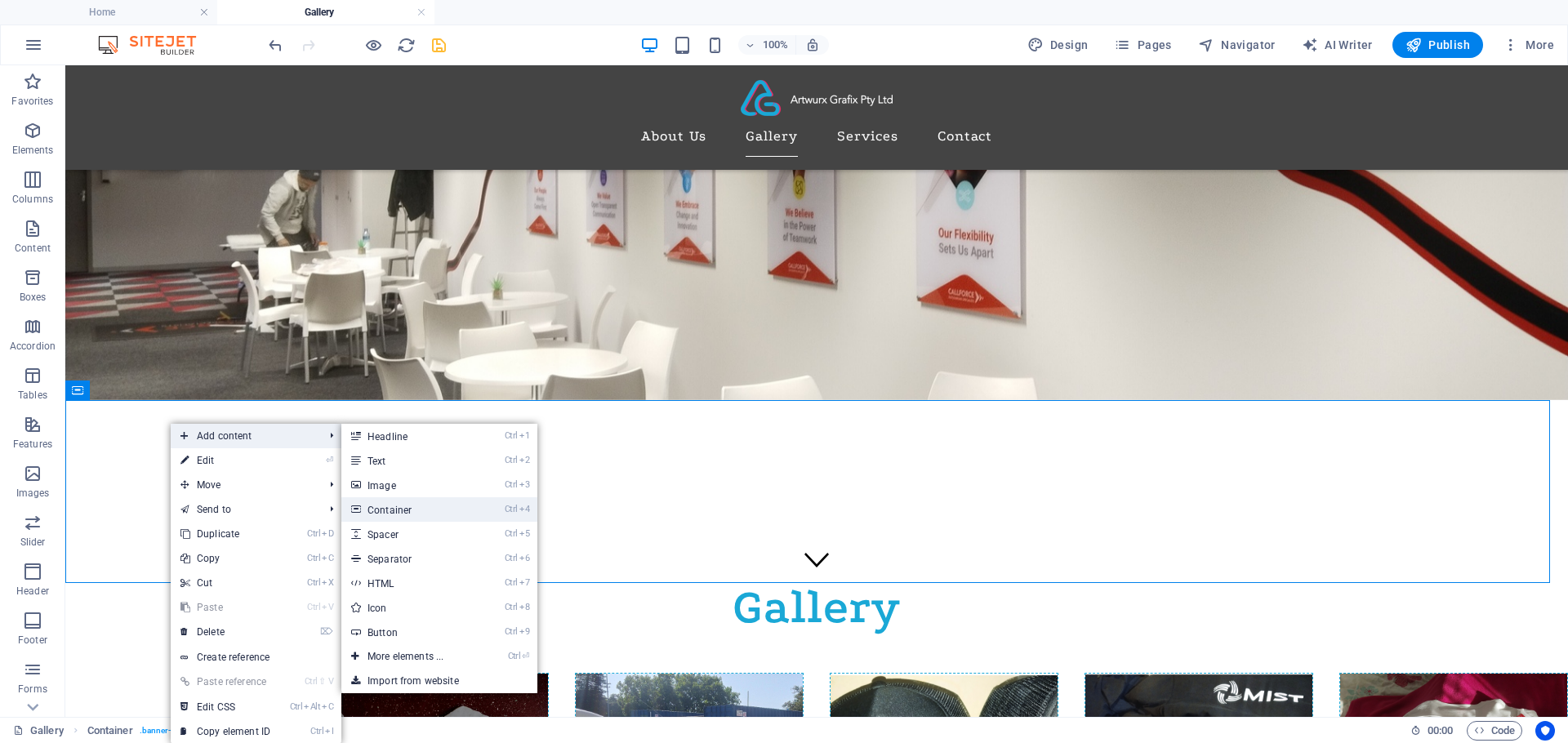
click at [397, 508] on link "Ctrl 4 Container" at bounding box center [408, 510] width 134 height 25
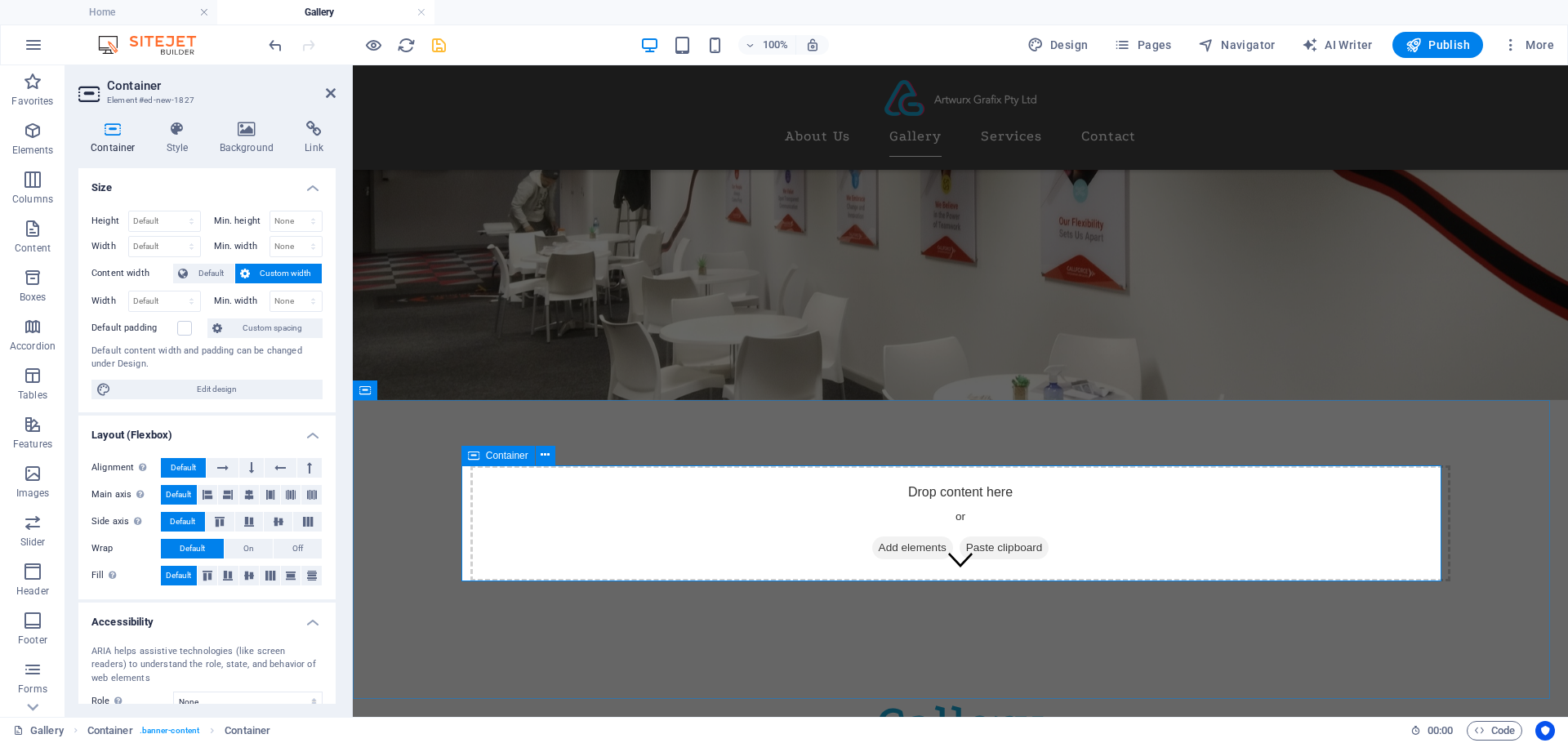
click at [576, 507] on div "Drop content here or Add elements Paste clipboard" at bounding box center [960, 524] width 980 height 116
click at [574, 507] on div "Drop content here or Add elements Paste clipboard" at bounding box center [960, 524] width 980 height 116
click at [241, 133] on icon at bounding box center [247, 129] width 79 height 16
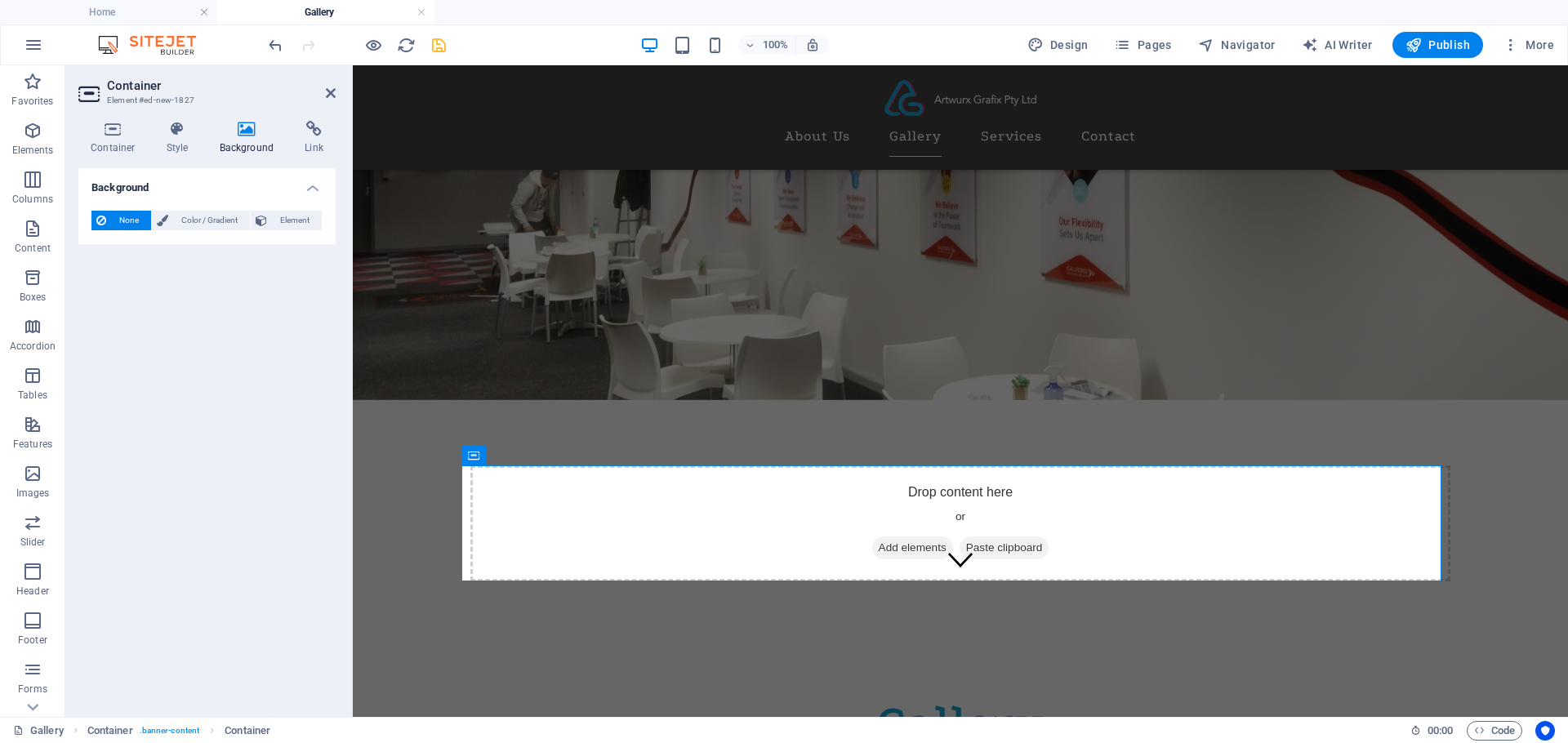
drag, startPoint x: 211, startPoint y: 221, endPoint x: 270, endPoint y: 266, distance: 74.2
click at [209, 221] on span "Color / Gradient" at bounding box center [209, 220] width 71 height 20
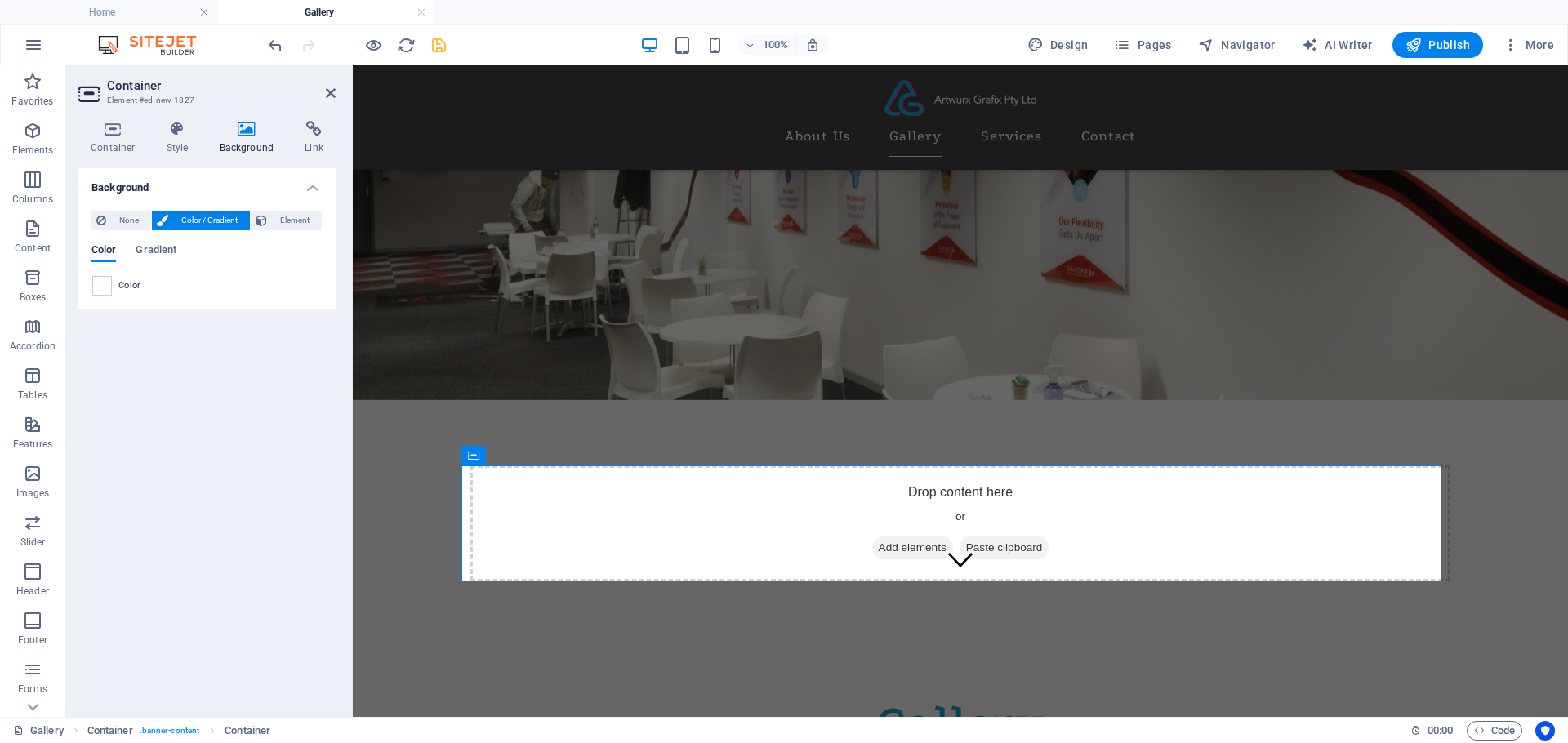
drag, startPoint x: 106, startPoint y: 285, endPoint x: 126, endPoint y: 301, distance: 25.6
click at [106, 285] on span at bounding box center [102, 286] width 18 height 18
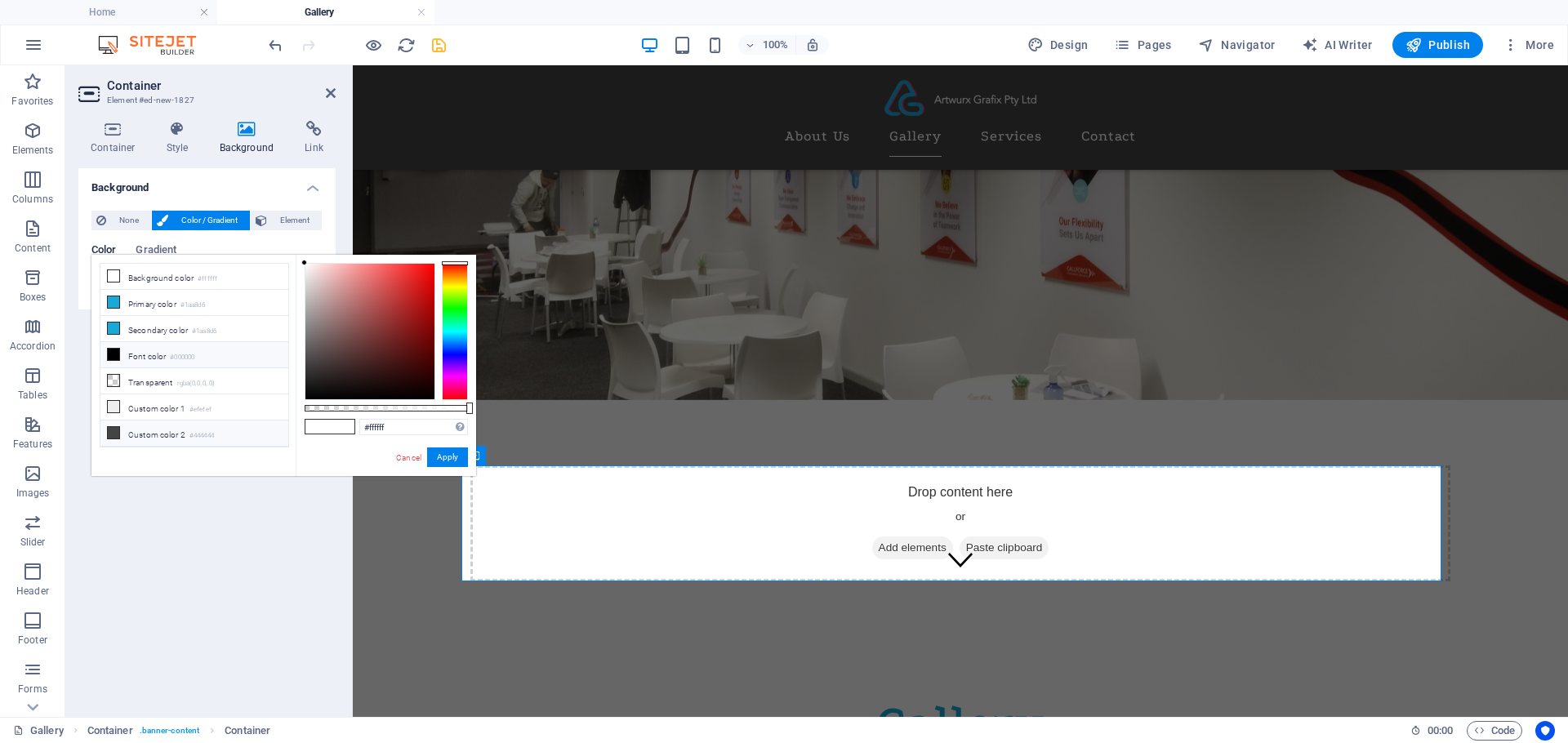
click at [113, 434] on icon at bounding box center [113, 432] width 11 height 11
type input "#444444"
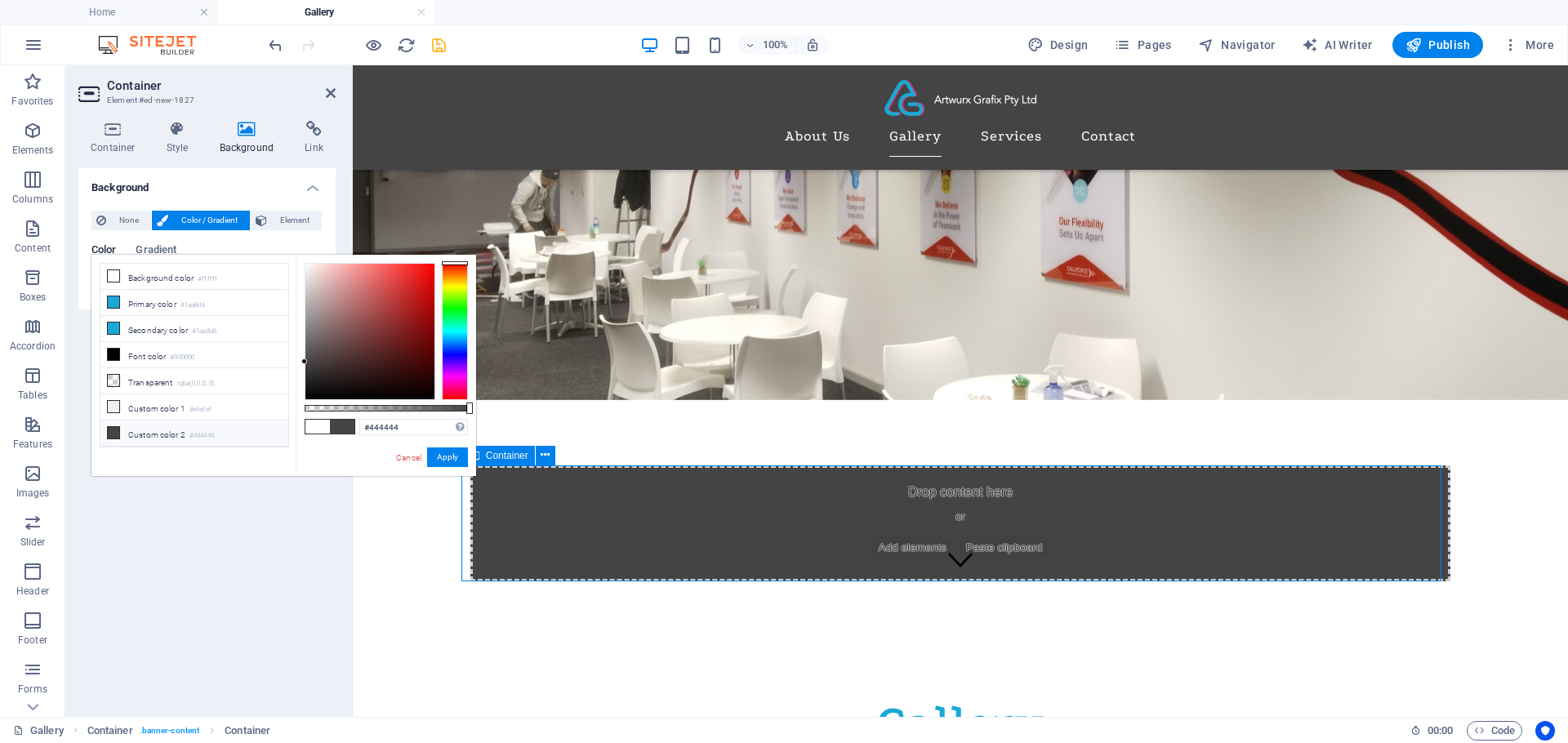
drag, startPoint x: 591, startPoint y: 512, endPoint x: 542, endPoint y: 476, distance: 60.8
click at [542, 476] on div "Drop content here or Add elements Paste clipboard" at bounding box center [960, 524] width 980 height 116
click at [458, 507] on div "Drop content here or Add elements Paste clipboard" at bounding box center [960, 550] width 1216 height 299
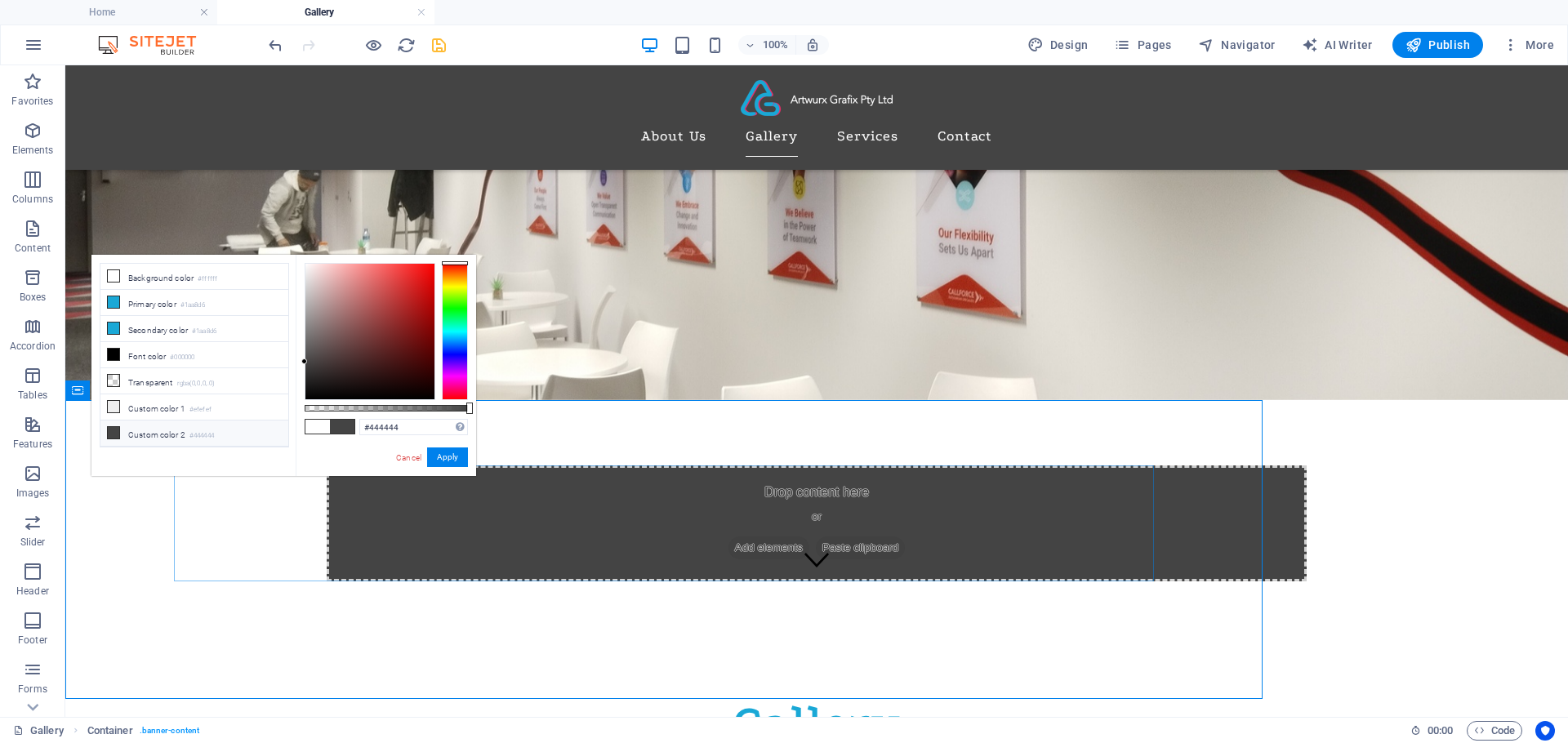
click at [549, 502] on div "Drop content here or Add elements Paste clipboard" at bounding box center [816, 524] width 980 height 116
click at [1297, 524] on div "Drop content here or Add elements Paste clipboard" at bounding box center [816, 524] width 980 height 116
click at [1101, 525] on div "Drop content here or Add elements Paste clipboard" at bounding box center [816, 524] width 980 height 116
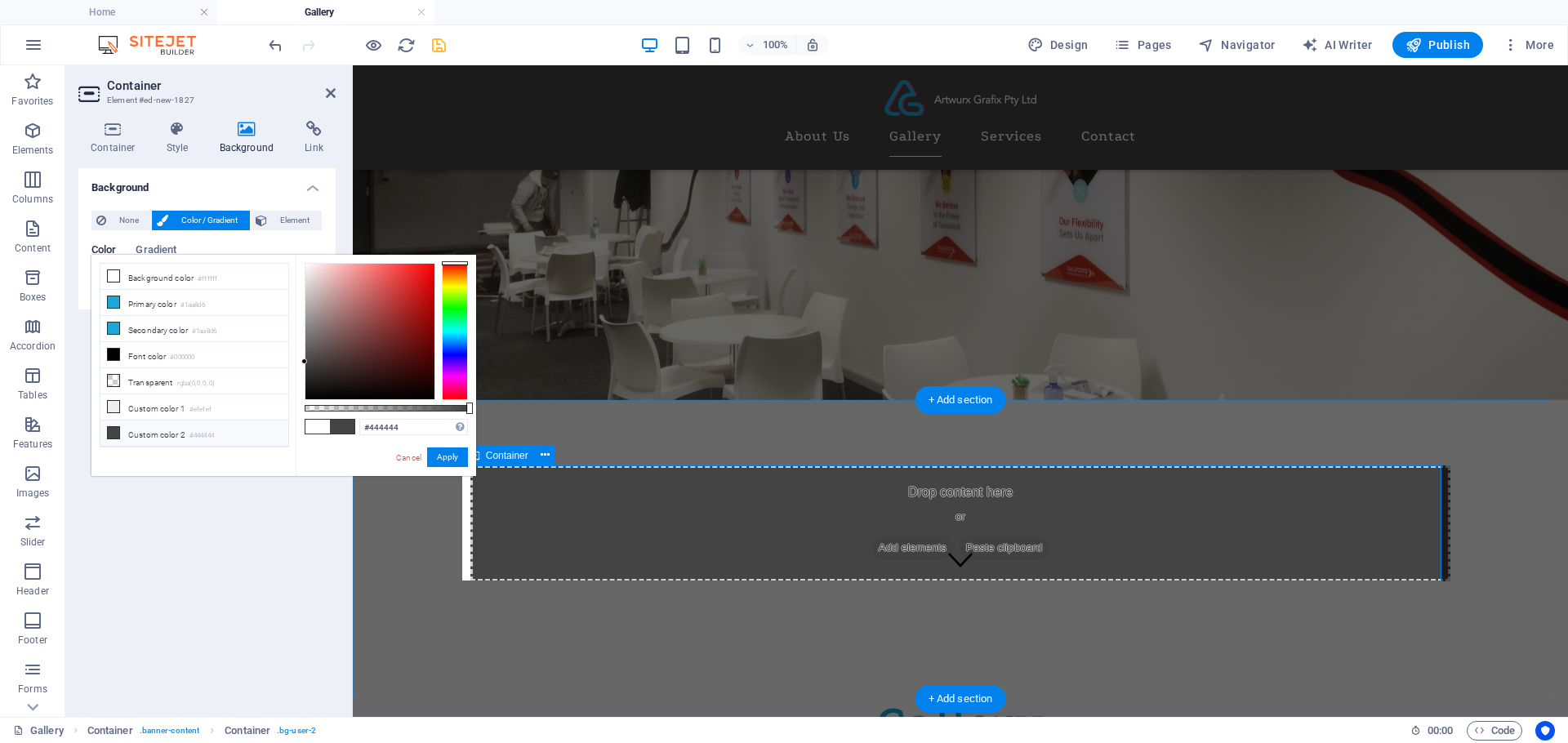
click at [1101, 525] on div "Drop content here or Add elements Paste clipboard" at bounding box center [960, 524] width 980 height 116
click at [453, 451] on button "Apply" at bounding box center [447, 457] width 41 height 20
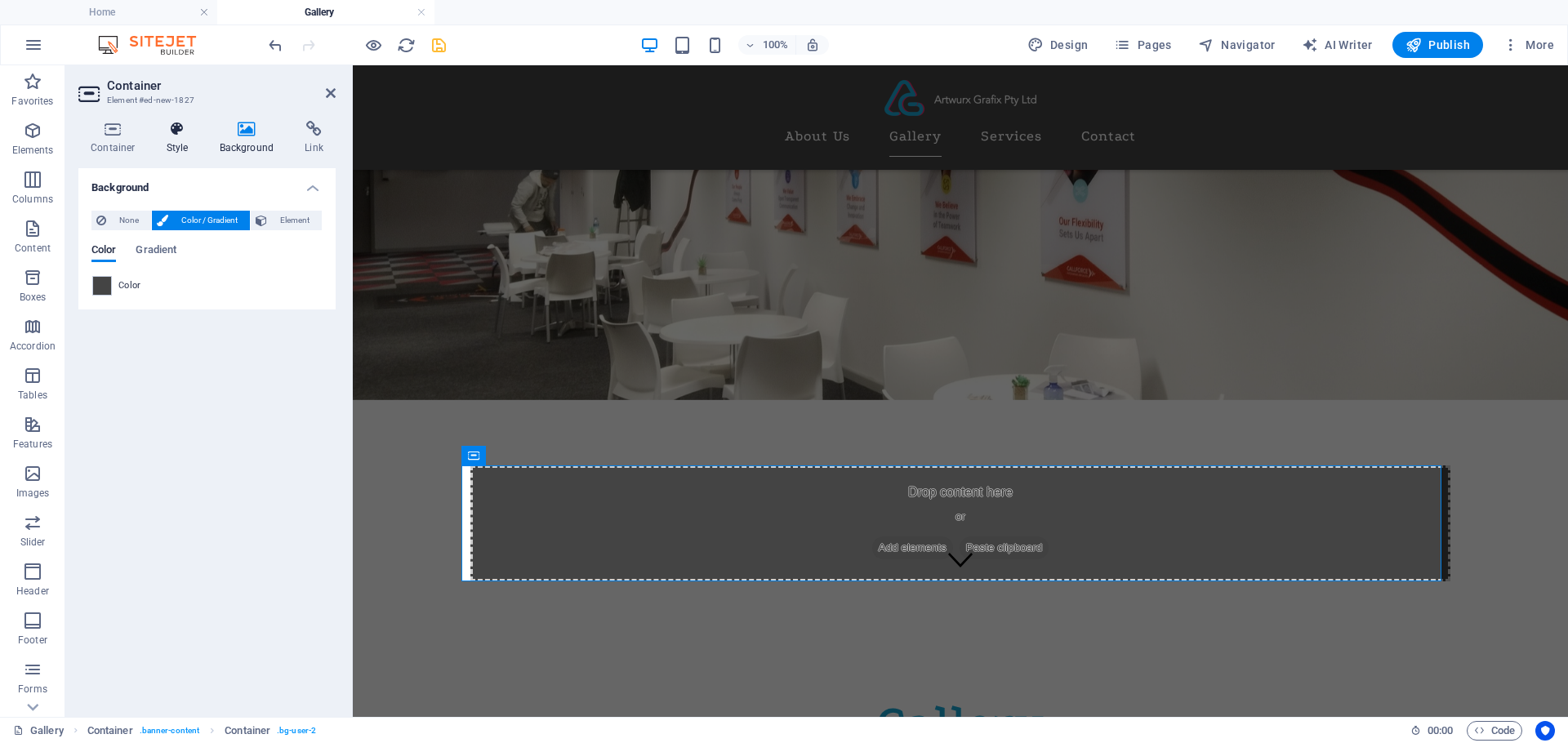
click at [177, 135] on icon at bounding box center [177, 129] width 47 height 16
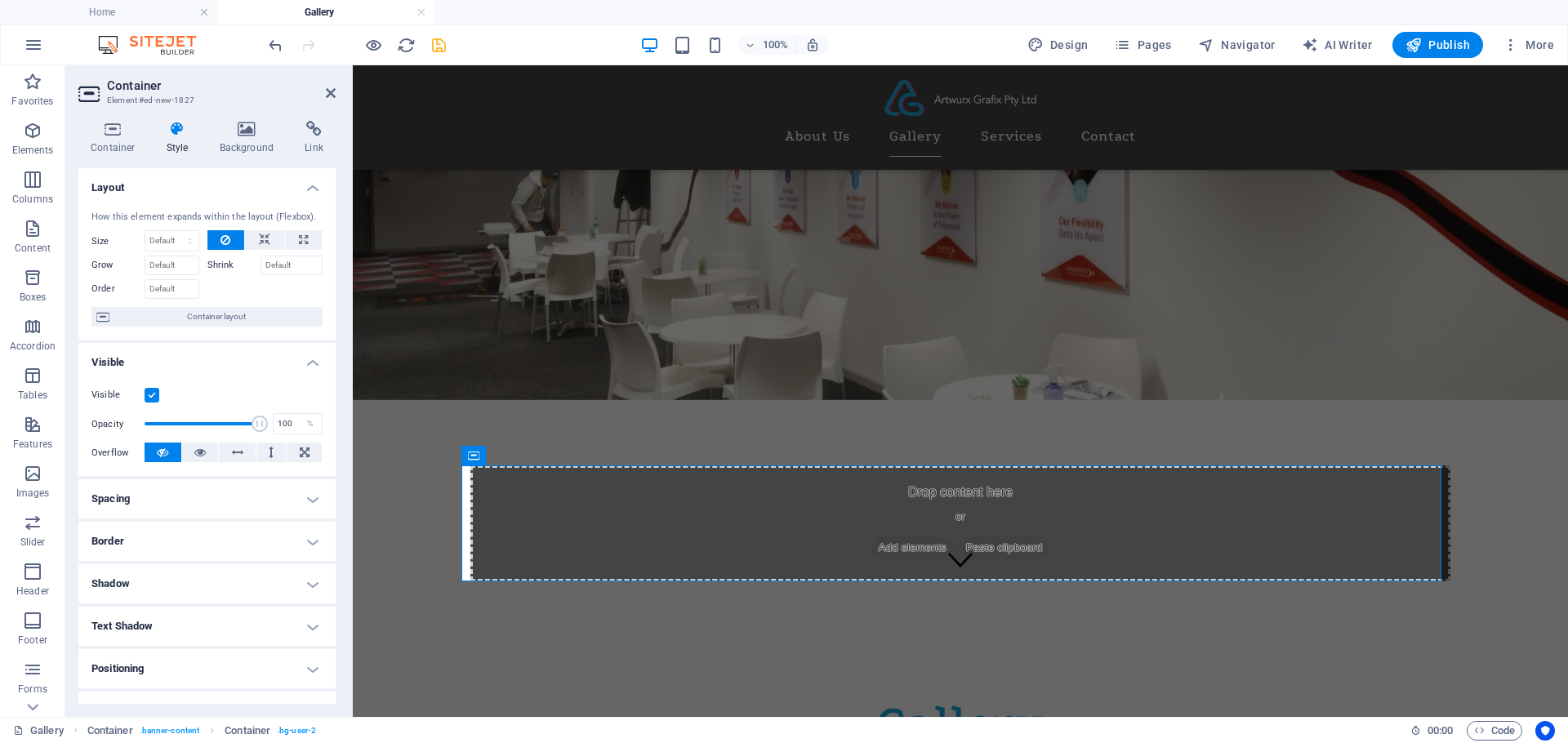
click at [562, 252] on figure at bounding box center [960, 171] width 1216 height 457
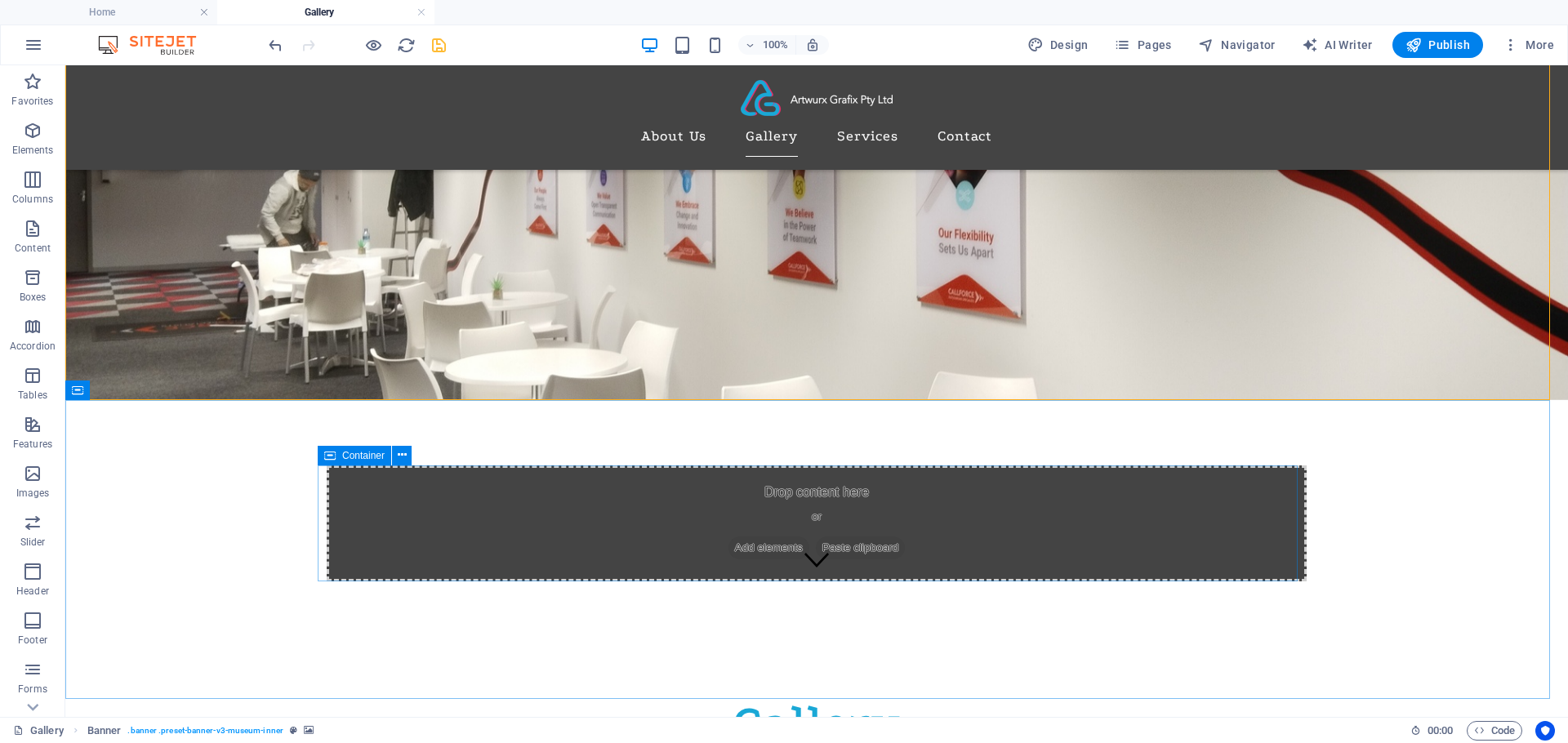
click at [672, 550] on div "Drop content here or Add elements Paste clipboard" at bounding box center [816, 524] width 980 height 116
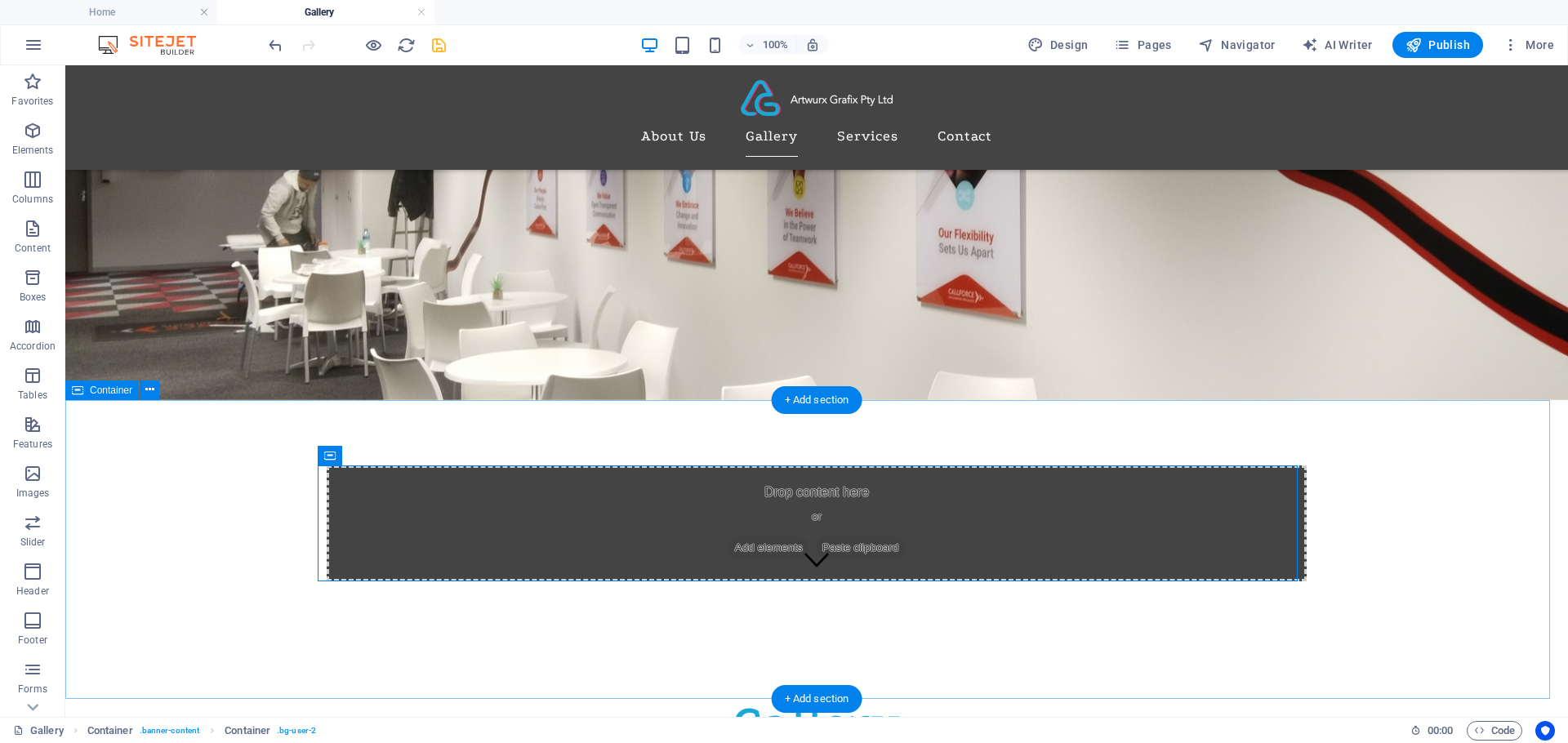
click at [316, 492] on div "Drop content here or Add elements Paste clipboard" at bounding box center [816, 550] width 1502 height 299
click at [392, 453] on div "Drop content here or Add elements Paste clipboard" at bounding box center [816, 550] width 1502 height 299
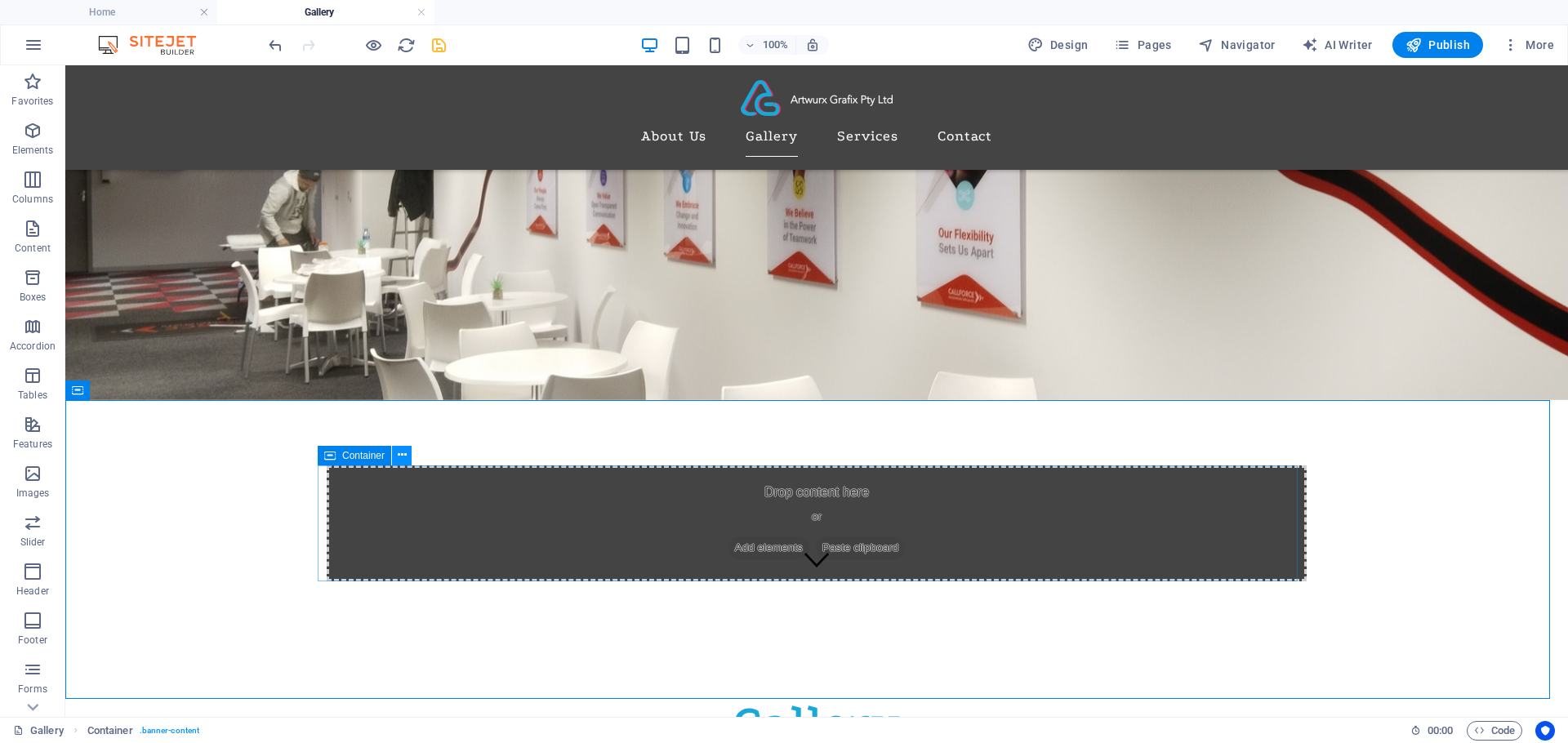
click at [403, 453] on icon at bounding box center [401, 455] width 9 height 17
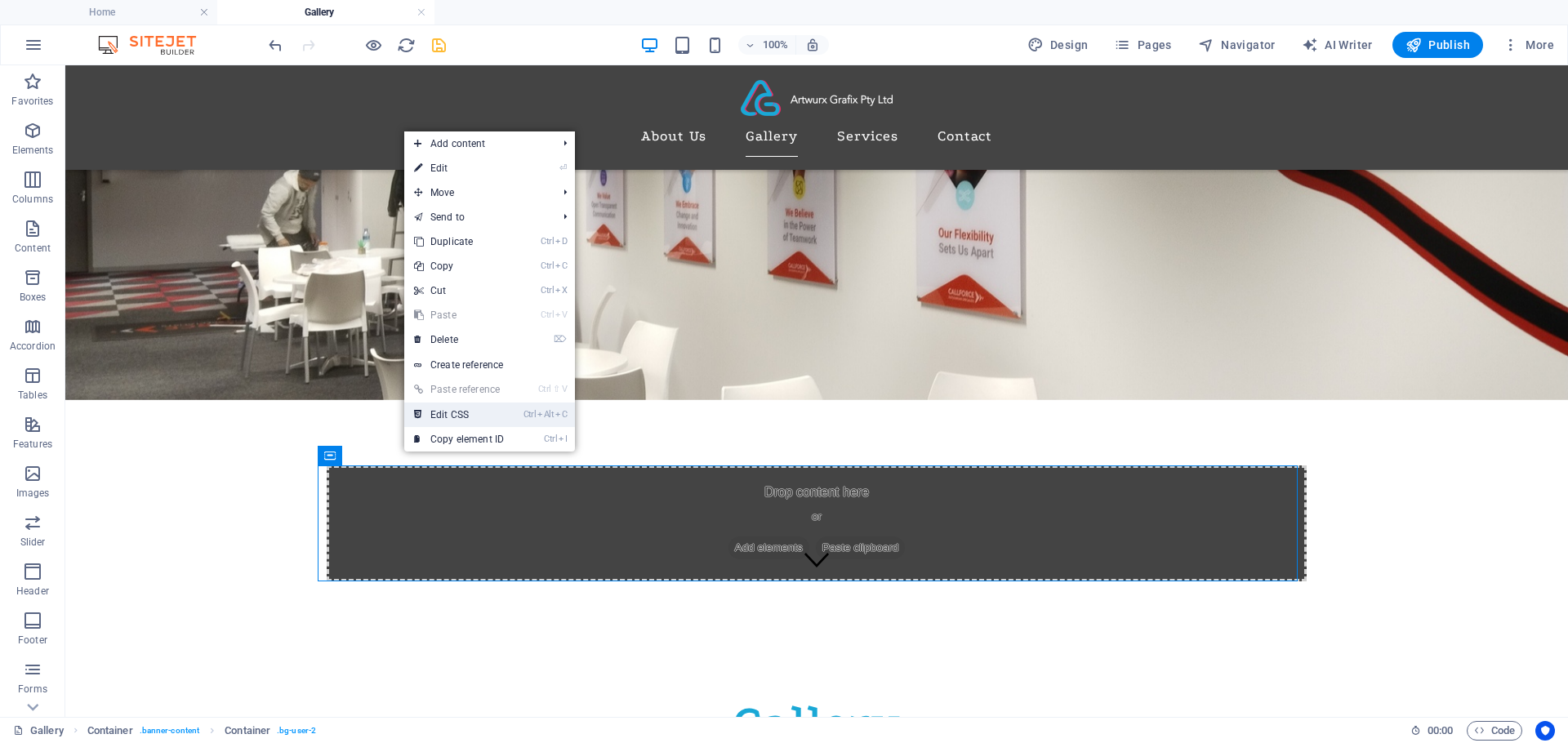
click at [439, 416] on link "Ctrl Alt C Edit CSS" at bounding box center [458, 415] width 110 height 25
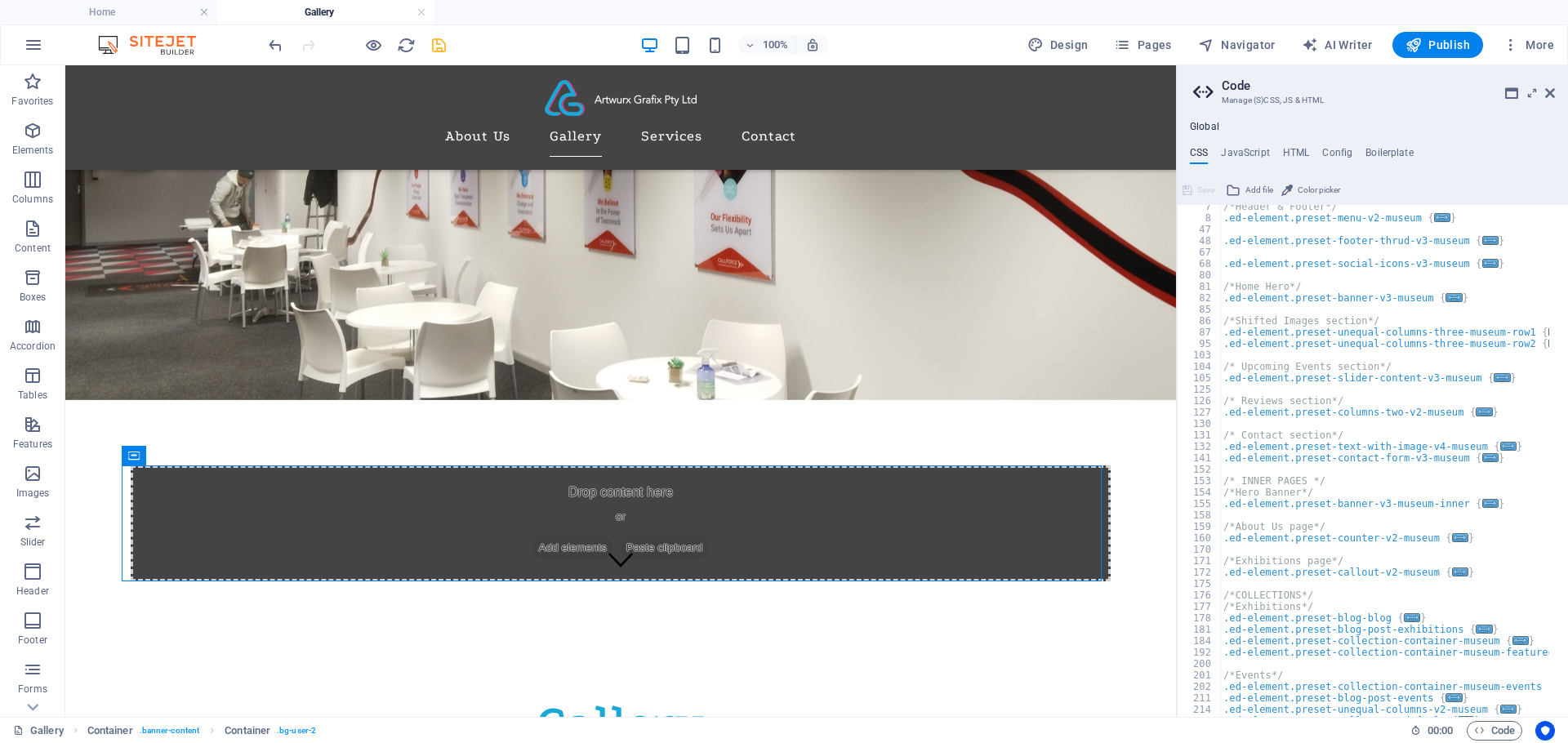
scroll to position [146, 0]
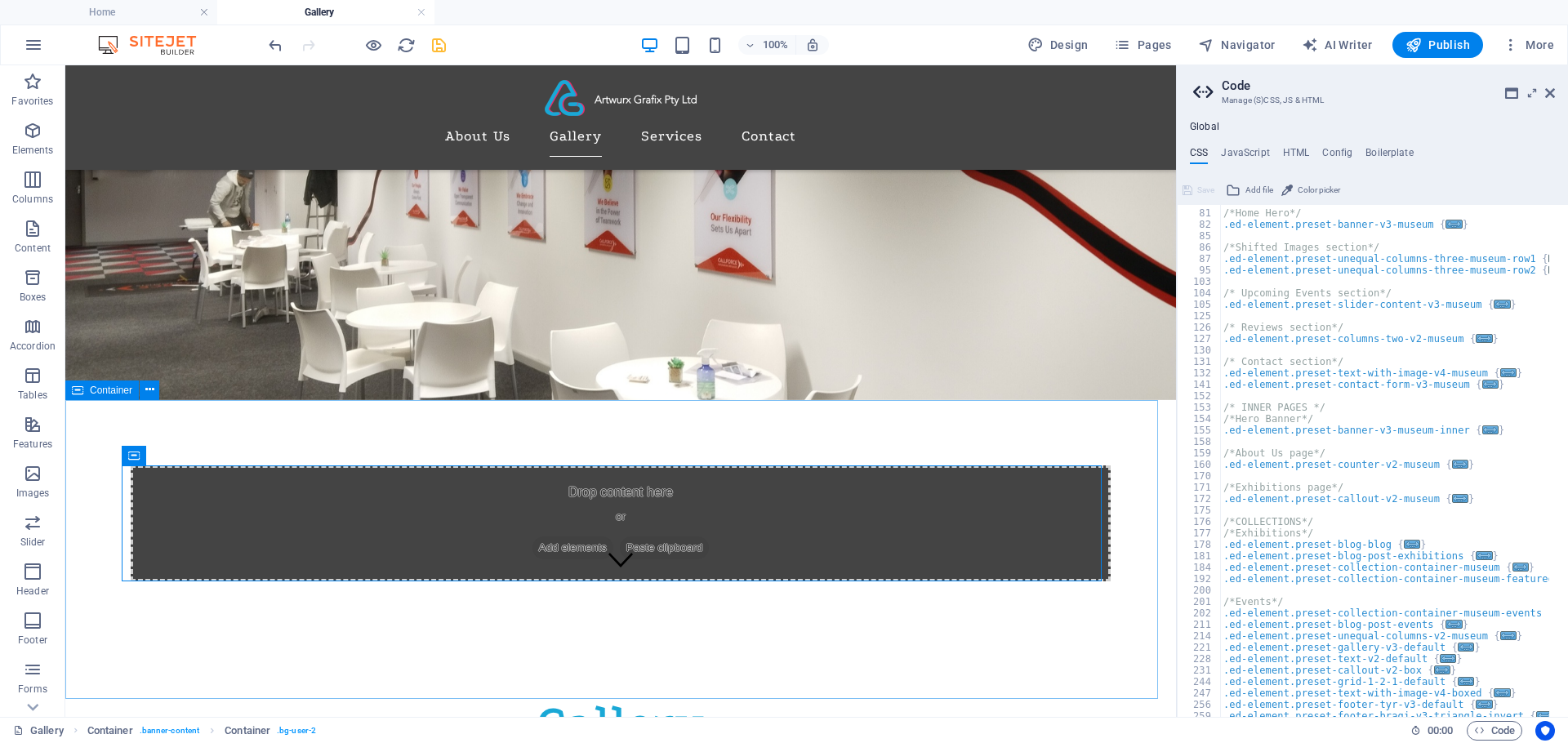
drag, startPoint x: 121, startPoint y: 459, endPoint x: 69, endPoint y: 399, distance: 79.4
click at [69, 399] on div "Drag here to replace the existing content. Press “Ctrl” if you want to create a…" at bounding box center [621, 330] width 1111 height 774
click at [528, 460] on div "Drop content here or Add elements Paste clipboard" at bounding box center [621, 550] width 1111 height 299
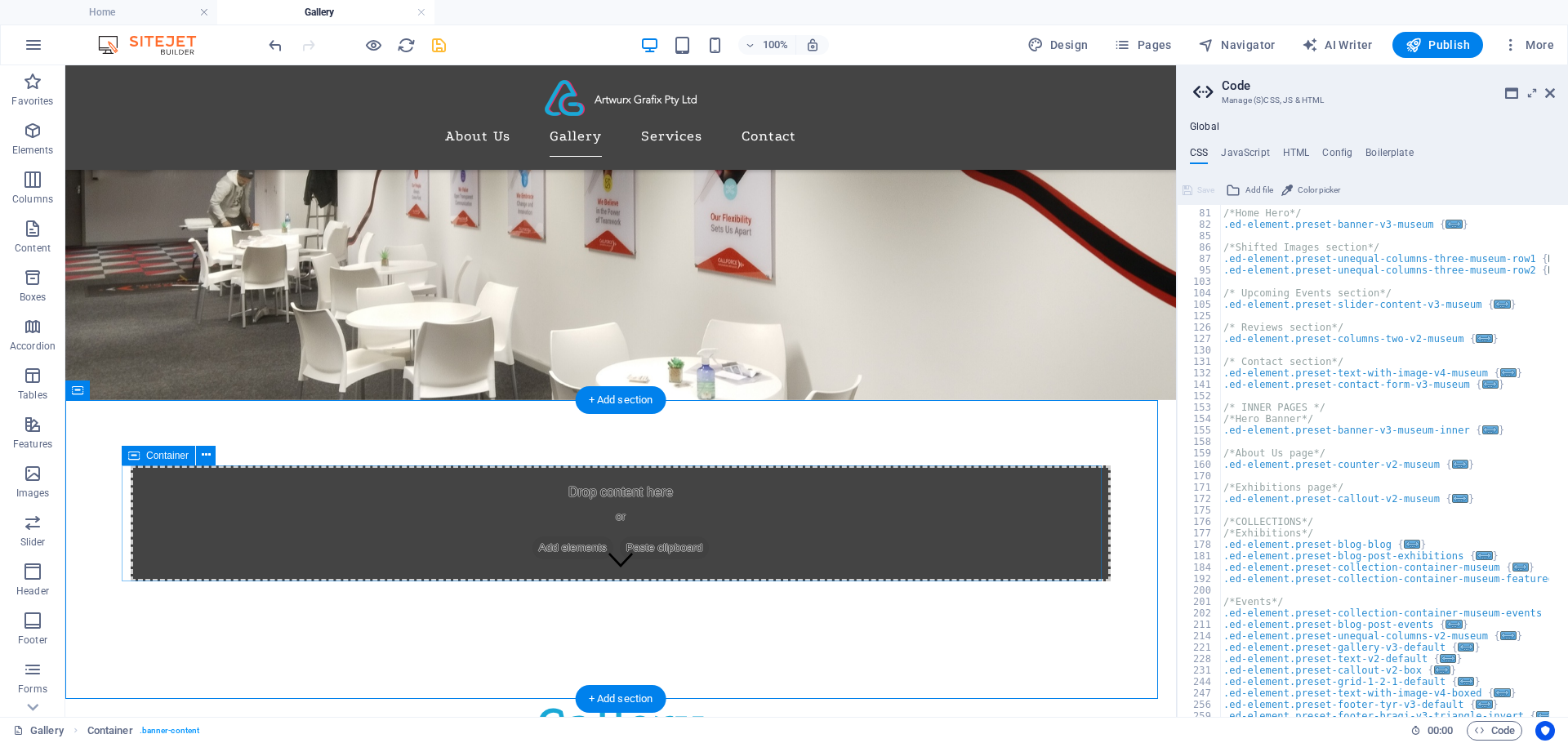
click at [530, 466] on div "Drop content here or Add elements Paste clipboard" at bounding box center [620, 524] width 980 height 116
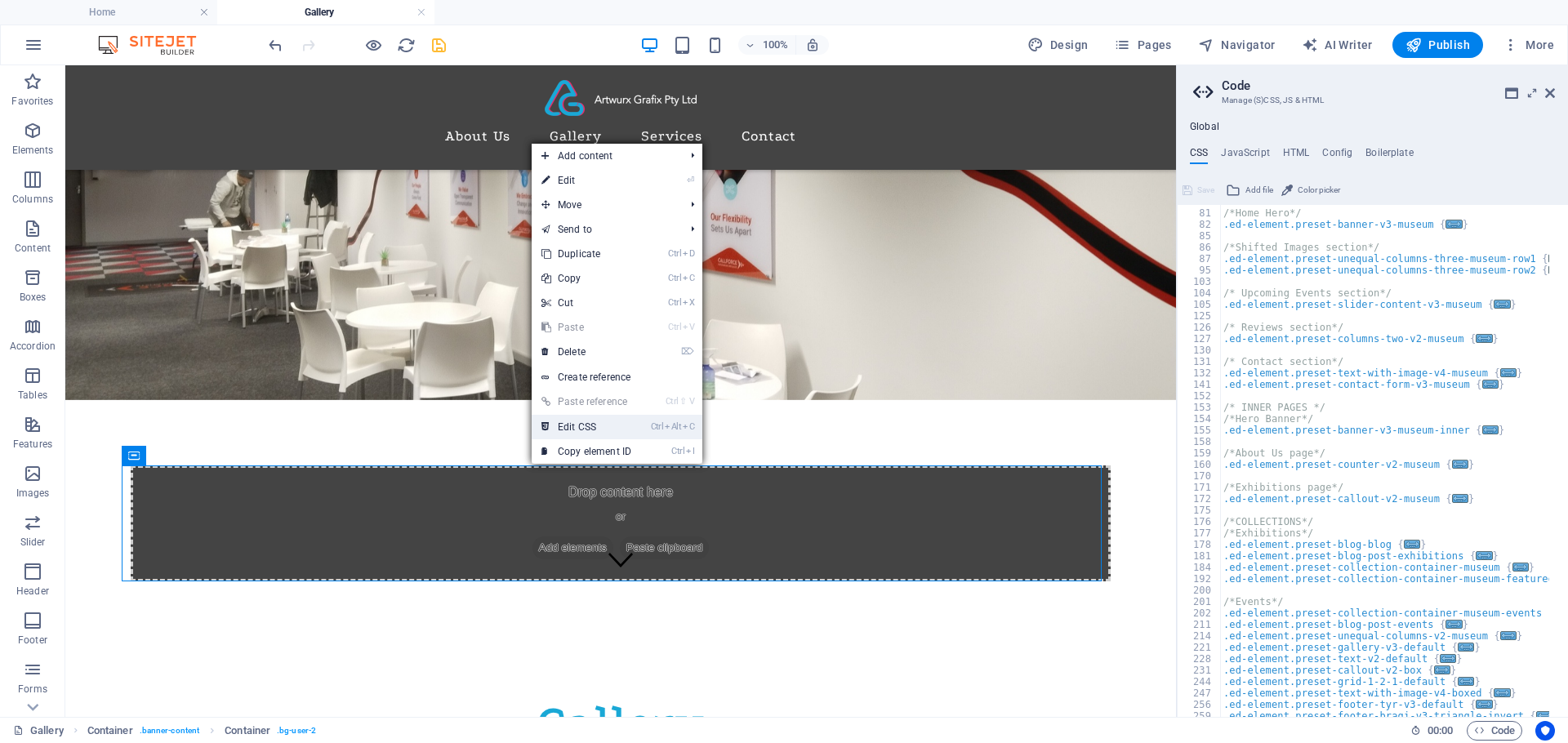
click at [628, 432] on link "Ctrl Alt C Edit CSS" at bounding box center [586, 427] width 110 height 25
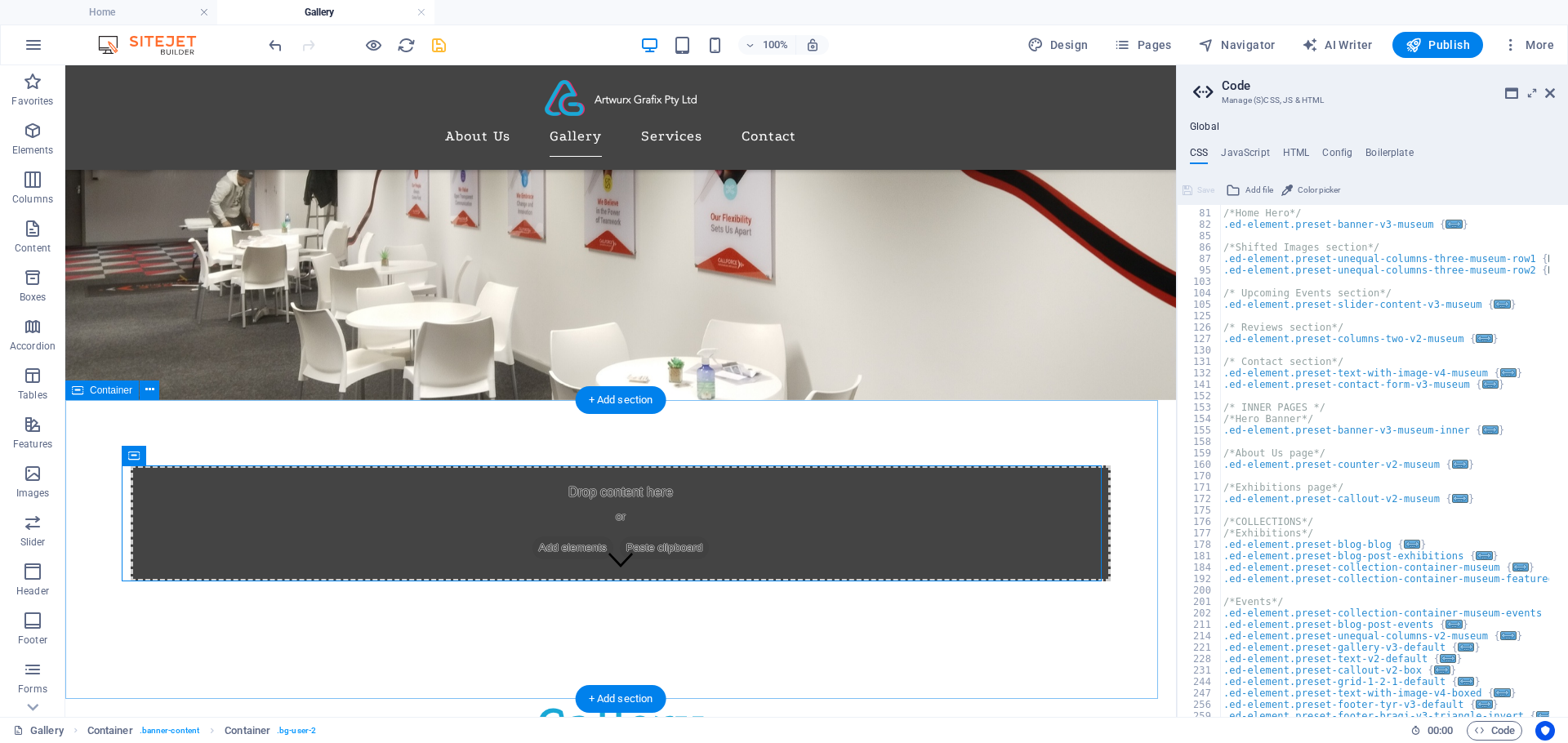
click at [951, 400] on div "Drop content here or Add elements Paste clipboard" at bounding box center [621, 550] width 1111 height 299
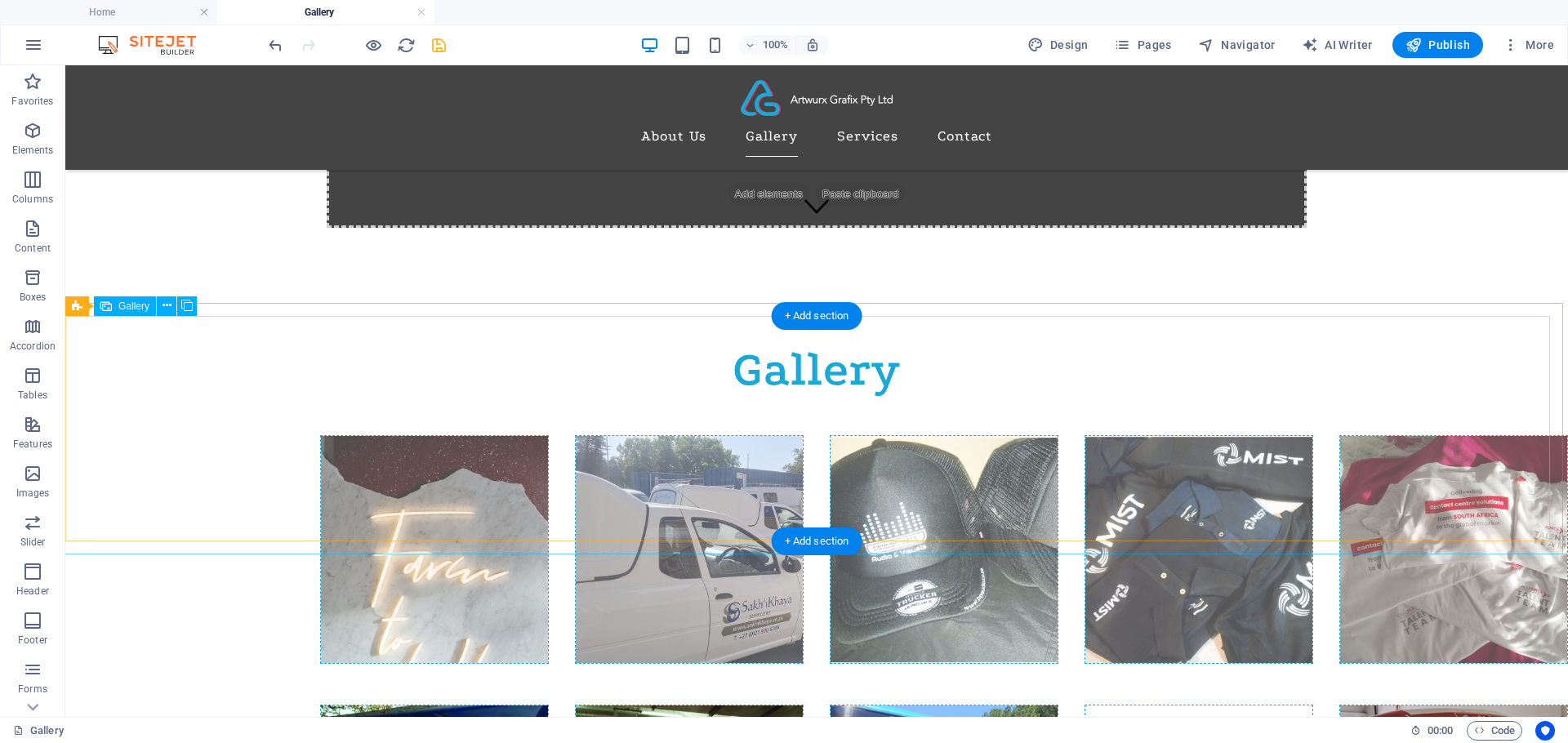
scroll to position [368, 0]
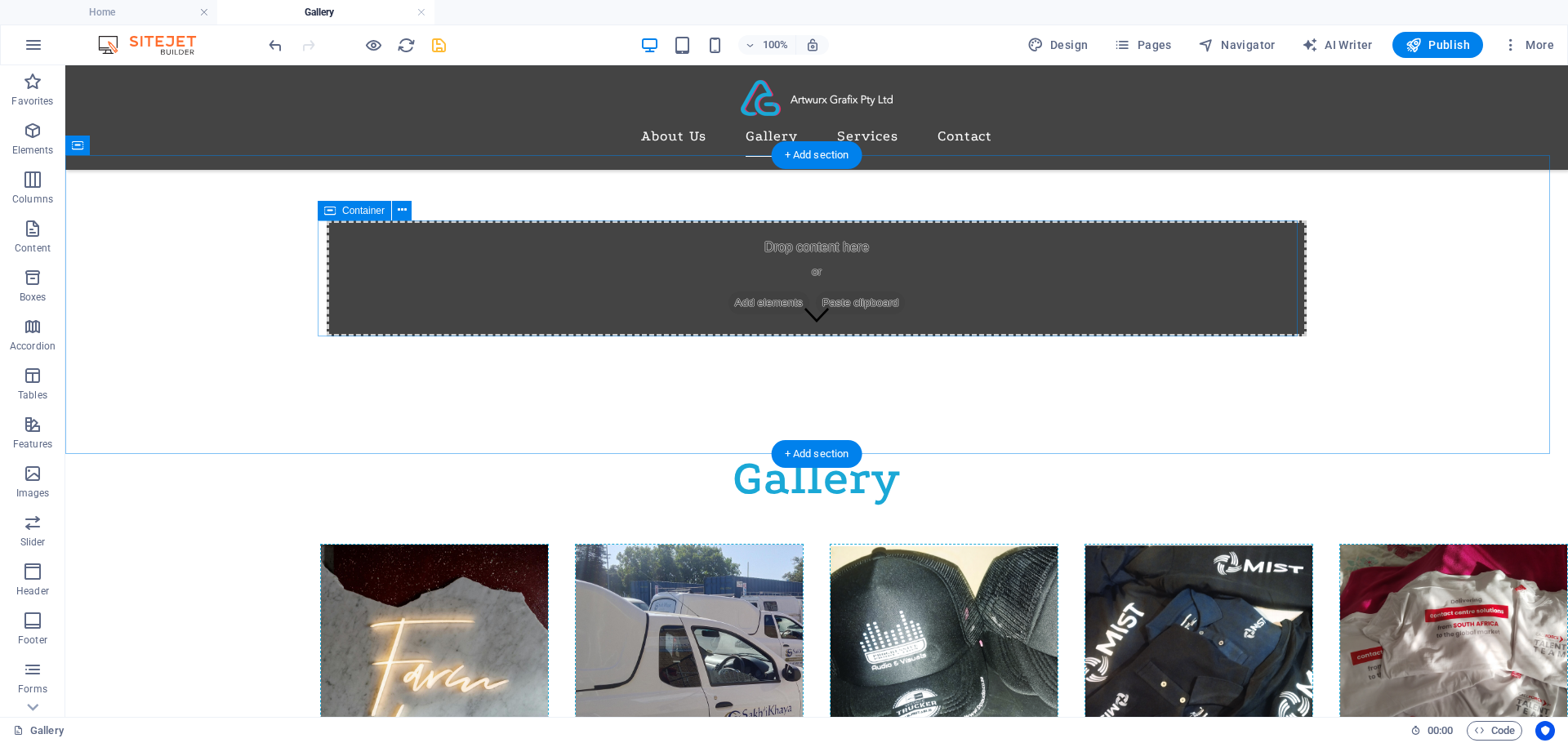
click at [935, 270] on div "Drop content here or Add elements Paste clipboard" at bounding box center [816, 278] width 980 height 116
click at [216, 343] on div "Drop content here or Add elements Paste clipboard" at bounding box center [816, 305] width 1502 height 299
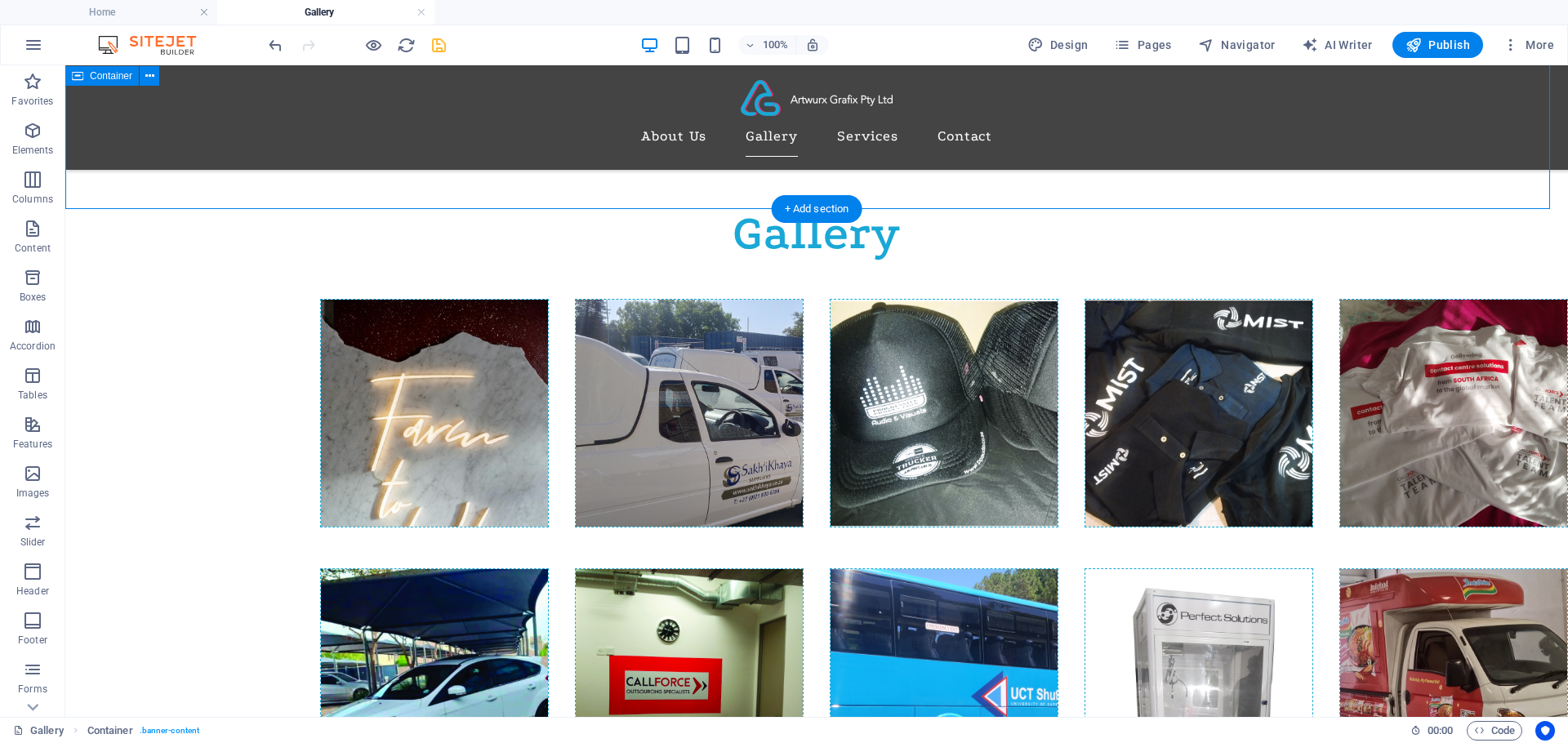
click at [174, 181] on div "Drop content here or Add elements Paste clipboard" at bounding box center [816, 60] width 1502 height 299
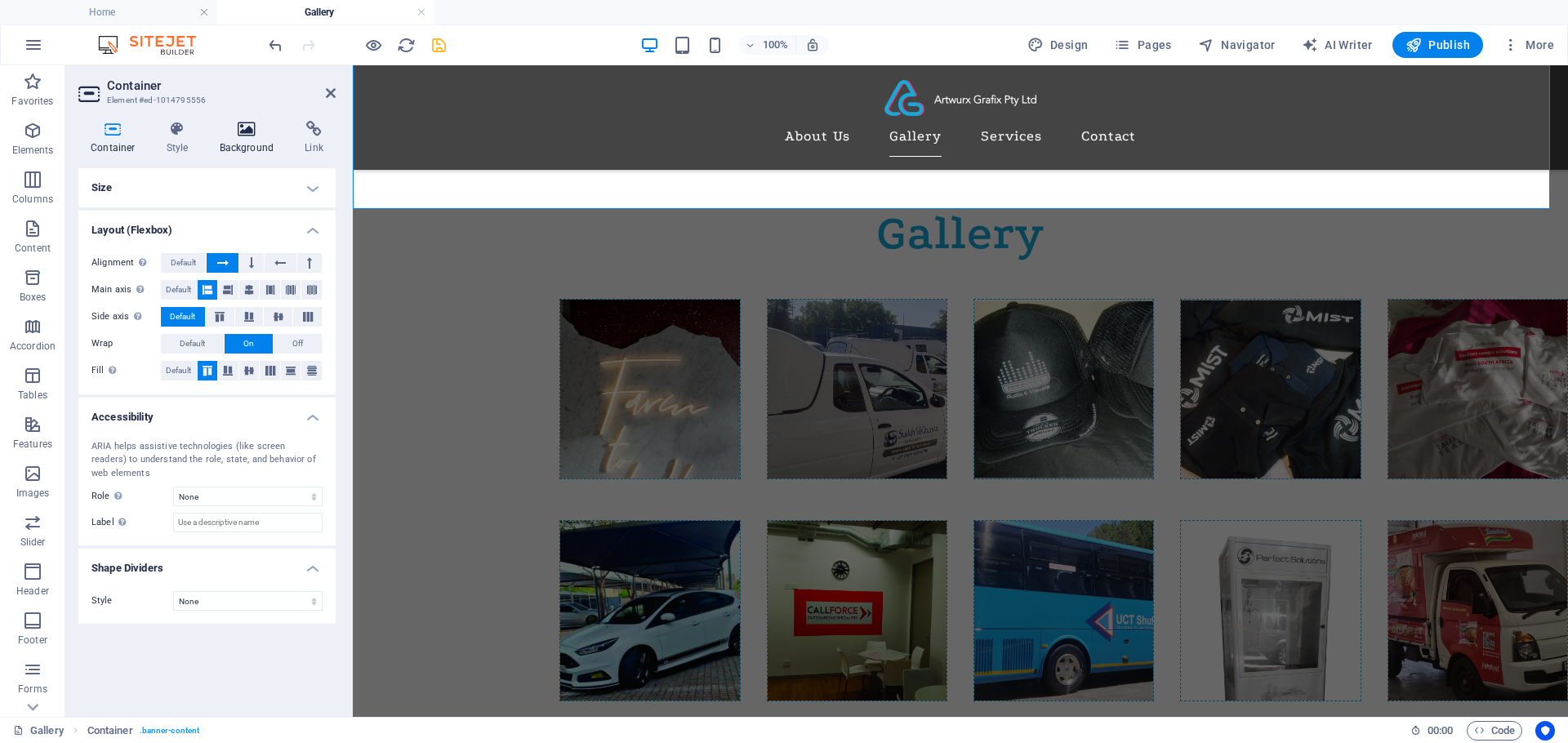
click at [229, 129] on icon at bounding box center [247, 129] width 79 height 16
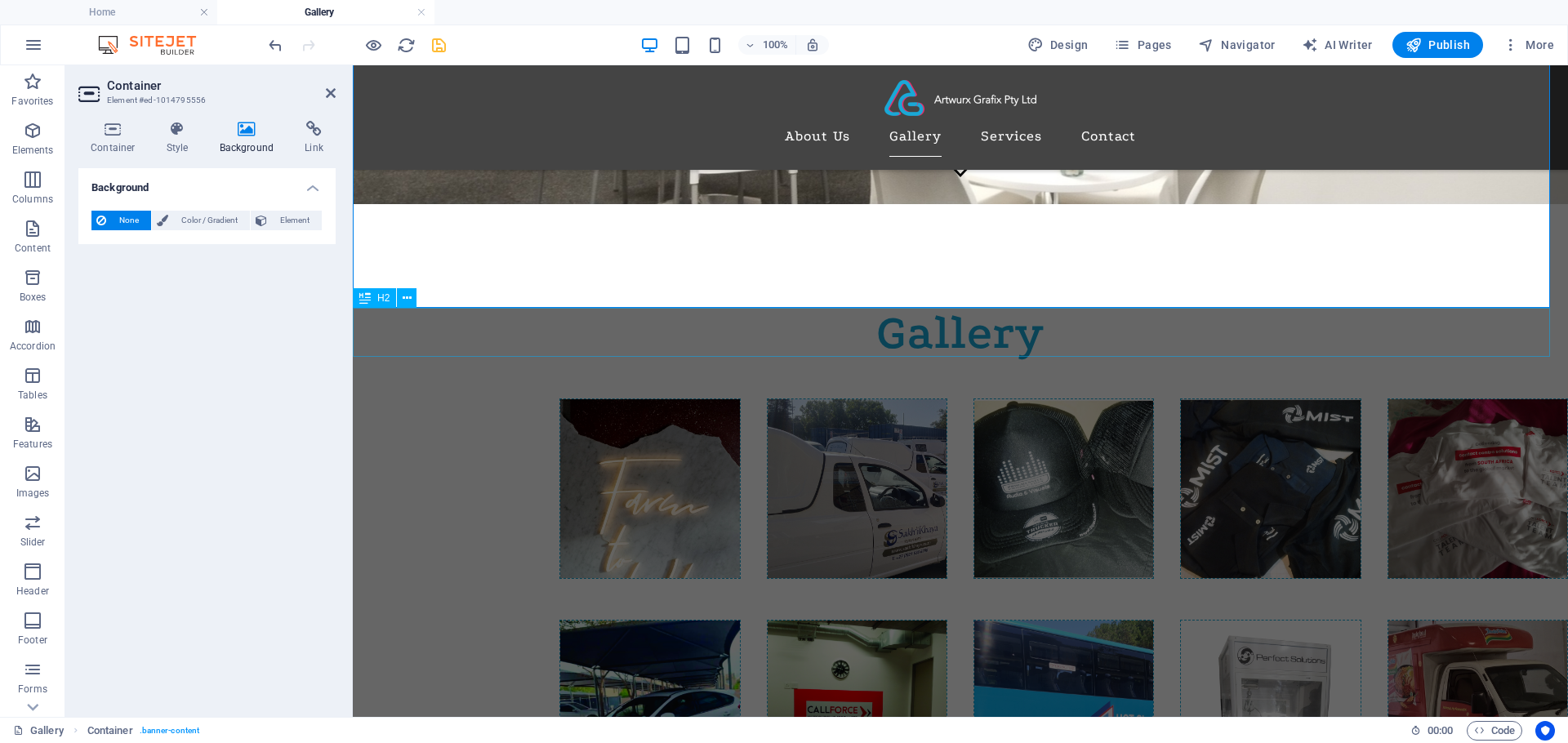
scroll to position [490, 0]
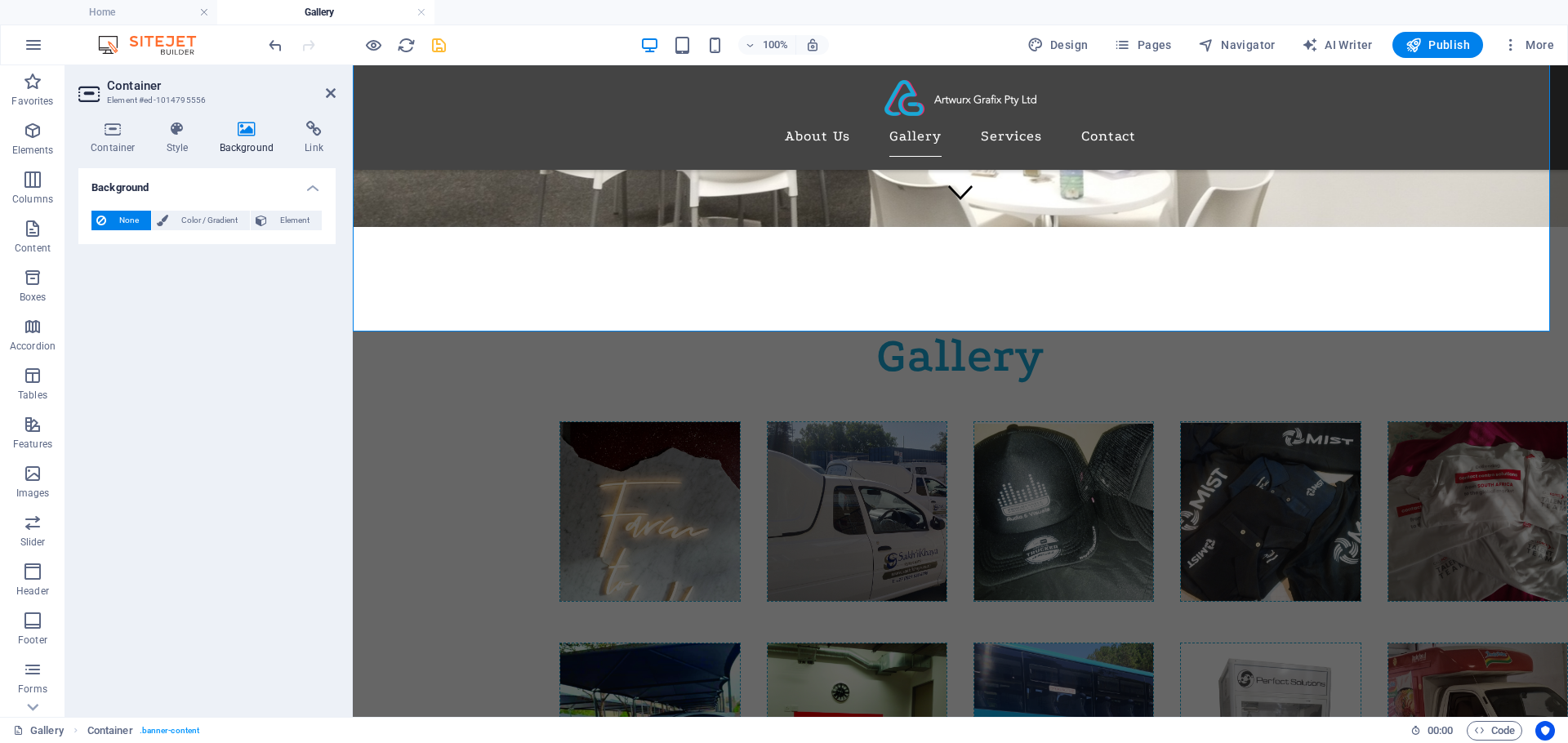
click at [240, 143] on h4 "Background" at bounding box center [251, 138] width 86 height 34
click at [274, 211] on span "Element" at bounding box center [293, 220] width 45 height 20
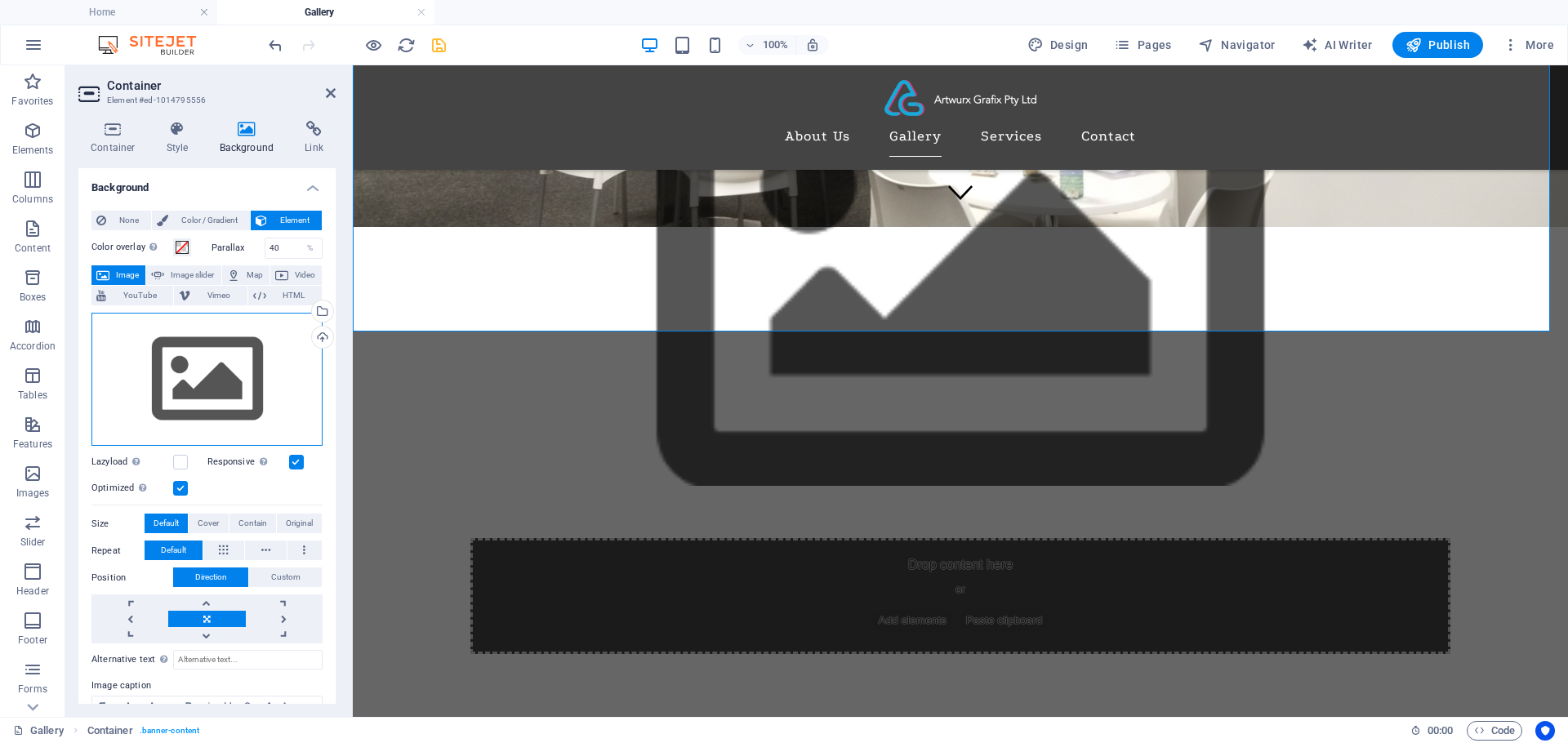
click at [207, 378] on div "Drag files here, click to choose files or select files from Files or our free s…" at bounding box center [207, 379] width 231 height 134
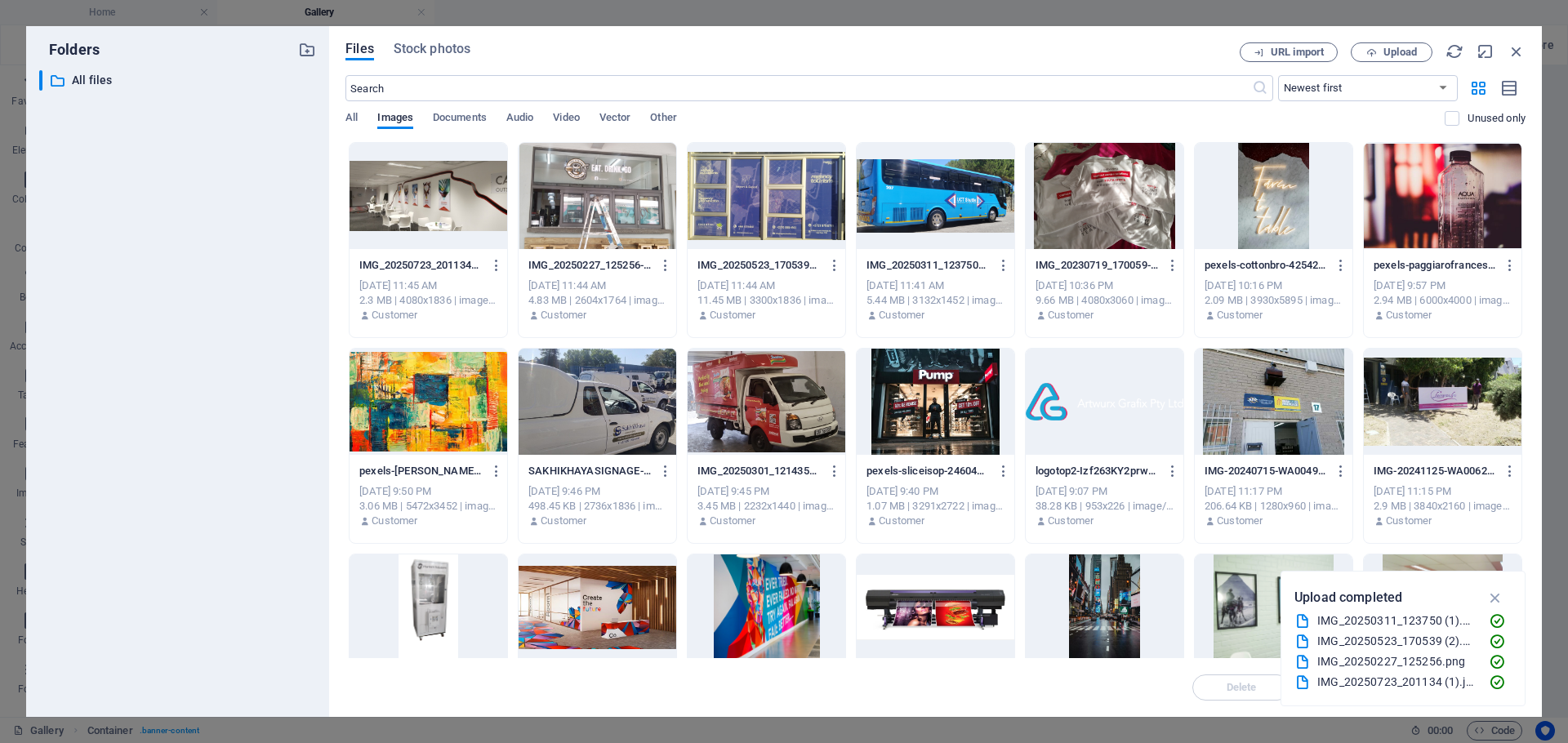
click at [603, 184] on div at bounding box center [596, 195] width 157 height 106
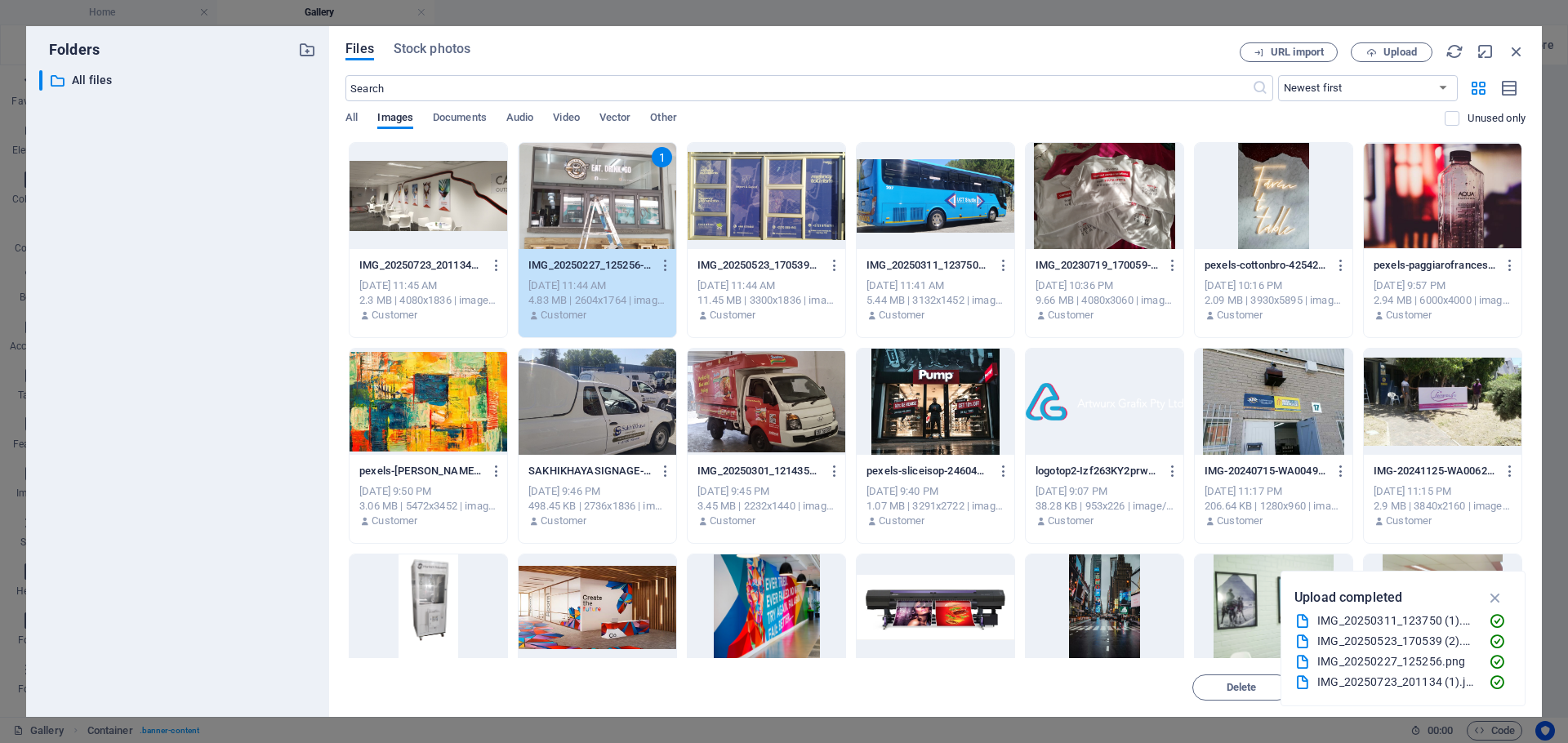
click at [603, 184] on div "1" at bounding box center [596, 195] width 157 height 106
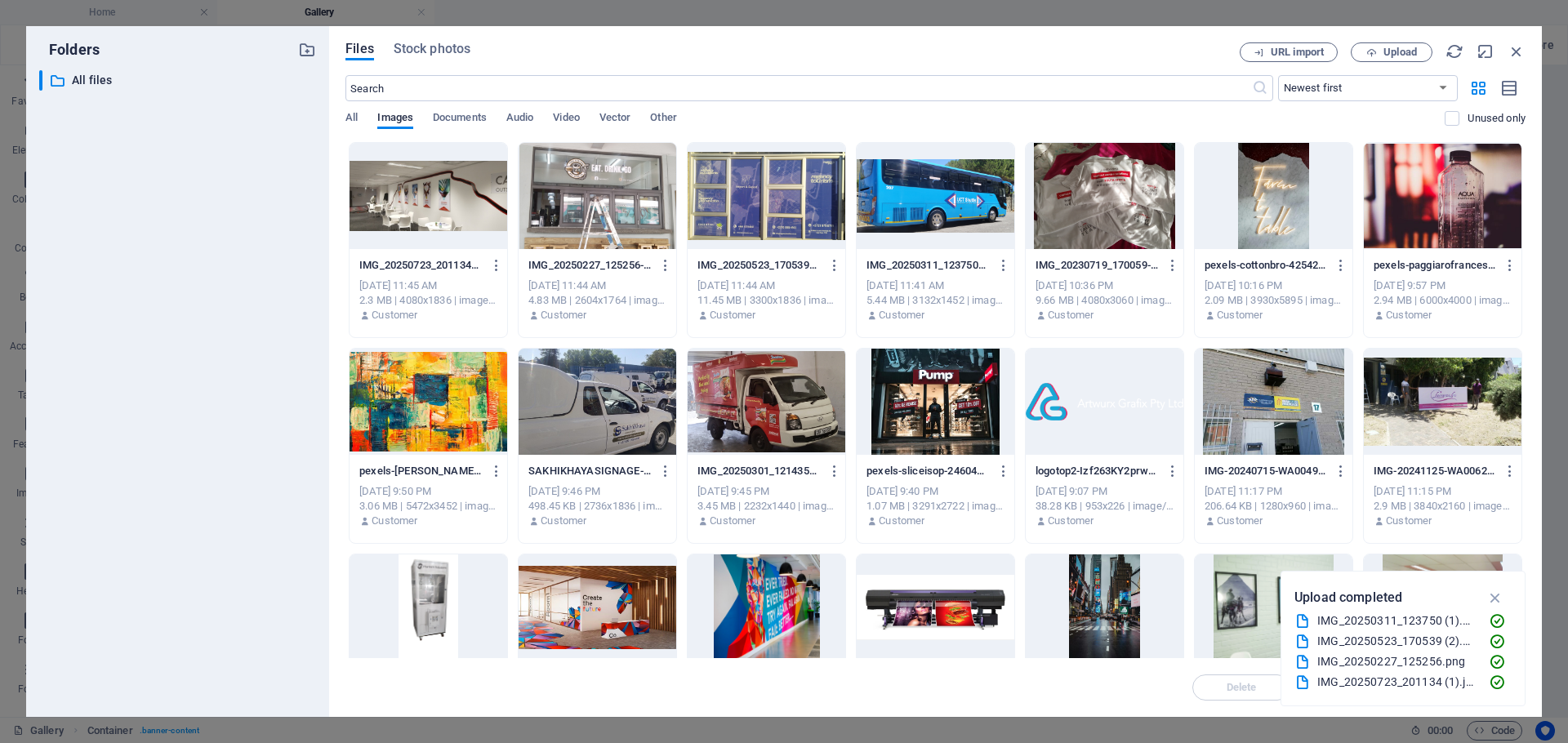
click at [603, 184] on div at bounding box center [596, 195] width 157 height 106
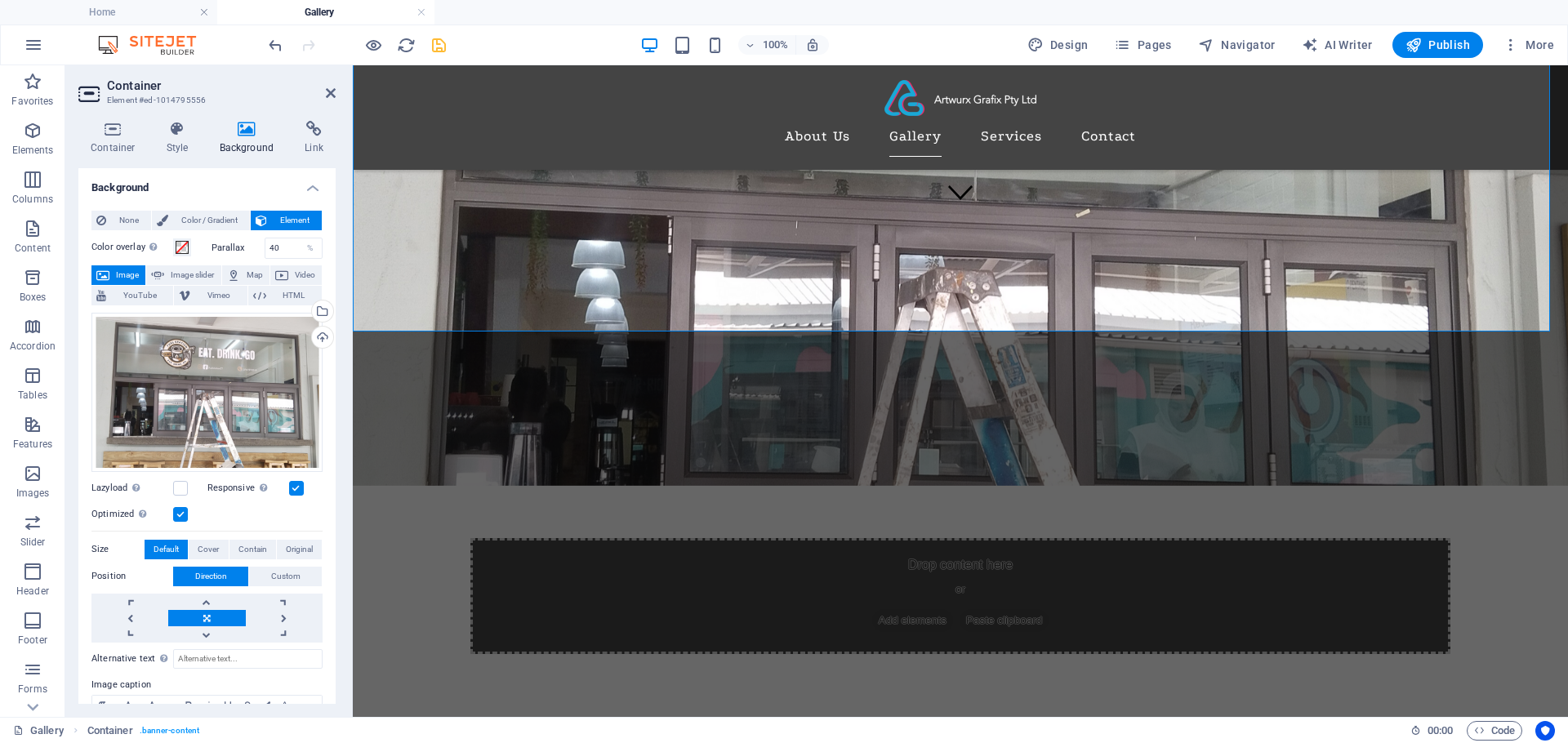
click at [618, 300] on figure at bounding box center [960, 266] width 1216 height 440
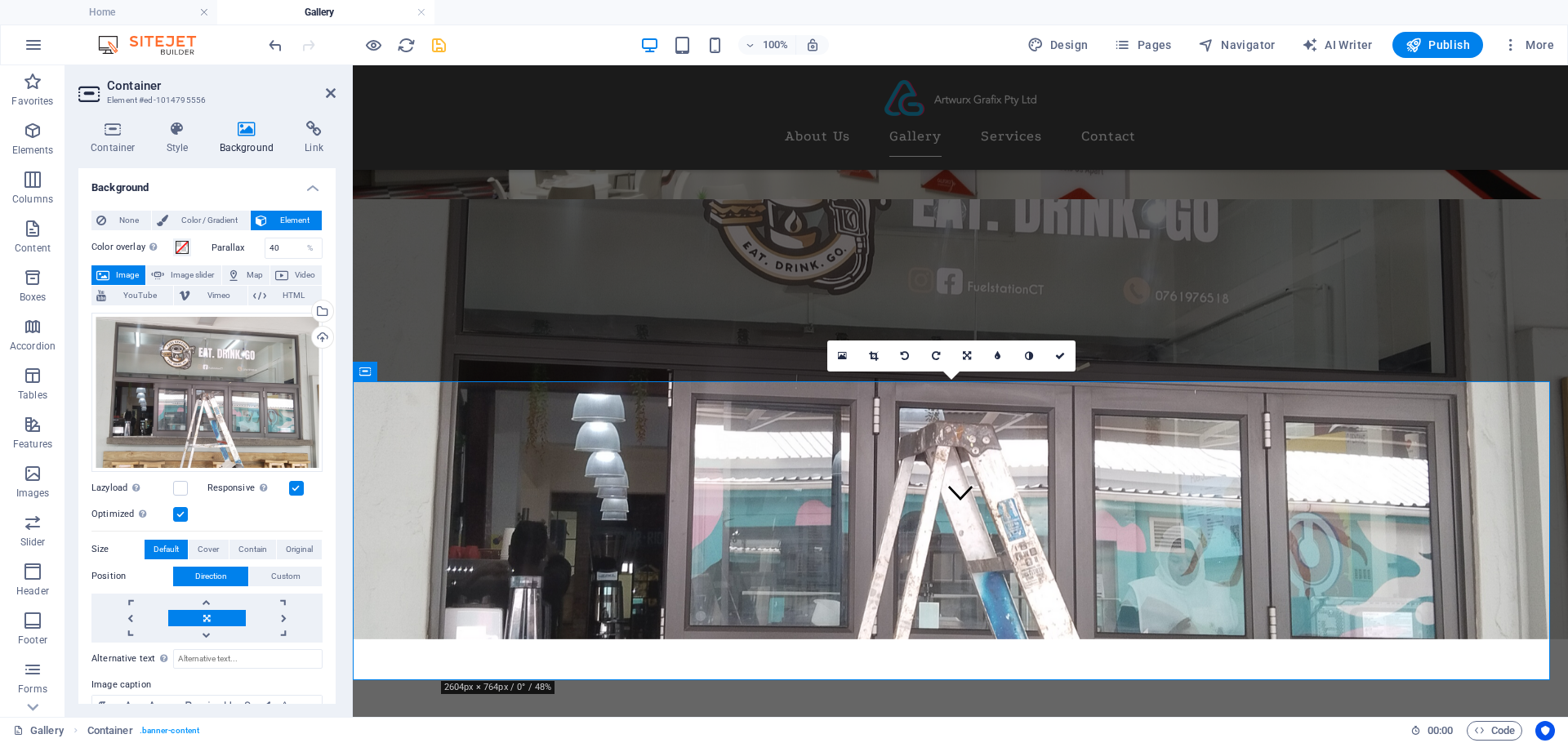
scroll to position [245, 0]
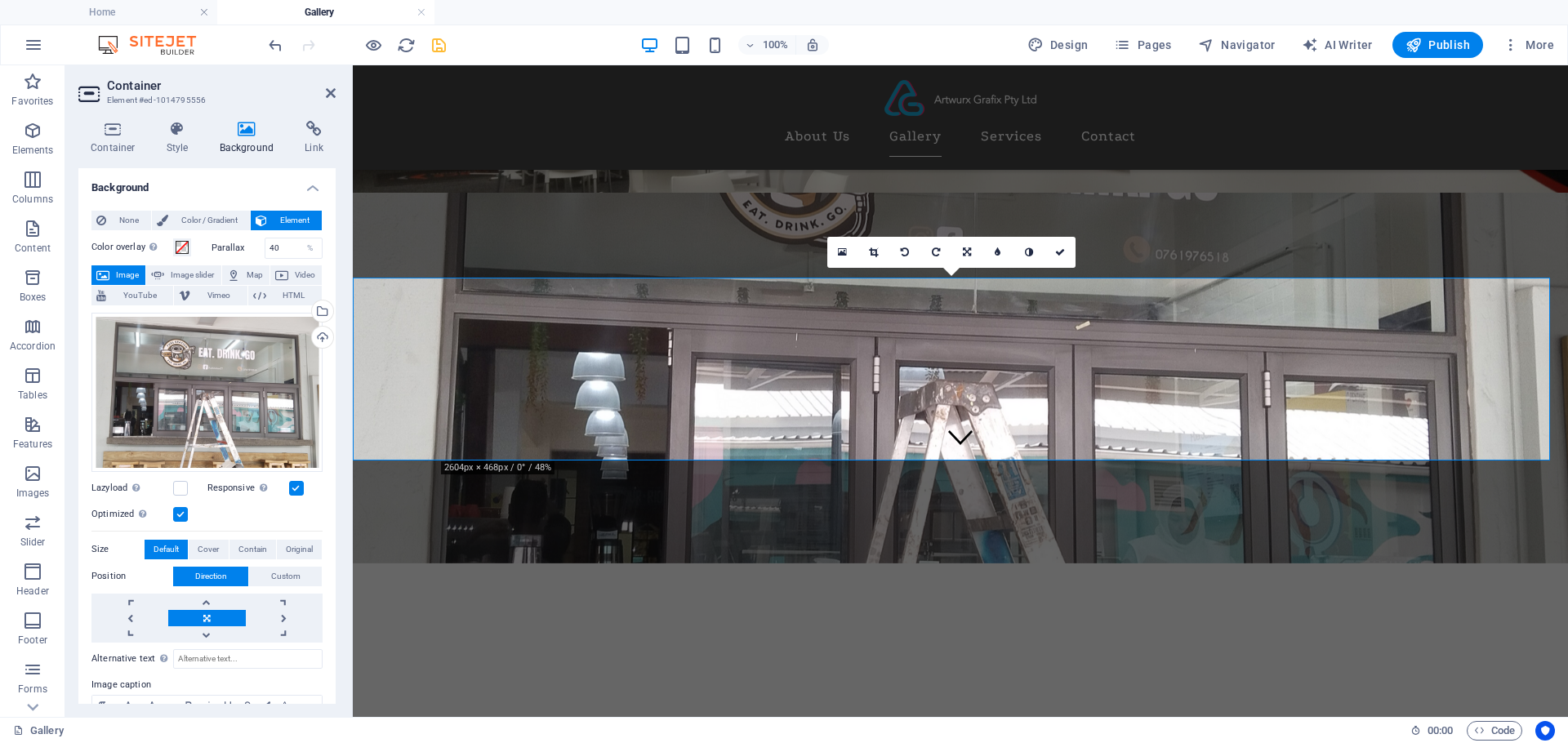
click at [821, 733] on div at bounding box center [960, 750] width 980 height 32
click at [827, 437] on figure at bounding box center [960, 377] width 1216 height 371
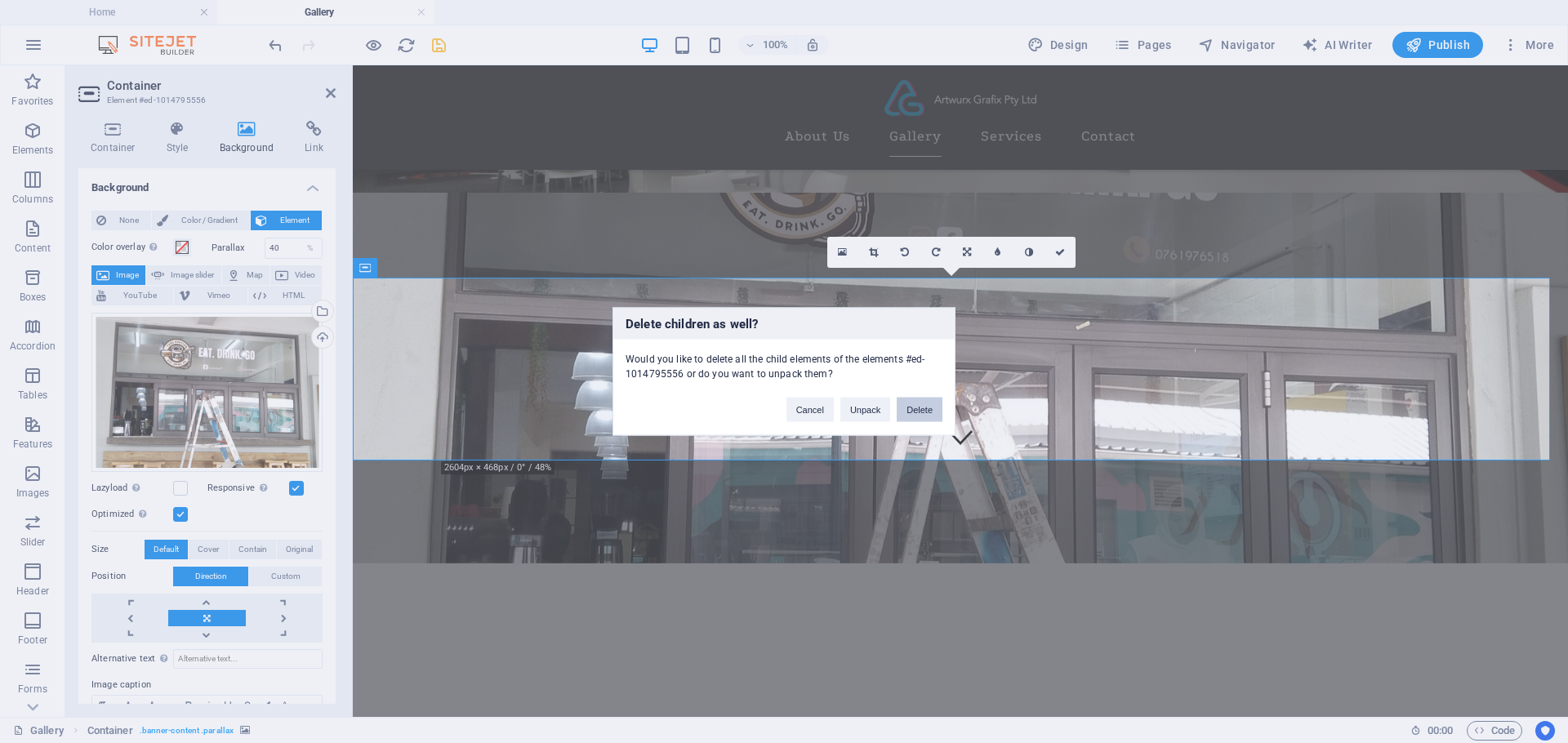
click at [934, 417] on button "Delete" at bounding box center [919, 410] width 46 height 25
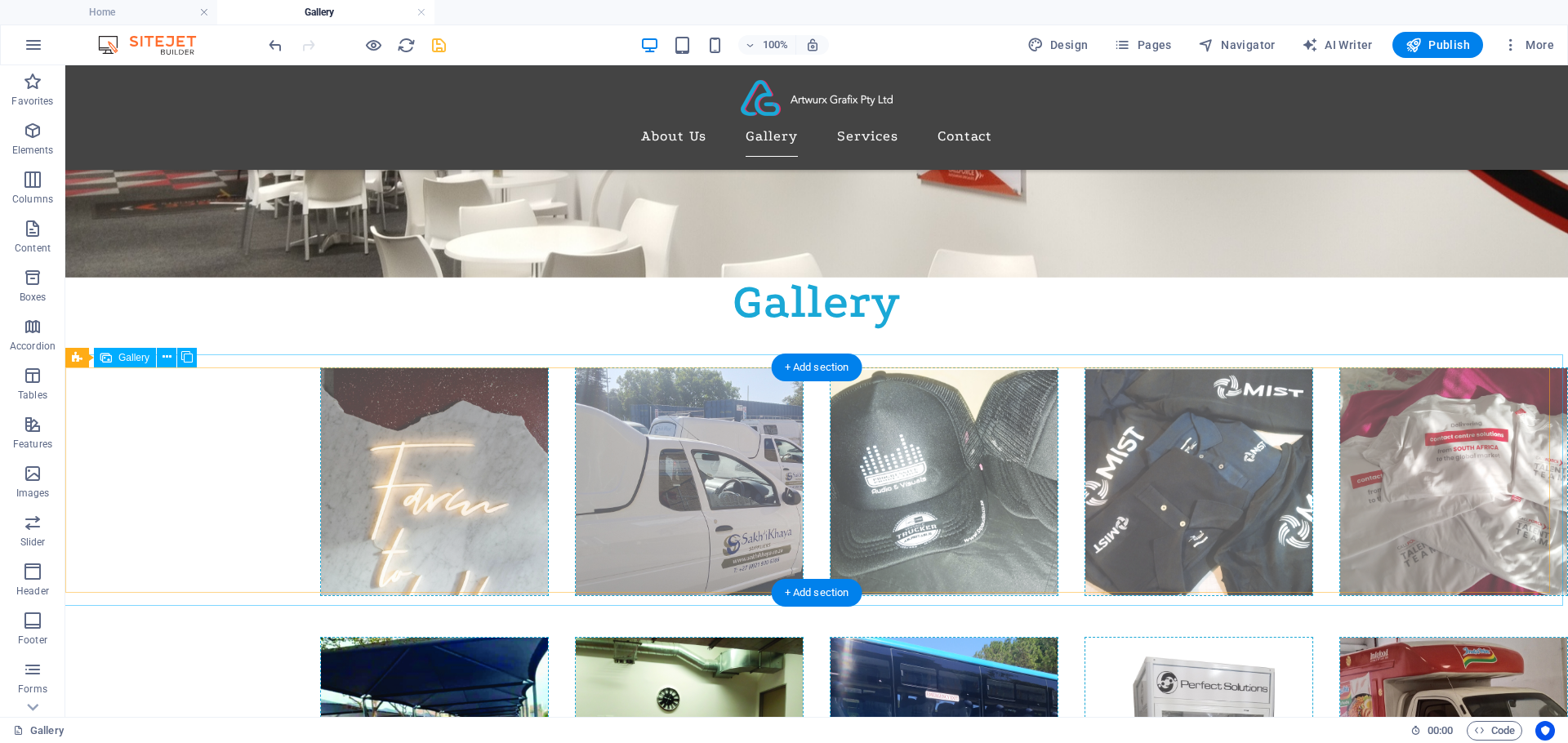
scroll to position [0, 0]
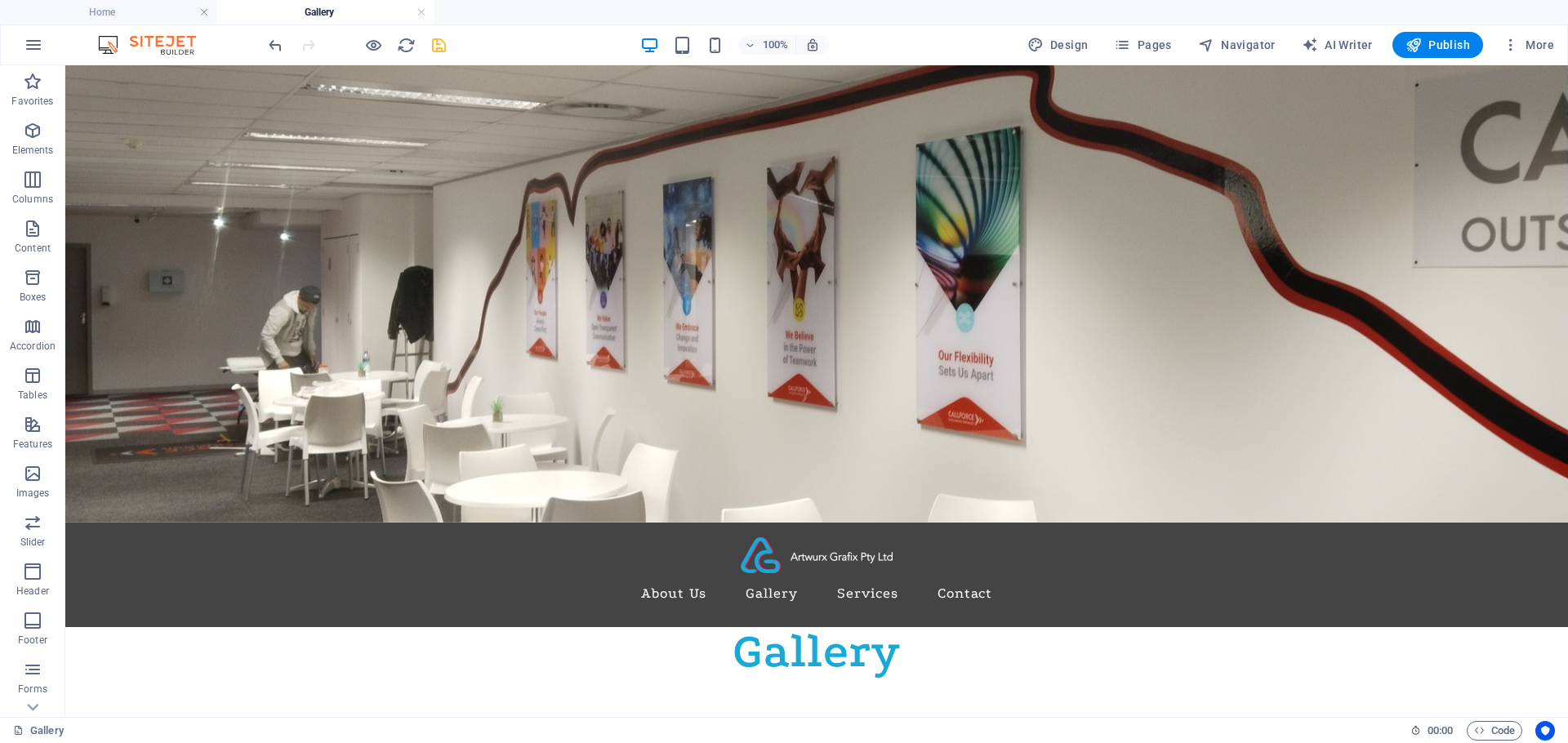
click at [451, 30] on div "100% Design Pages Navigator AI Writer Publish More" at bounding box center [784, 45] width 1566 height 39
click at [434, 42] on icon "save" at bounding box center [439, 46] width 19 height 19
click at [1423, 47] on span "Publish" at bounding box center [1437, 45] width 65 height 16
